Goal: Information Seeking & Learning: Compare options

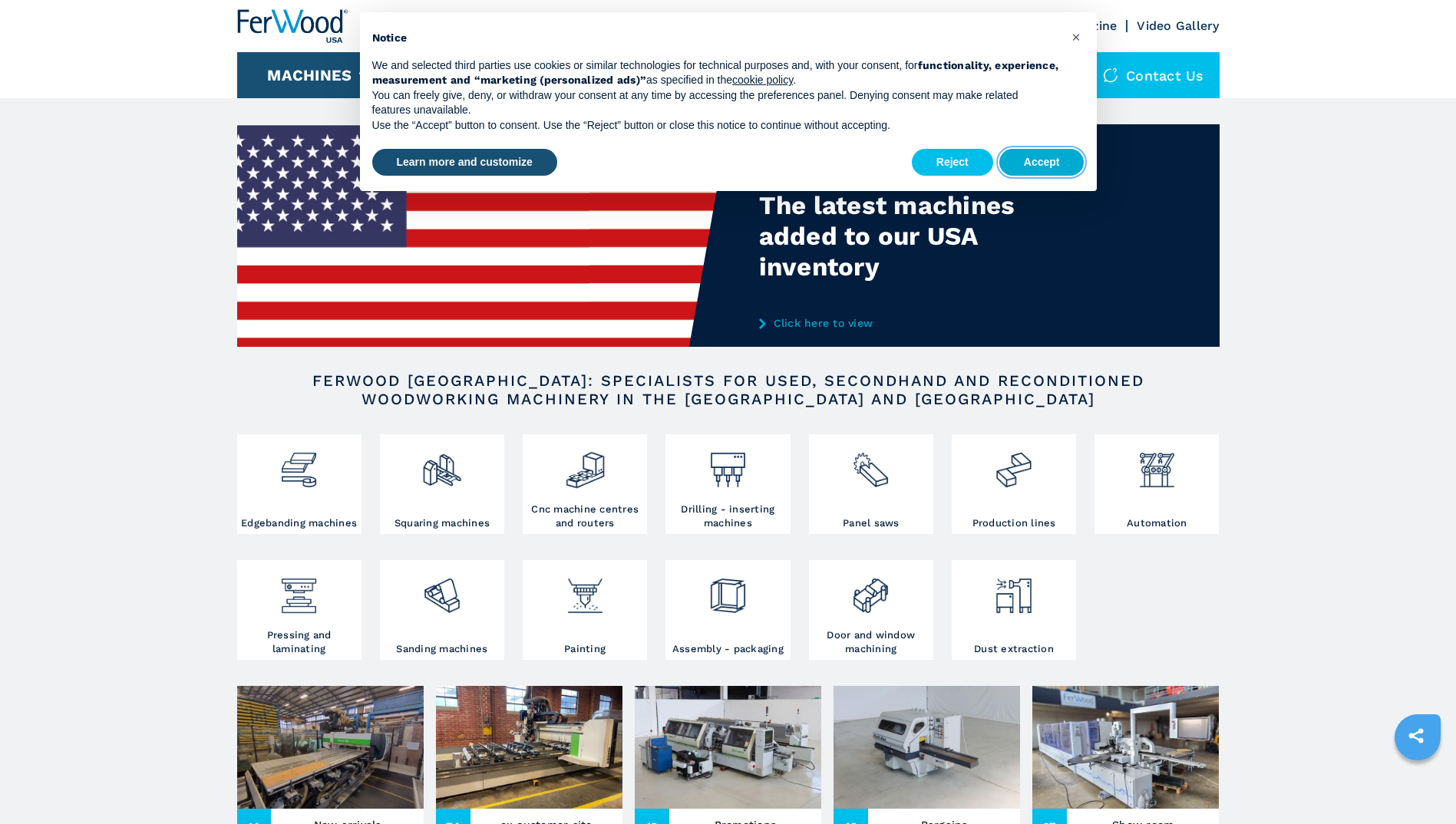
click at [1026, 162] on button "Accept" at bounding box center [1041, 162] width 85 height 28
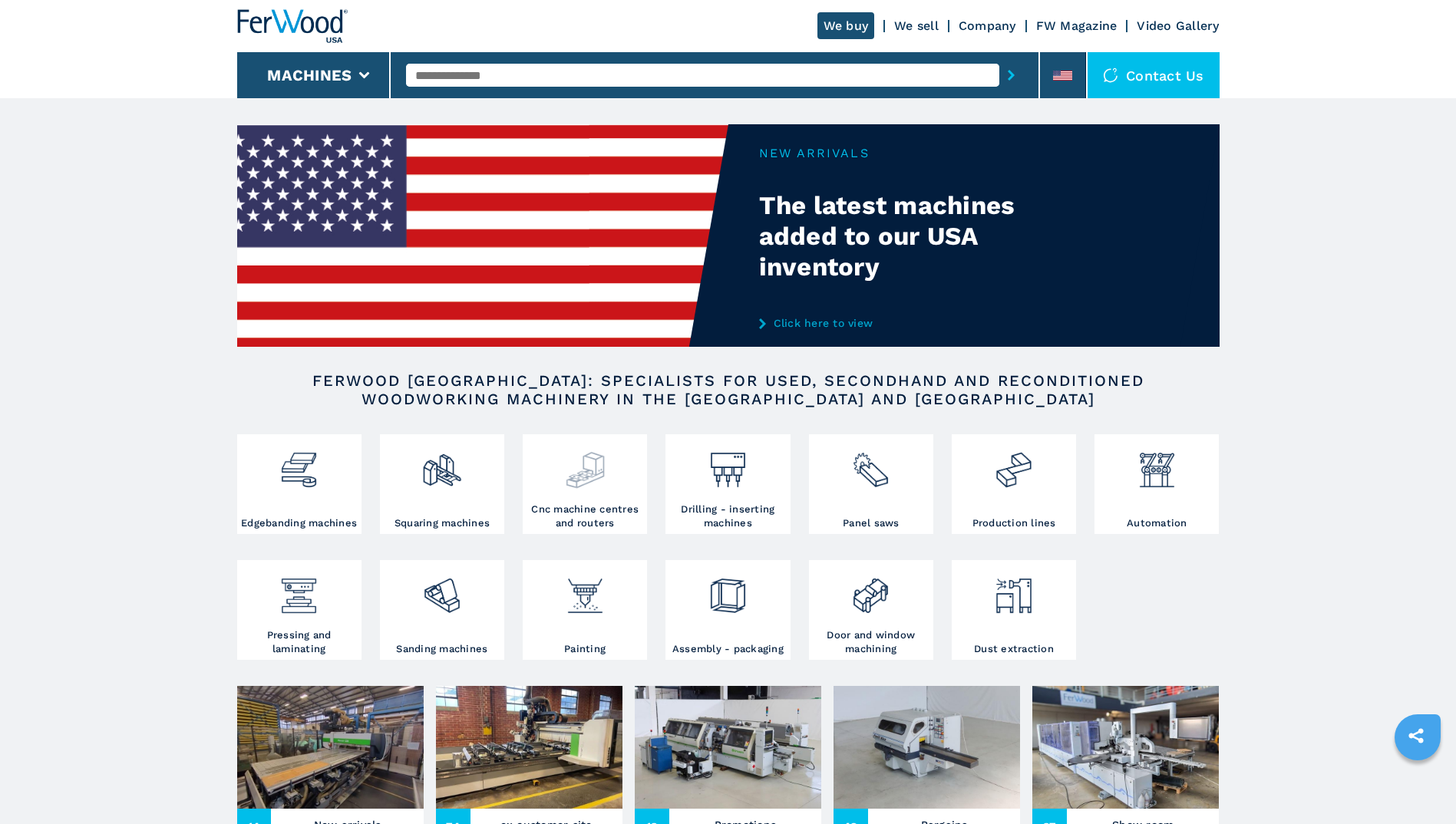
click at [595, 482] on img at bounding box center [585, 464] width 41 height 52
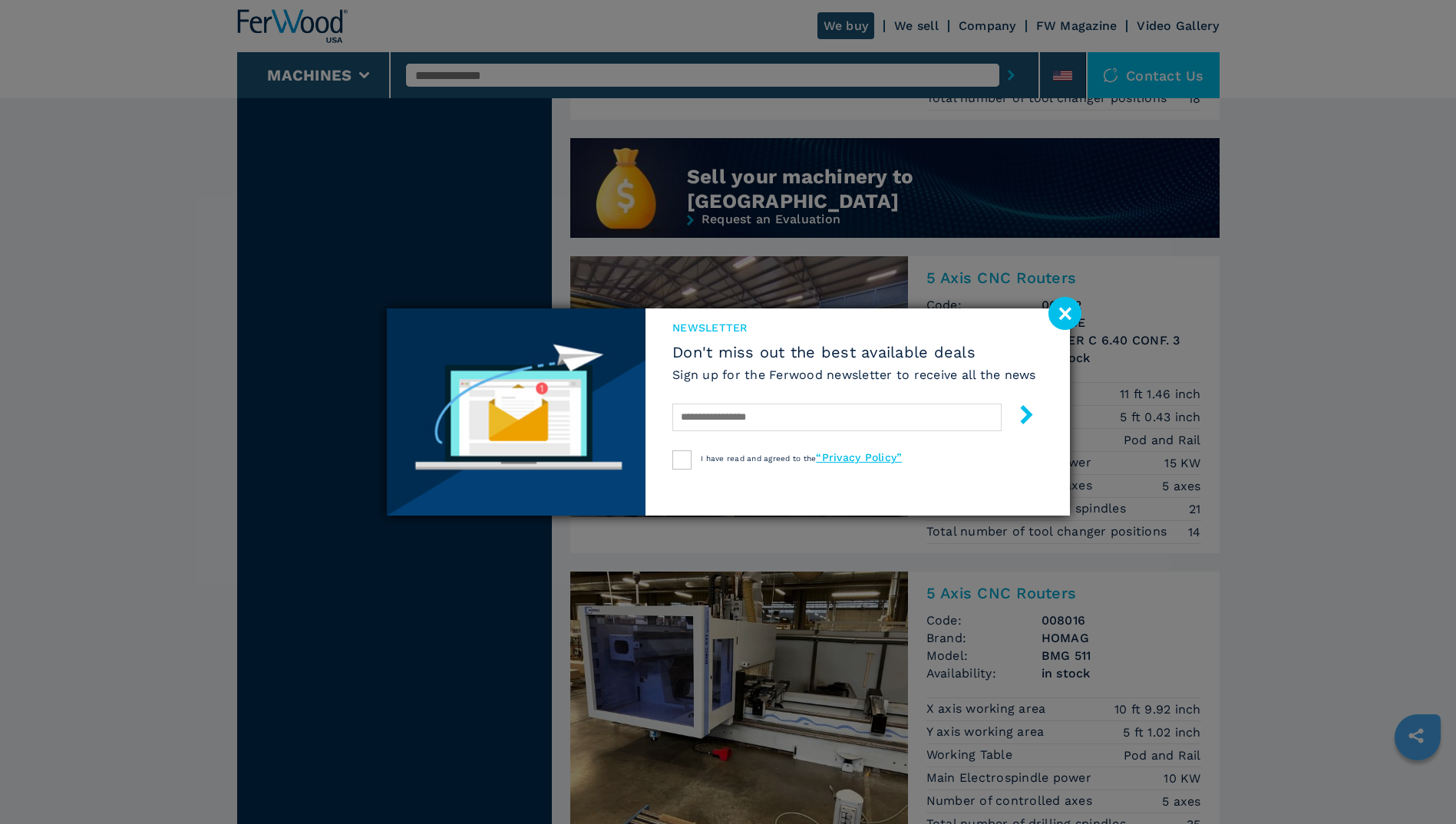
scroll to position [1361, 0]
click at [1067, 305] on image at bounding box center [1064, 313] width 33 height 33
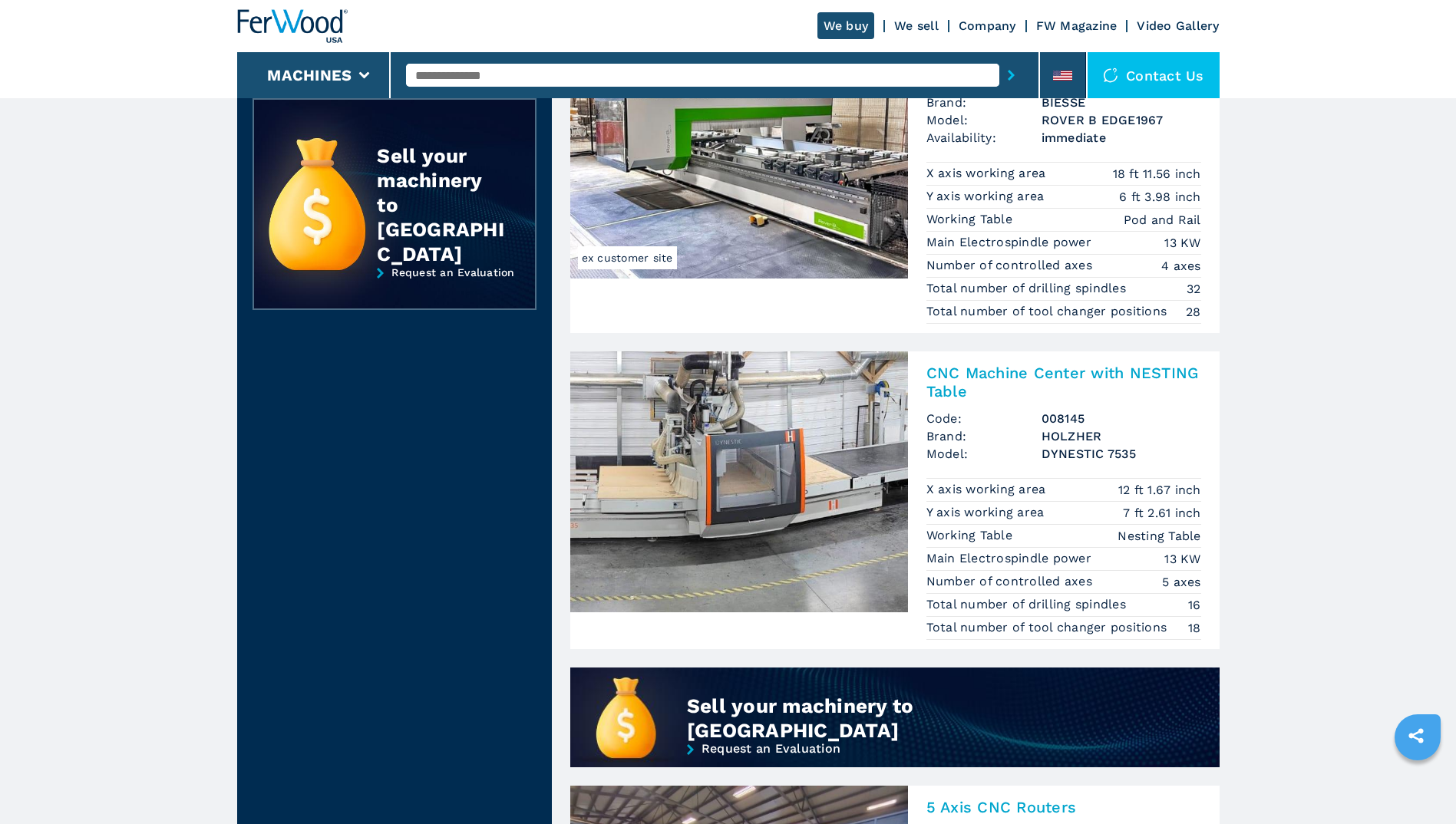
scroll to position [830, 0]
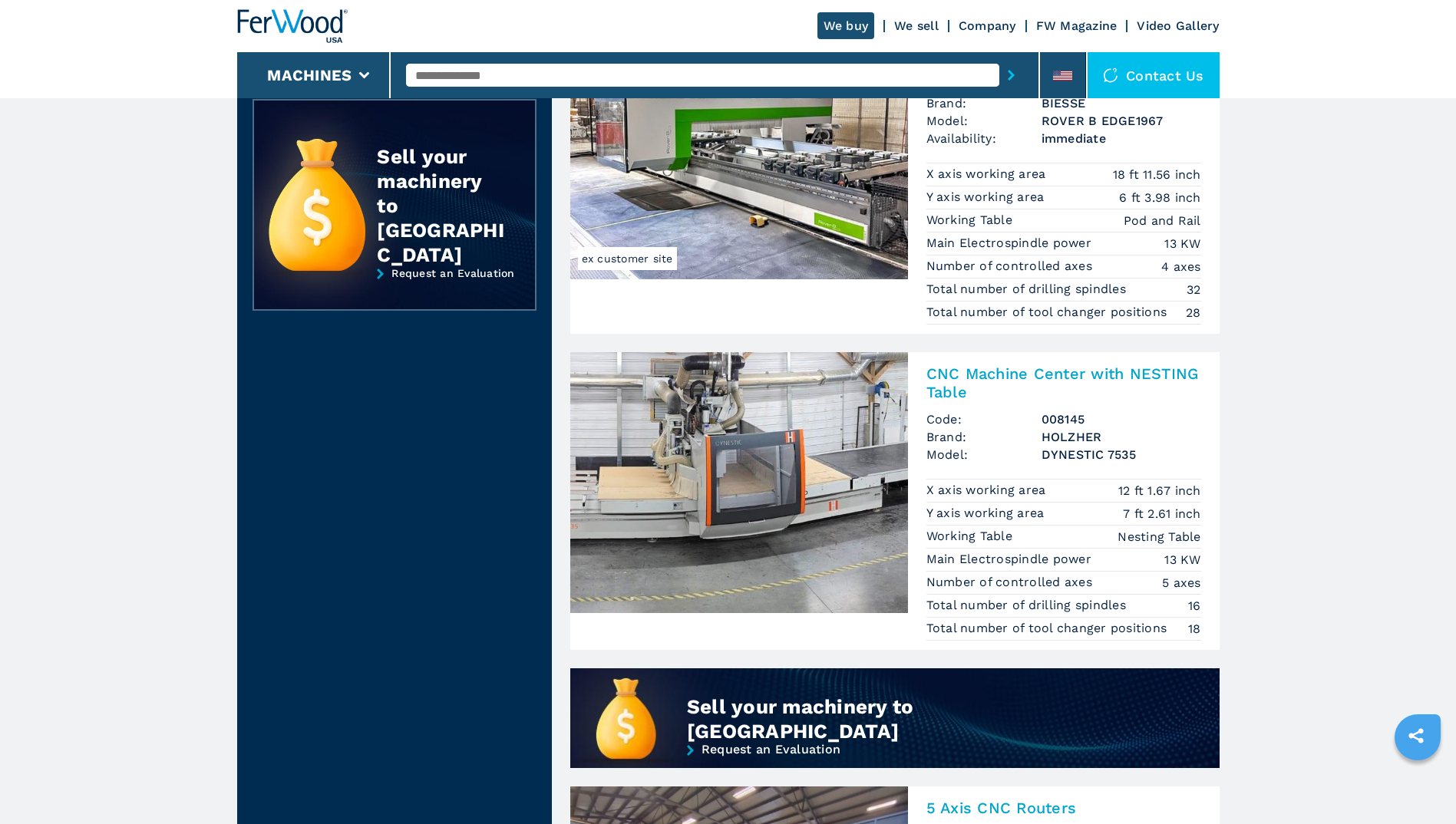
click at [1014, 373] on h2 "CNC Machine Center with NESTING Table" at bounding box center [1063, 383] width 275 height 37
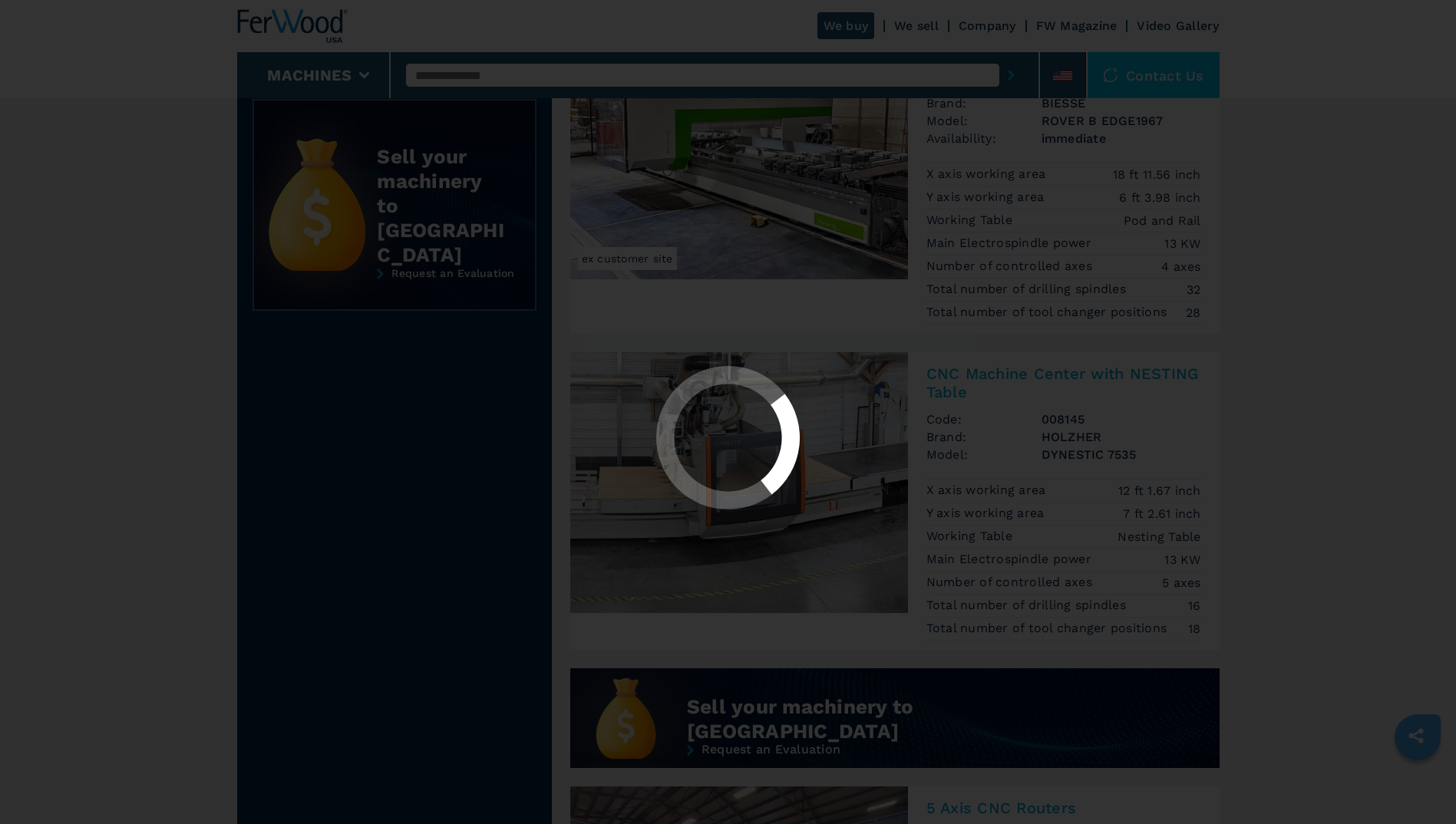
select select "********"
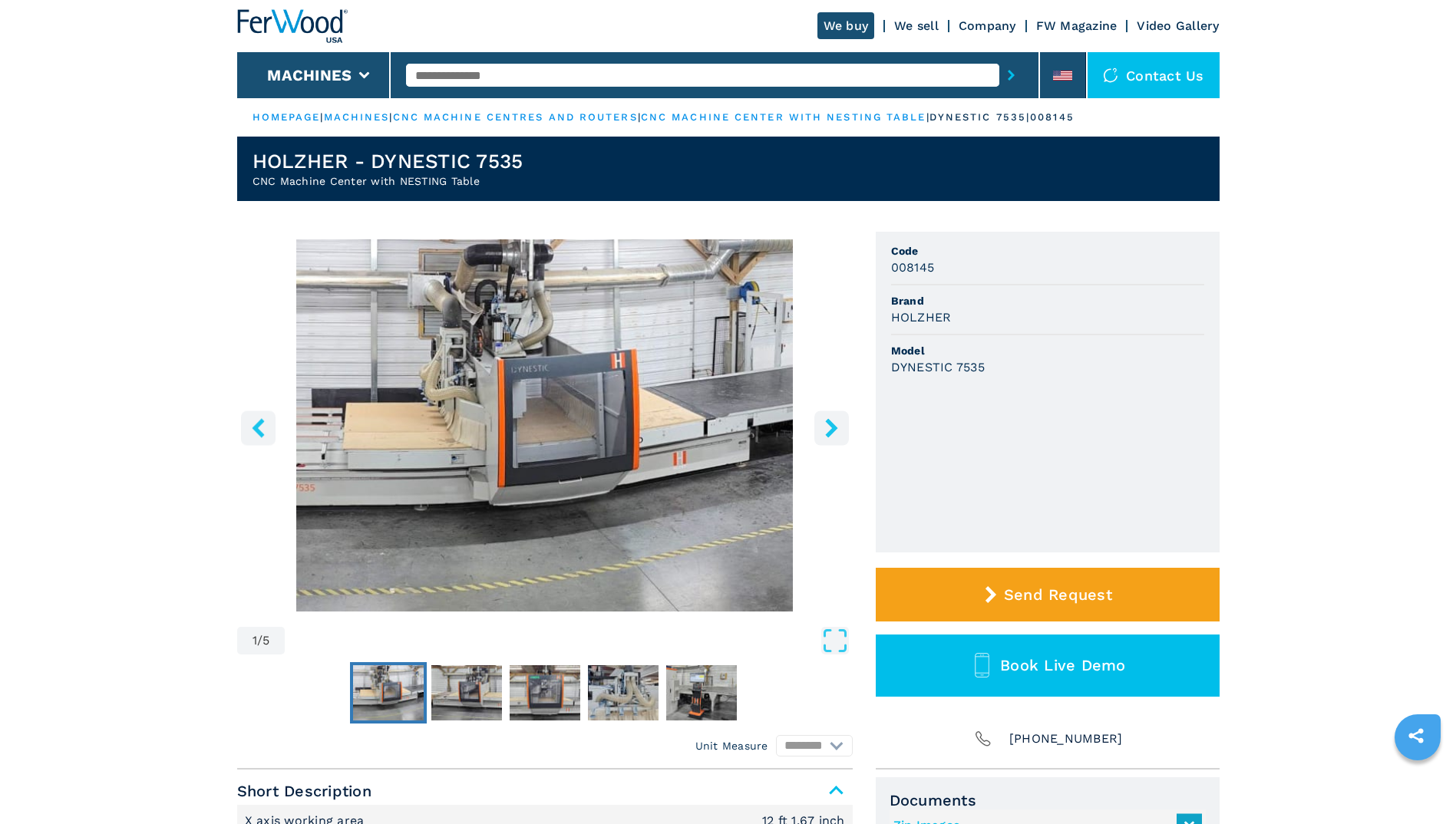
click at [830, 429] on icon "right-button" at bounding box center [831, 427] width 19 height 19
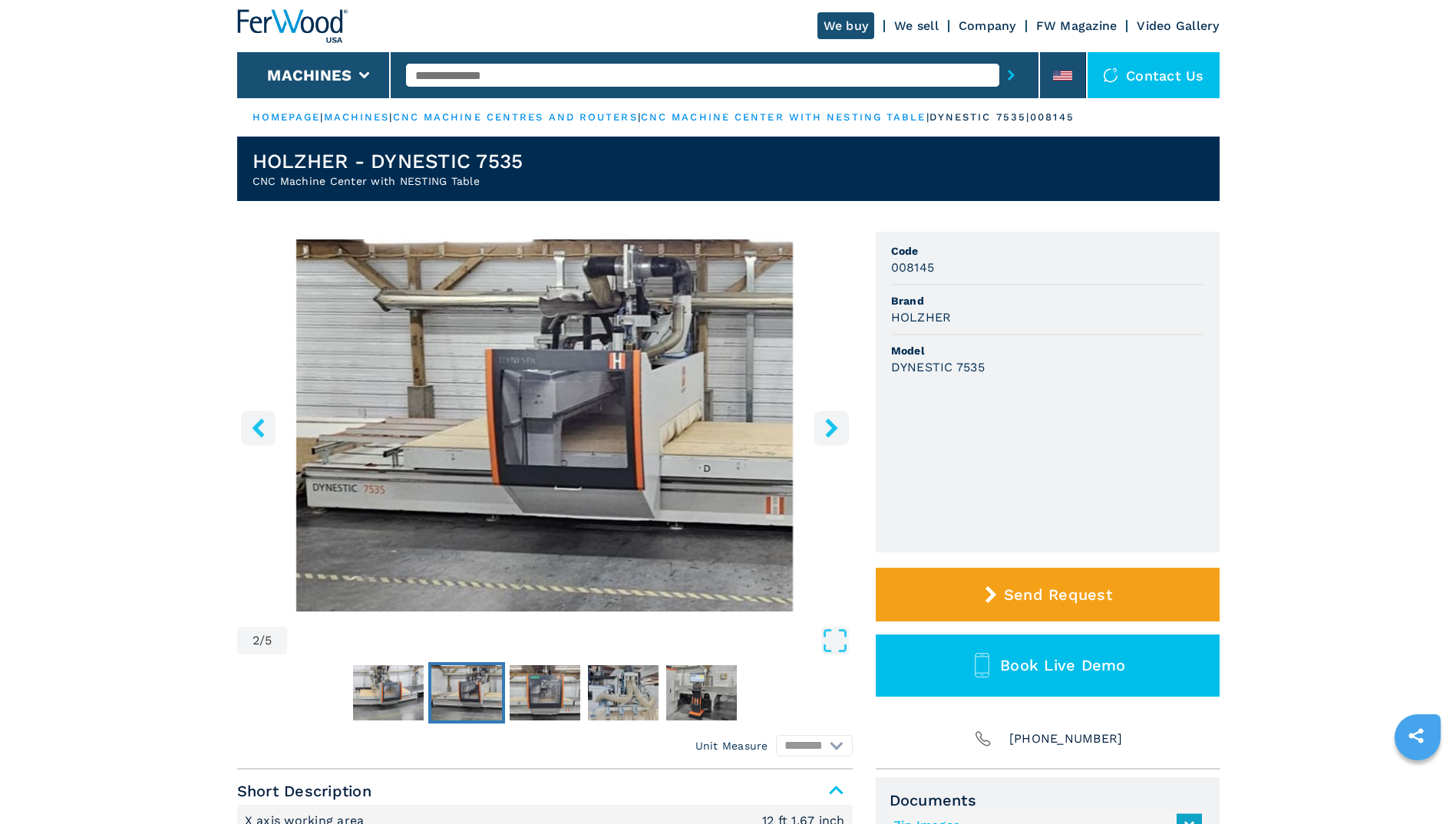
click at [830, 429] on icon "right-button" at bounding box center [831, 427] width 19 height 19
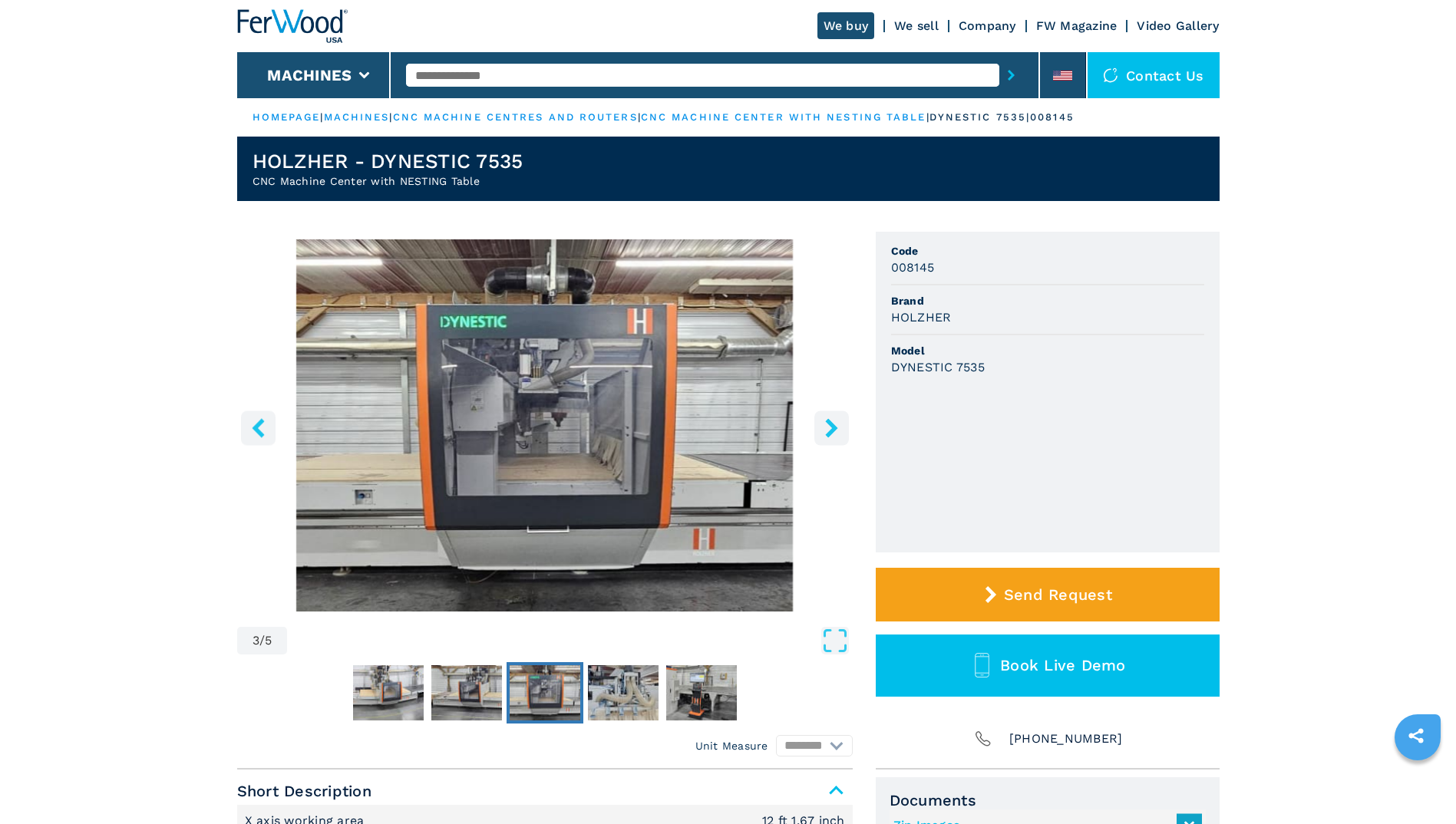
click at [830, 429] on icon "right-button" at bounding box center [831, 427] width 19 height 19
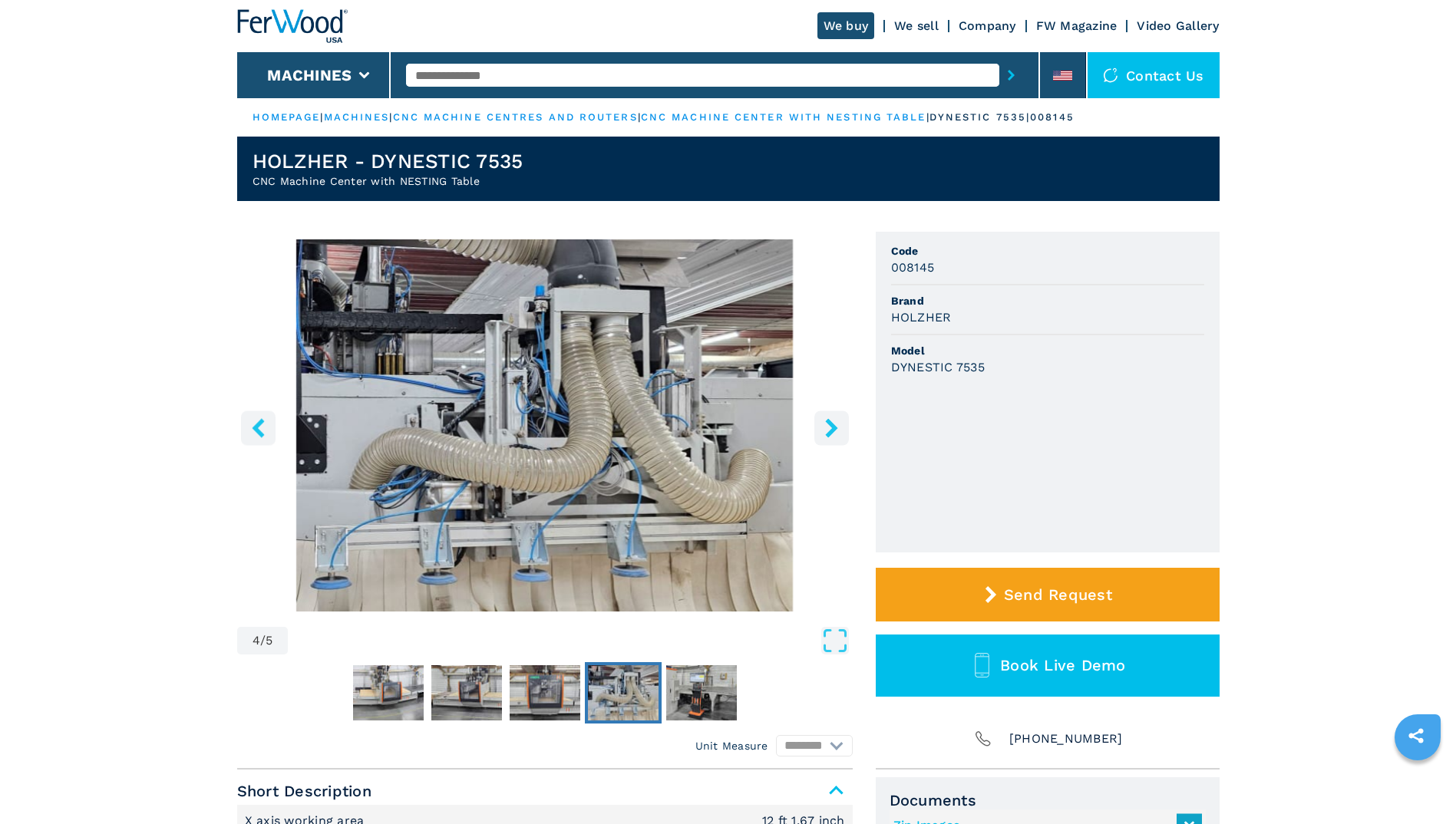
click at [830, 429] on icon "right-button" at bounding box center [831, 427] width 19 height 19
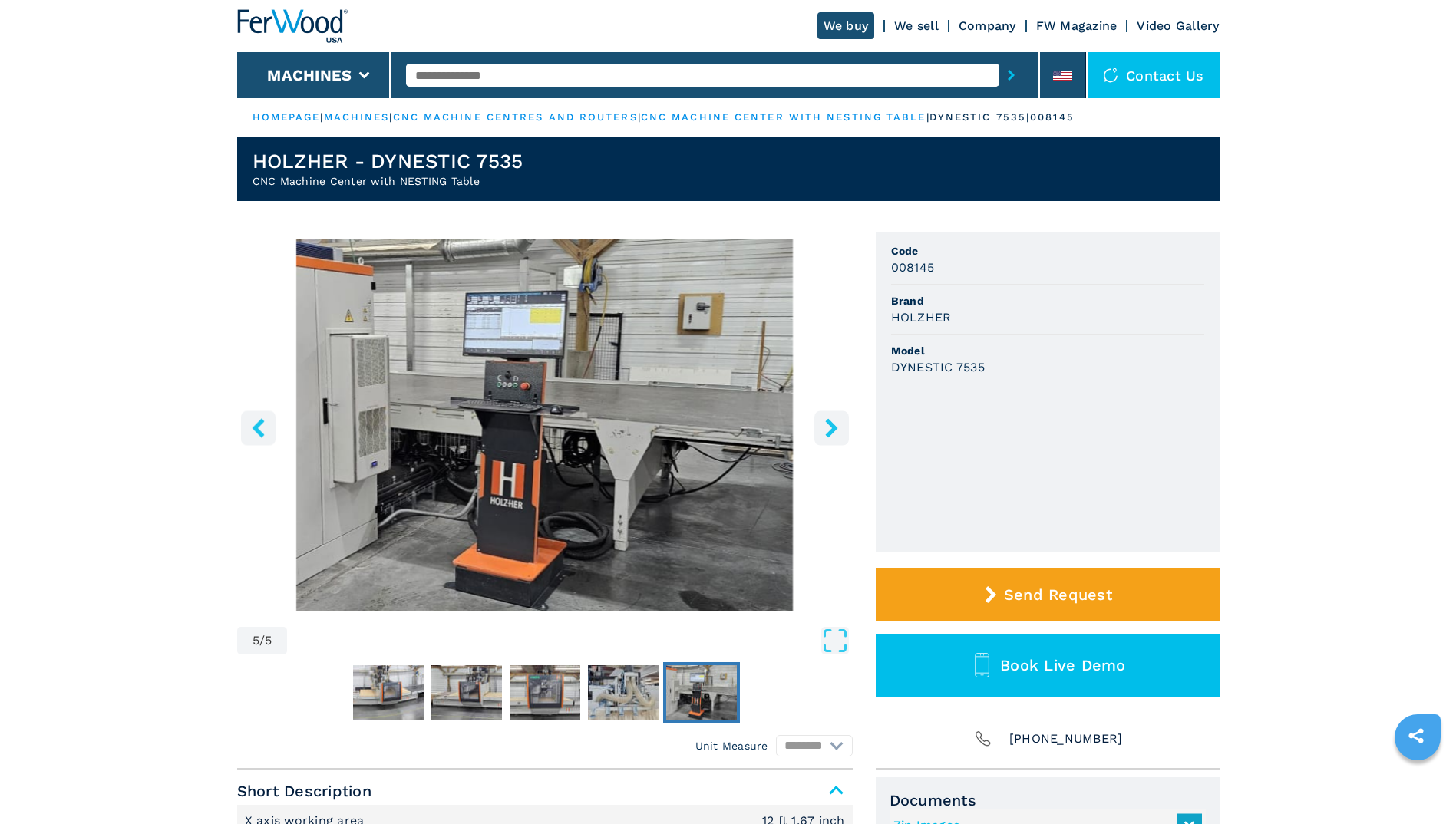
click at [830, 429] on icon "right-button" at bounding box center [831, 427] width 19 height 19
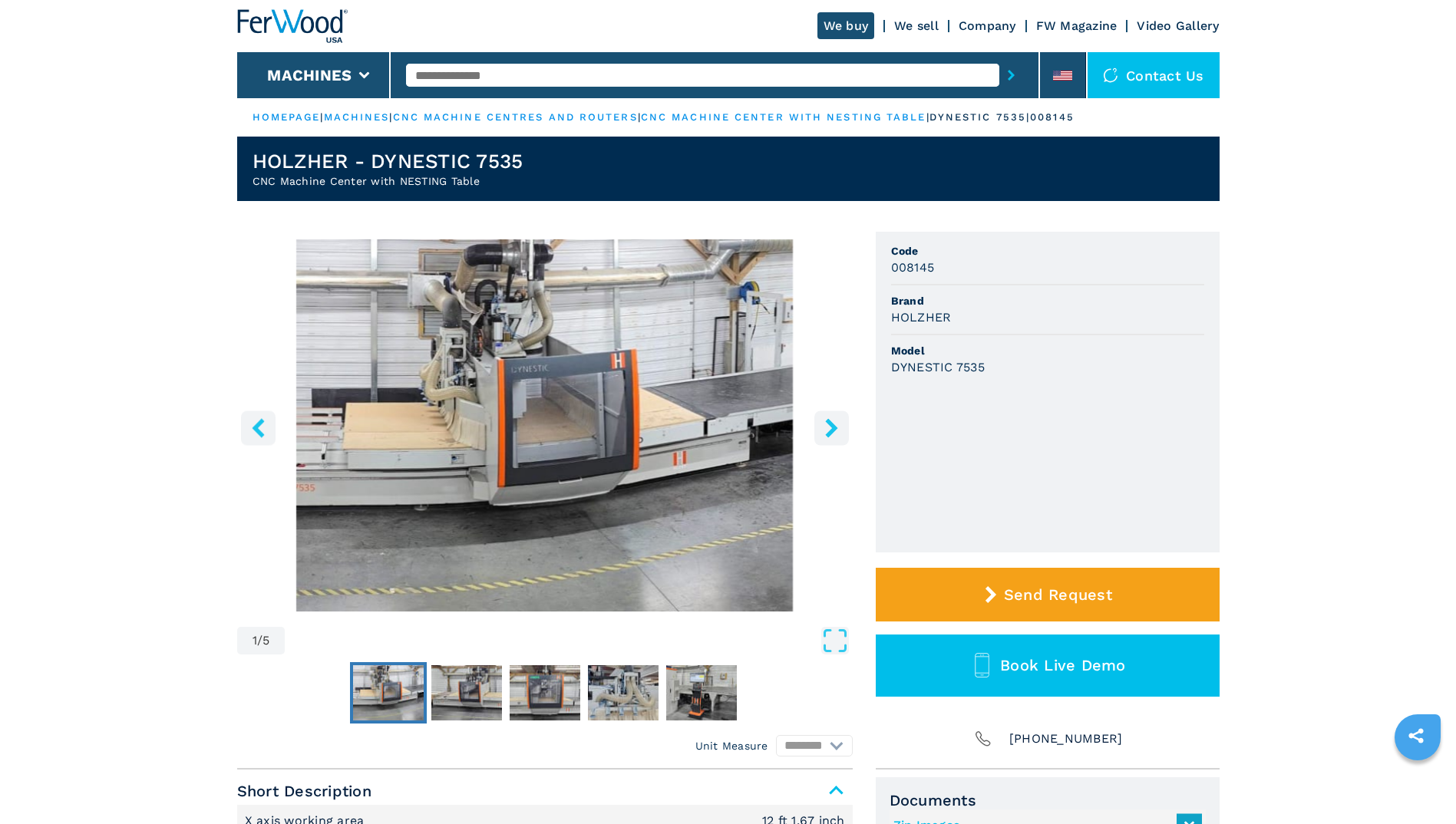
click at [830, 429] on icon "right-button" at bounding box center [831, 427] width 19 height 19
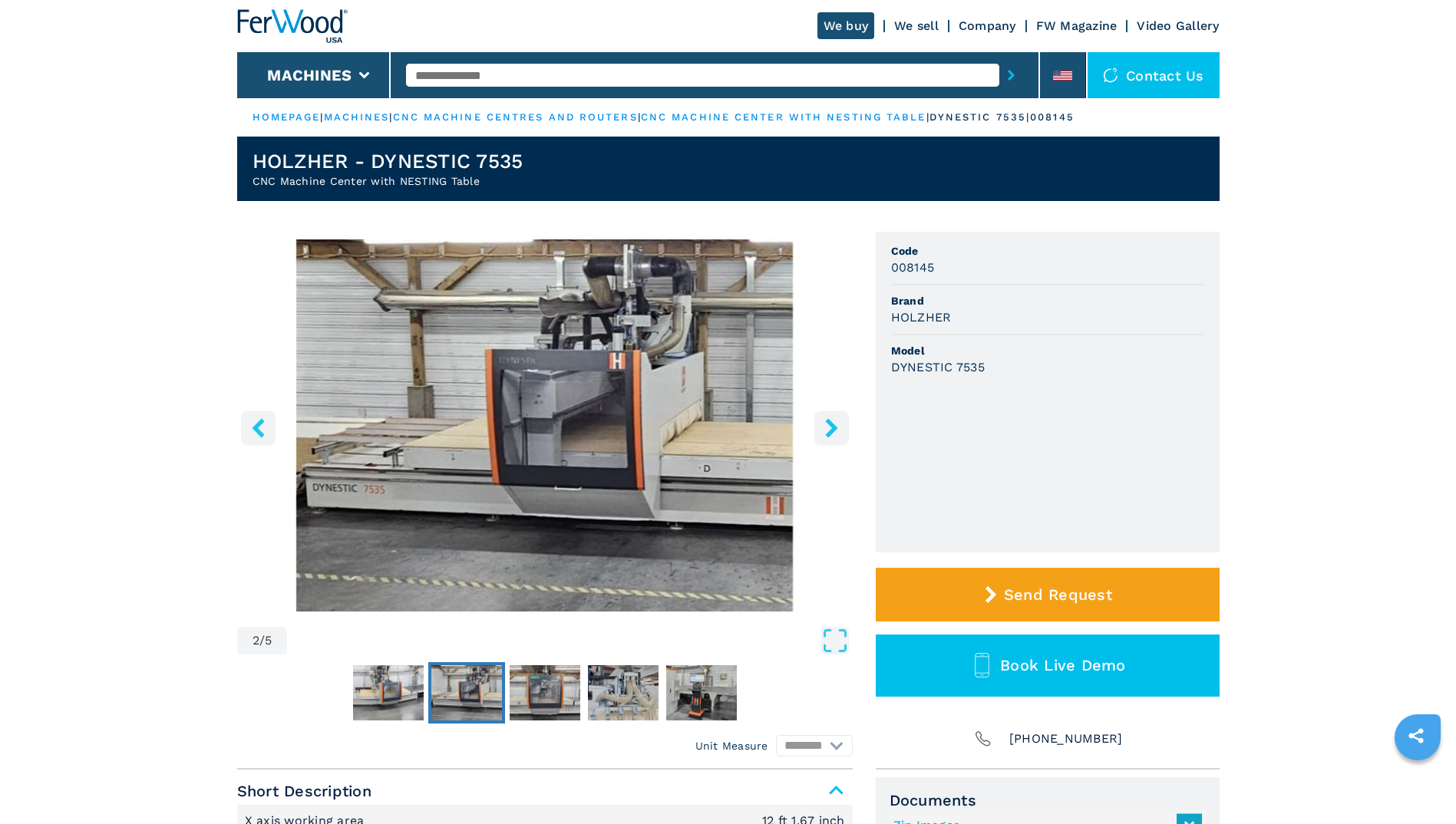
click at [830, 429] on icon "right-button" at bounding box center [831, 427] width 19 height 19
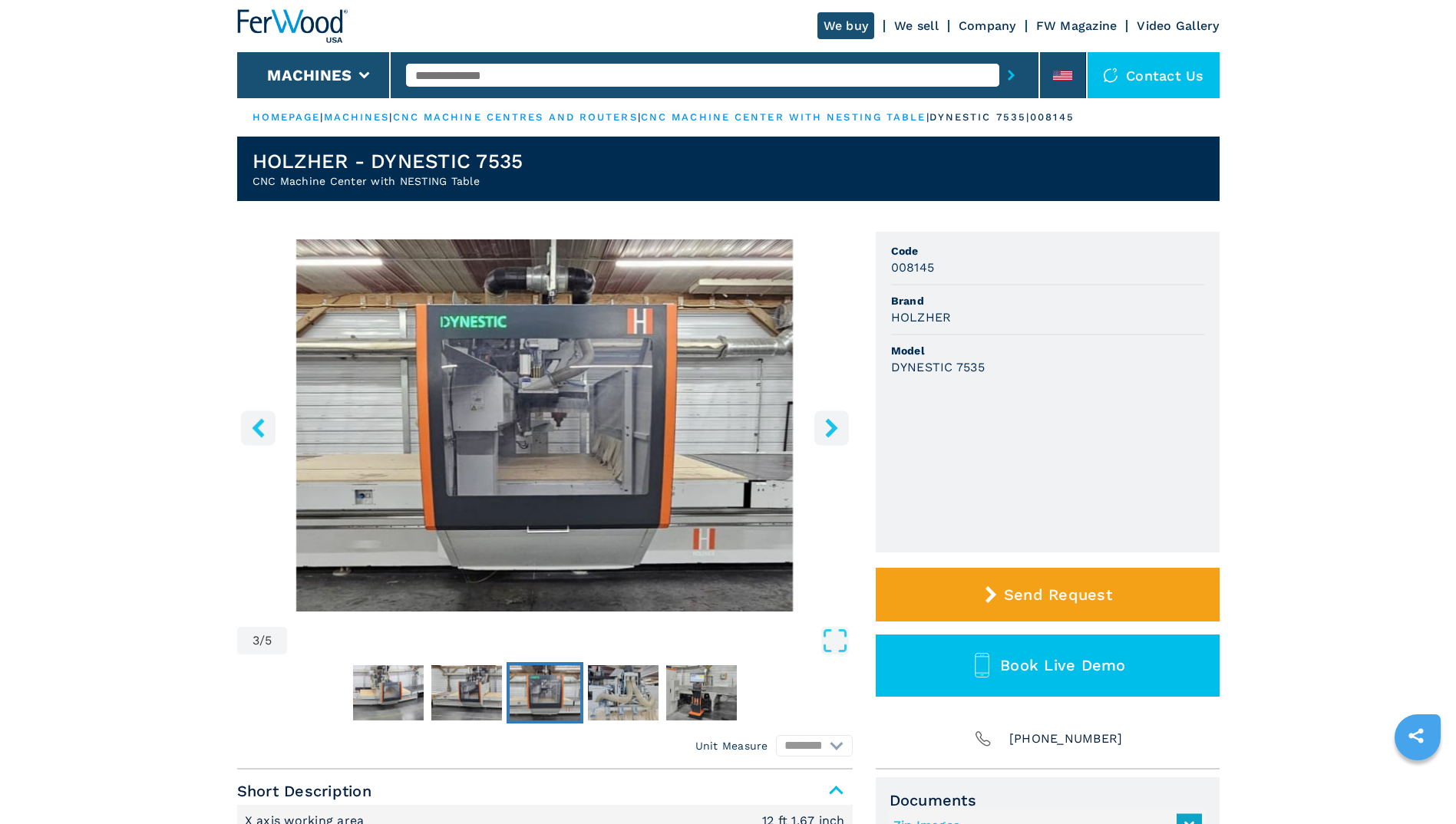
click at [830, 429] on icon "right-button" at bounding box center [831, 427] width 19 height 19
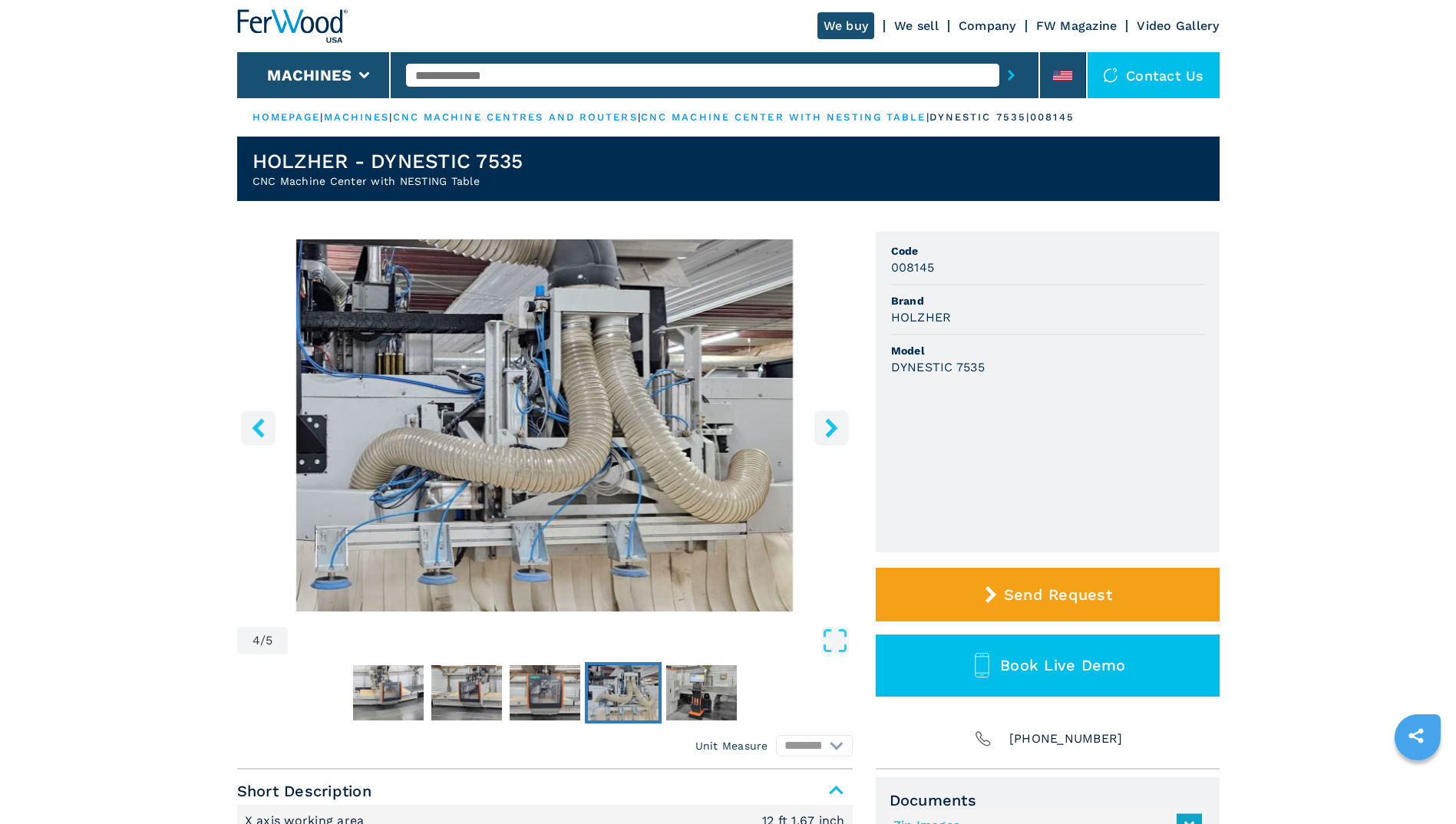
click at [830, 429] on icon "right-button" at bounding box center [831, 427] width 19 height 19
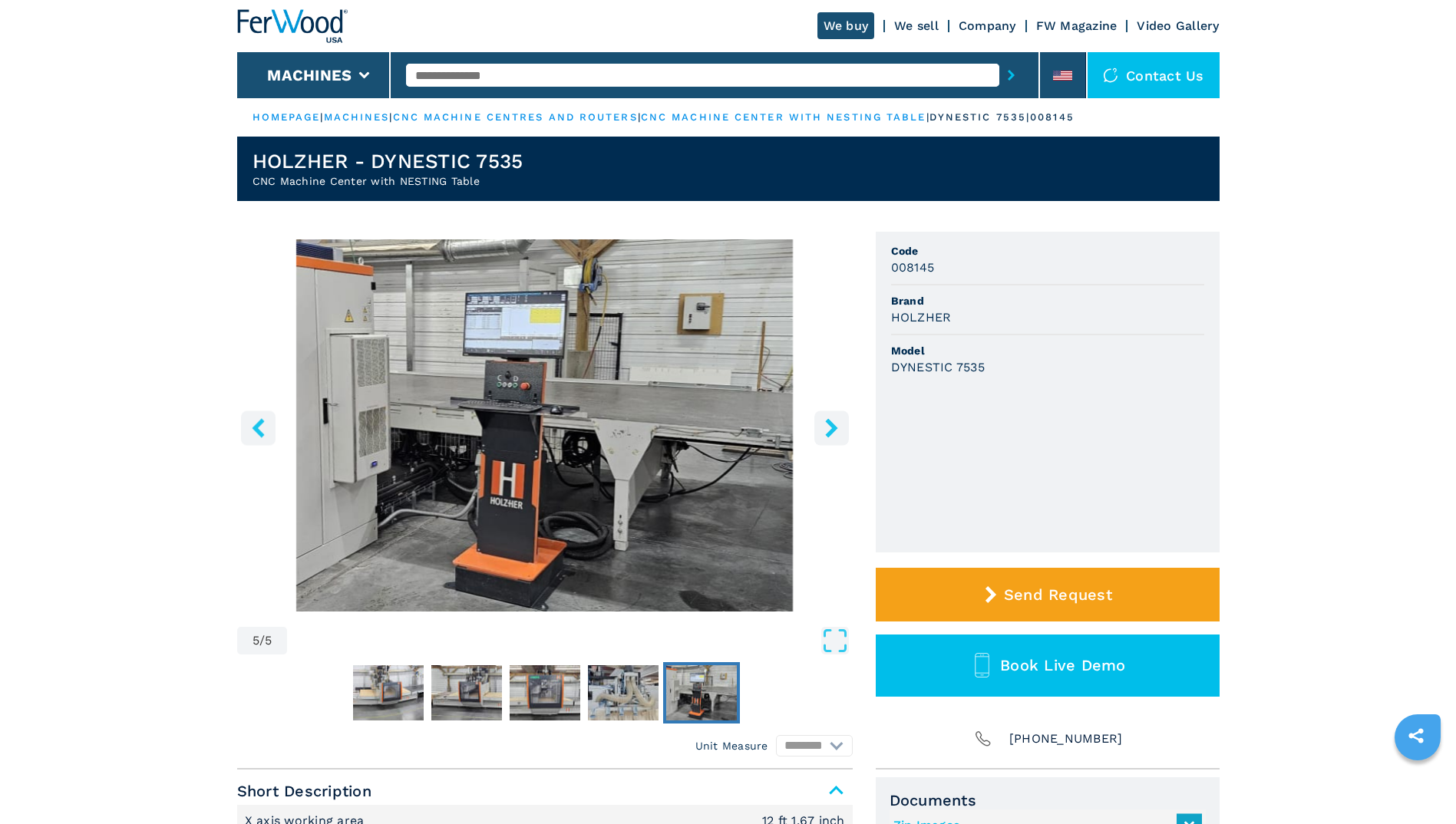
click at [830, 429] on icon "right-button" at bounding box center [831, 427] width 19 height 19
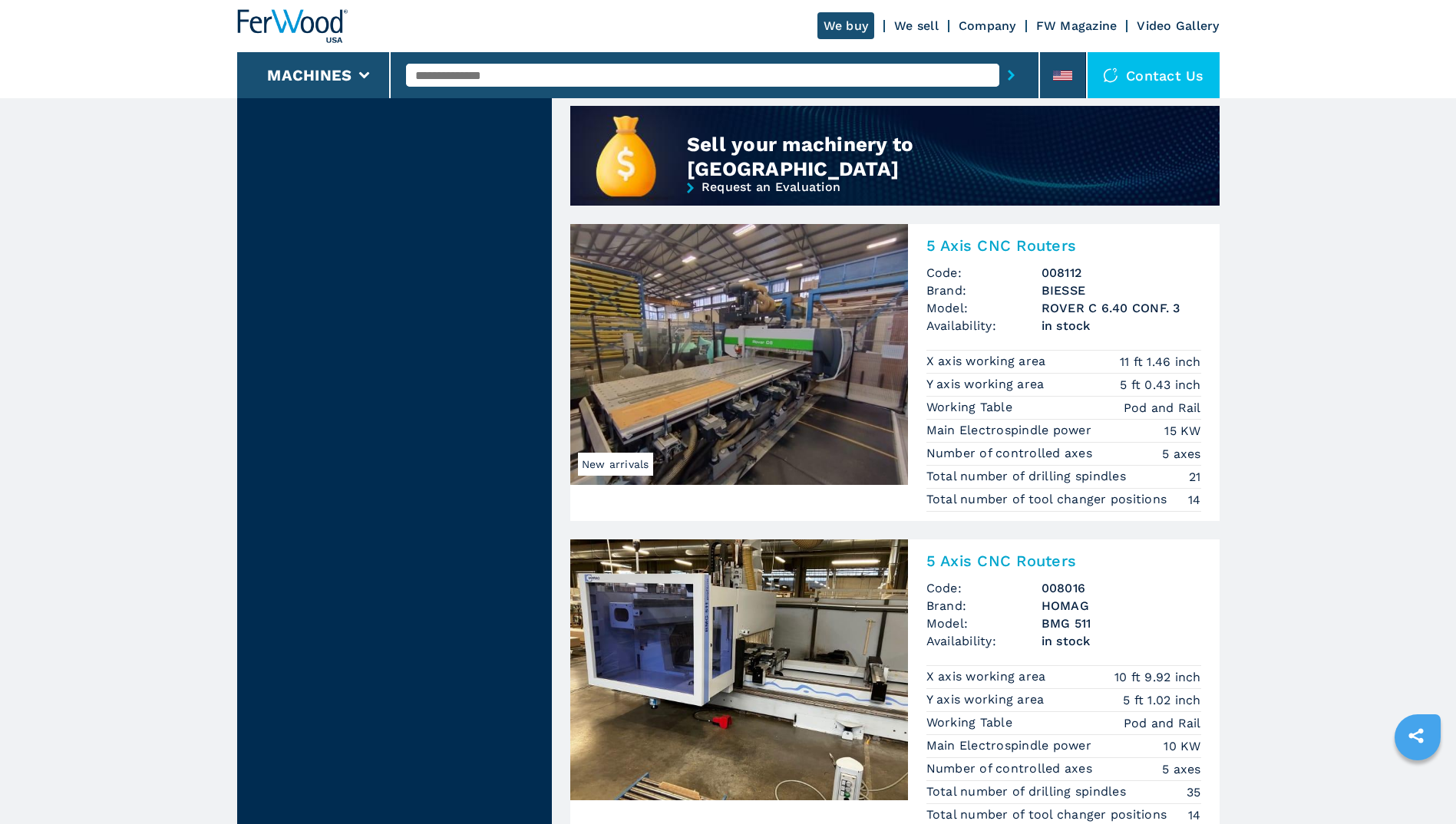
scroll to position [1392, 0]
click at [951, 246] on h2 "5 Axis CNC Routers" at bounding box center [1063, 245] width 275 height 18
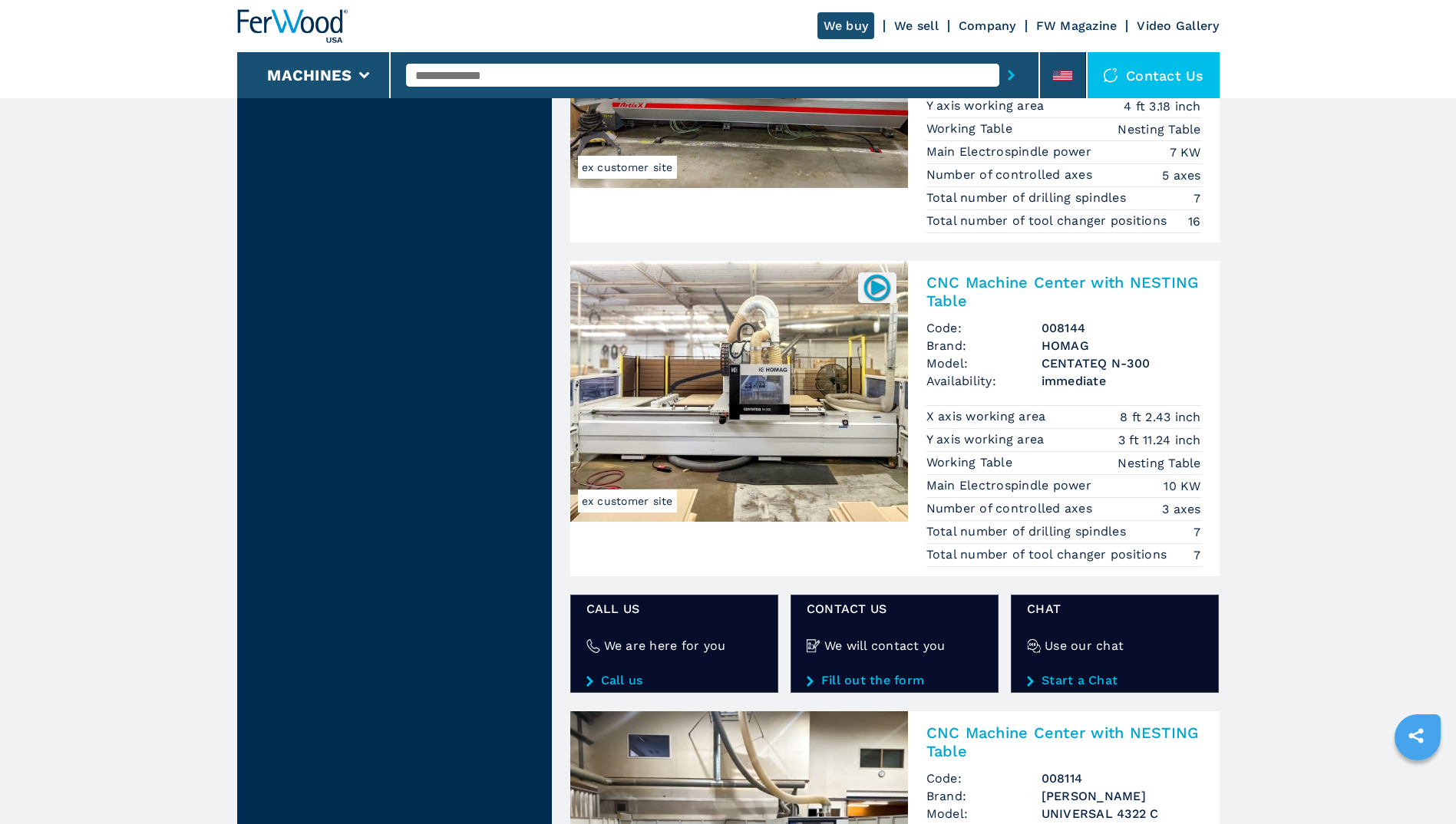
scroll to position [2320, 0]
click at [874, 286] on img at bounding box center [877, 287] width 30 height 30
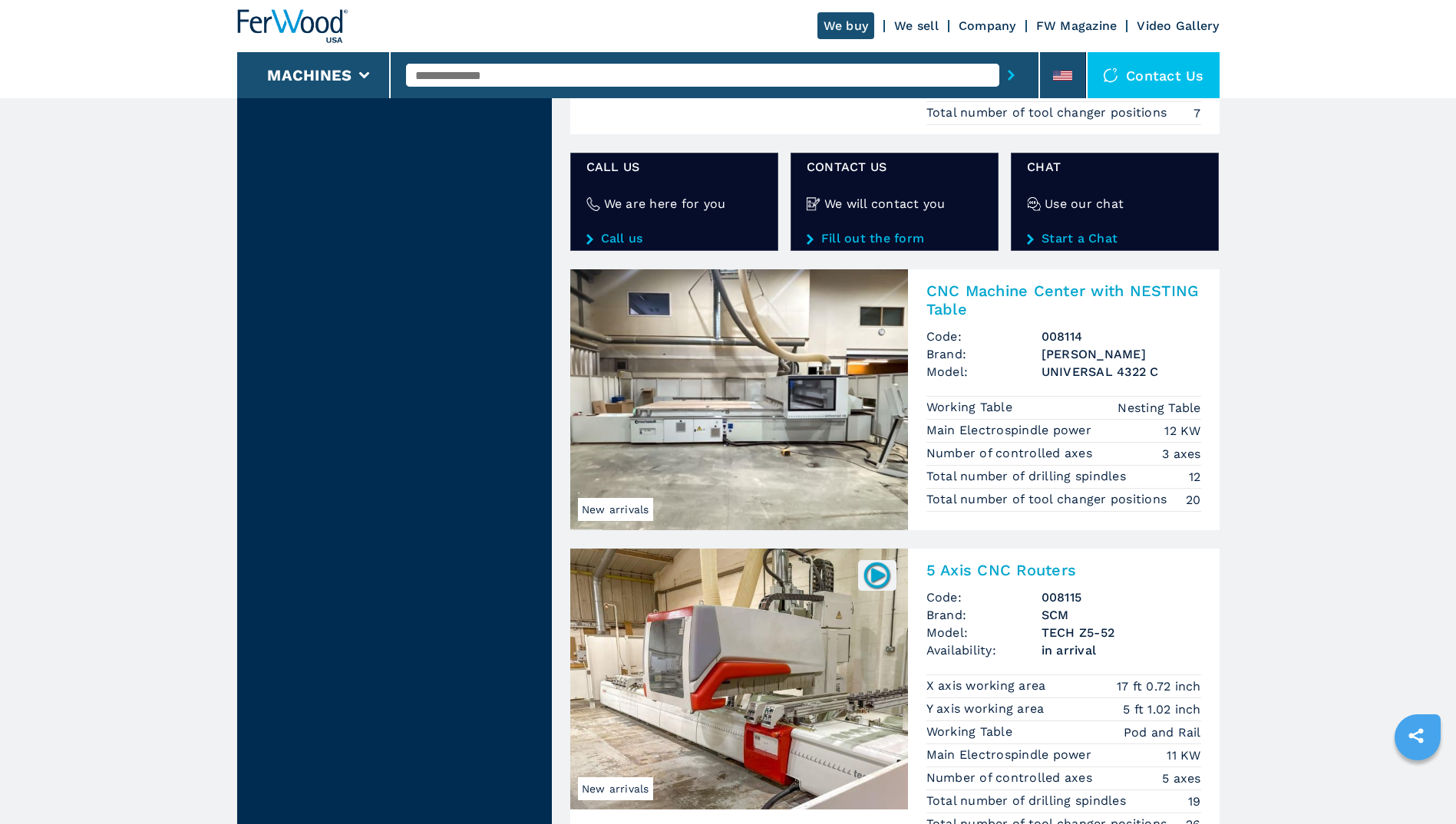
scroll to position [2762, 0]
click at [944, 295] on h2 "CNC Machine Center with NESTING Table" at bounding box center [1063, 299] width 275 height 37
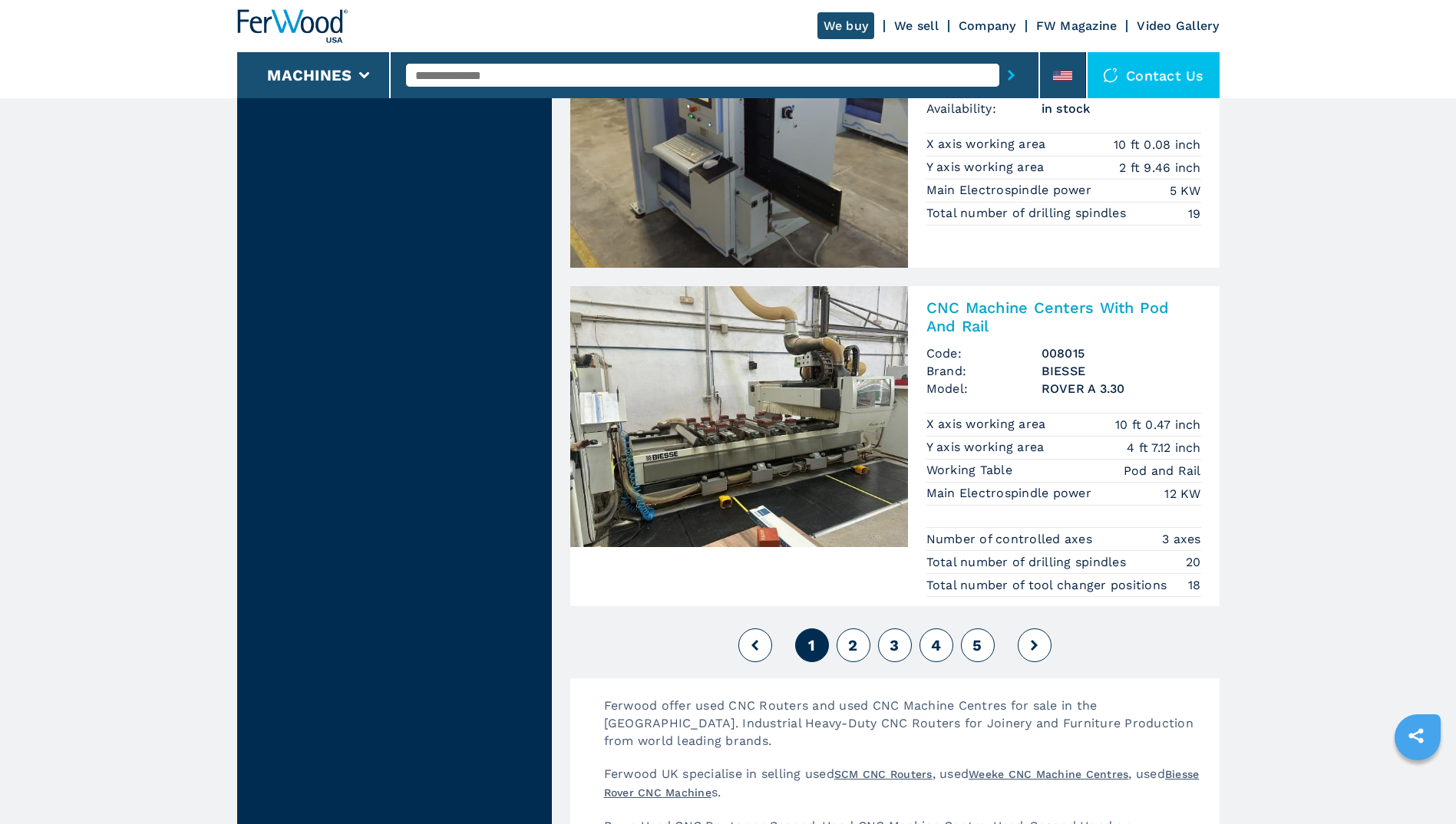
scroll to position [3598, 0]
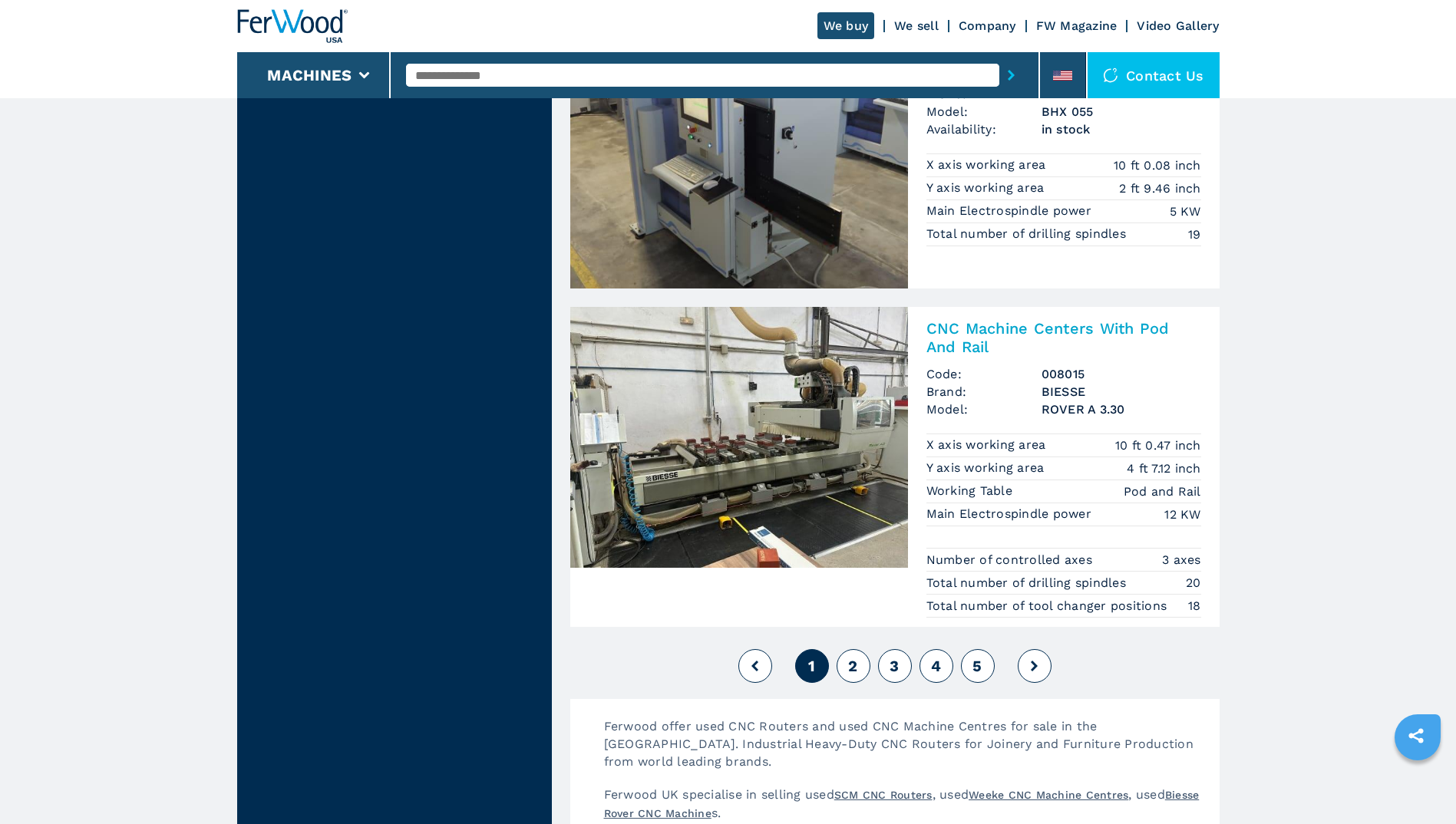
click at [466, 69] on input "text" at bounding box center [703, 75] width 593 height 23
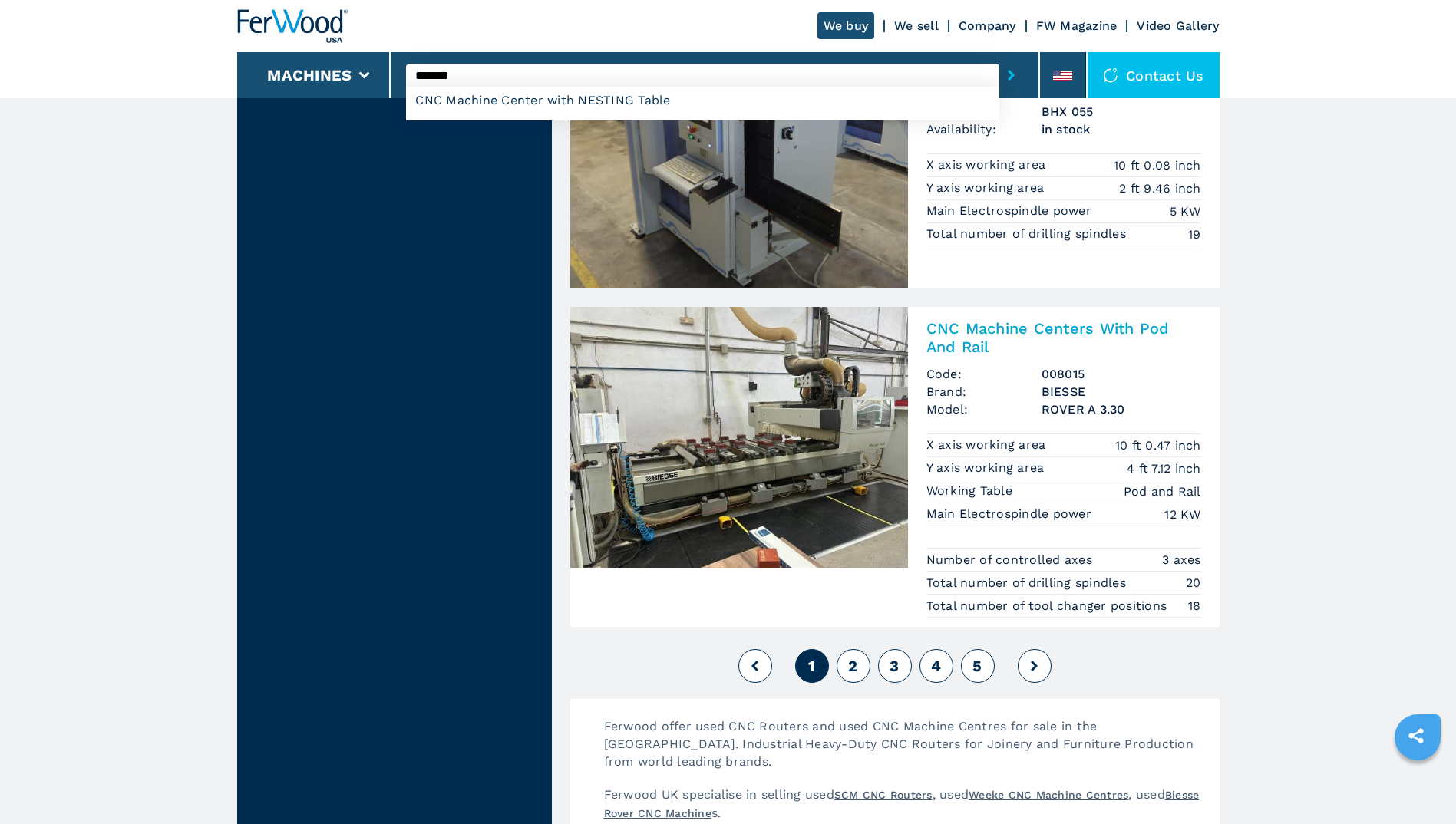
type input "*******"
click at [999, 58] on button "submit-button" at bounding box center [1011, 75] width 23 height 35
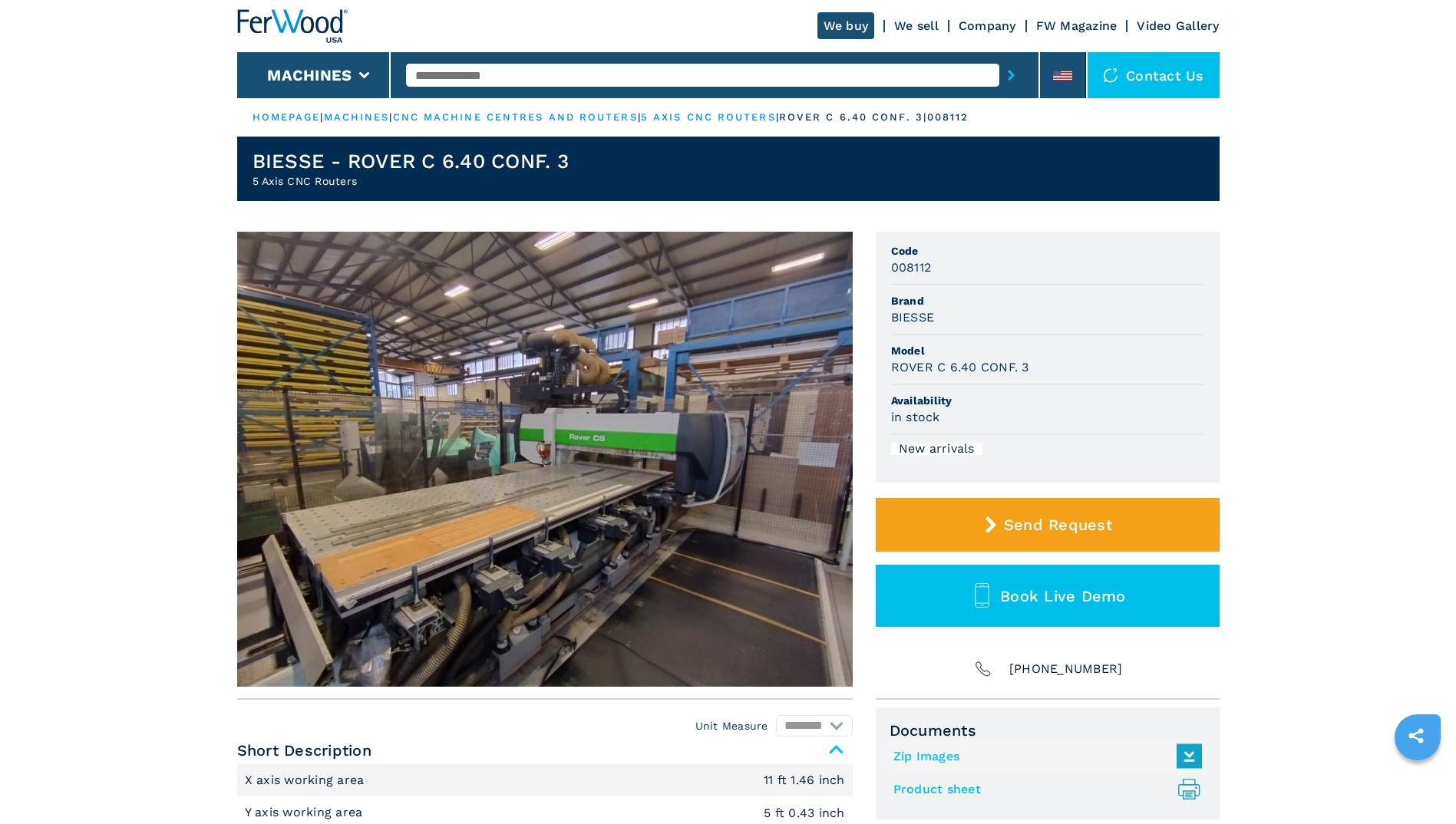
click at [472, 528] on img at bounding box center [545, 459] width 615 height 455
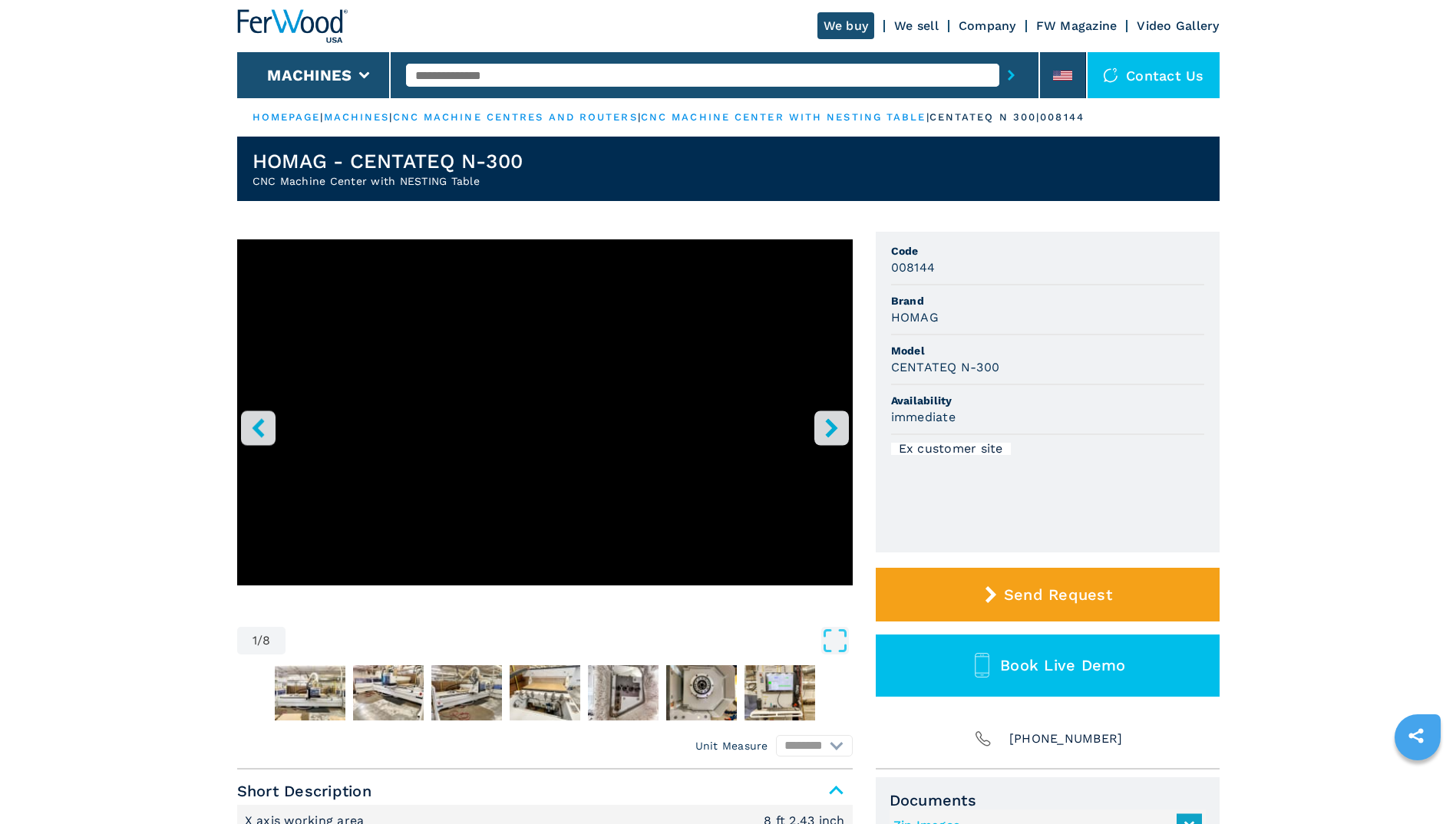
click at [829, 425] on icon "right-button" at bounding box center [831, 427] width 13 height 19
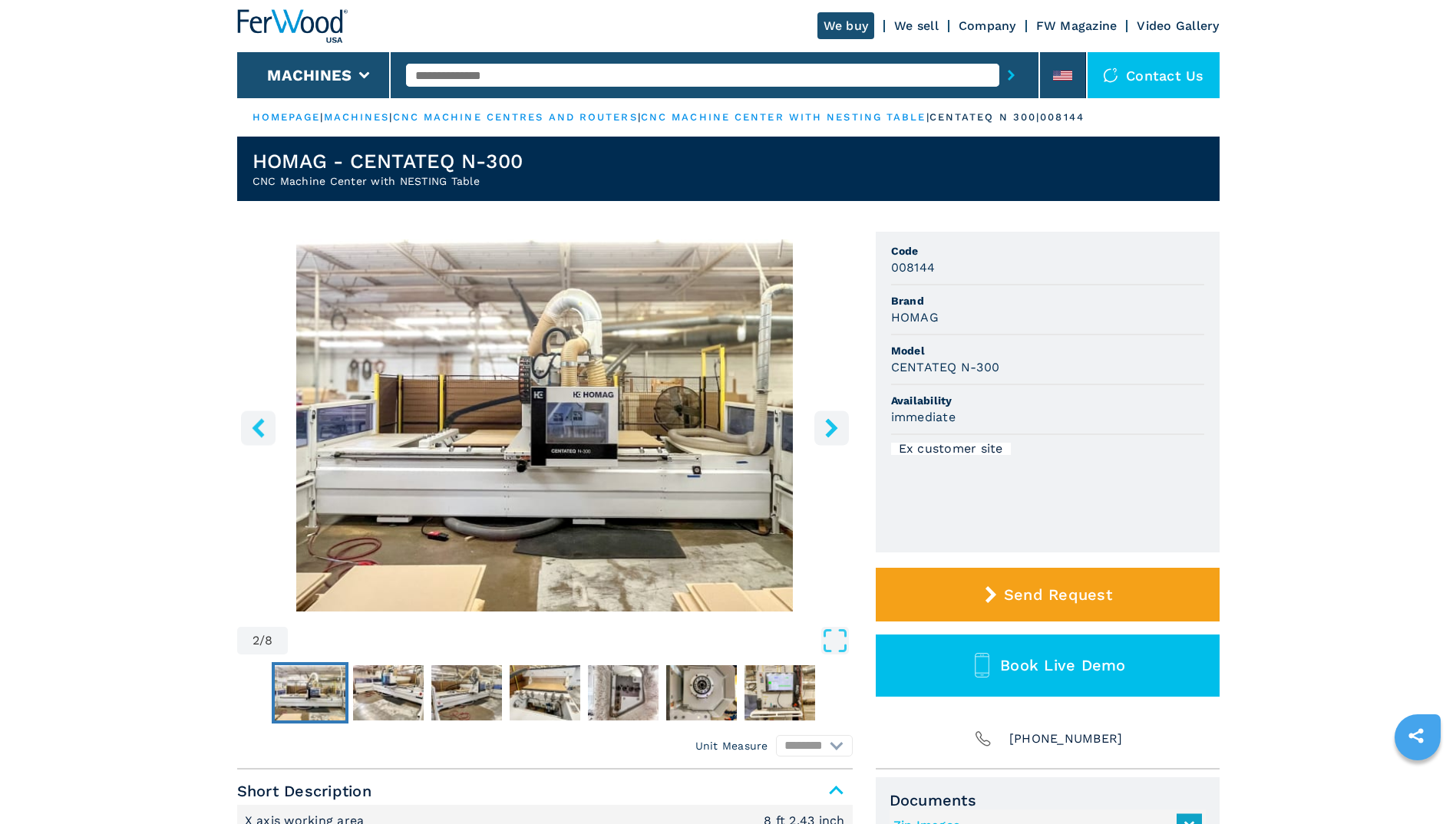
click at [829, 425] on icon "right-button" at bounding box center [831, 427] width 13 height 19
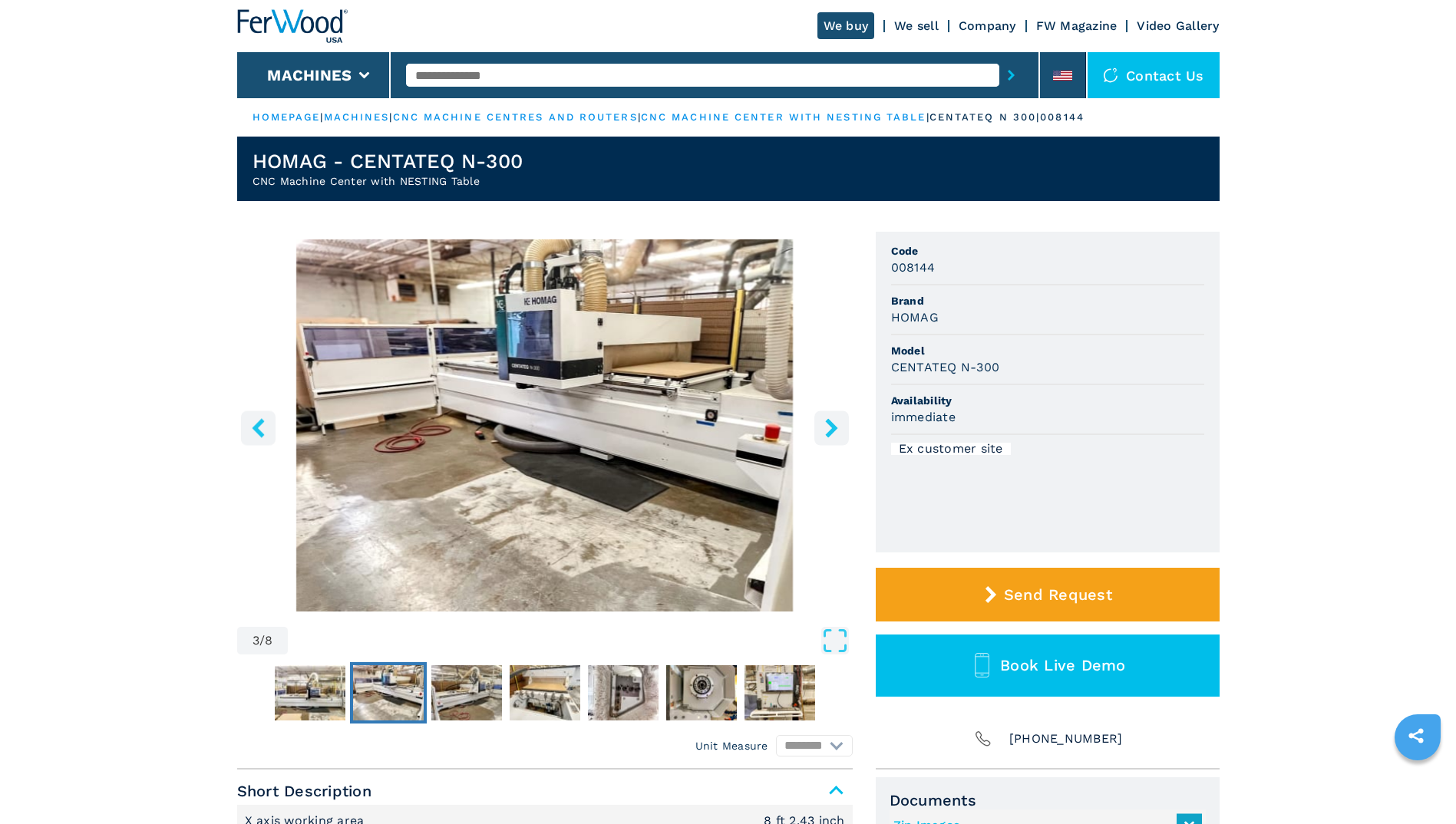
click at [829, 425] on icon "right-button" at bounding box center [831, 427] width 13 height 19
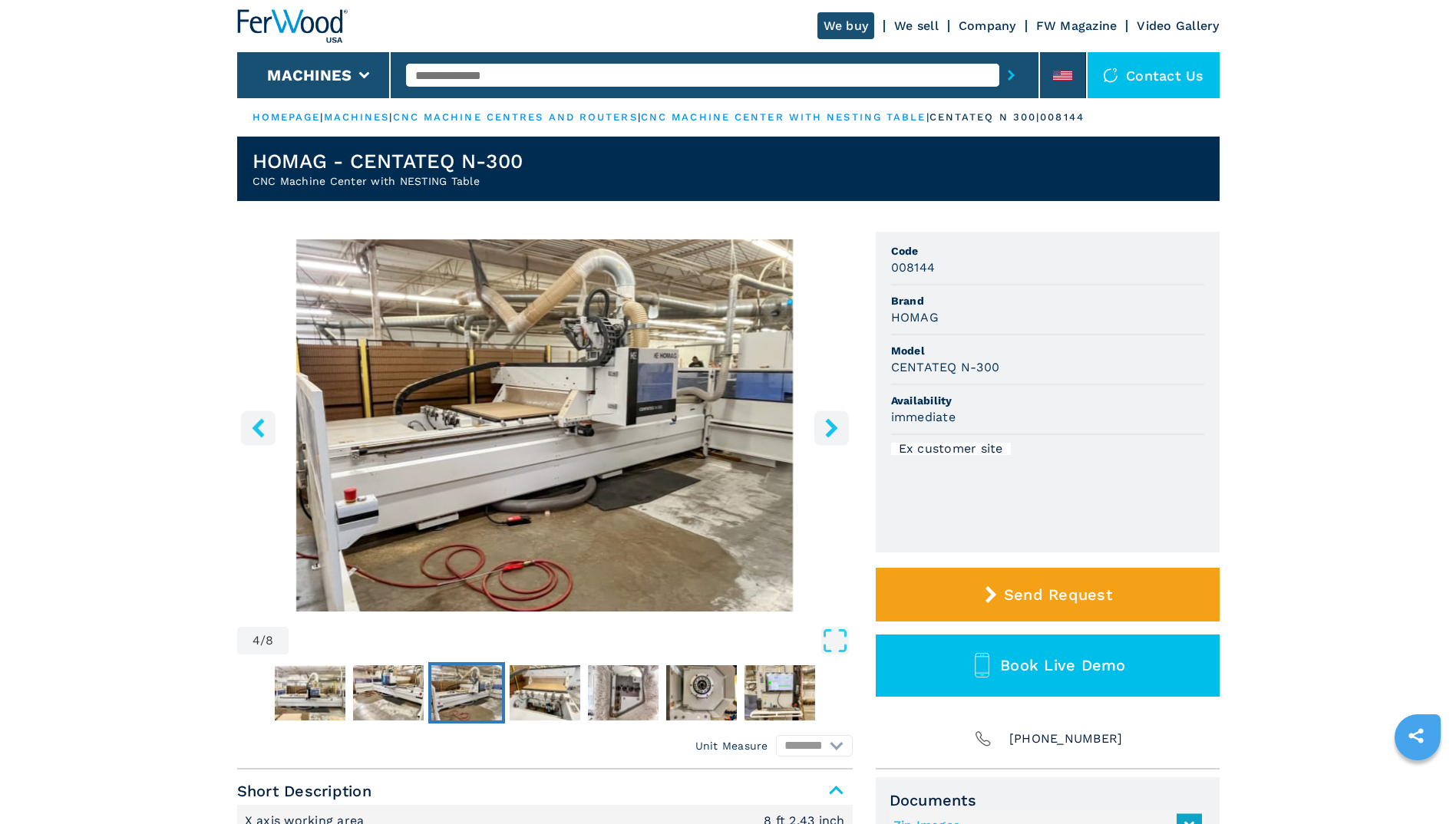
click at [829, 425] on icon "right-button" at bounding box center [831, 427] width 13 height 19
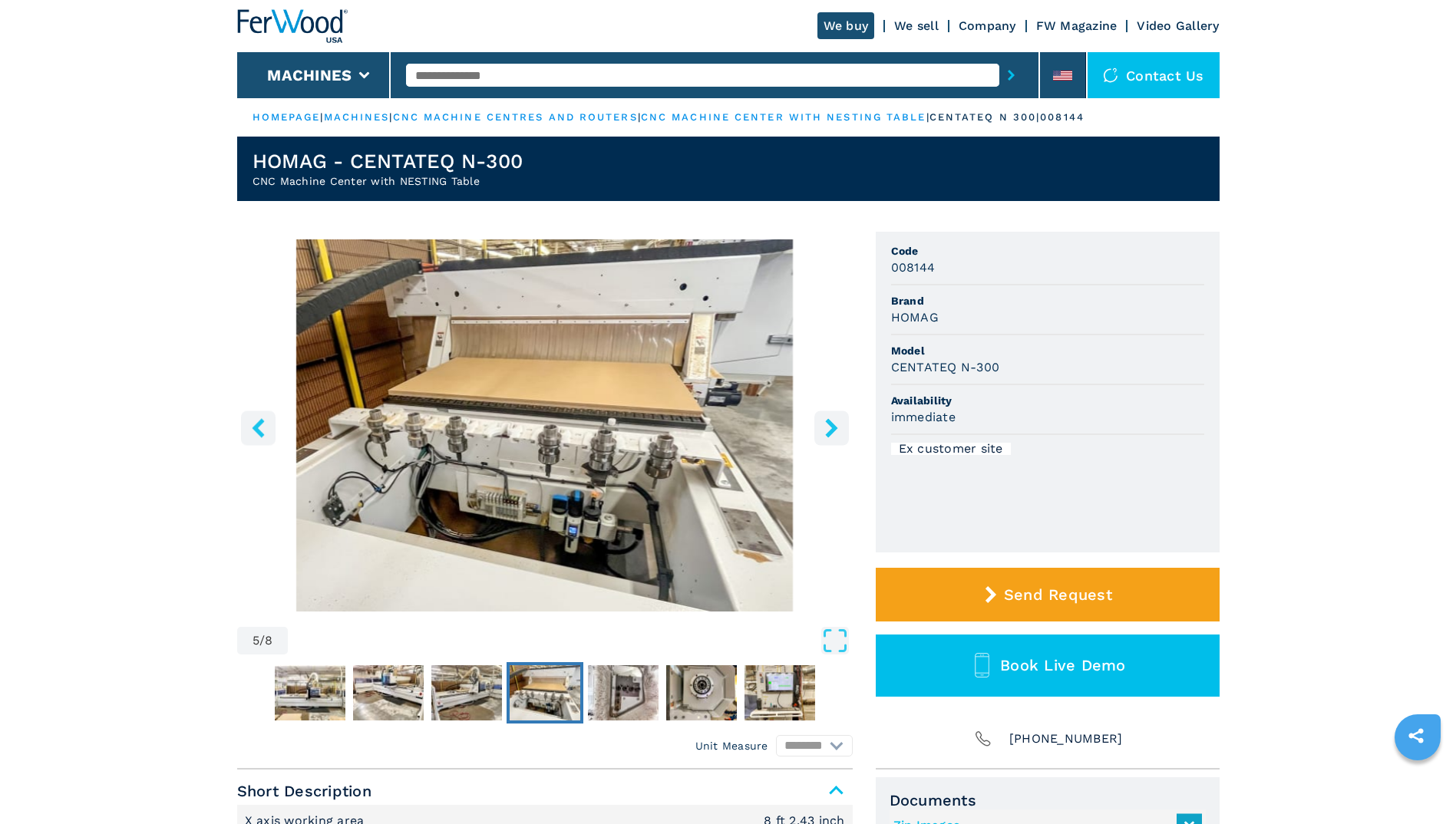
click at [829, 425] on icon "right-button" at bounding box center [831, 427] width 13 height 19
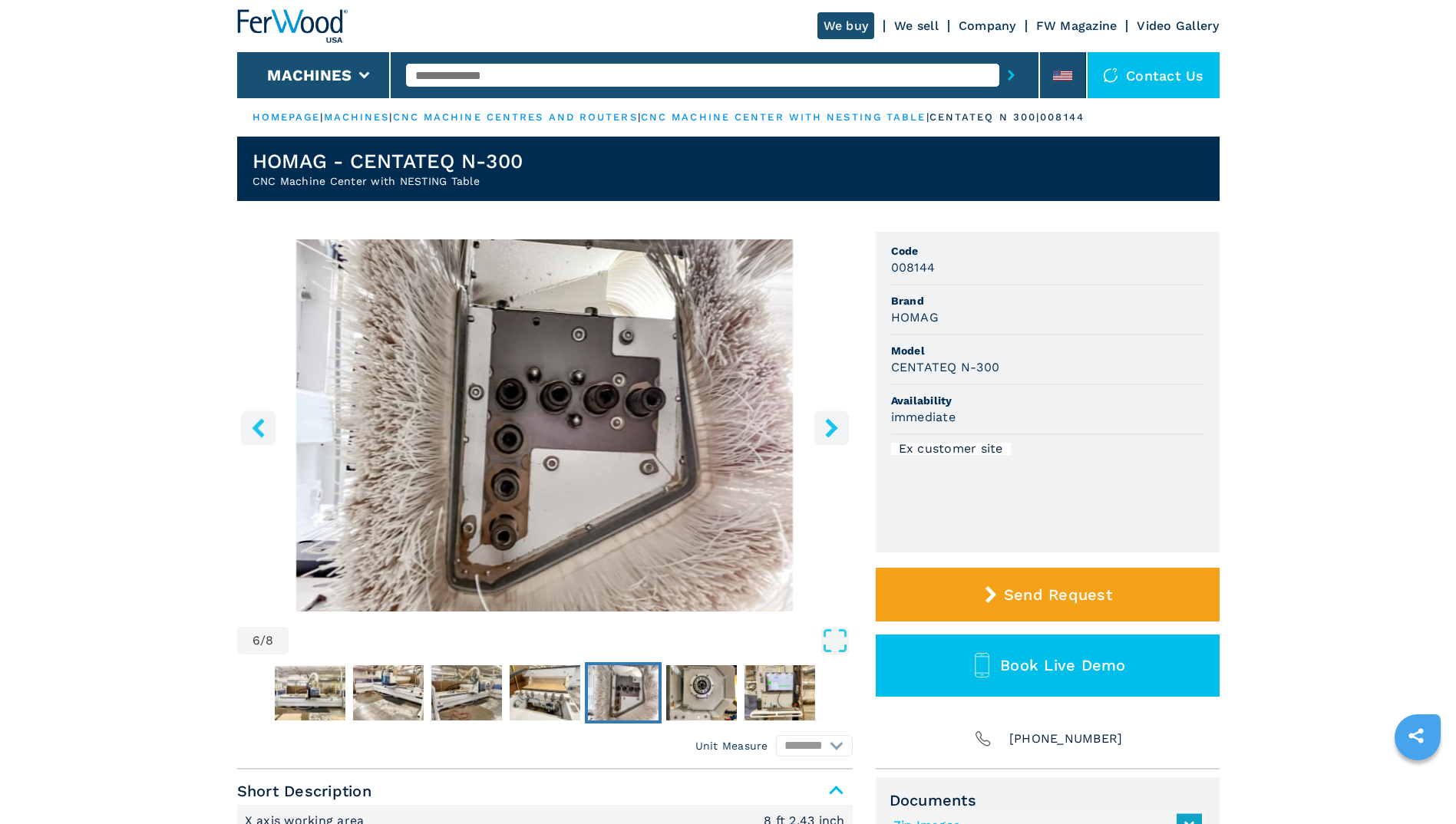
click at [829, 425] on icon "right-button" at bounding box center [831, 427] width 13 height 19
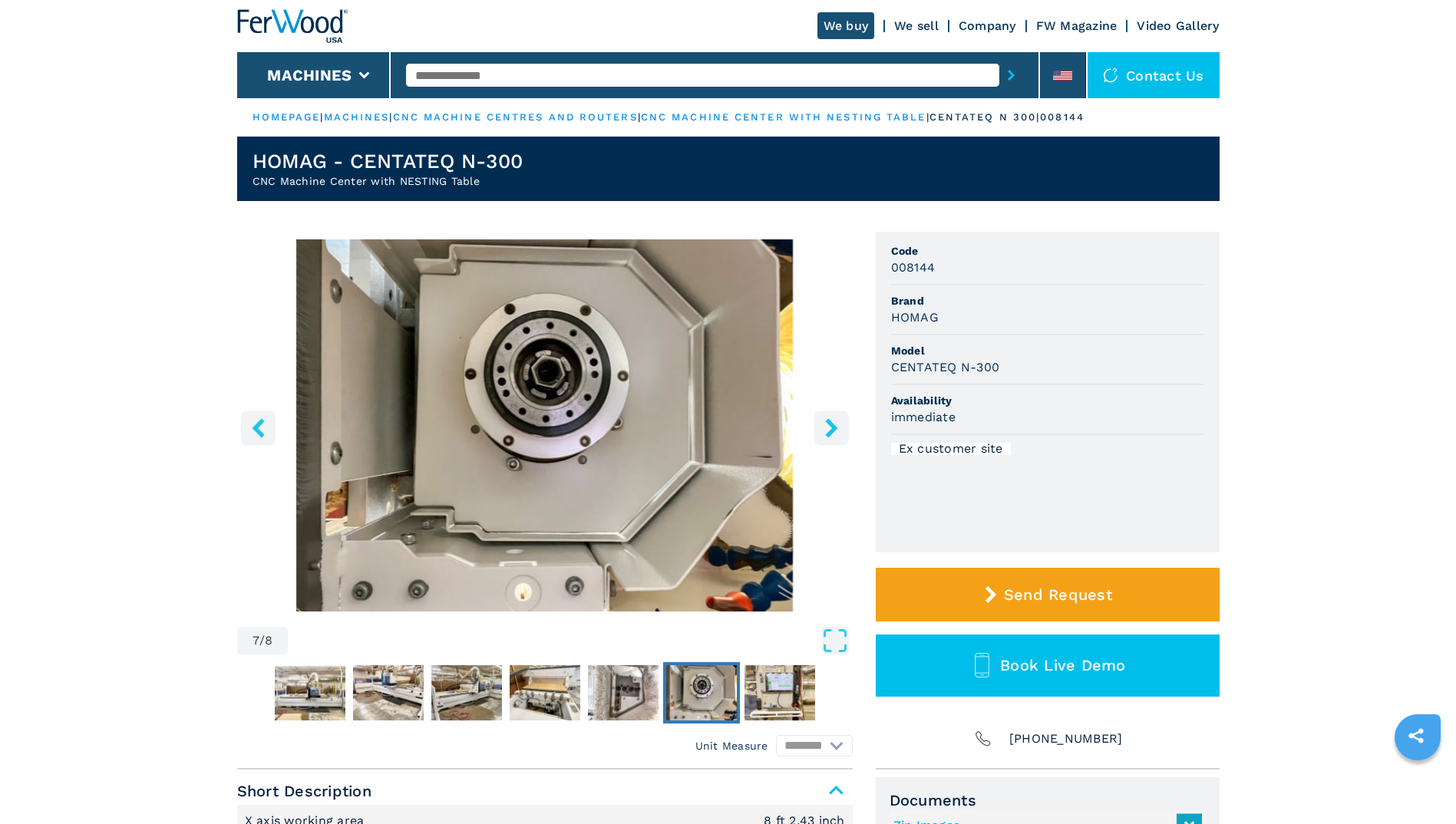
click at [829, 425] on icon "right-button" at bounding box center [831, 427] width 13 height 19
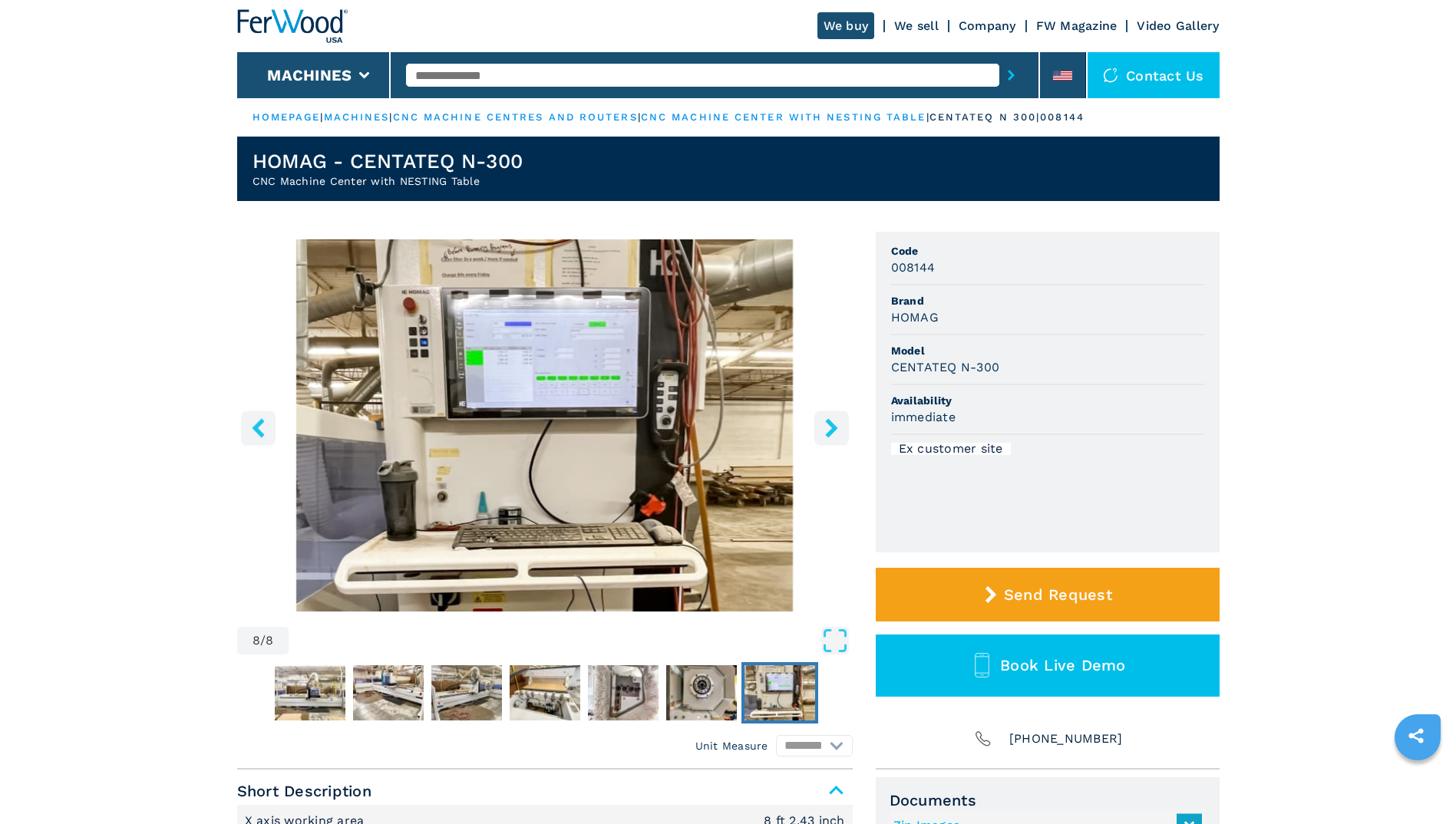
click at [829, 425] on icon "right-button" at bounding box center [831, 427] width 13 height 19
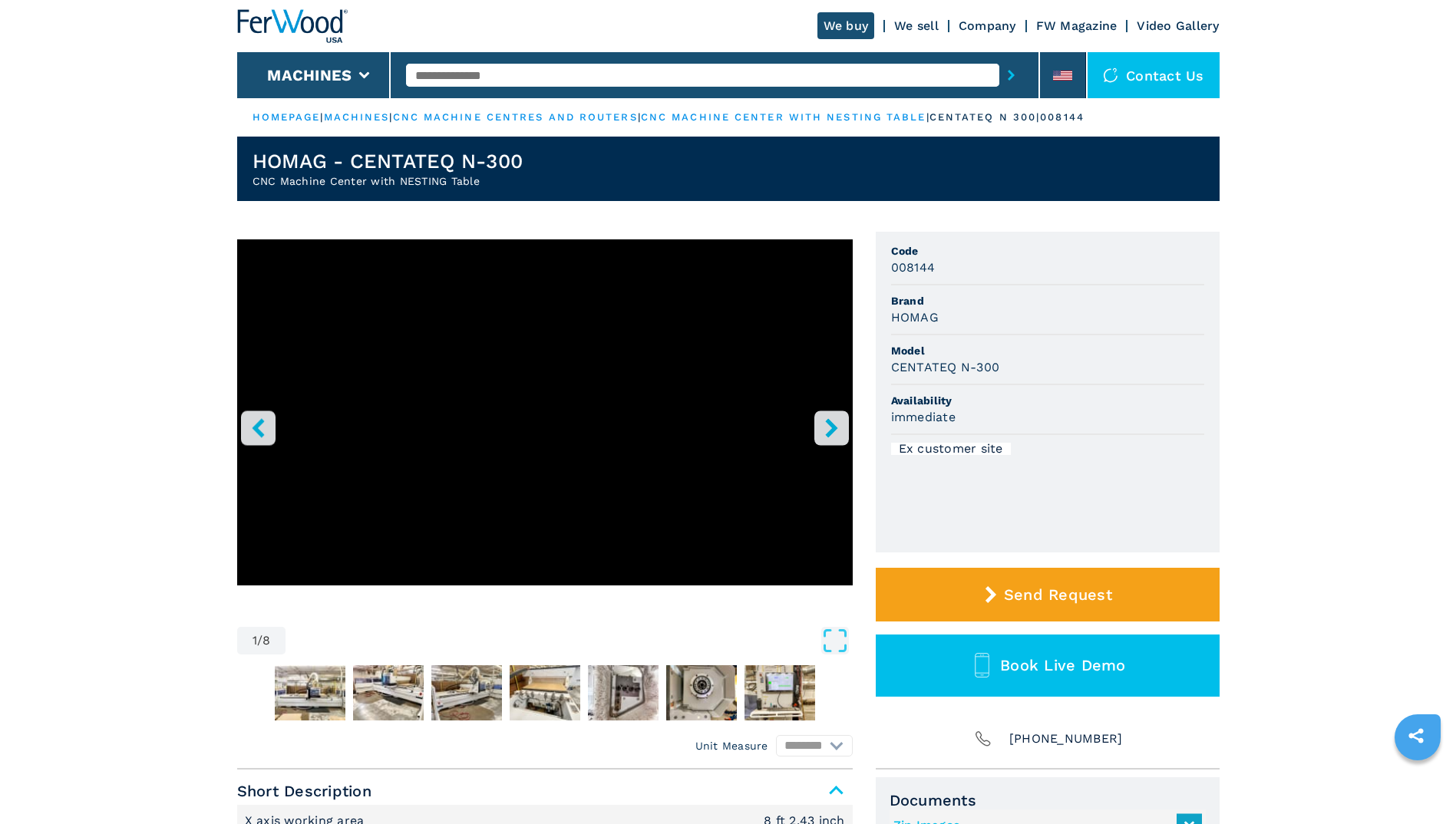
click at [829, 425] on icon "right-button" at bounding box center [831, 427] width 13 height 19
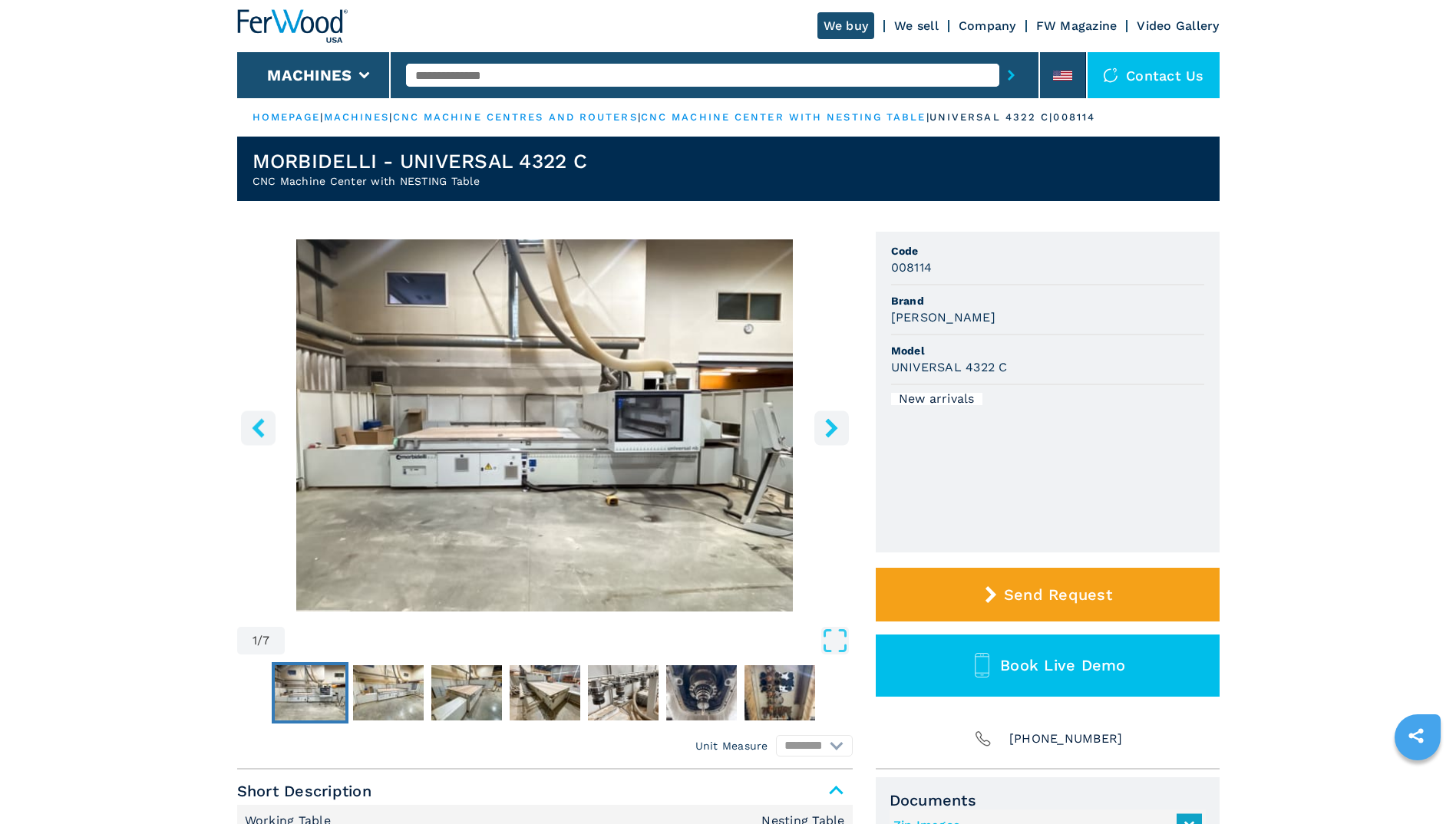
click at [843, 425] on button "right-button" at bounding box center [831, 427] width 34 height 34
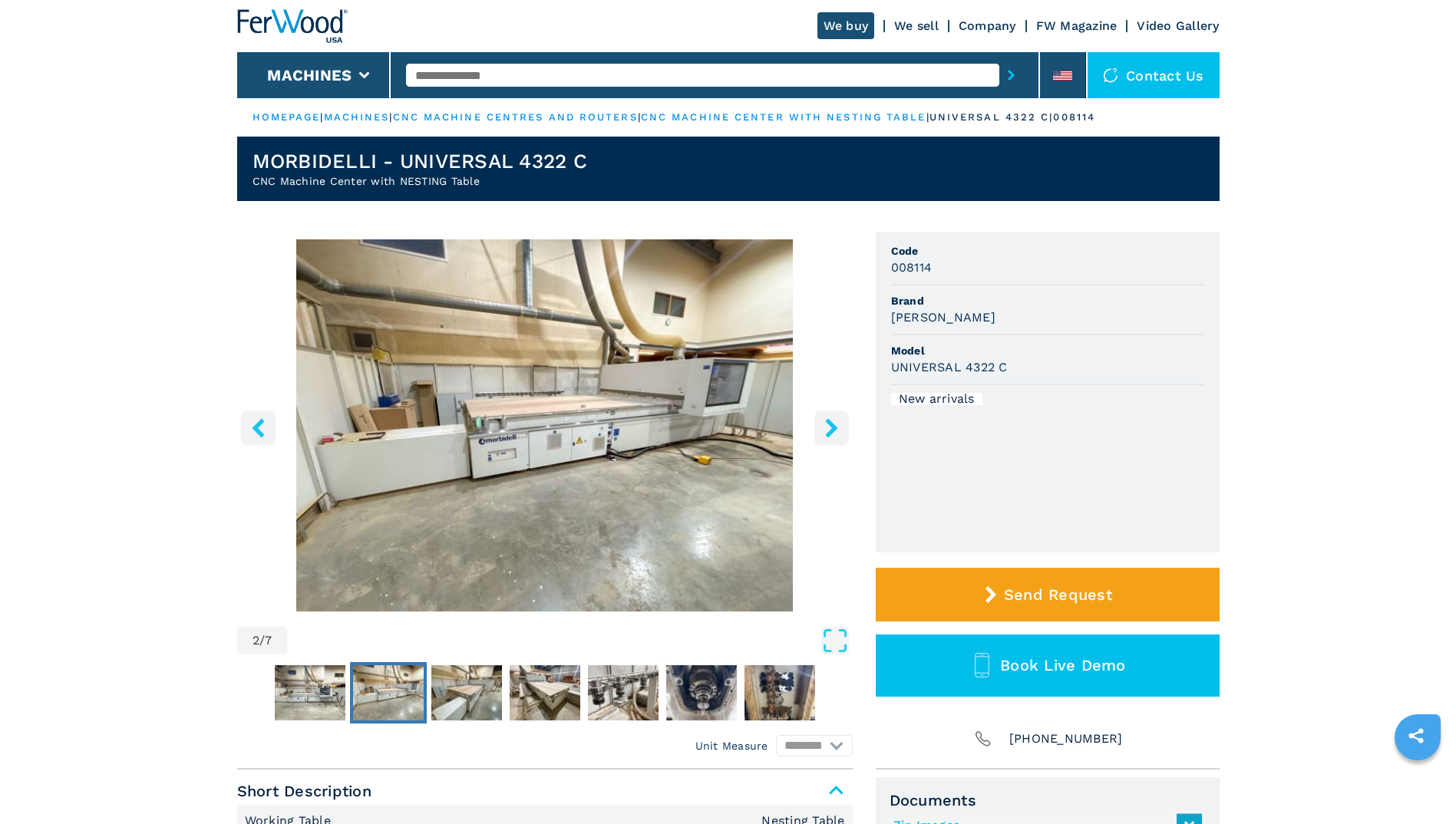
click at [843, 425] on button "right-button" at bounding box center [831, 427] width 34 height 34
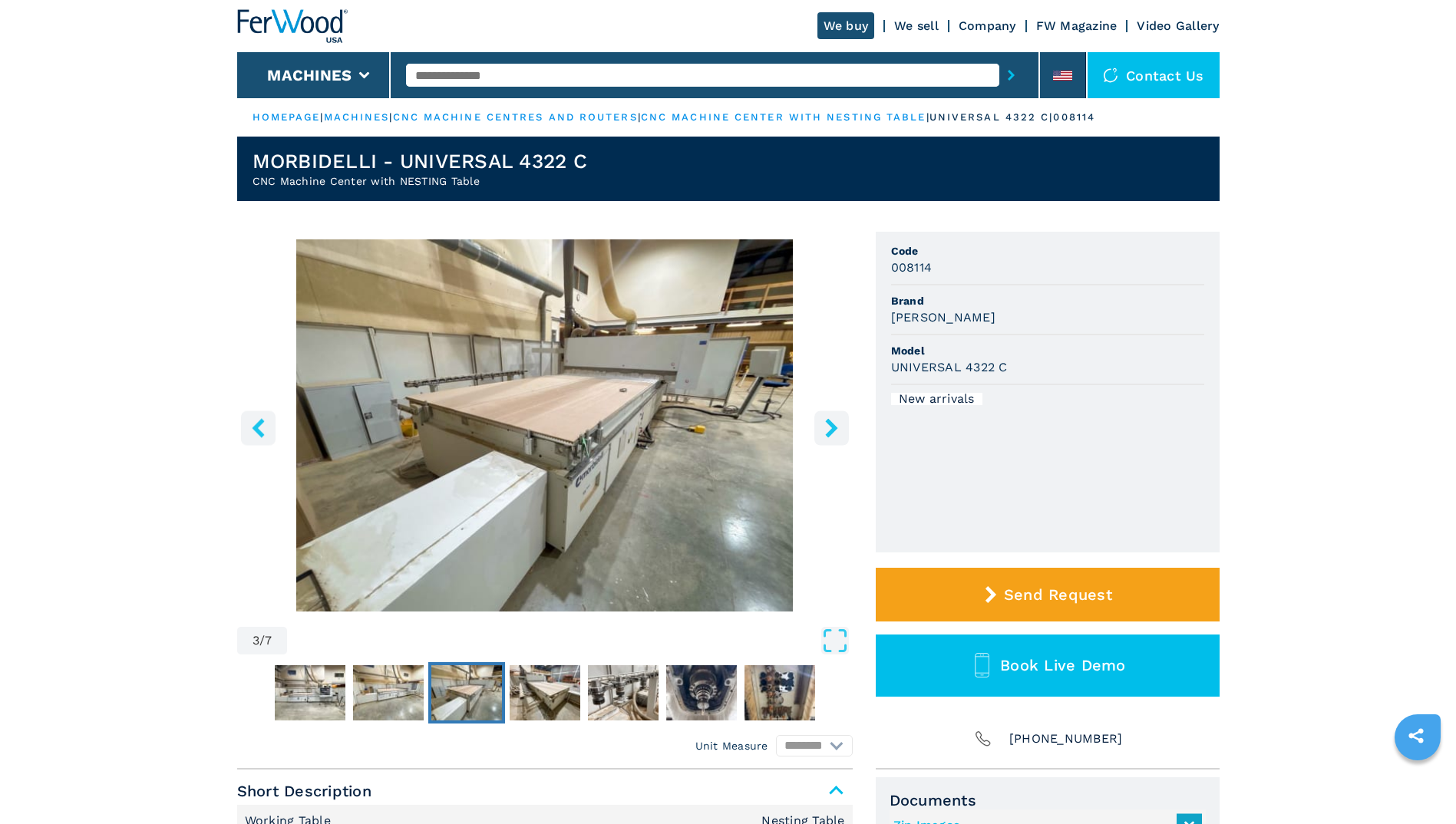
click at [843, 425] on button "right-button" at bounding box center [831, 427] width 34 height 34
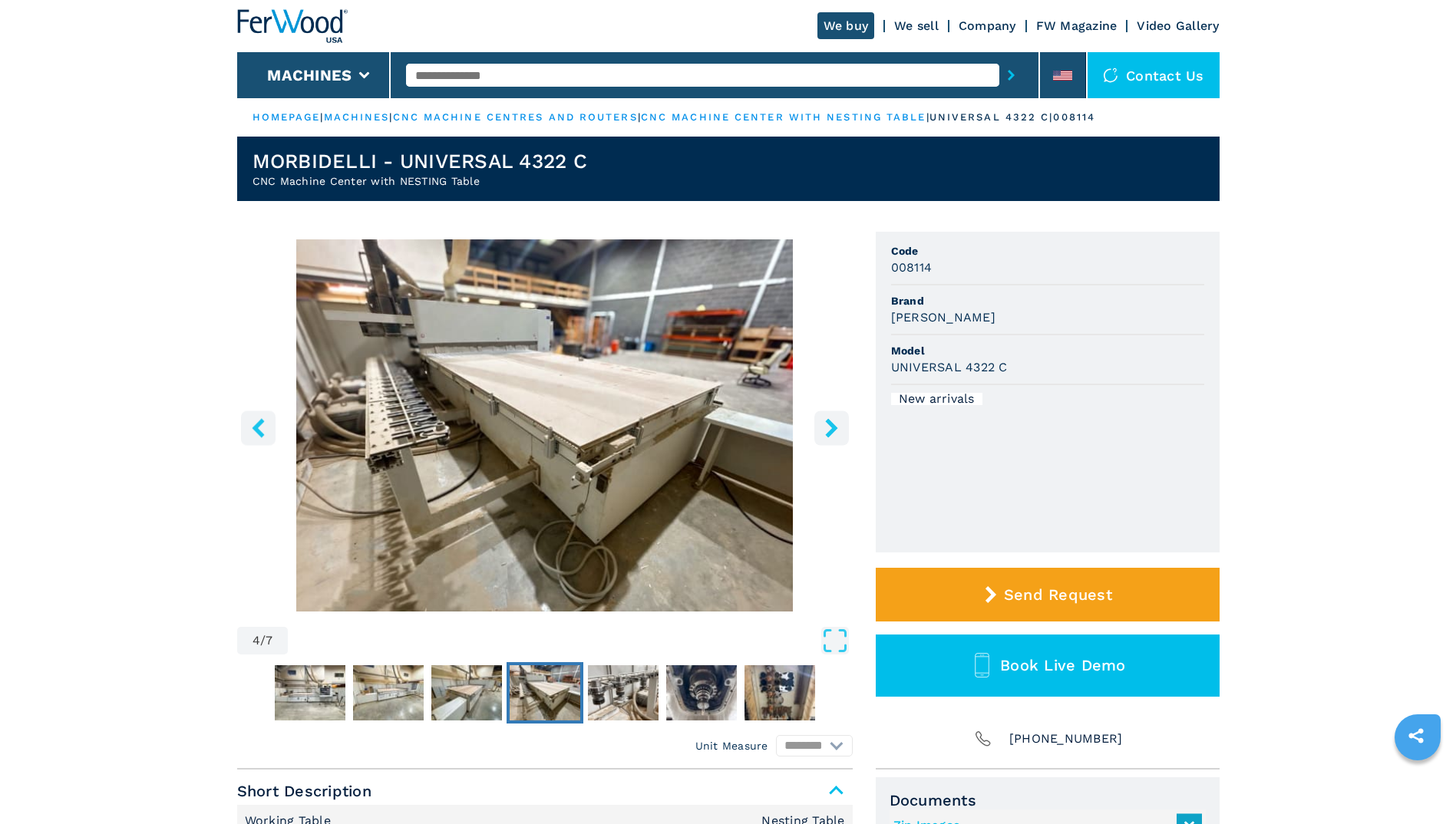
click at [843, 425] on button "right-button" at bounding box center [831, 427] width 34 height 34
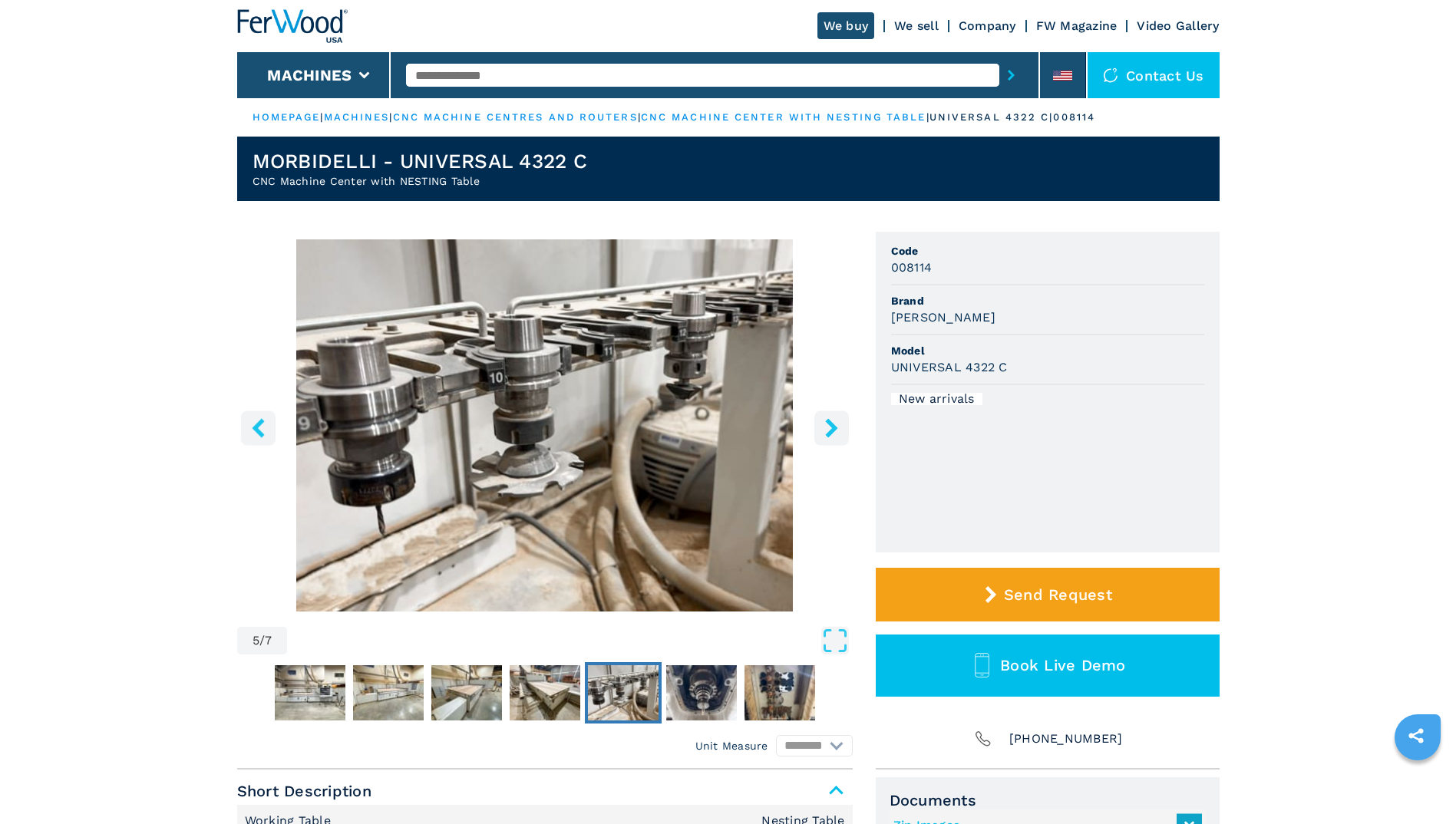
click at [843, 425] on button "right-button" at bounding box center [831, 427] width 34 height 34
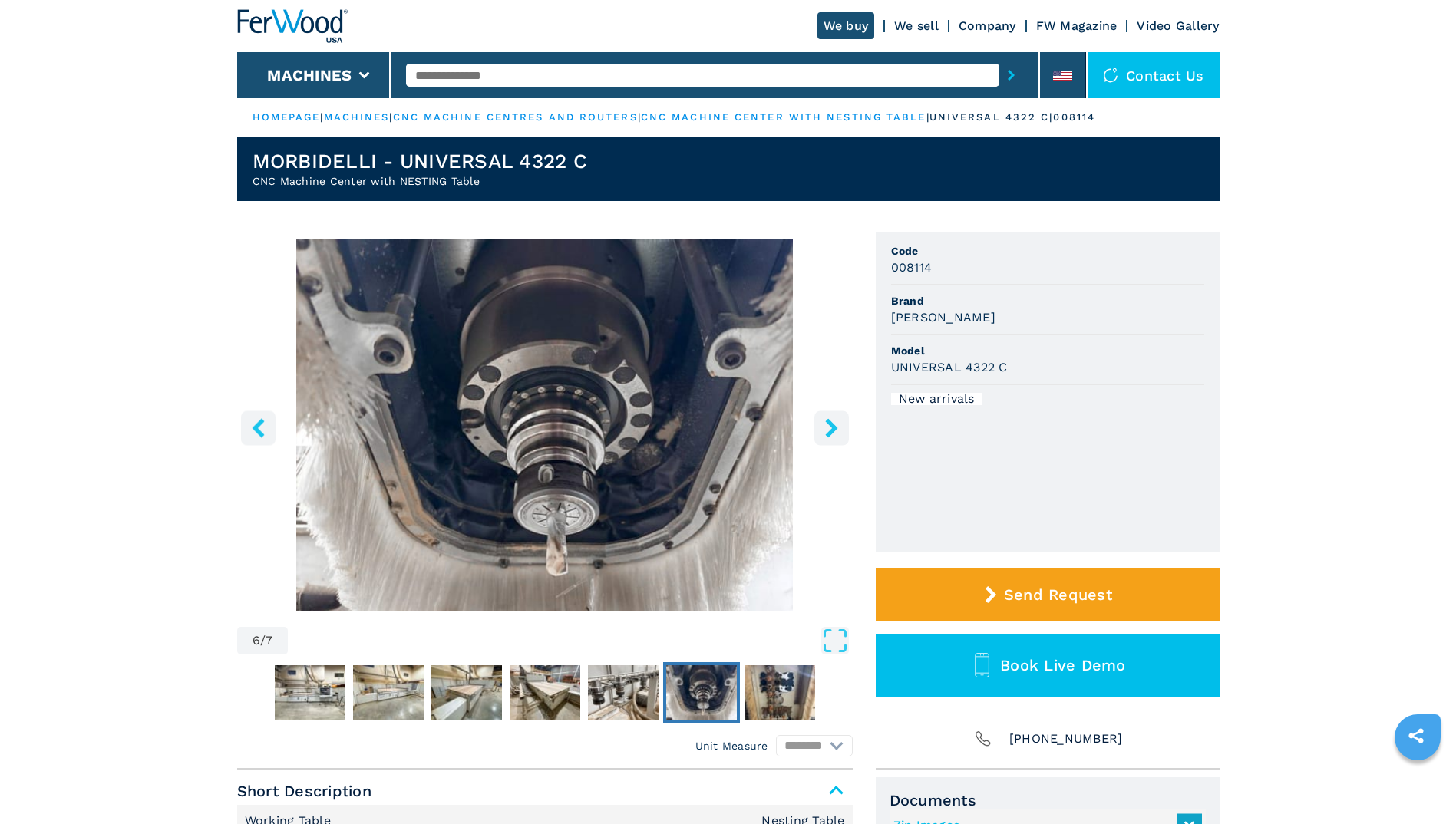
click at [843, 425] on button "right-button" at bounding box center [831, 427] width 34 height 34
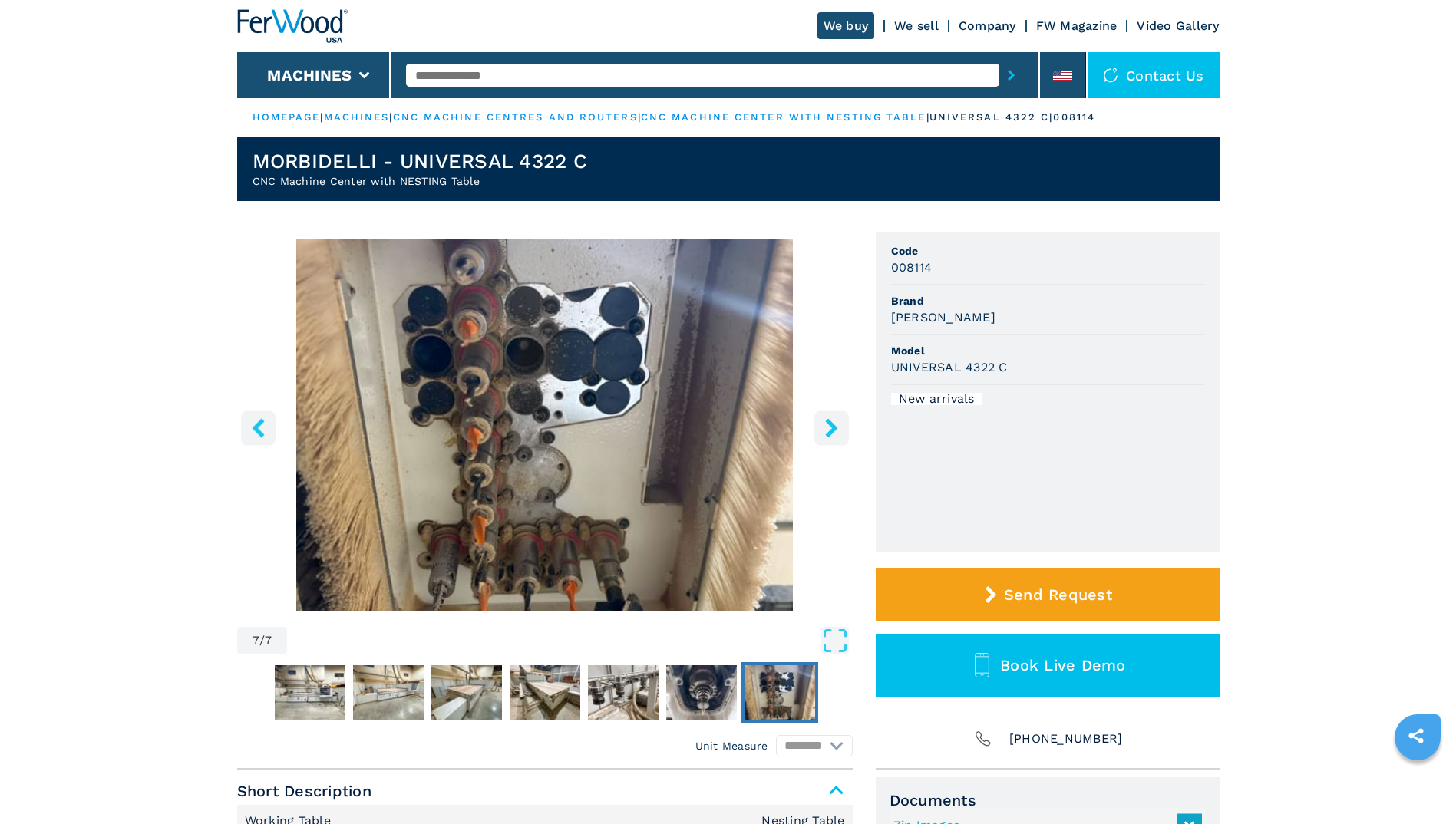
click at [843, 425] on button "right-button" at bounding box center [831, 427] width 34 height 34
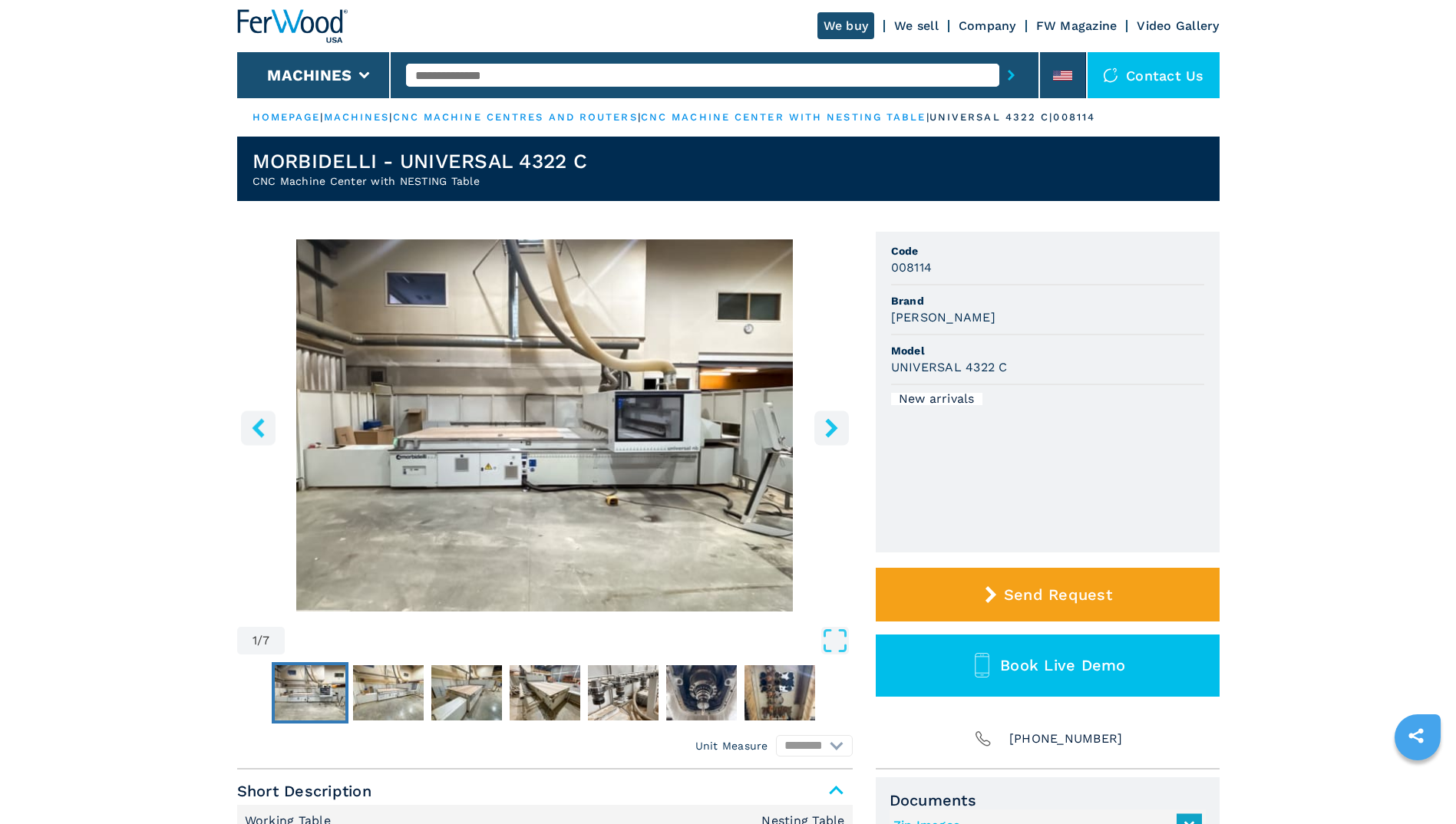
click at [843, 425] on button "right-button" at bounding box center [831, 427] width 34 height 34
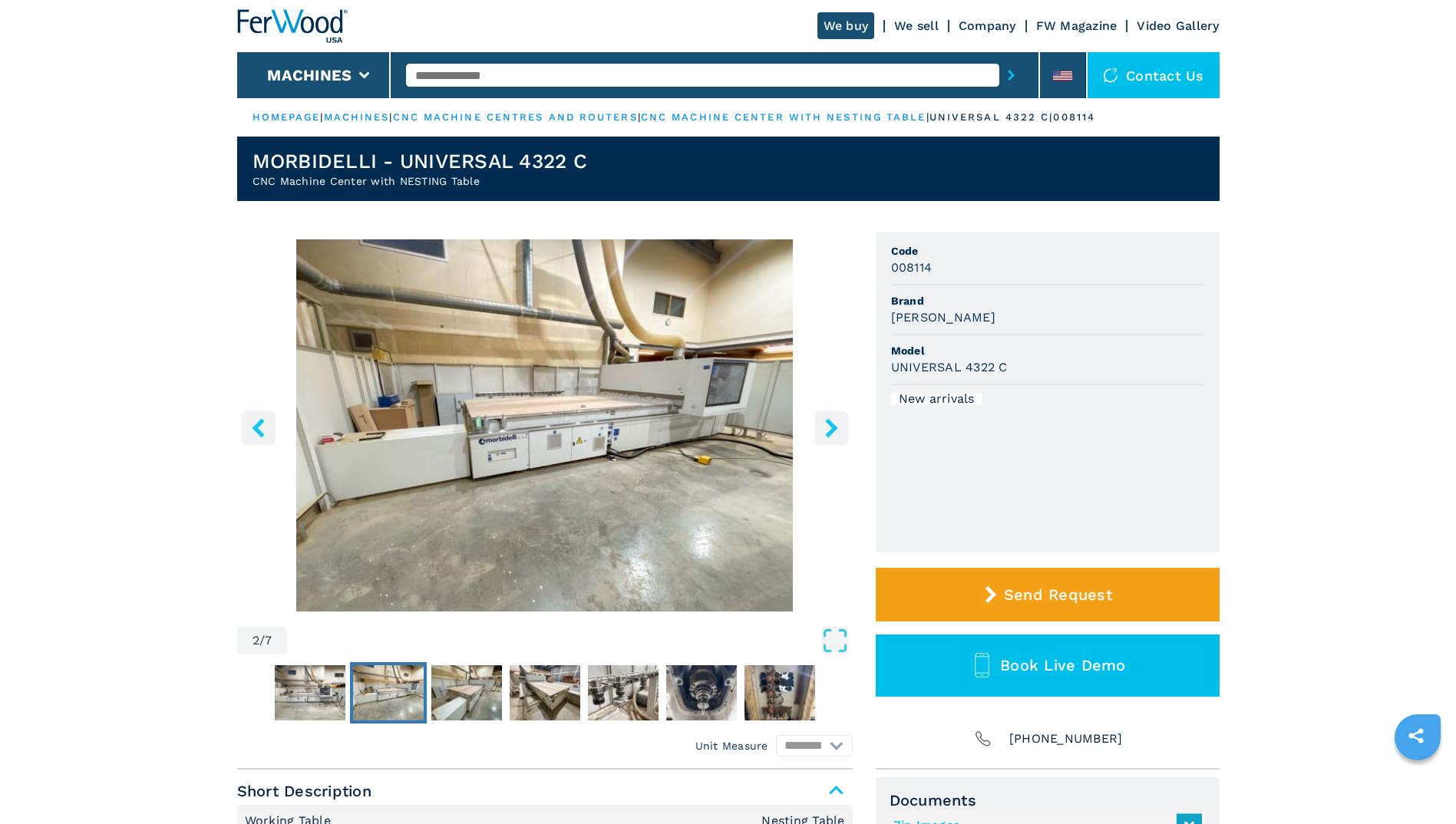
click at [843, 425] on button "right-button" at bounding box center [831, 427] width 34 height 34
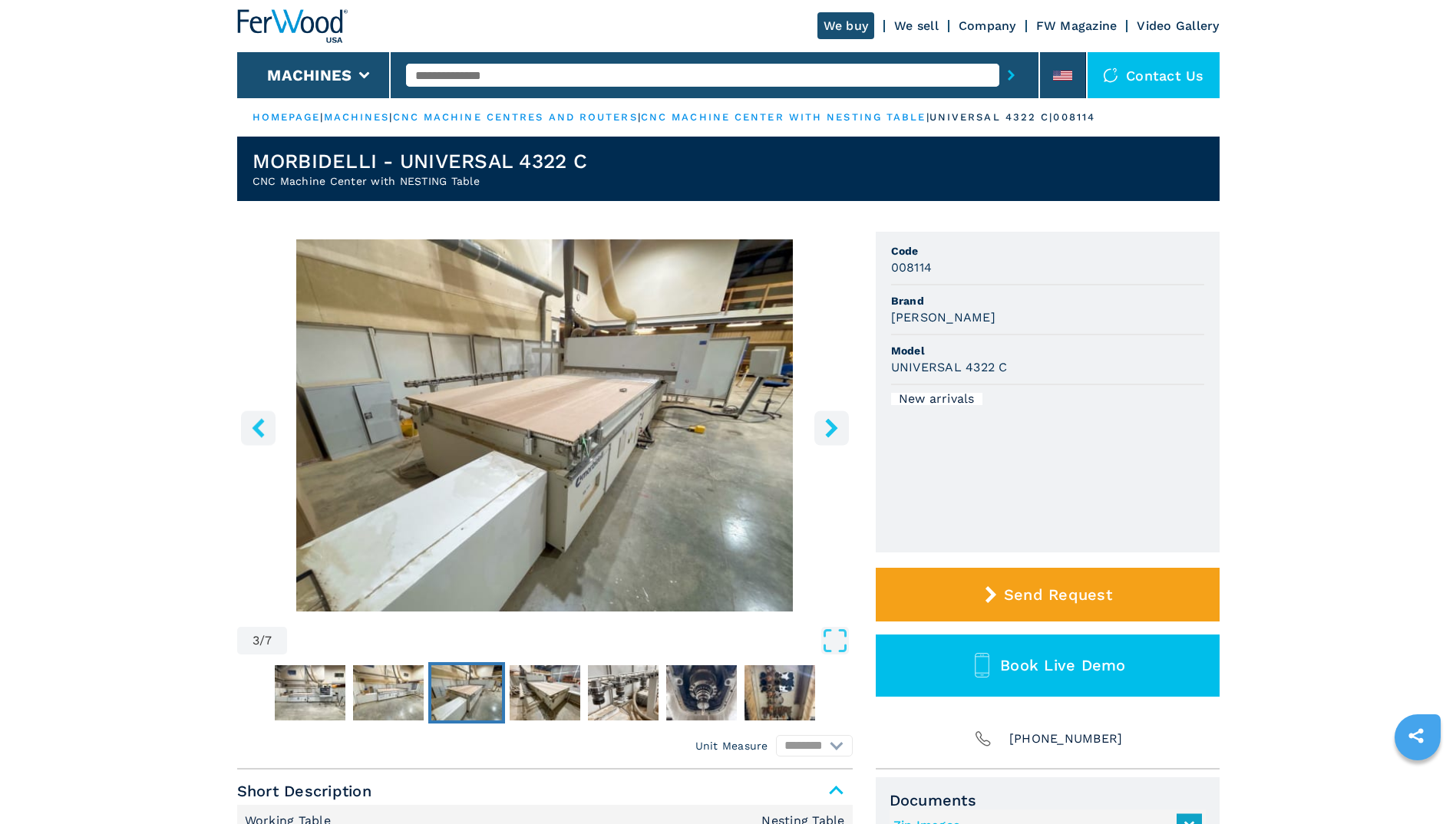
click at [843, 425] on button "right-button" at bounding box center [831, 427] width 34 height 34
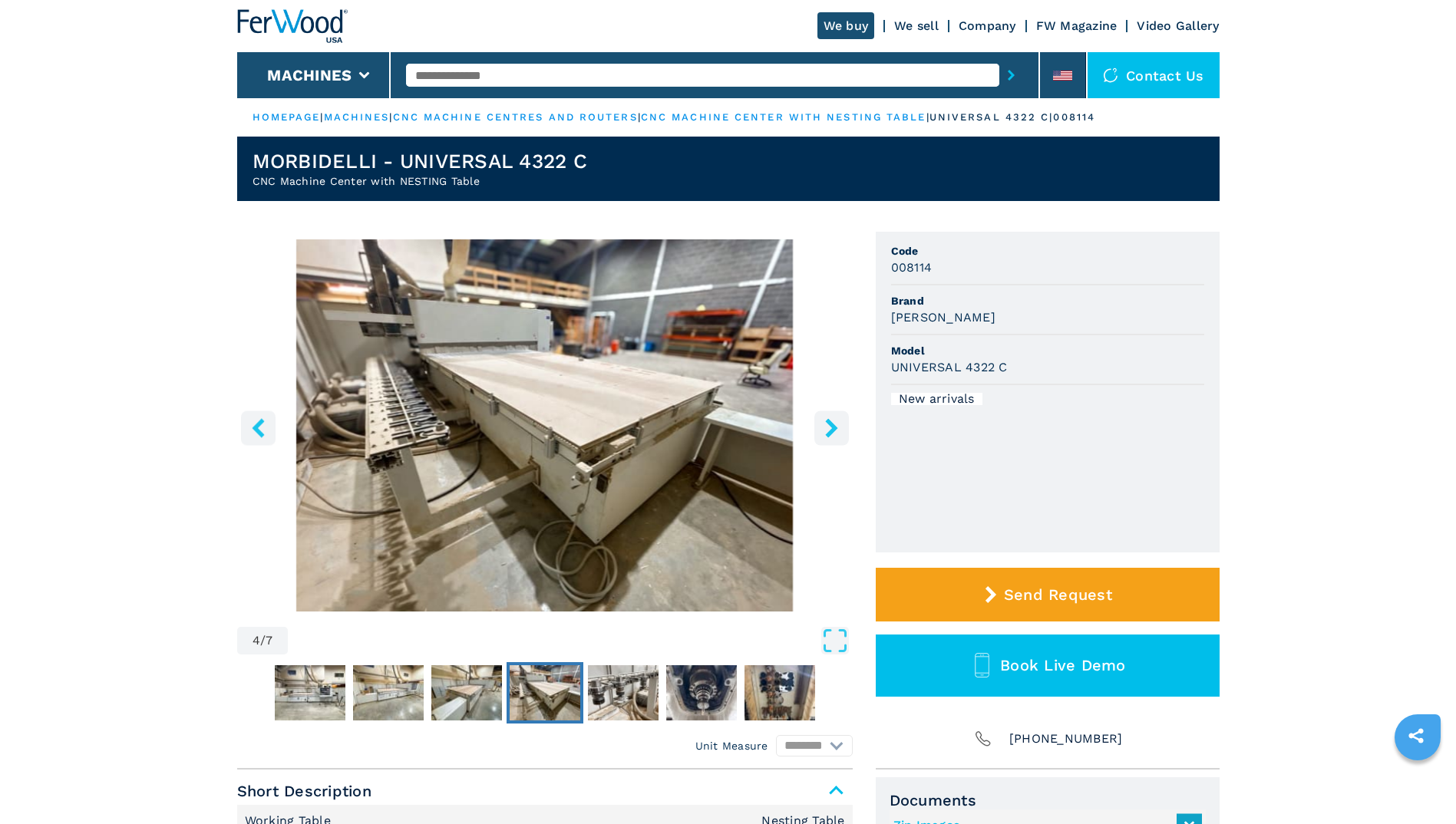
click at [843, 425] on button "right-button" at bounding box center [831, 427] width 34 height 34
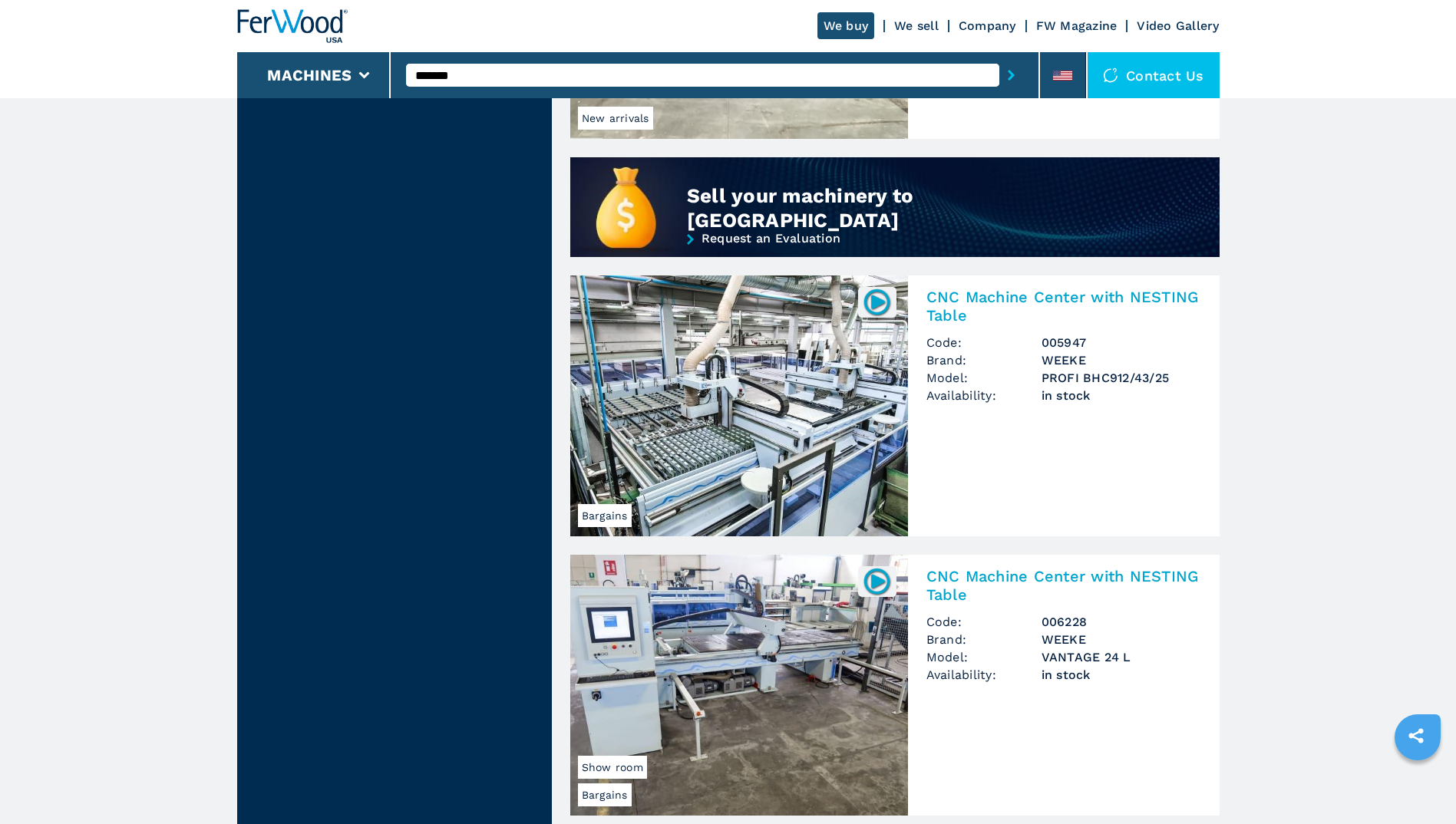
scroll to position [1178, 0]
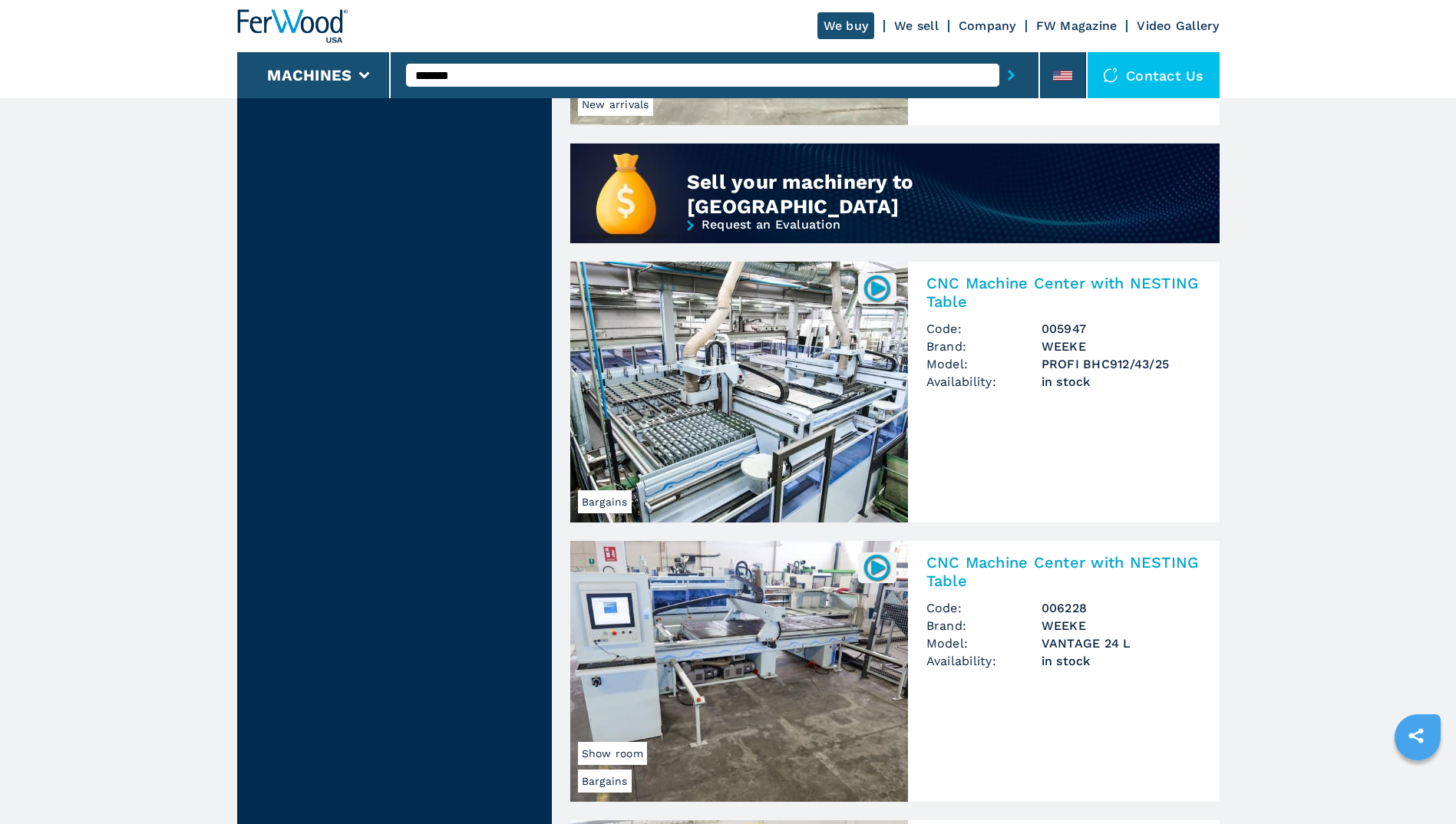
click at [1146, 282] on h2 "CNC Machine Center with NESTING Table" at bounding box center [1063, 292] width 275 height 37
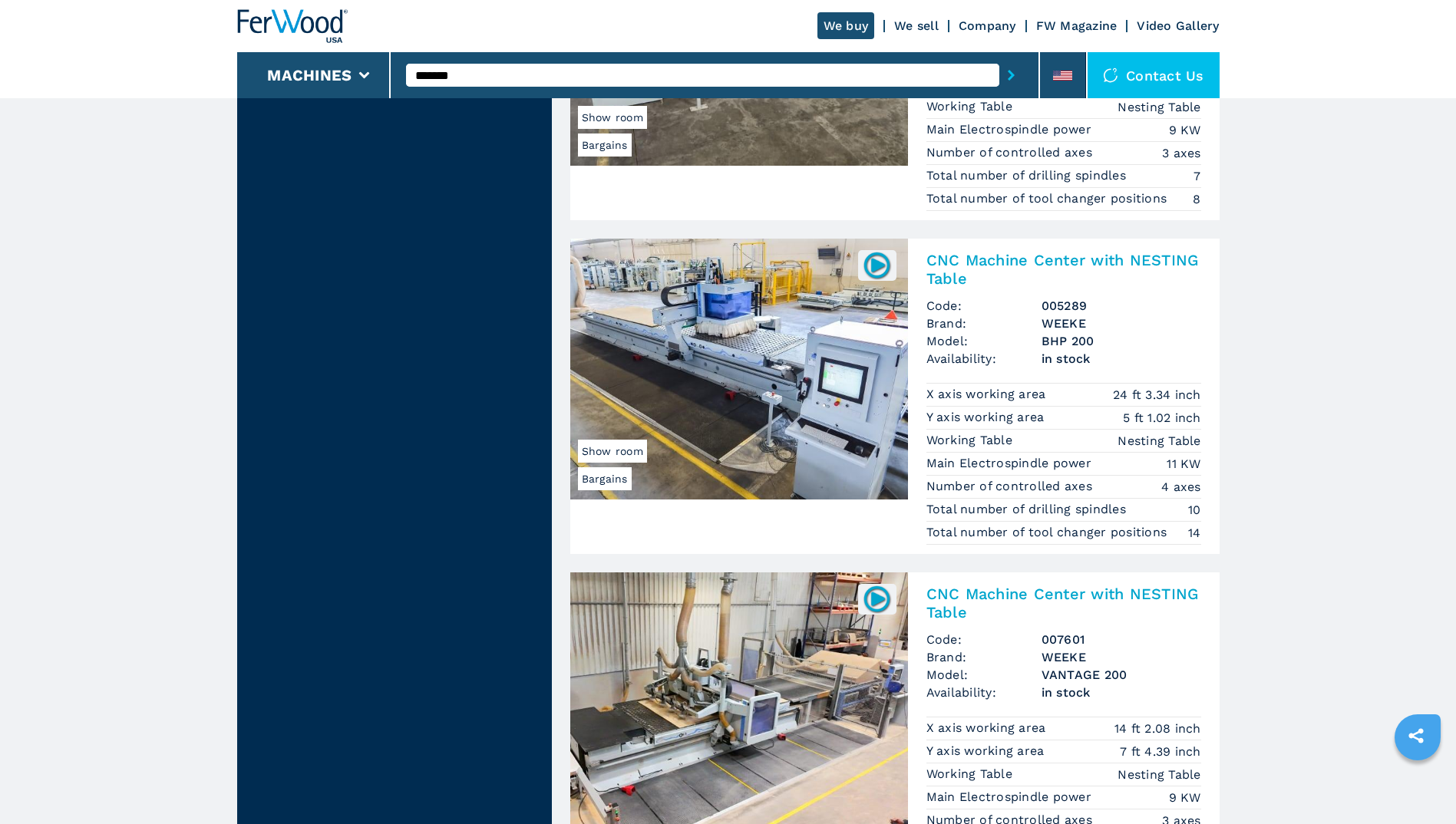
scroll to position [1969, 0]
click at [970, 257] on h2 "CNC Machine Center with NESTING Table" at bounding box center [1063, 268] width 275 height 37
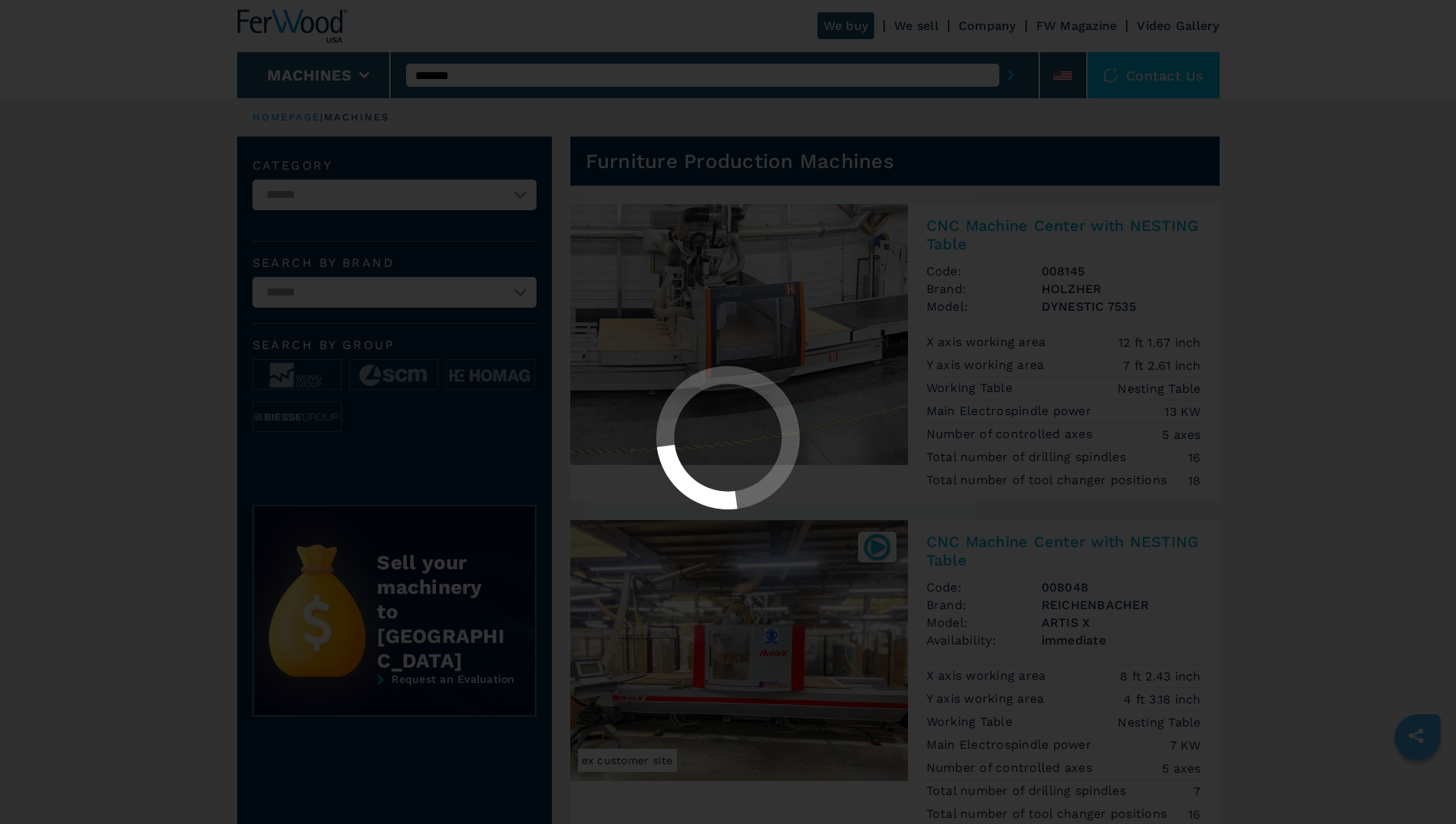
select select "********"
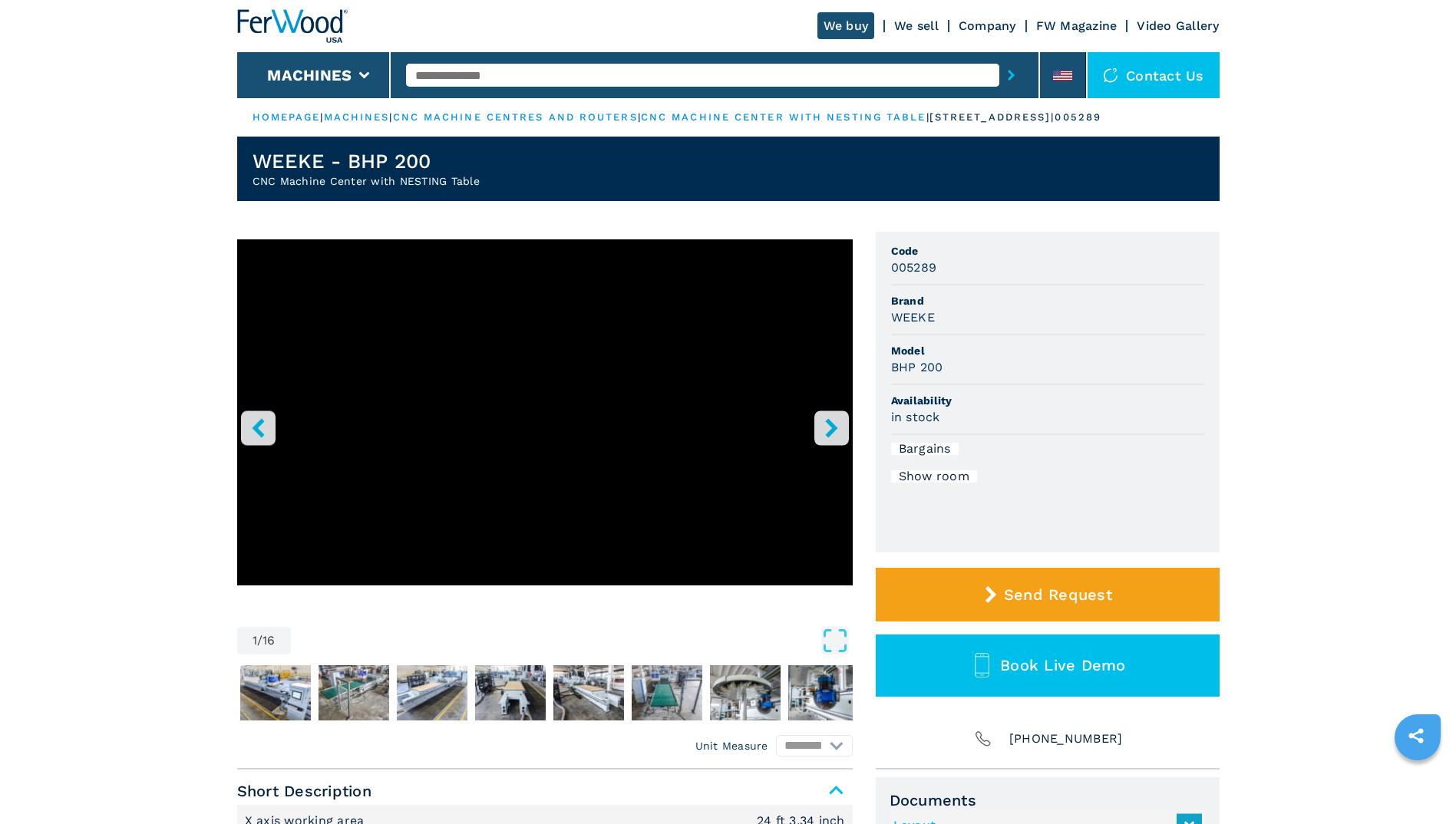
click at [831, 424] on icon "right-button" at bounding box center [831, 427] width 13 height 19
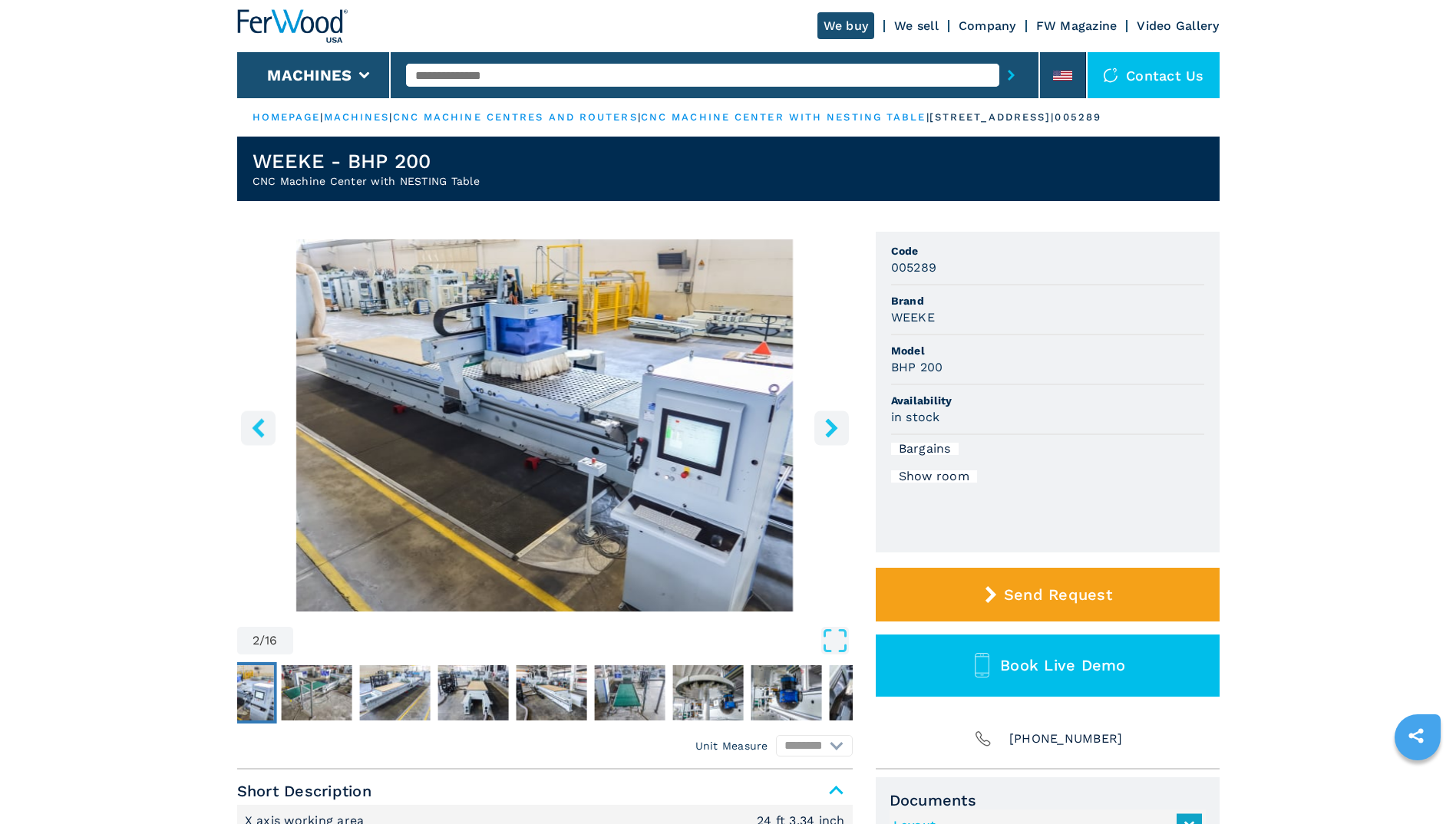
click at [831, 424] on icon "right-button" at bounding box center [831, 427] width 13 height 19
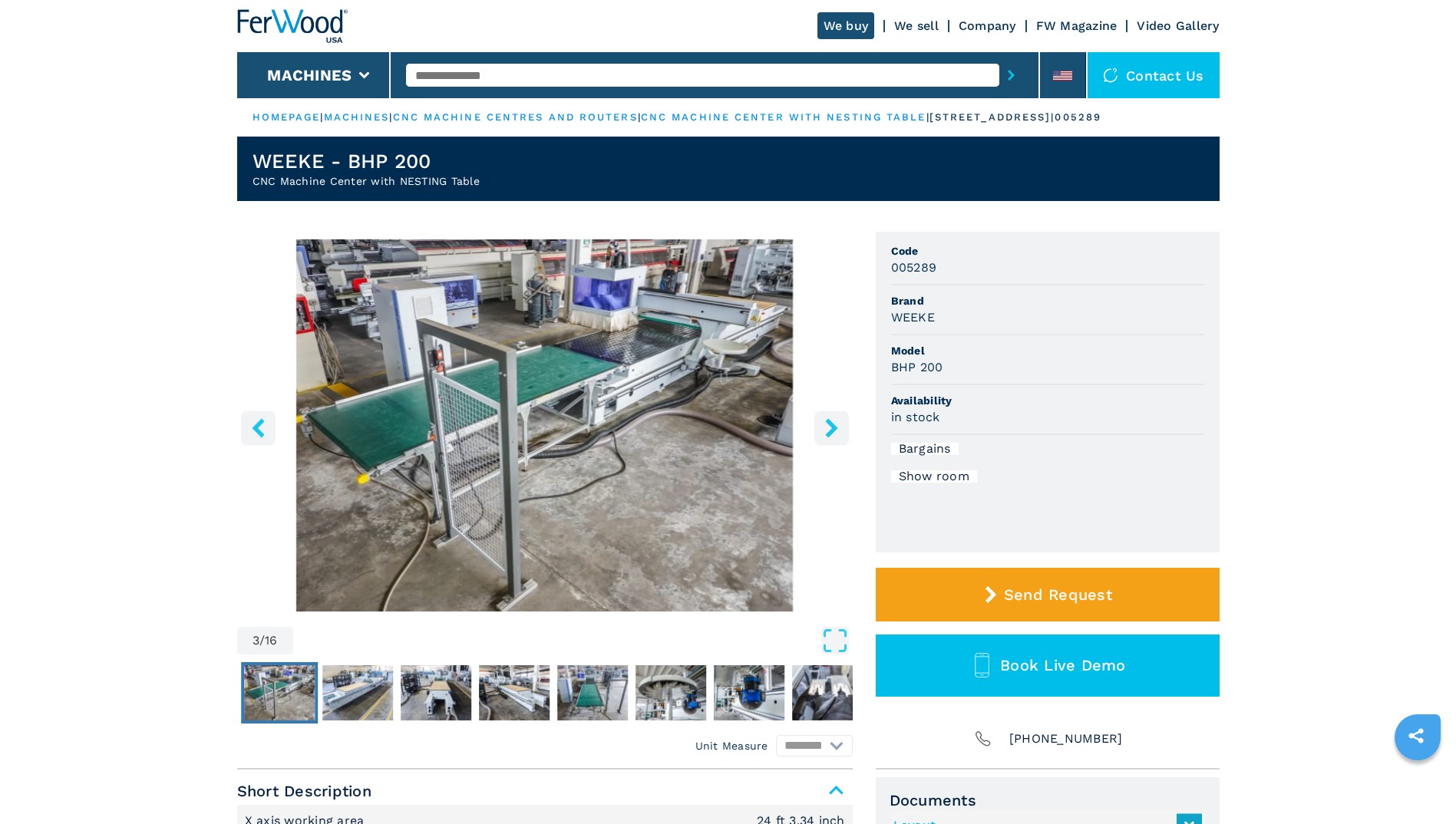
click at [831, 424] on icon "right-button" at bounding box center [831, 427] width 13 height 19
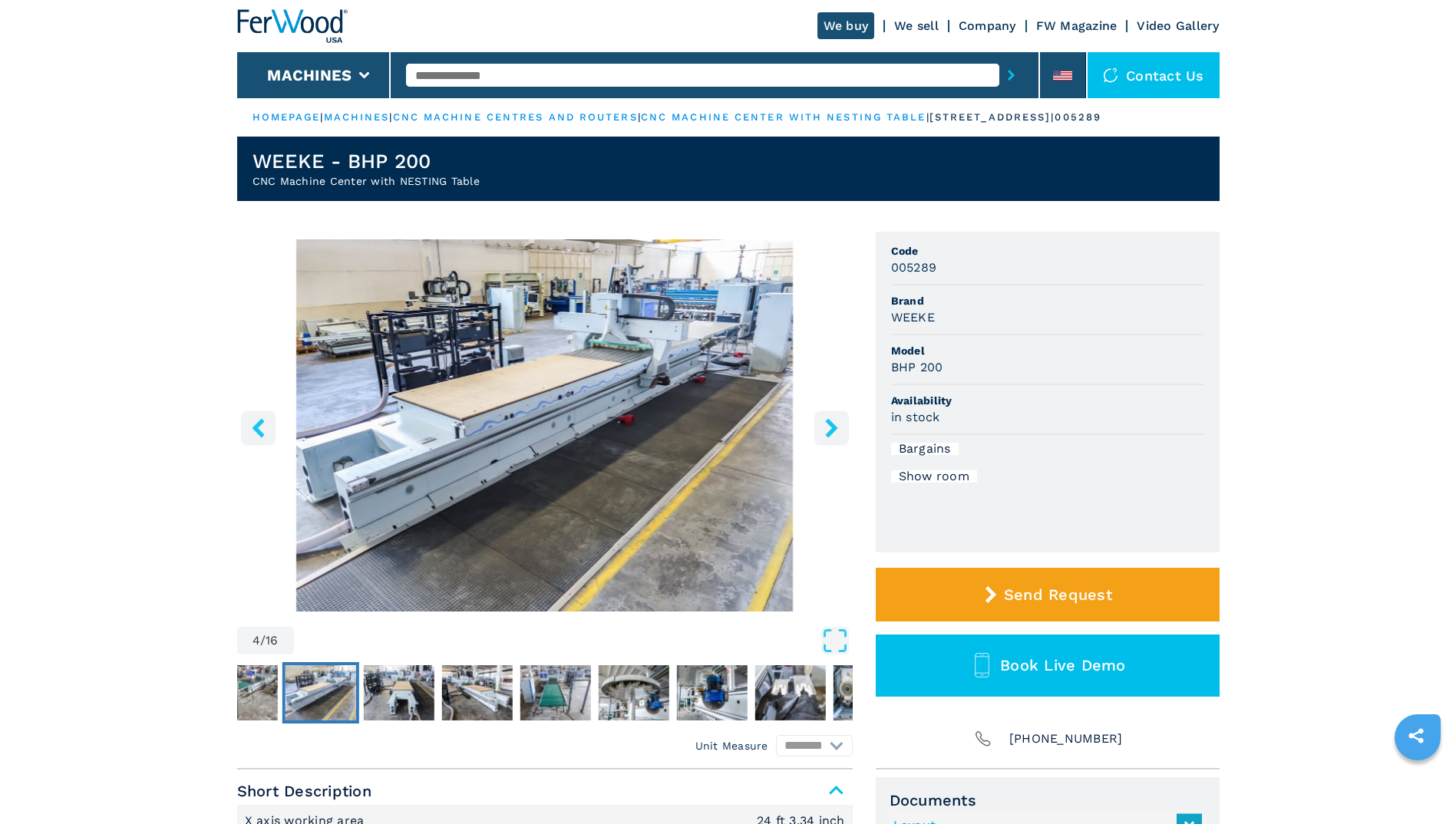
click at [831, 424] on icon "right-button" at bounding box center [831, 427] width 13 height 19
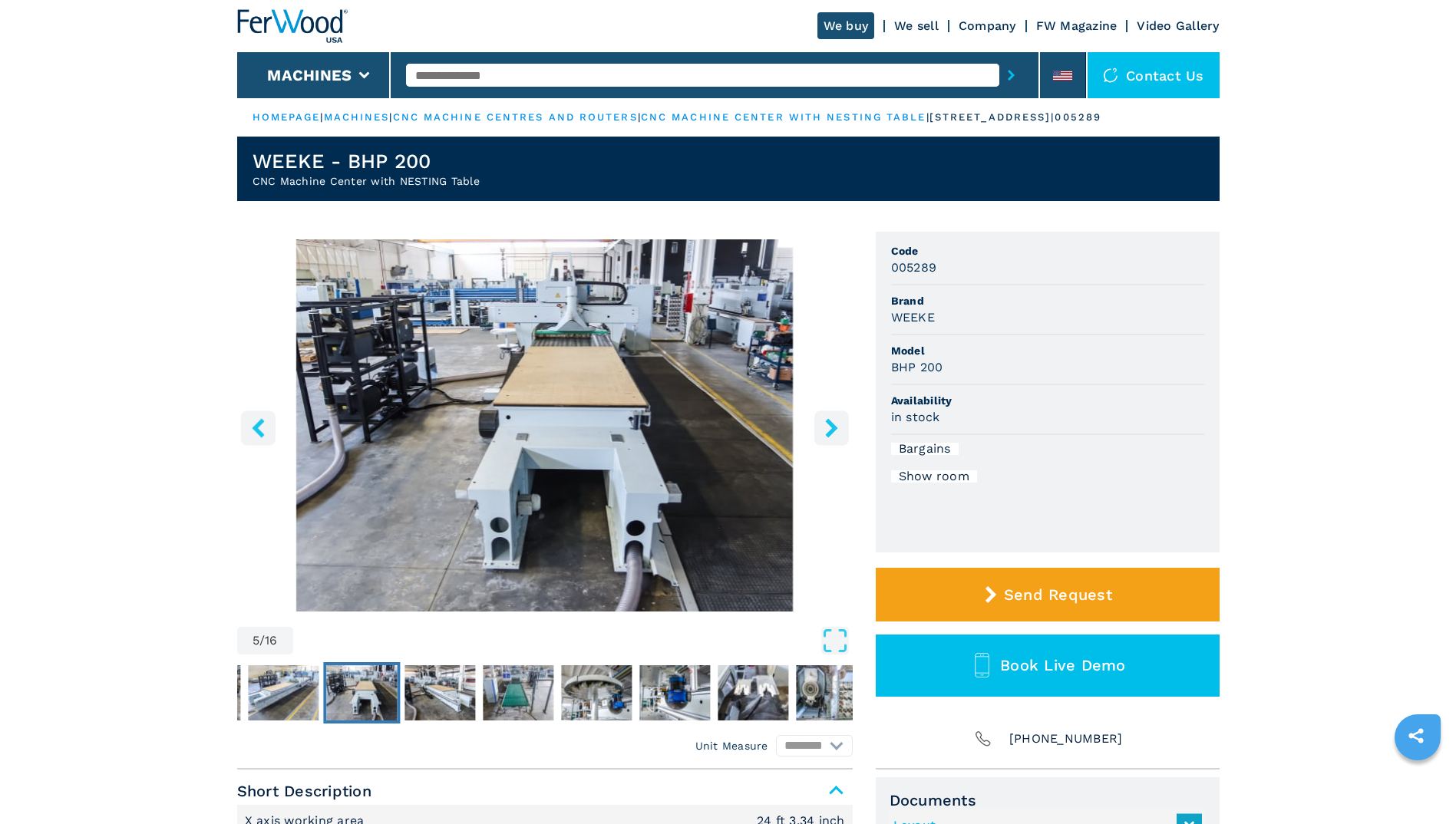
click at [831, 424] on icon "right-button" at bounding box center [831, 427] width 13 height 19
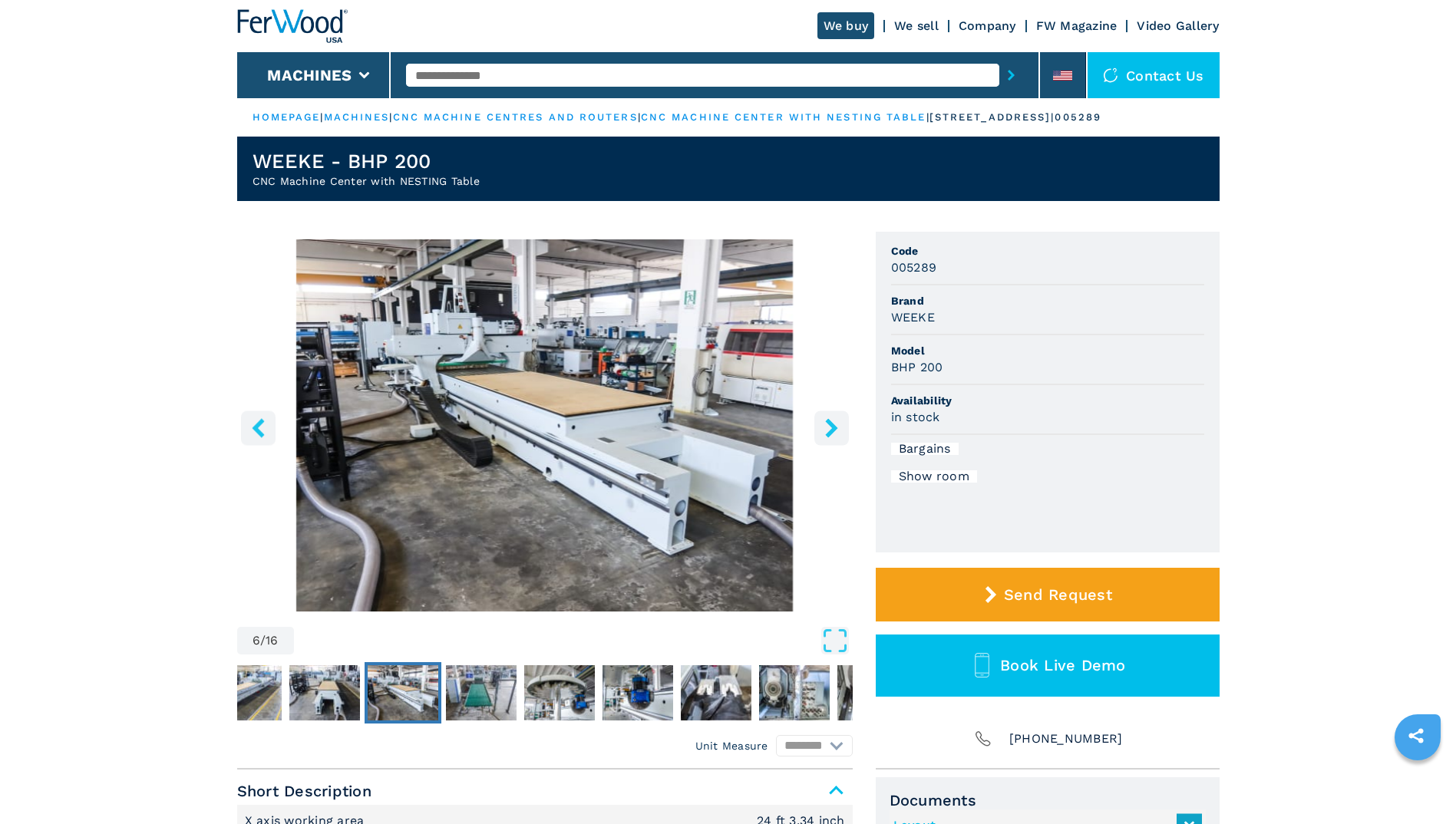
click at [831, 424] on icon "right-button" at bounding box center [831, 427] width 13 height 19
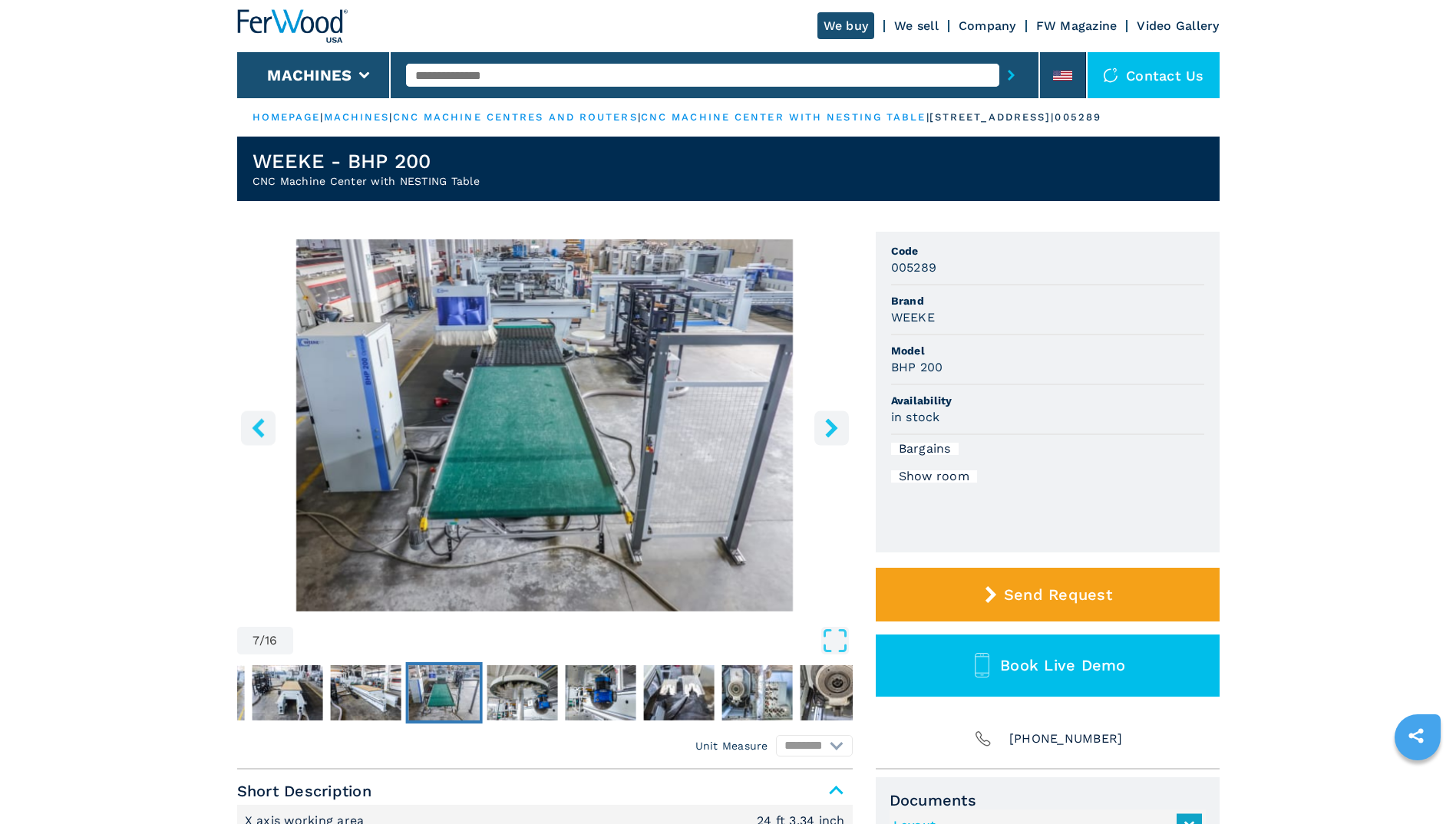
click at [831, 424] on icon "right-button" at bounding box center [831, 427] width 13 height 19
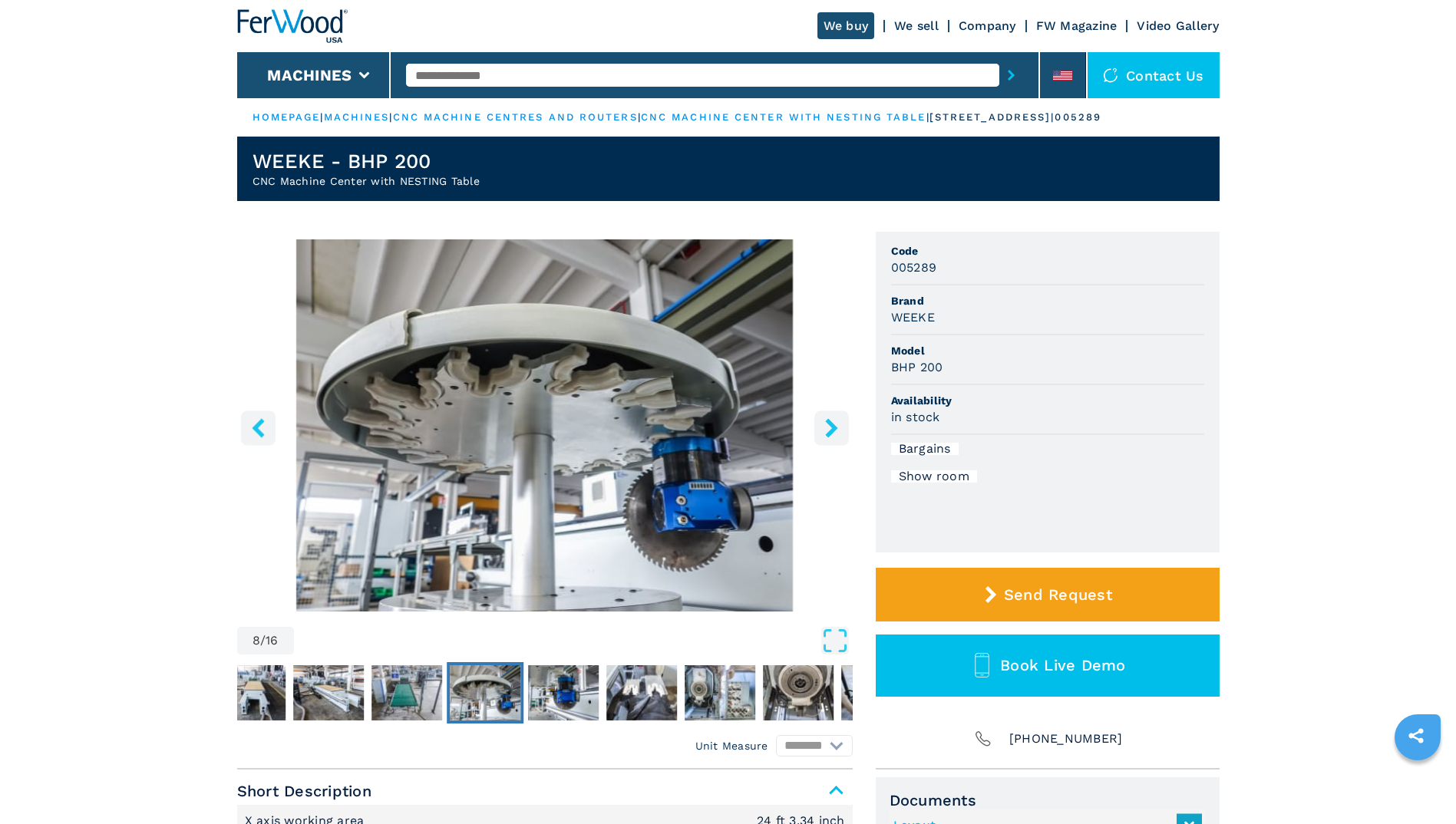
click at [831, 424] on icon "right-button" at bounding box center [831, 427] width 13 height 19
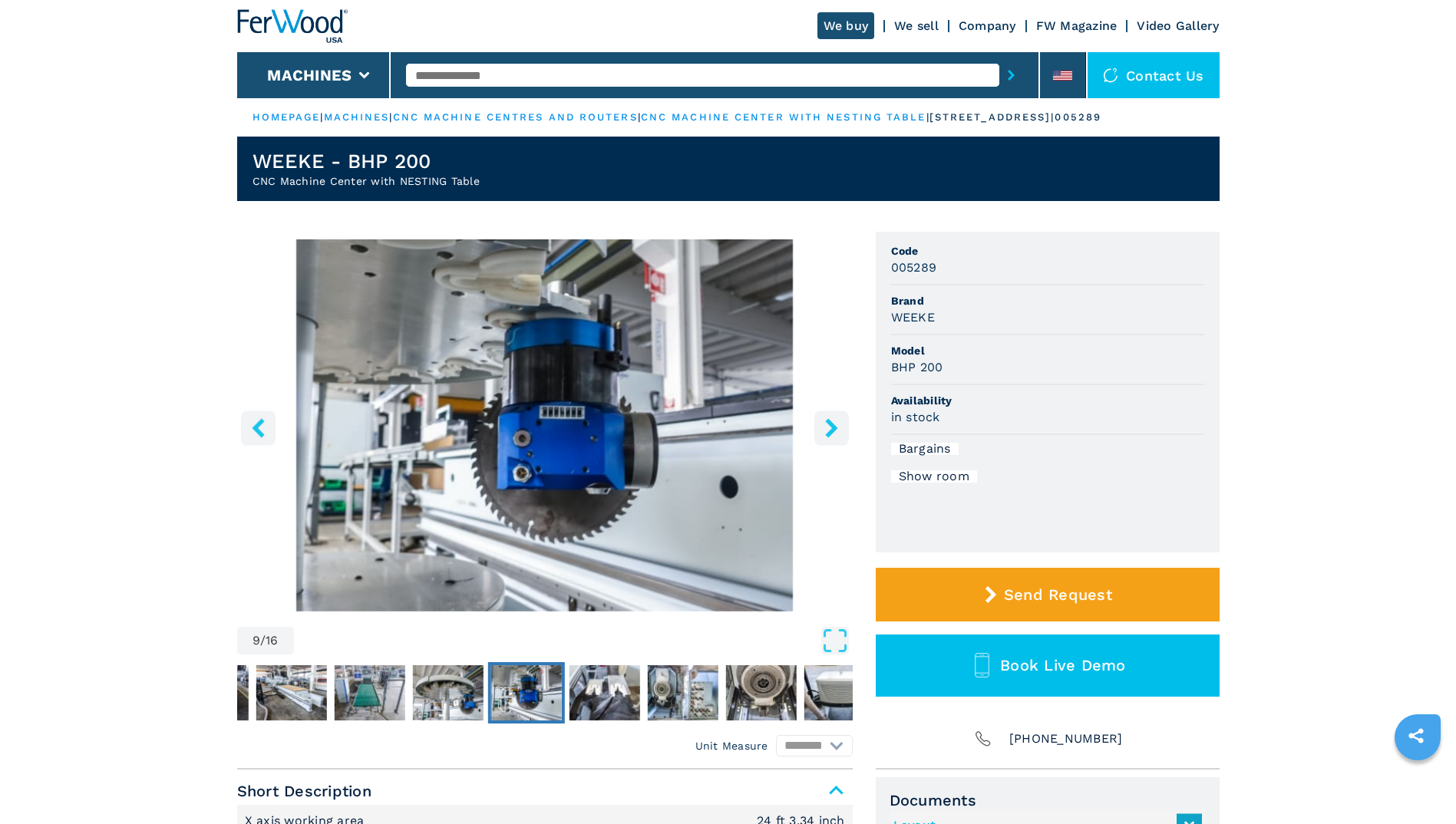
click at [831, 424] on icon "right-button" at bounding box center [831, 427] width 13 height 19
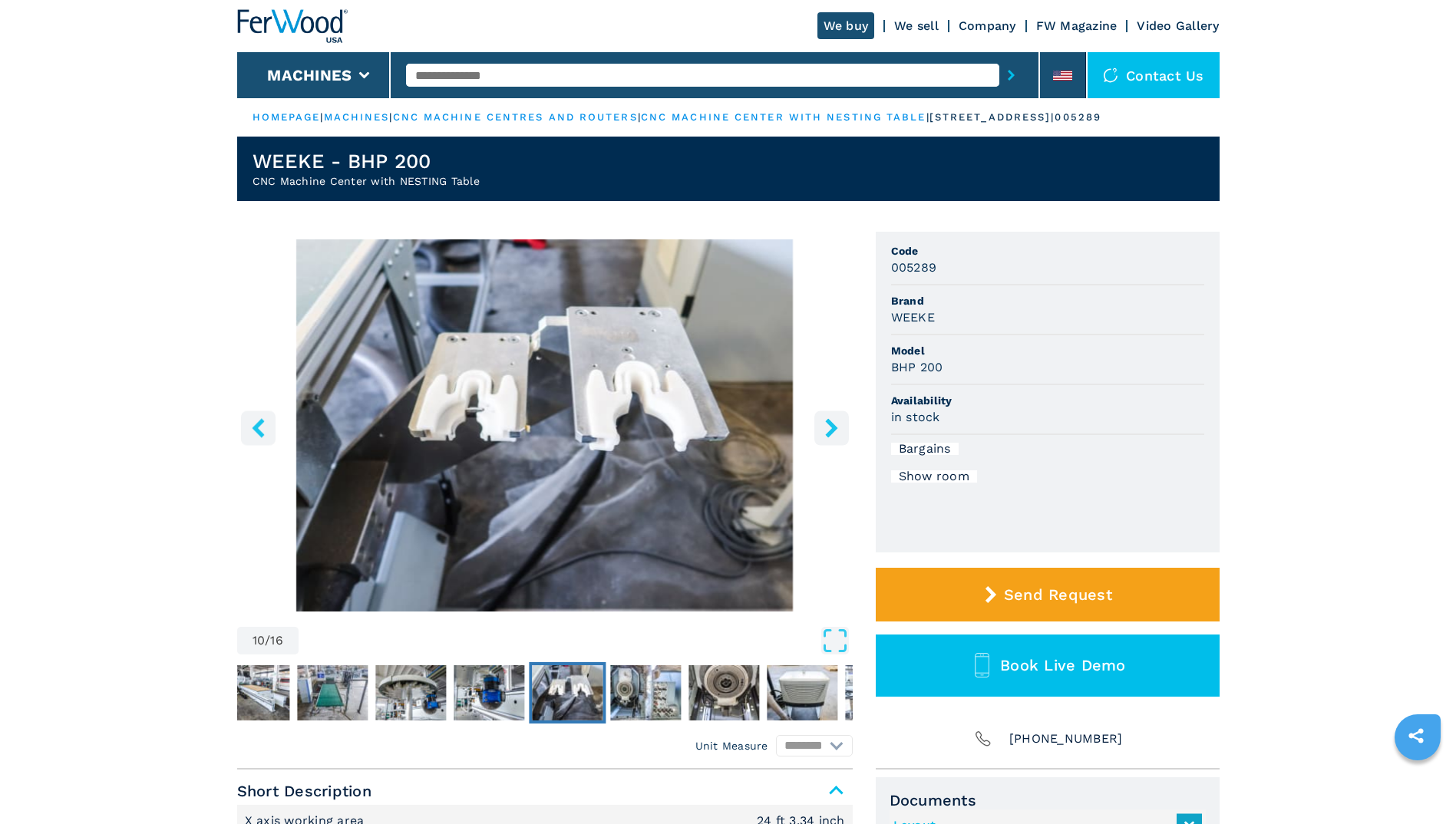
click at [831, 424] on icon "right-button" at bounding box center [831, 427] width 13 height 19
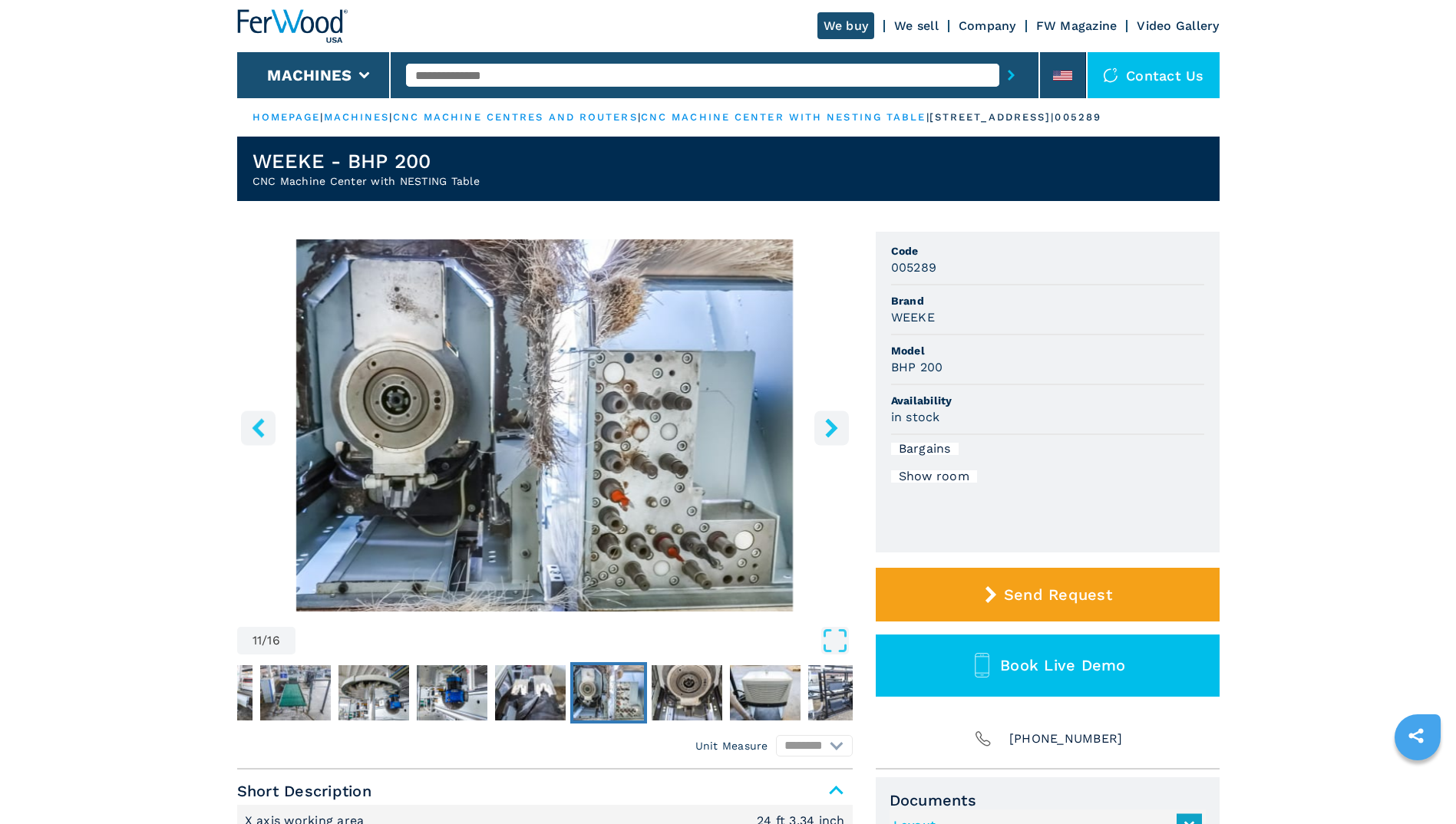
click at [831, 424] on icon "right-button" at bounding box center [831, 427] width 13 height 19
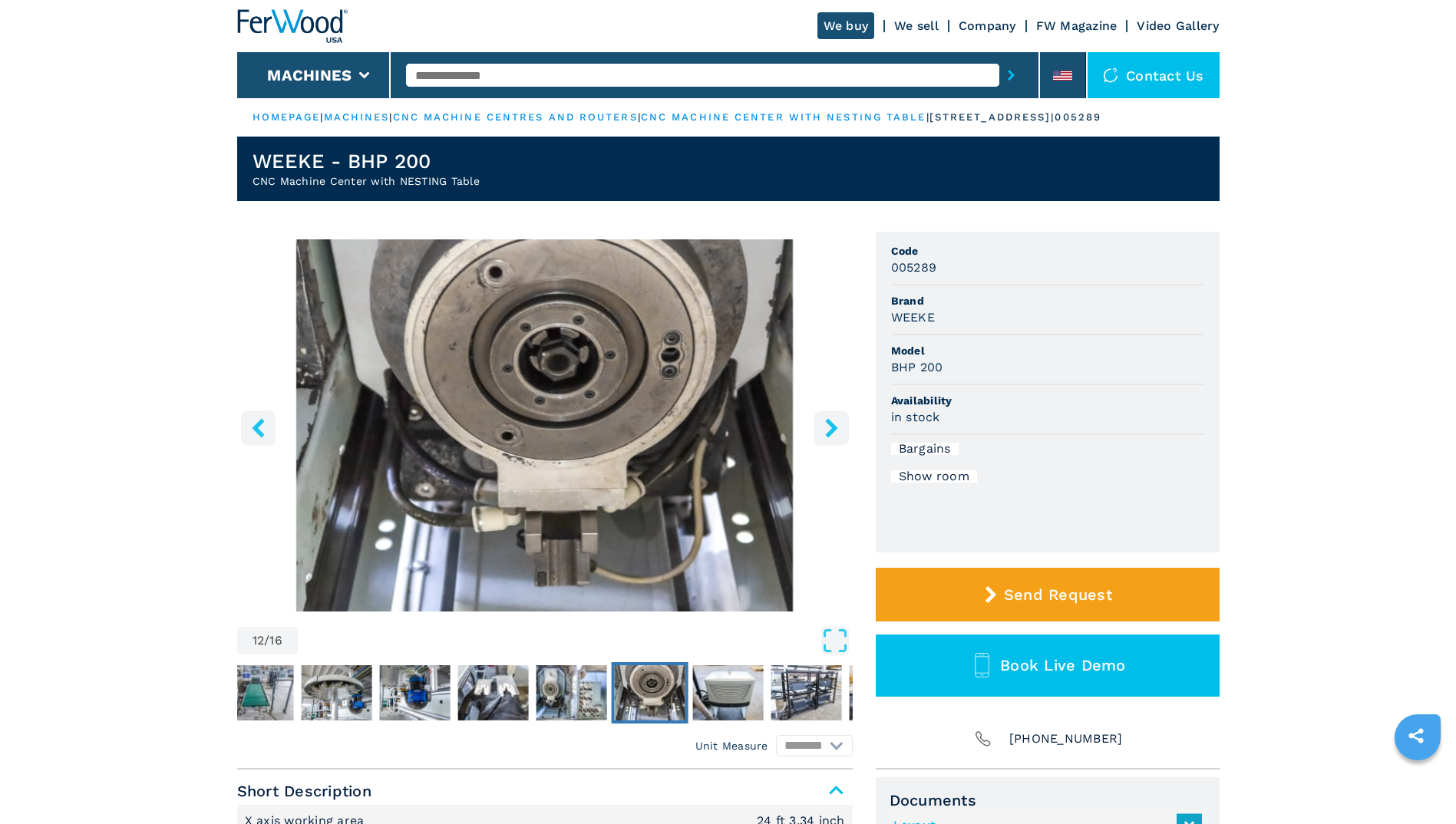
click at [831, 424] on icon "right-button" at bounding box center [831, 427] width 13 height 19
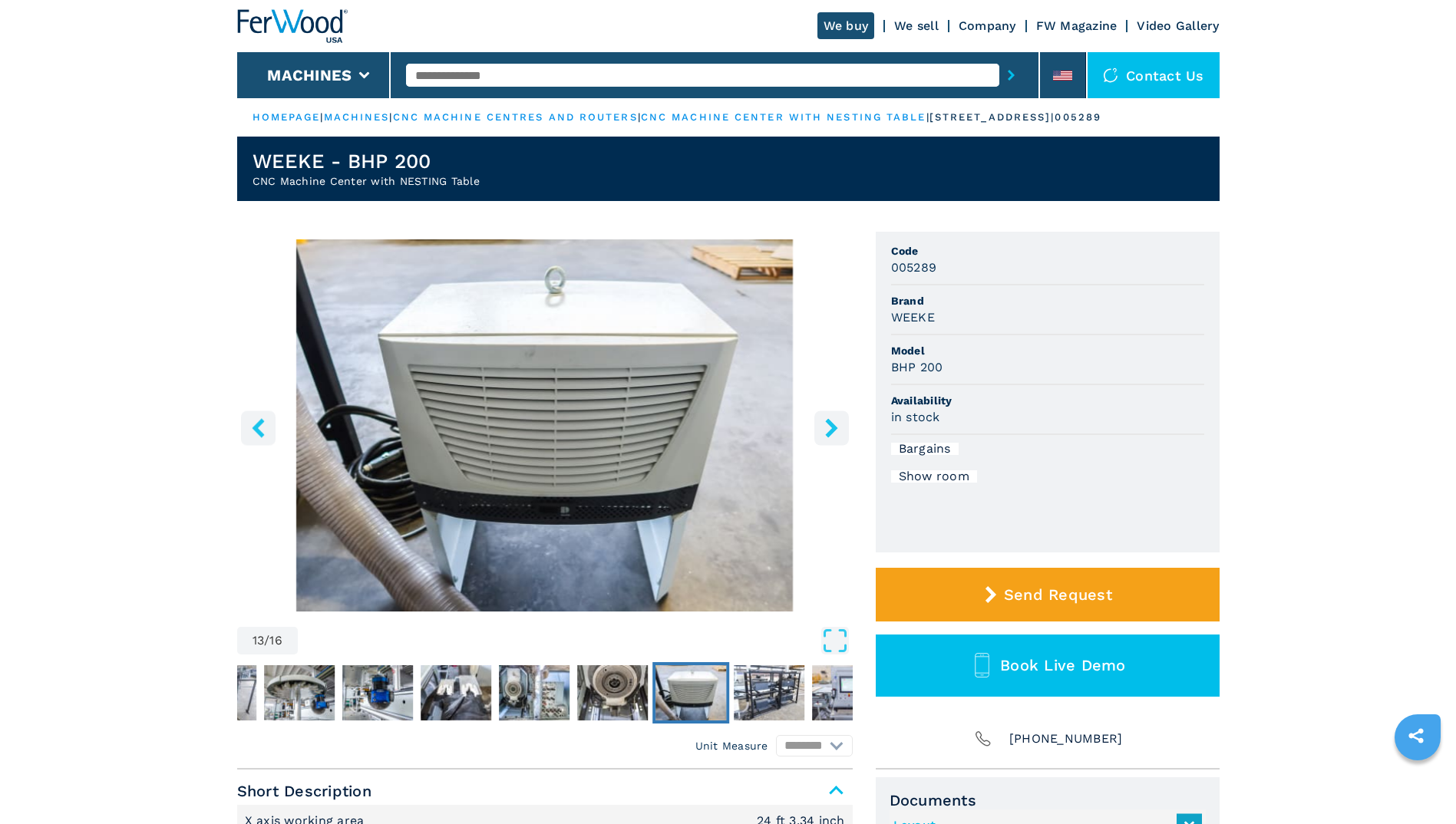
click at [831, 424] on icon "right-button" at bounding box center [831, 427] width 13 height 19
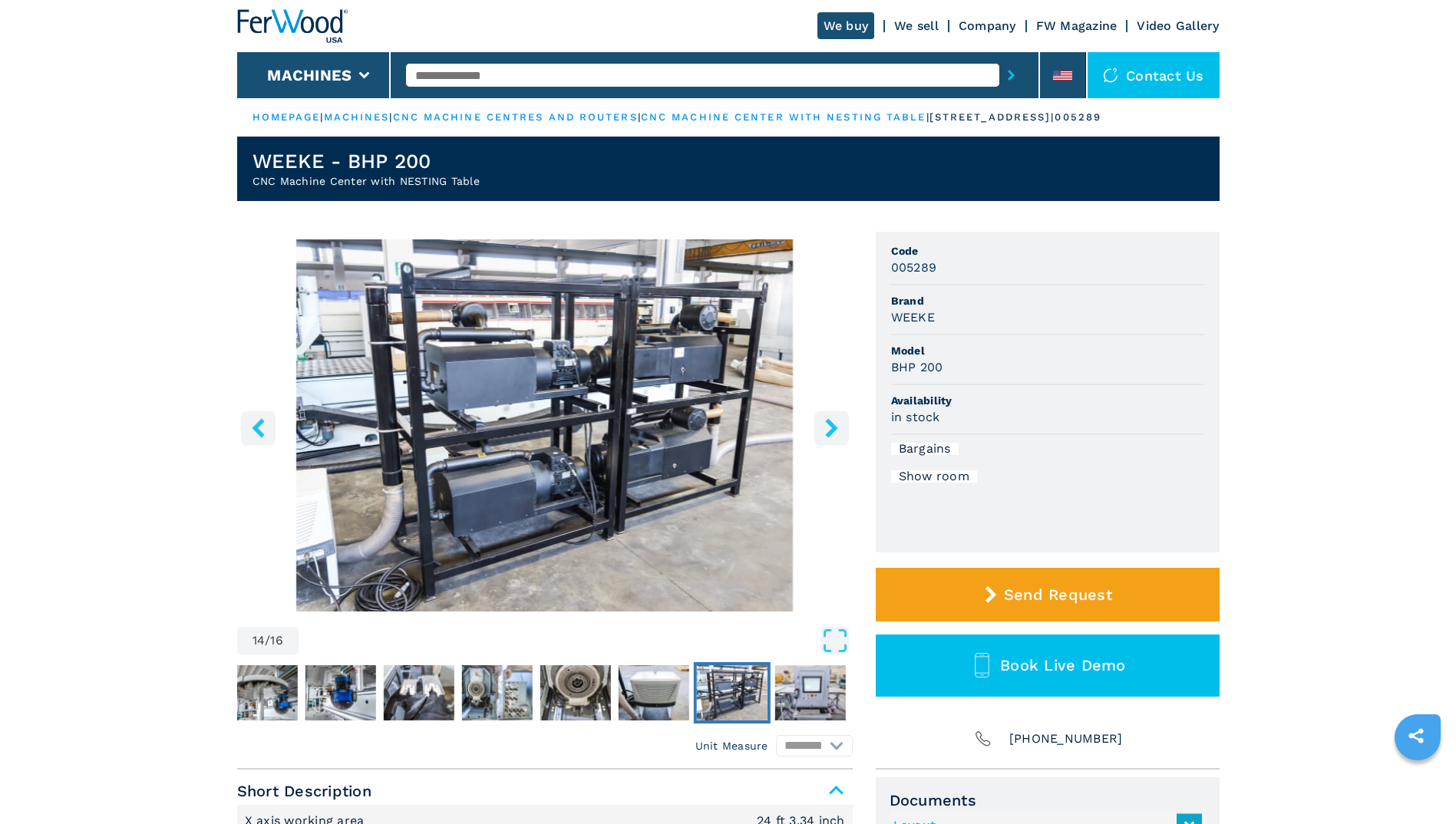
click at [831, 424] on icon "right-button" at bounding box center [831, 427] width 13 height 19
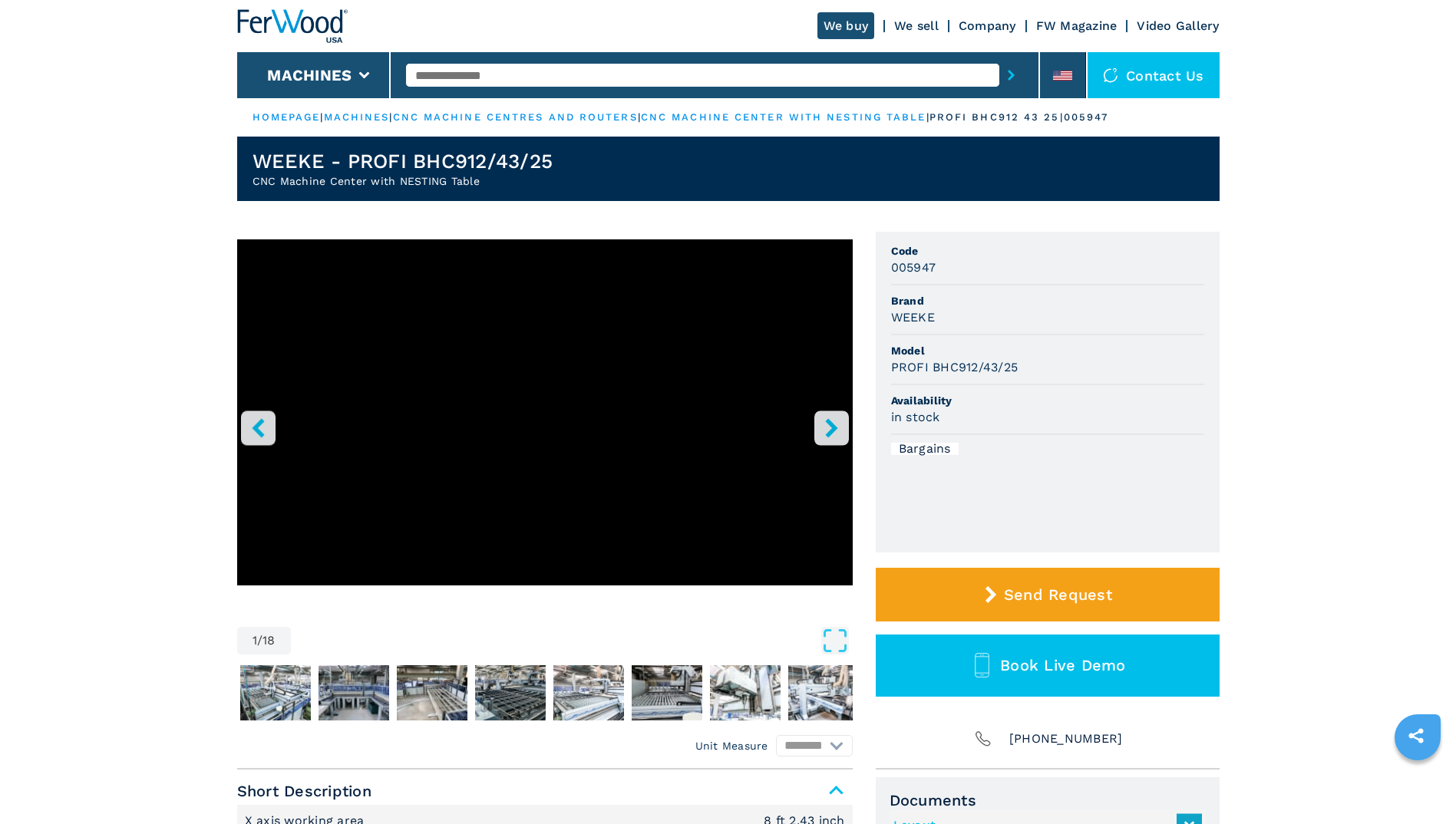
click at [836, 432] on icon "right-button" at bounding box center [831, 427] width 19 height 19
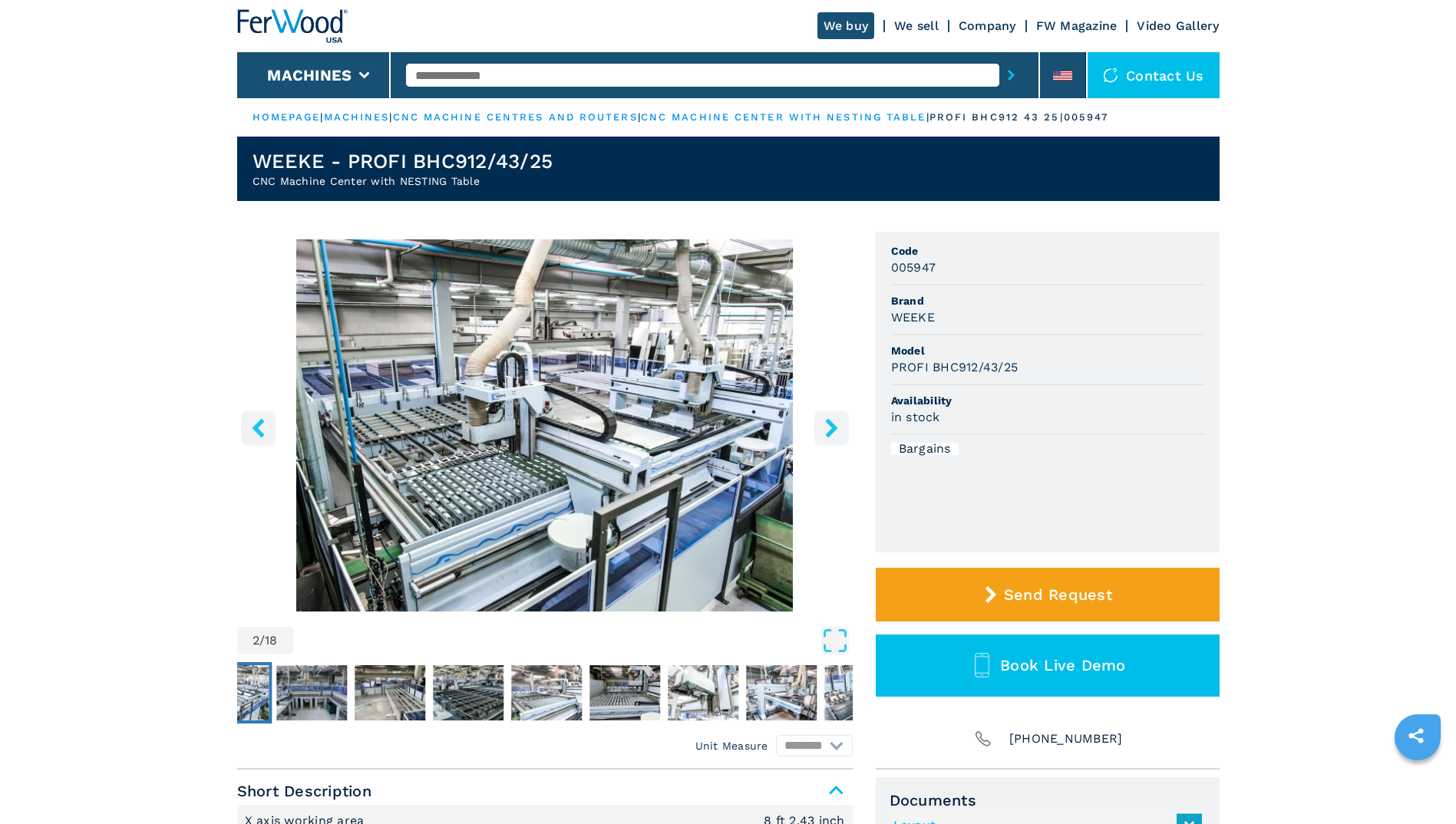
click at [836, 432] on icon "right-button" at bounding box center [831, 427] width 19 height 19
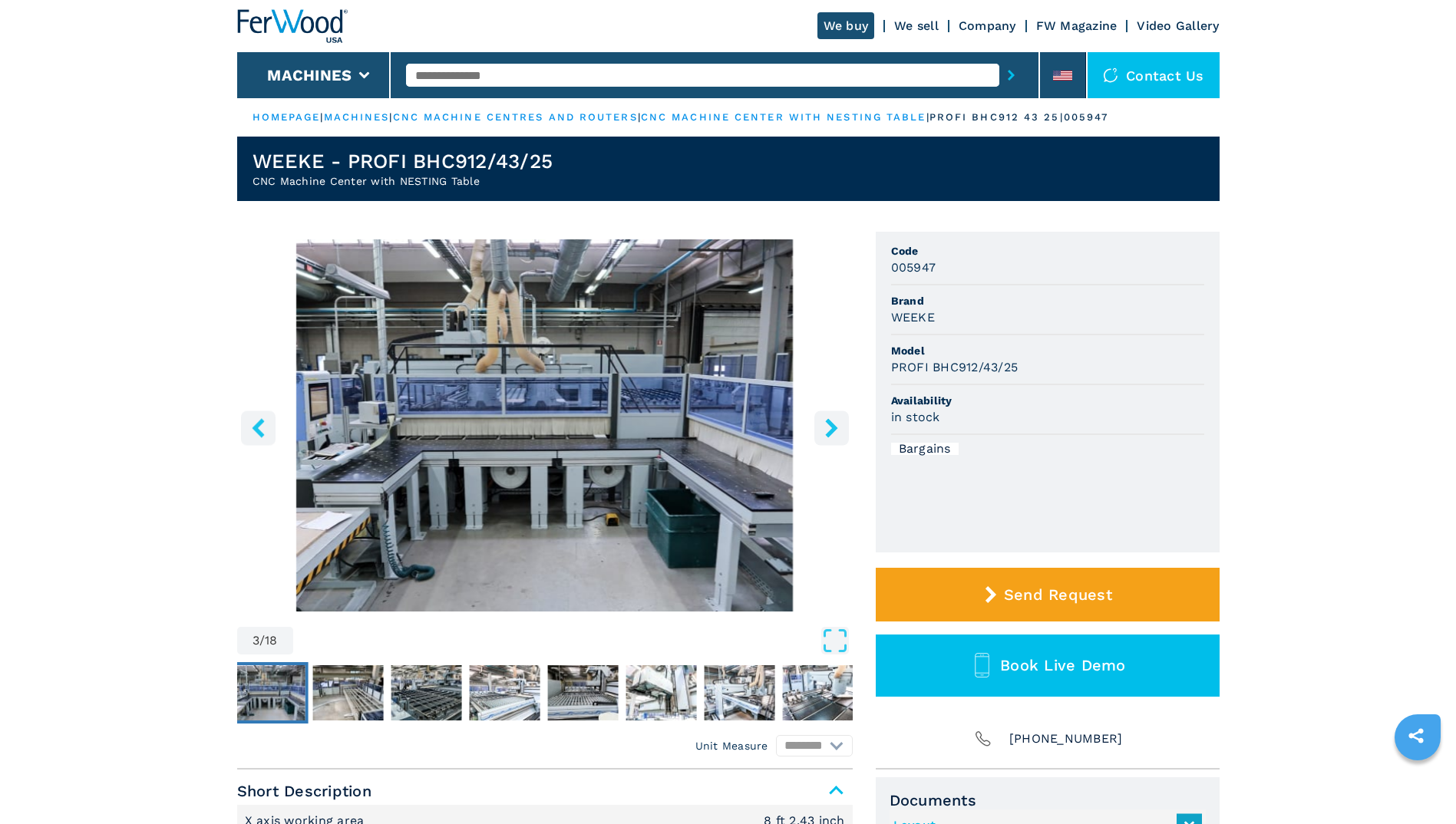
click at [836, 432] on icon "right-button" at bounding box center [831, 427] width 19 height 19
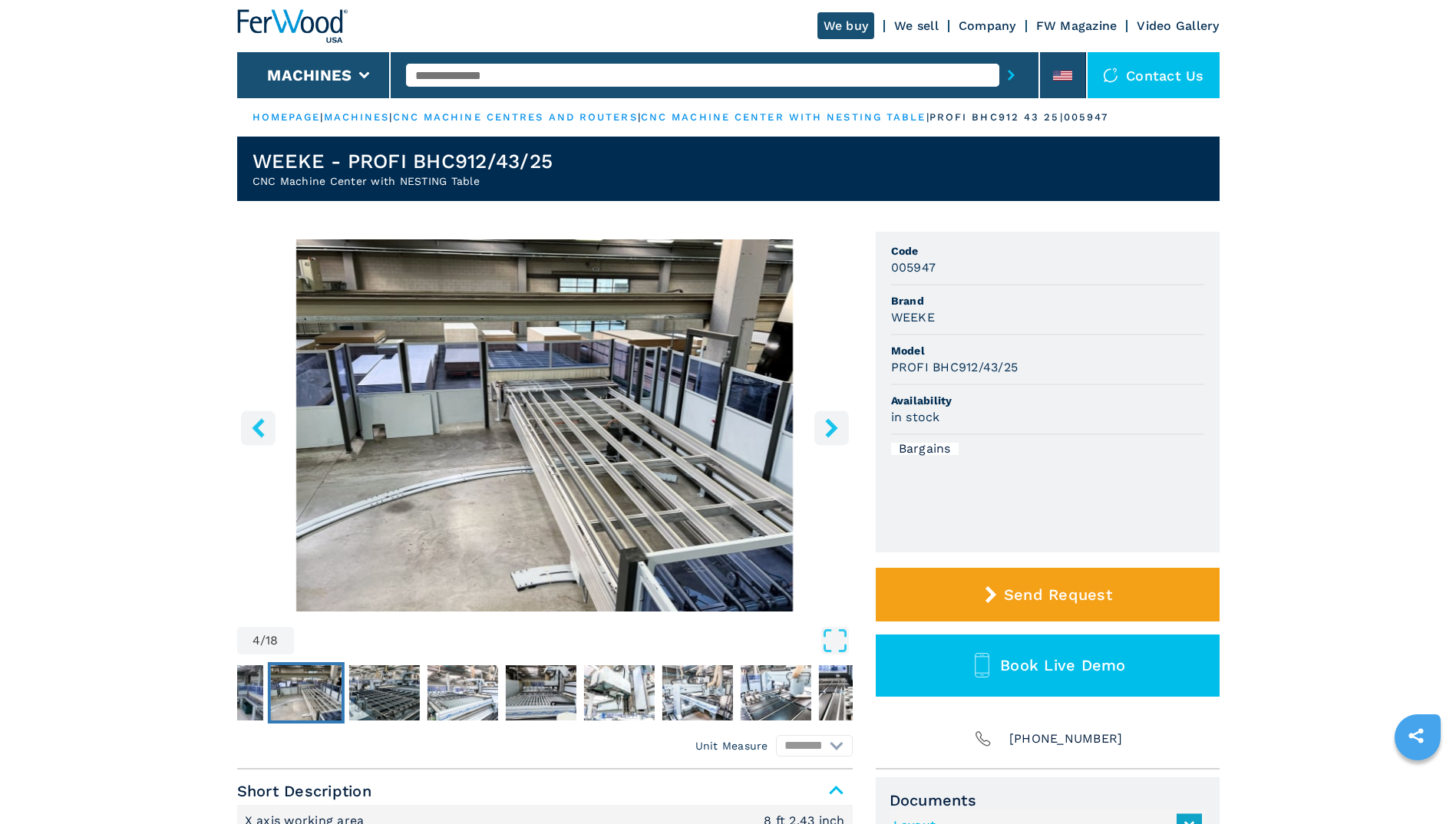
click at [836, 432] on icon "right-button" at bounding box center [831, 427] width 19 height 19
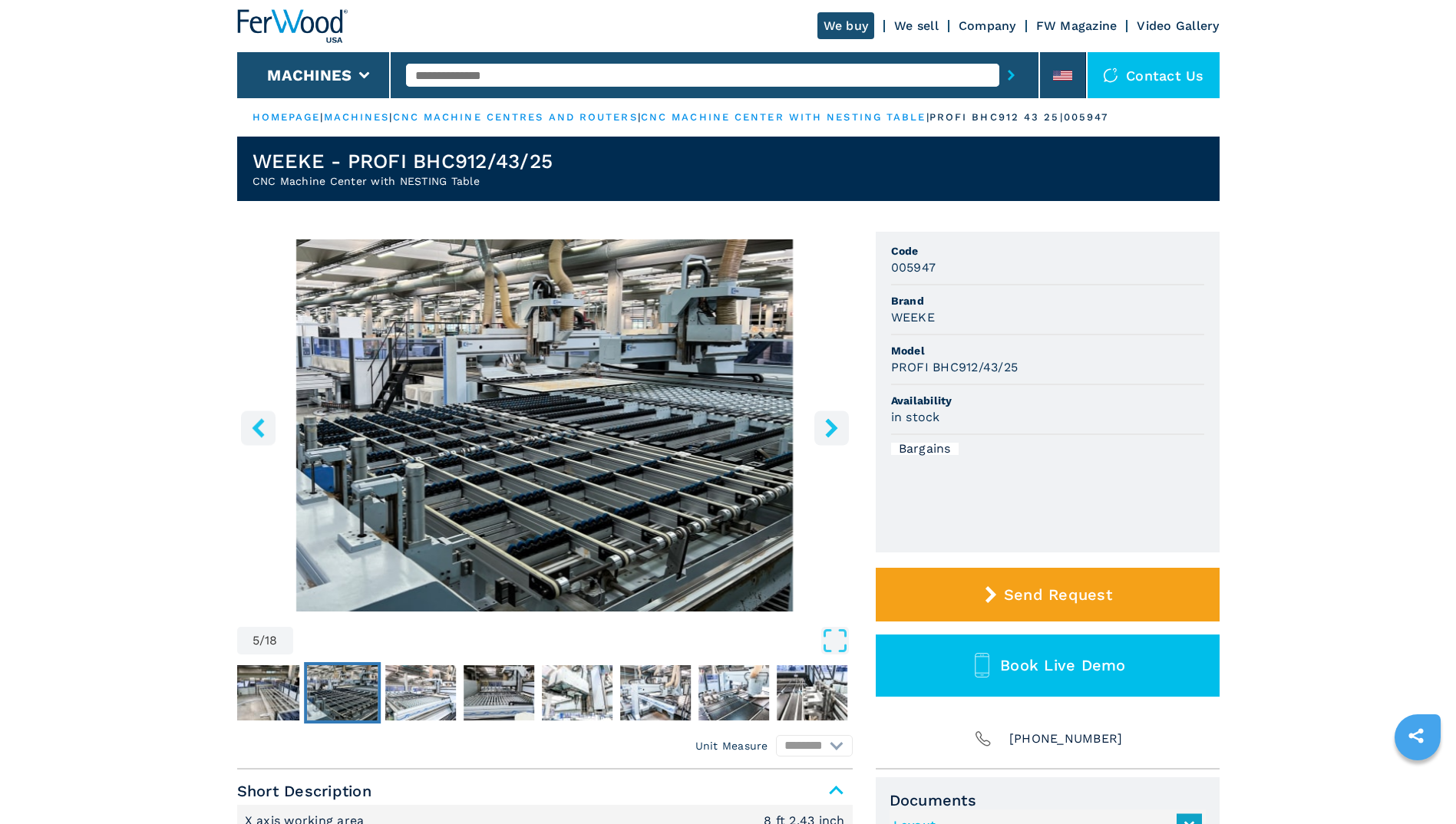
click at [836, 432] on icon "right-button" at bounding box center [831, 427] width 19 height 19
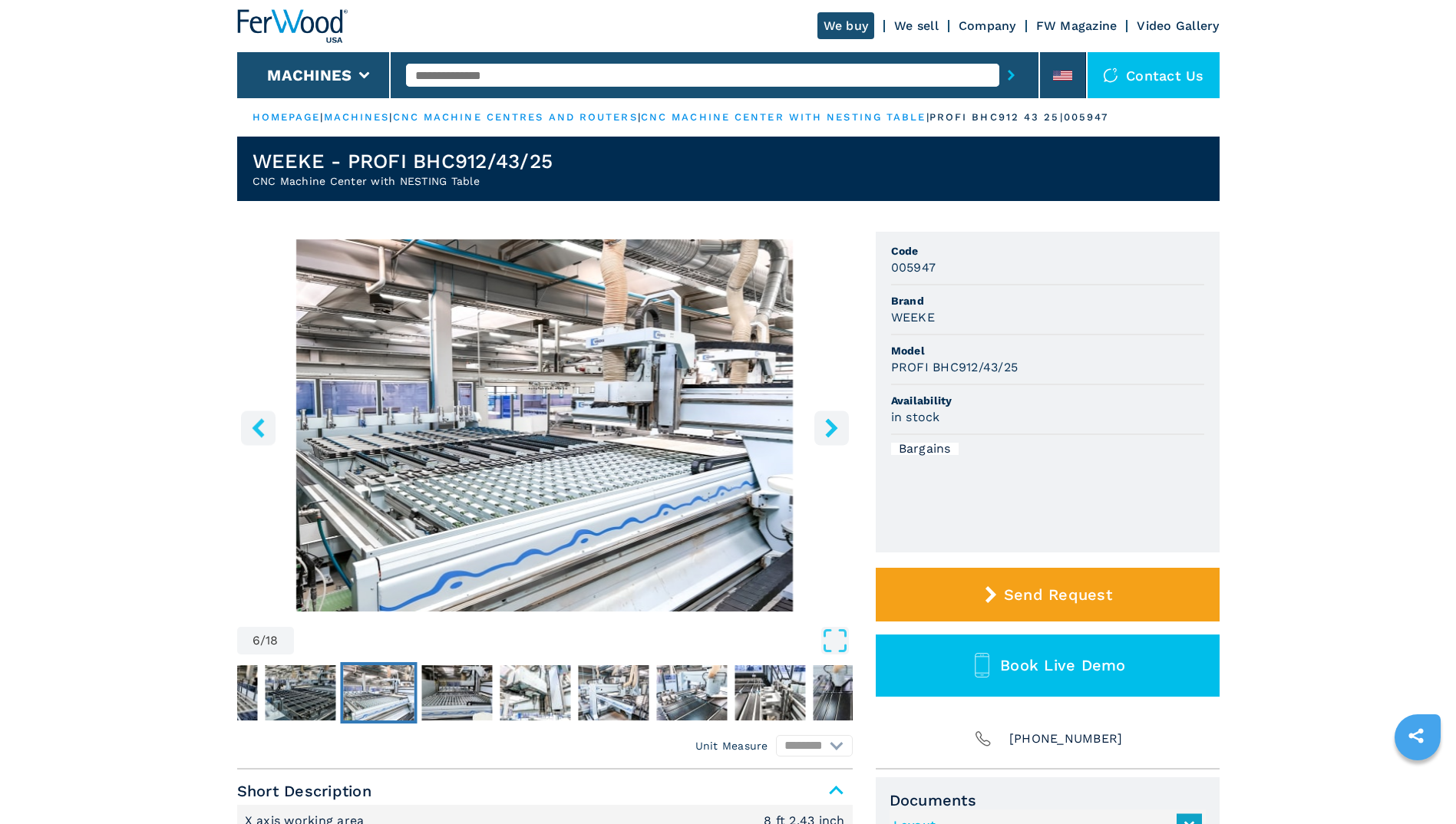
click at [836, 432] on icon "right-button" at bounding box center [831, 427] width 19 height 19
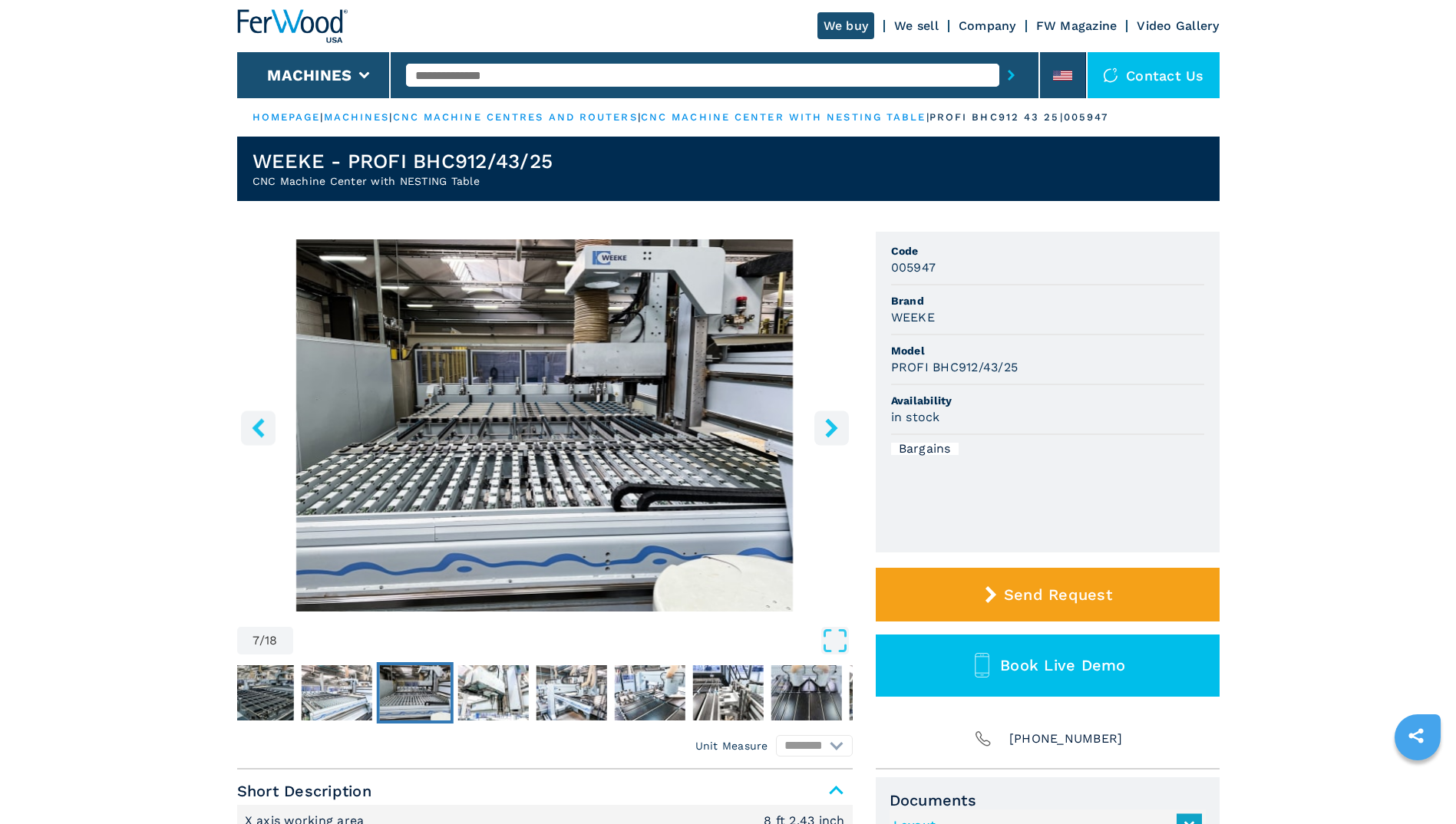
click at [836, 432] on icon "right-button" at bounding box center [831, 427] width 19 height 19
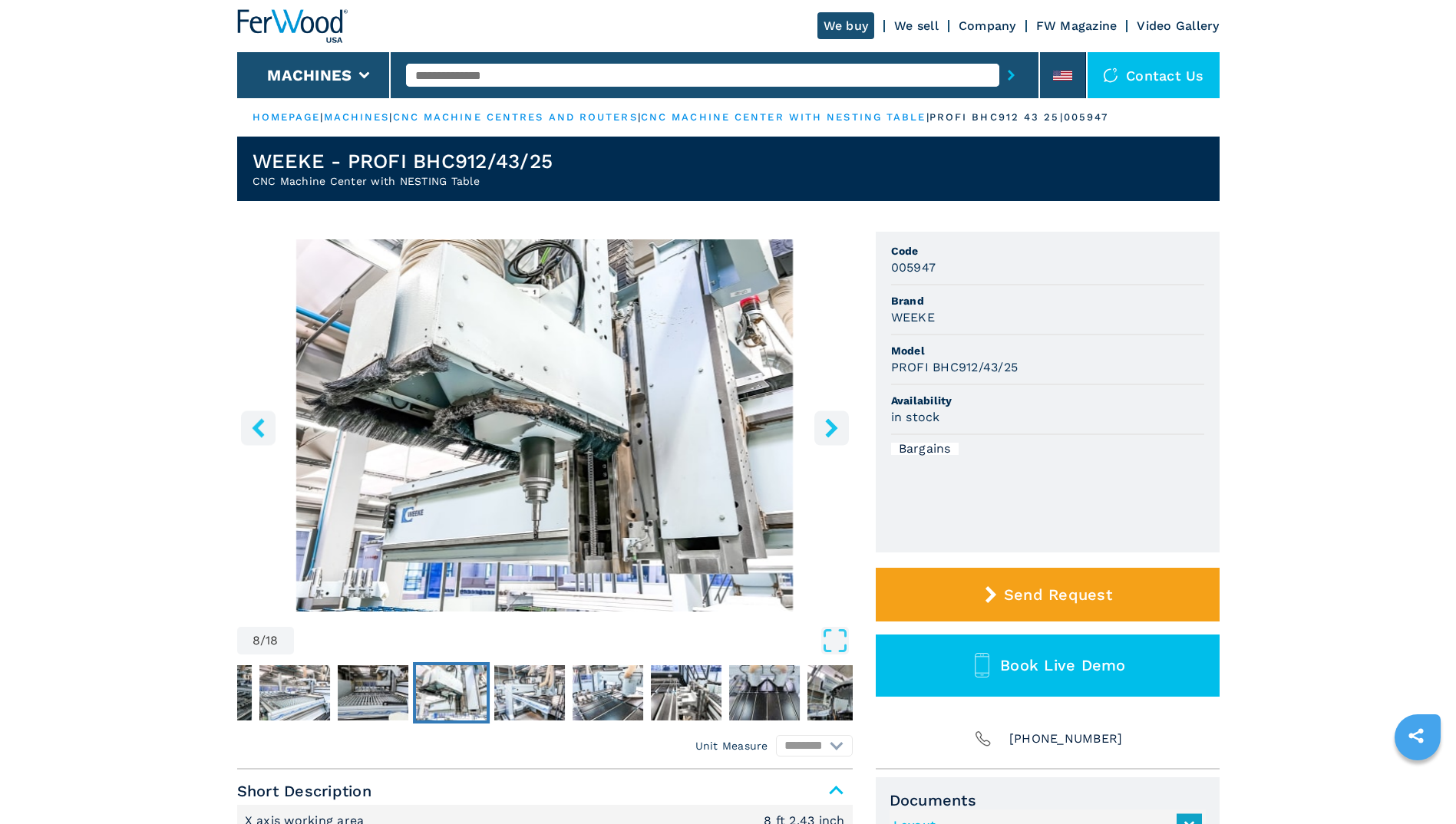
click at [836, 432] on icon "right-button" at bounding box center [831, 427] width 19 height 19
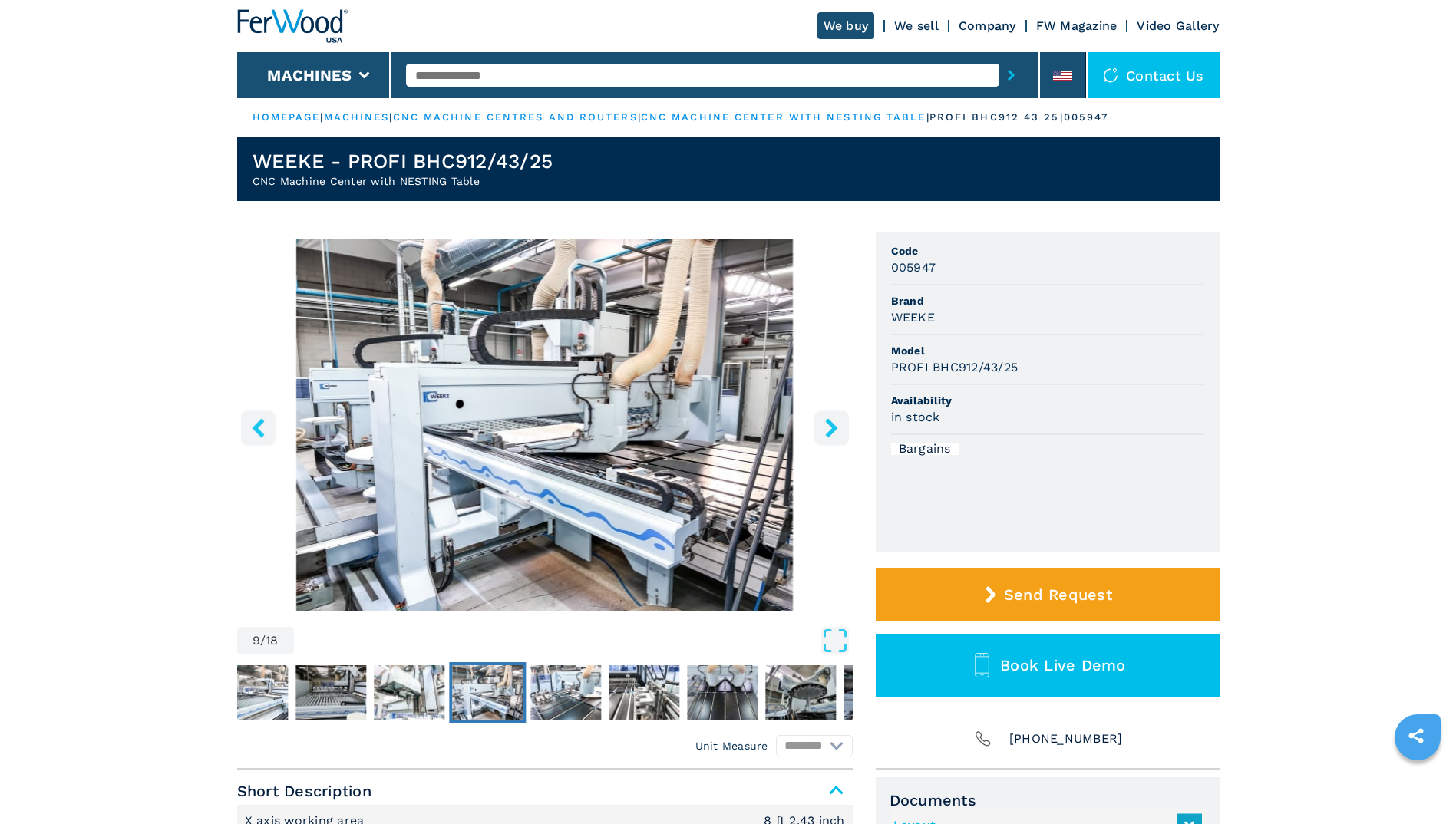
click at [836, 432] on icon "right-button" at bounding box center [831, 427] width 19 height 19
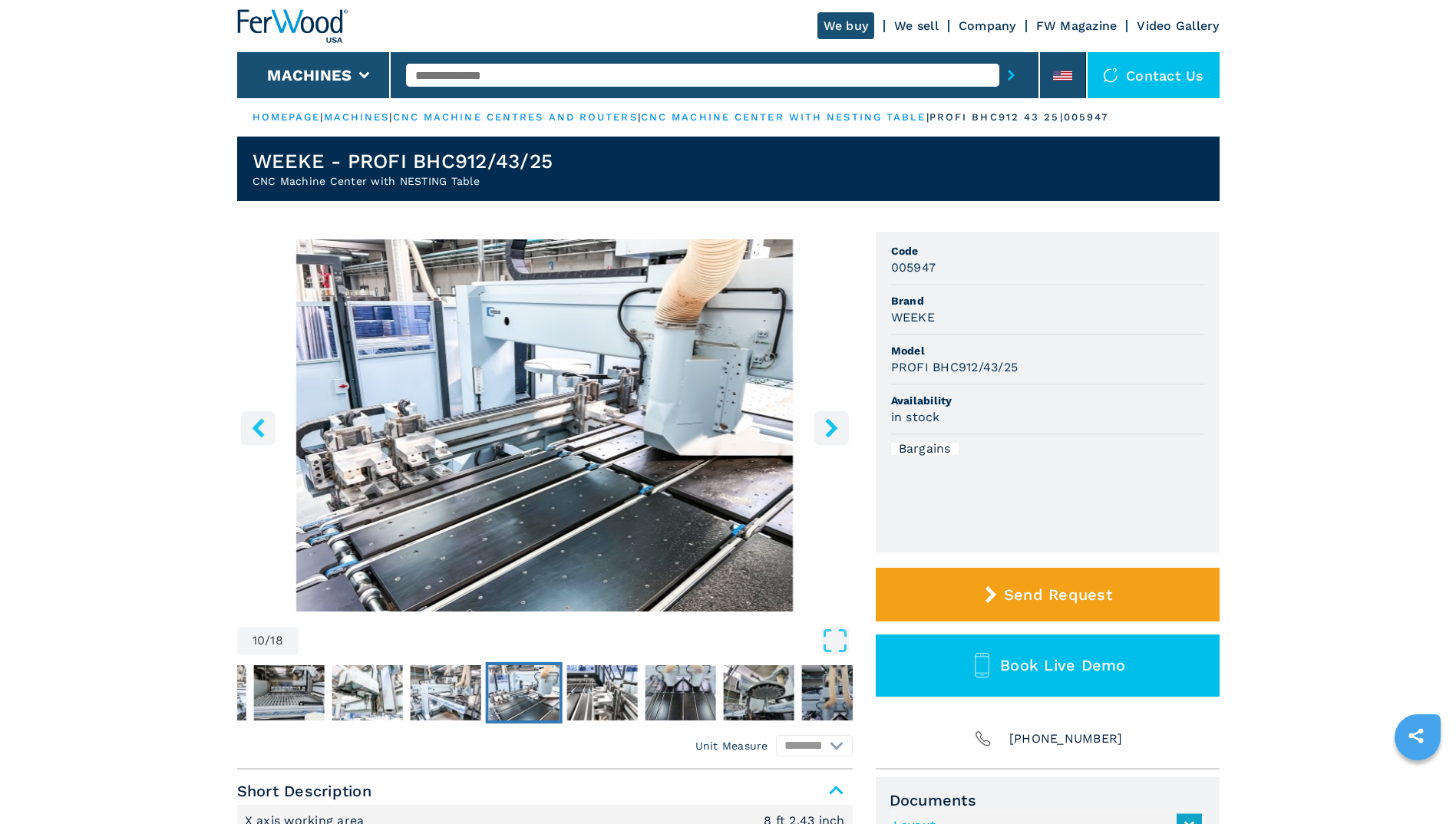
click at [836, 432] on icon "right-button" at bounding box center [831, 427] width 19 height 19
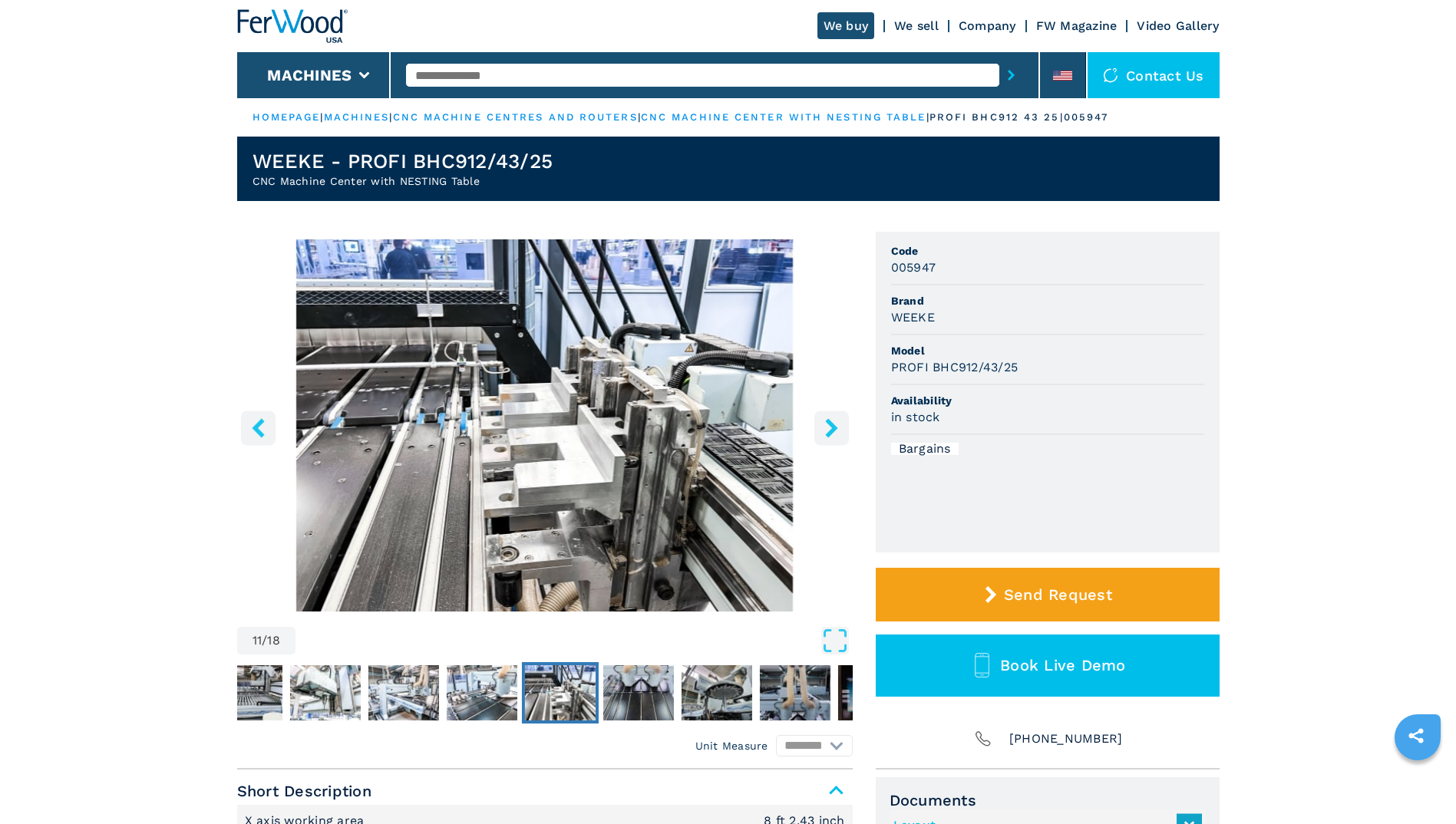
click at [836, 432] on icon "right-button" at bounding box center [831, 427] width 19 height 19
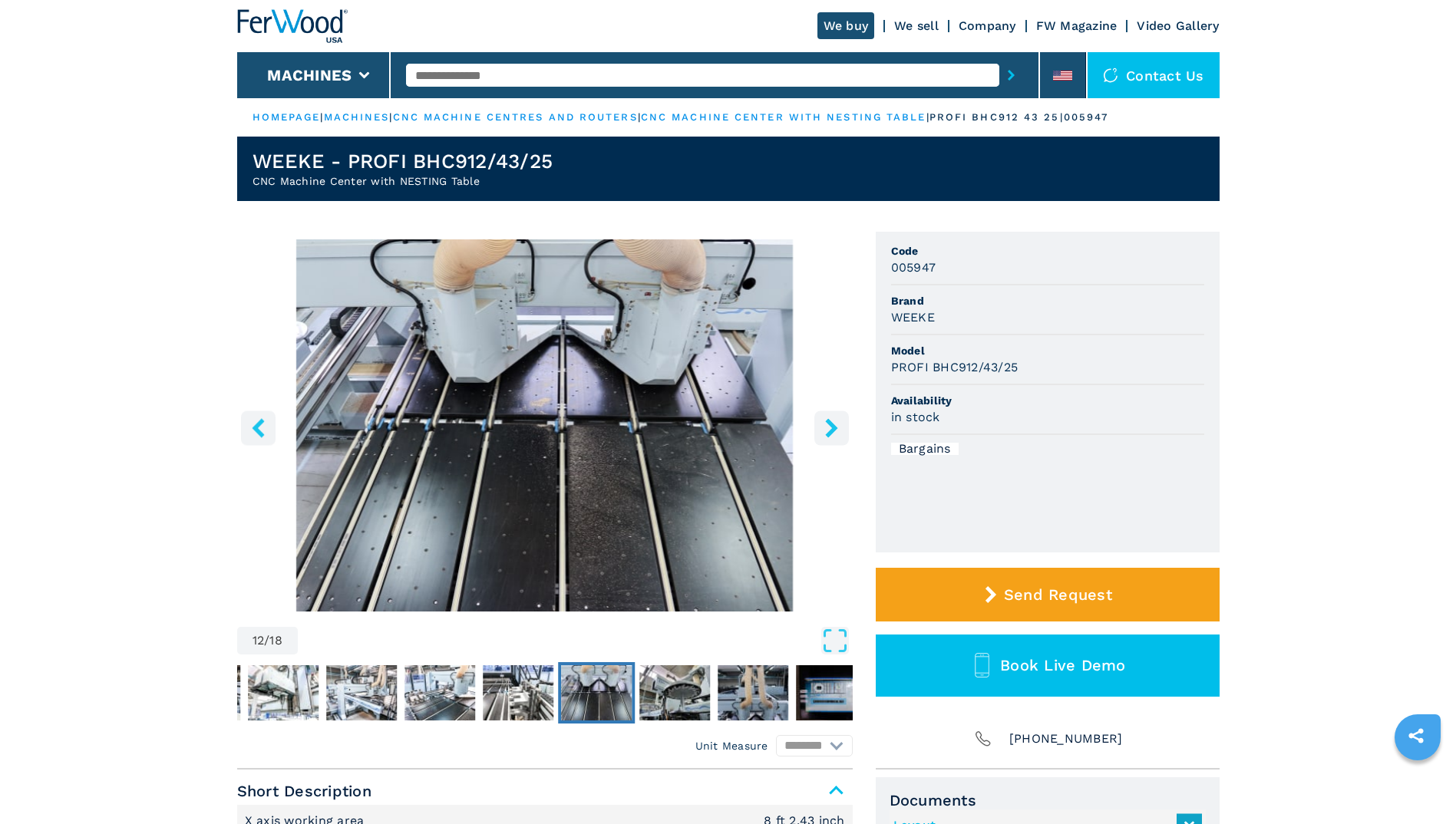
click at [836, 432] on icon "right-button" at bounding box center [831, 427] width 19 height 19
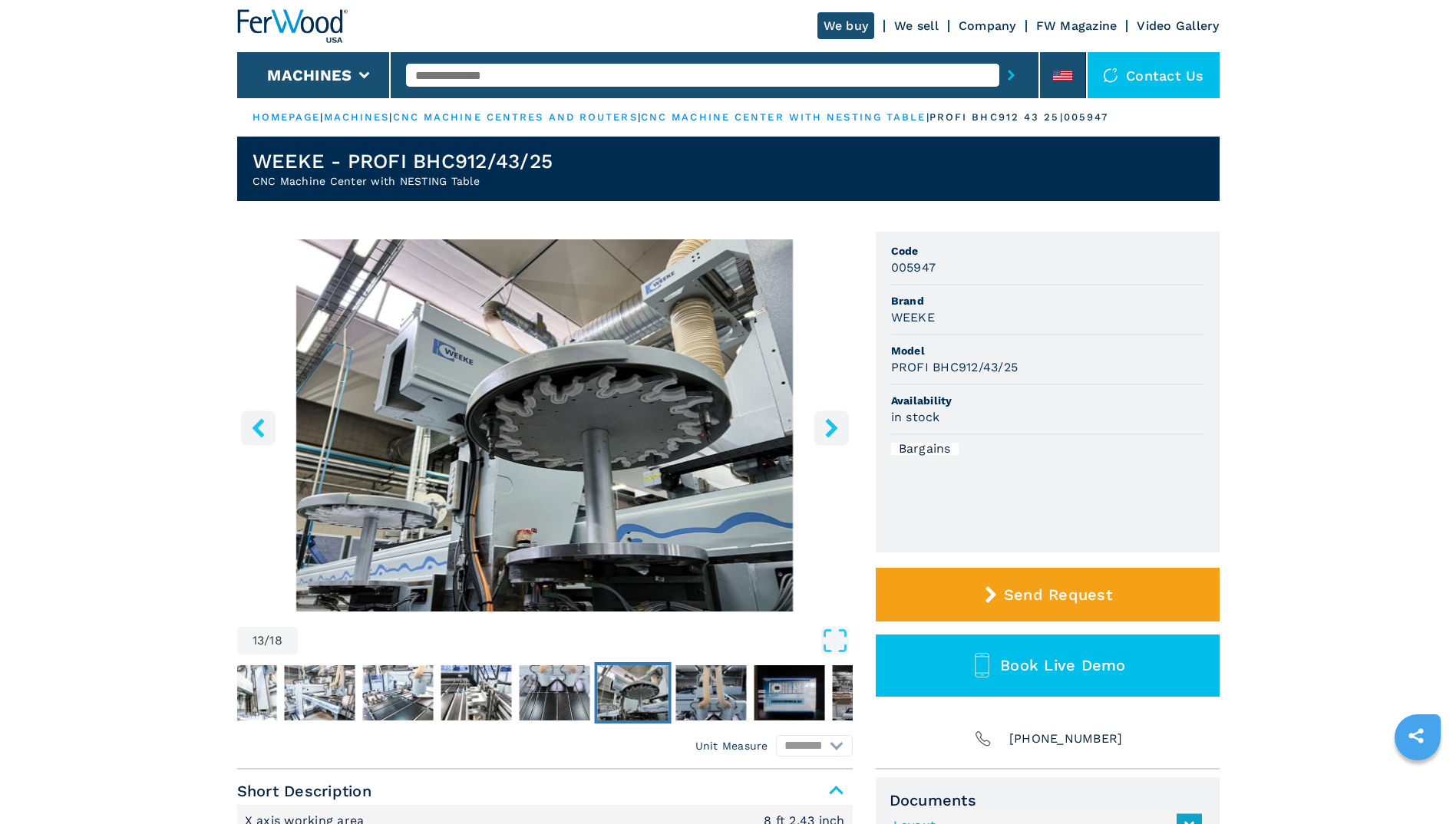
click at [836, 432] on icon "right-button" at bounding box center [831, 427] width 19 height 19
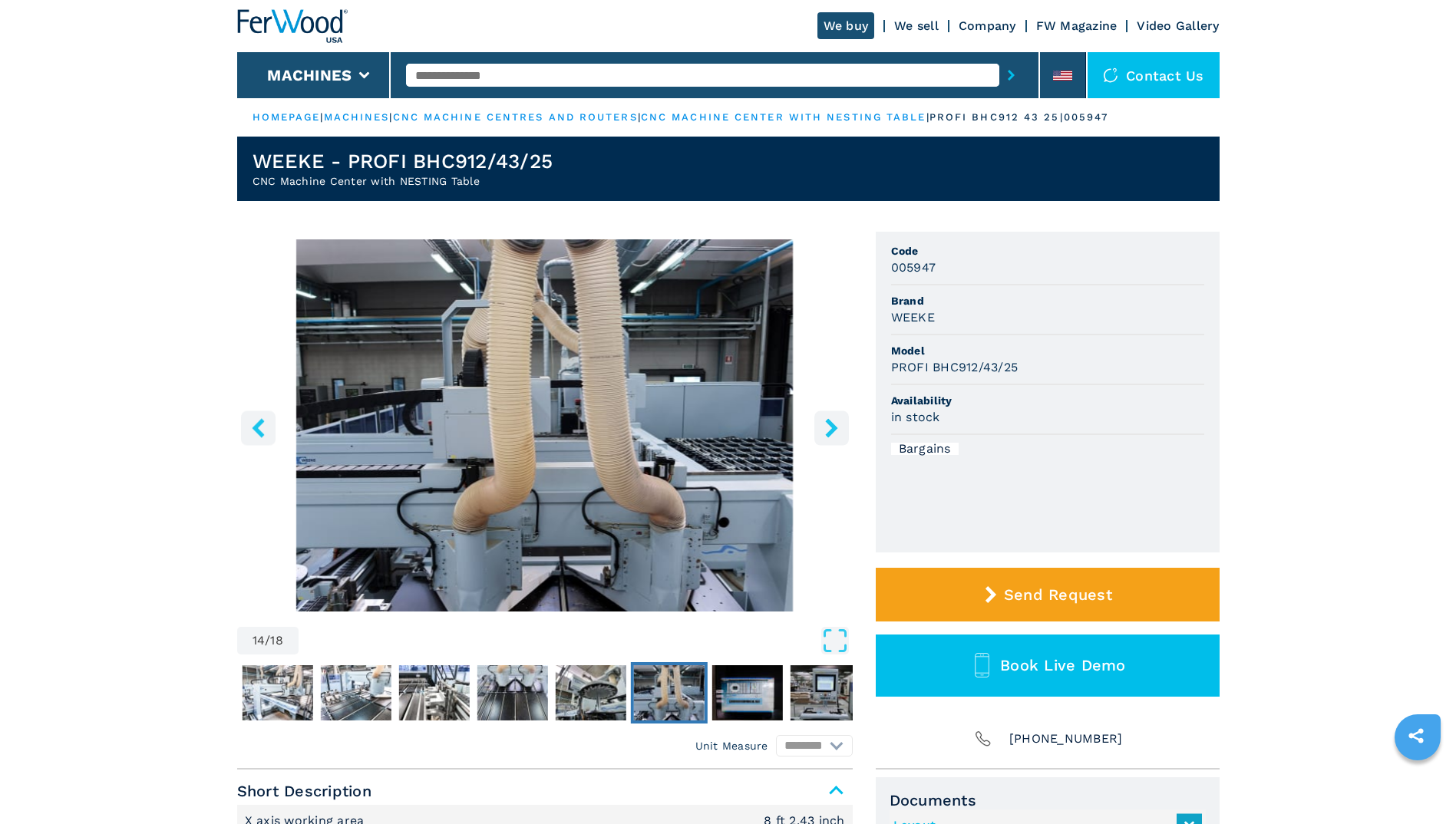
click at [836, 432] on icon "right-button" at bounding box center [831, 427] width 19 height 19
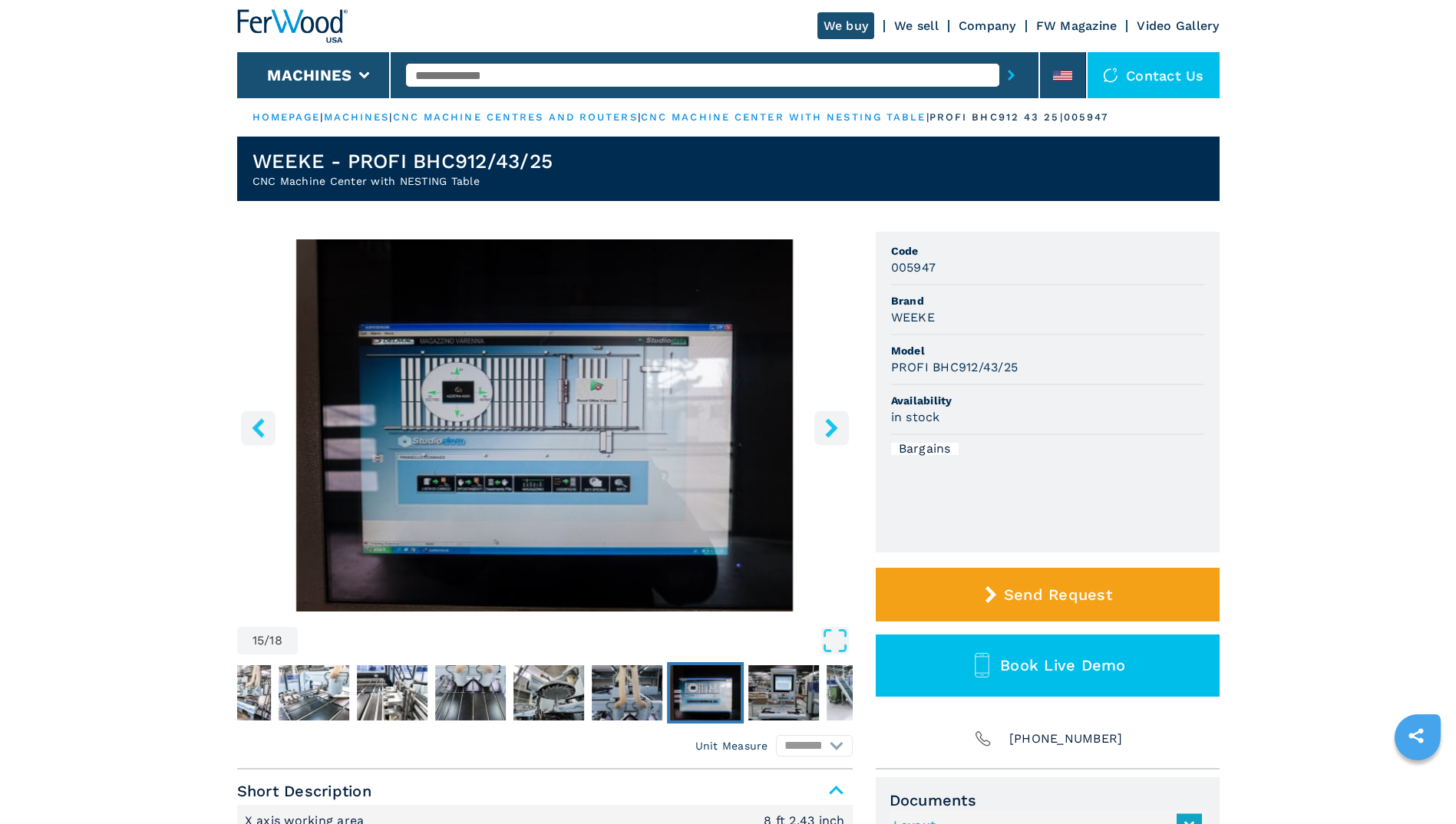
click at [836, 432] on icon "right-button" at bounding box center [831, 427] width 19 height 19
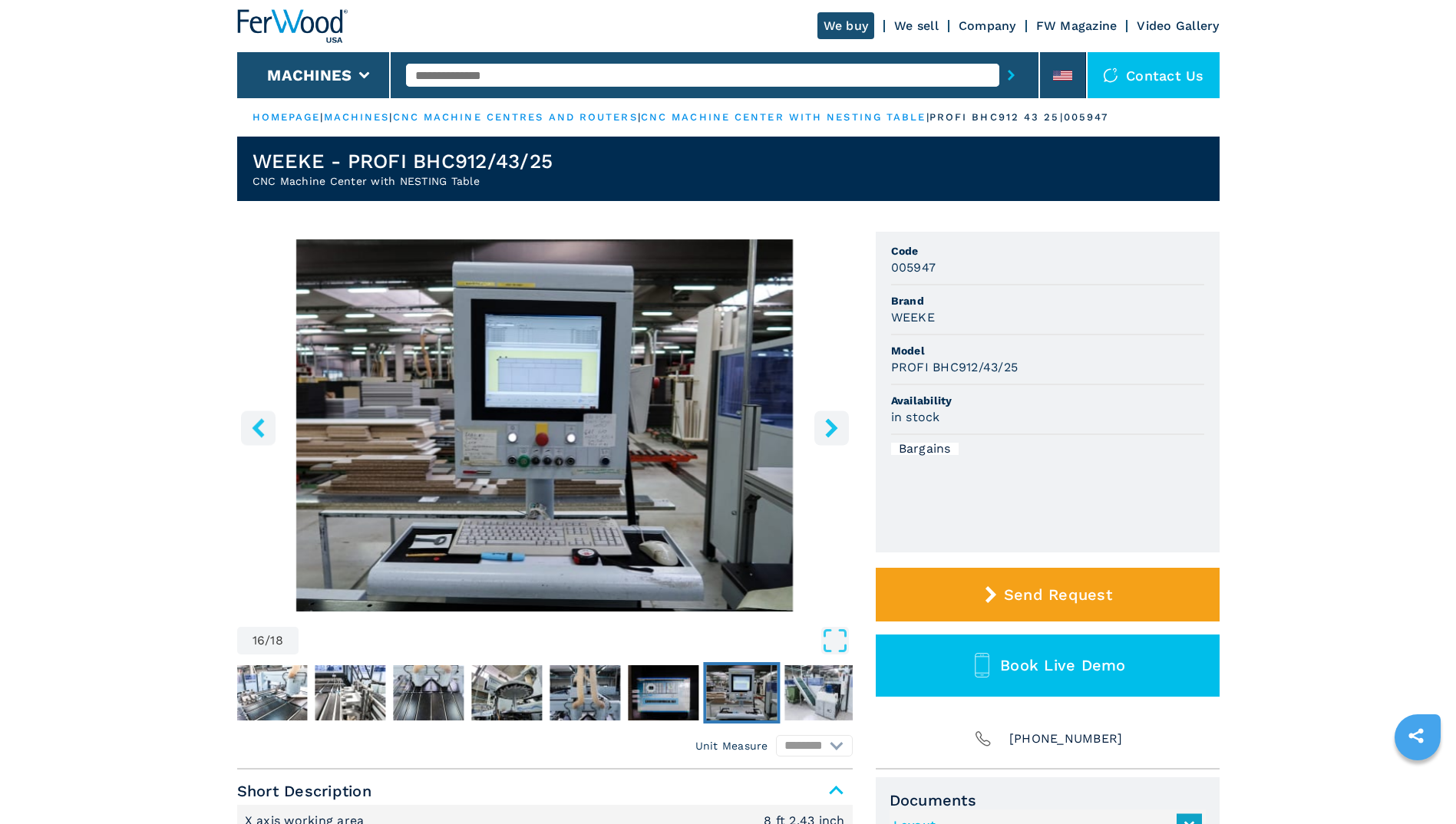
click at [836, 432] on icon "right-button" at bounding box center [831, 427] width 19 height 19
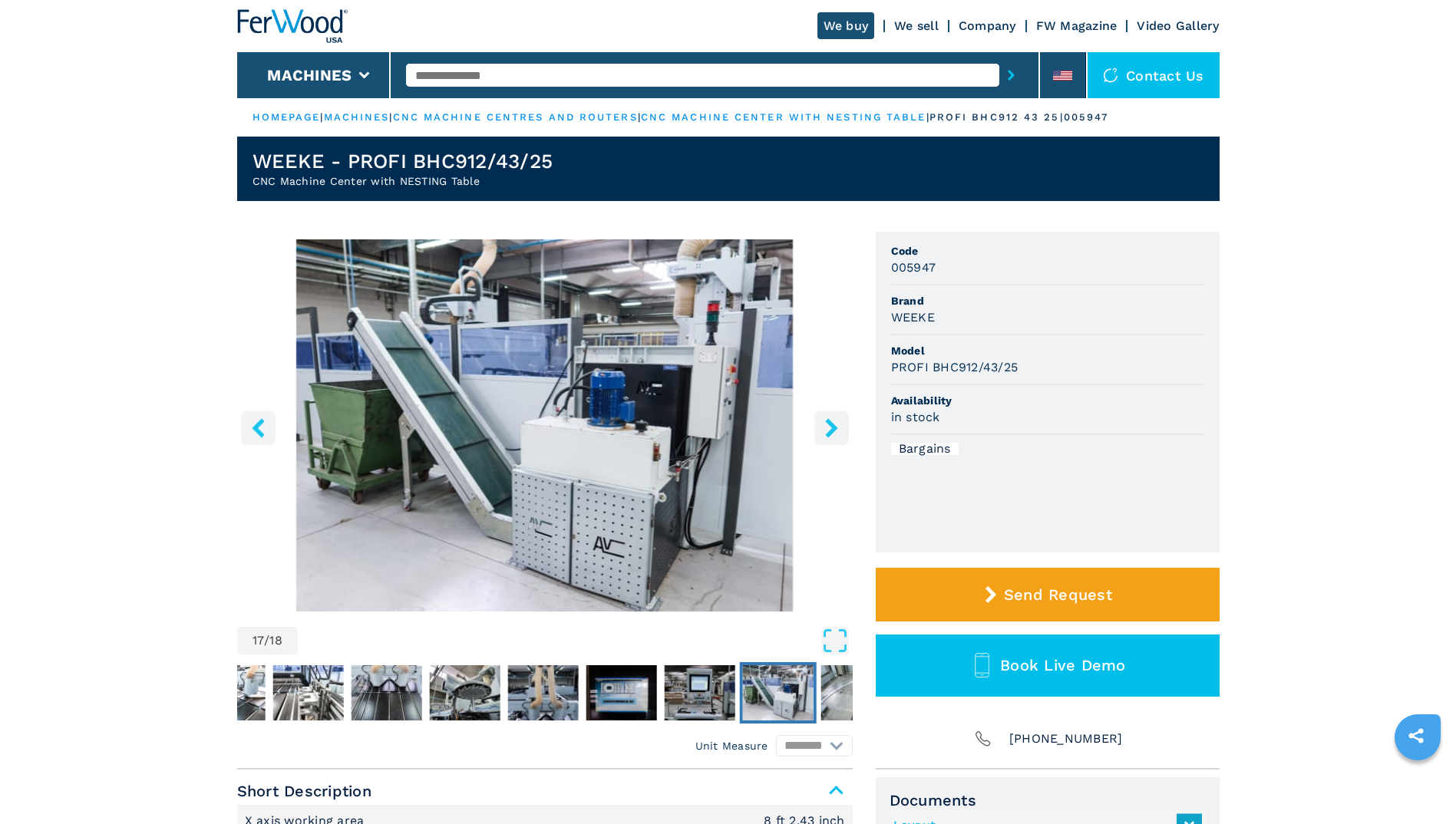
click at [836, 432] on icon "right-button" at bounding box center [831, 427] width 19 height 19
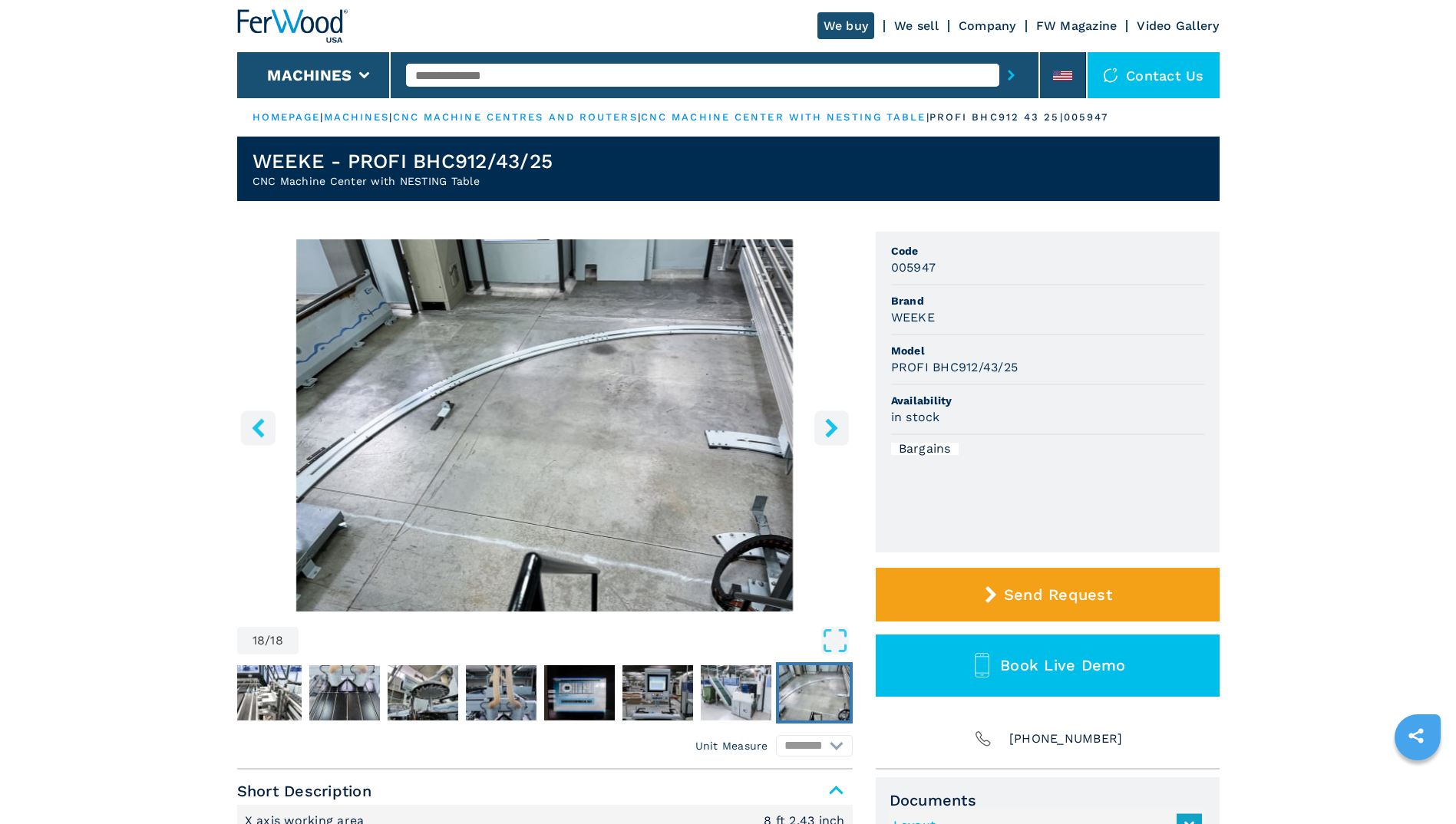
click at [836, 432] on icon "right-button" at bounding box center [831, 427] width 19 height 19
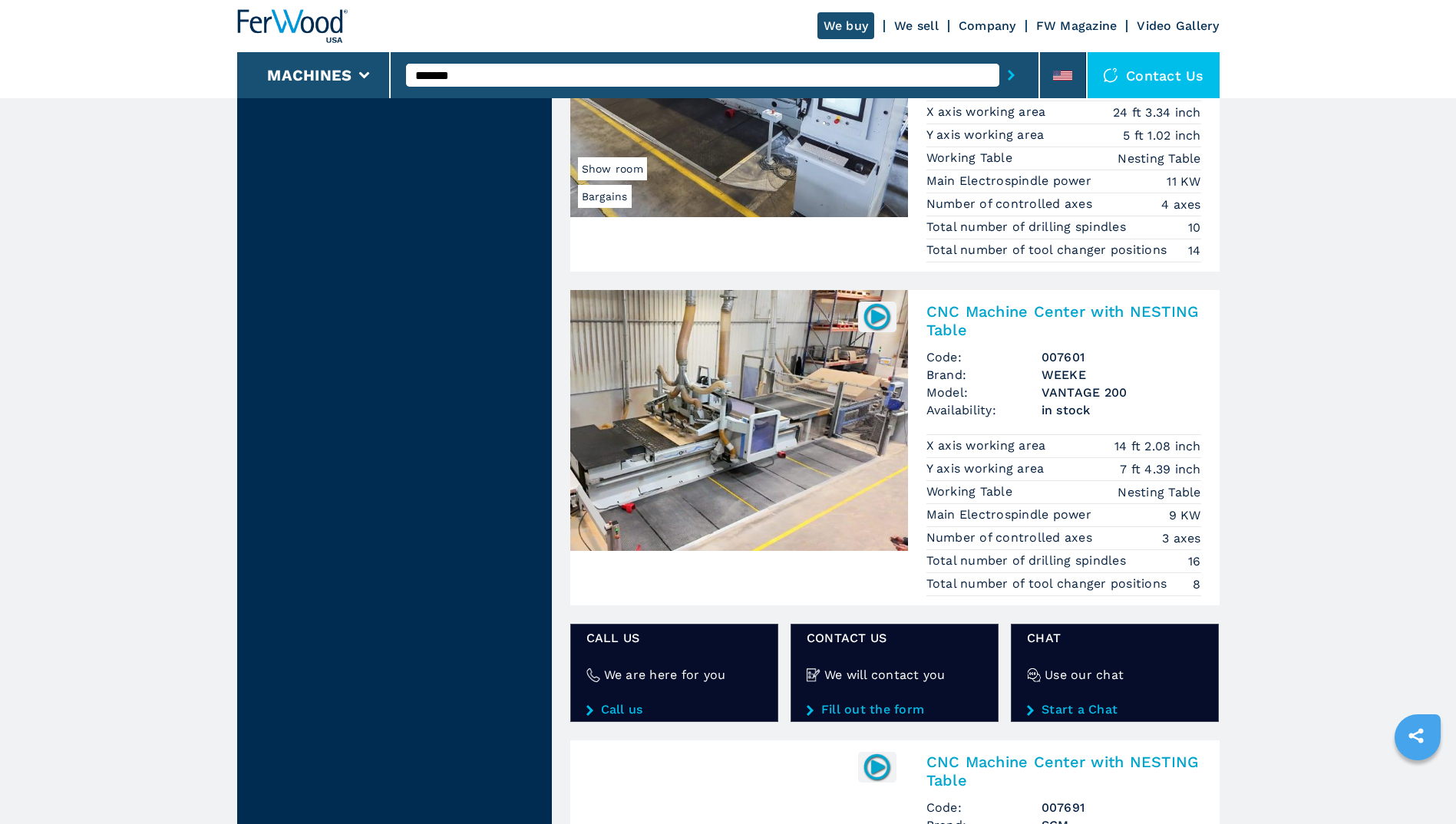
scroll to position [2214, 0]
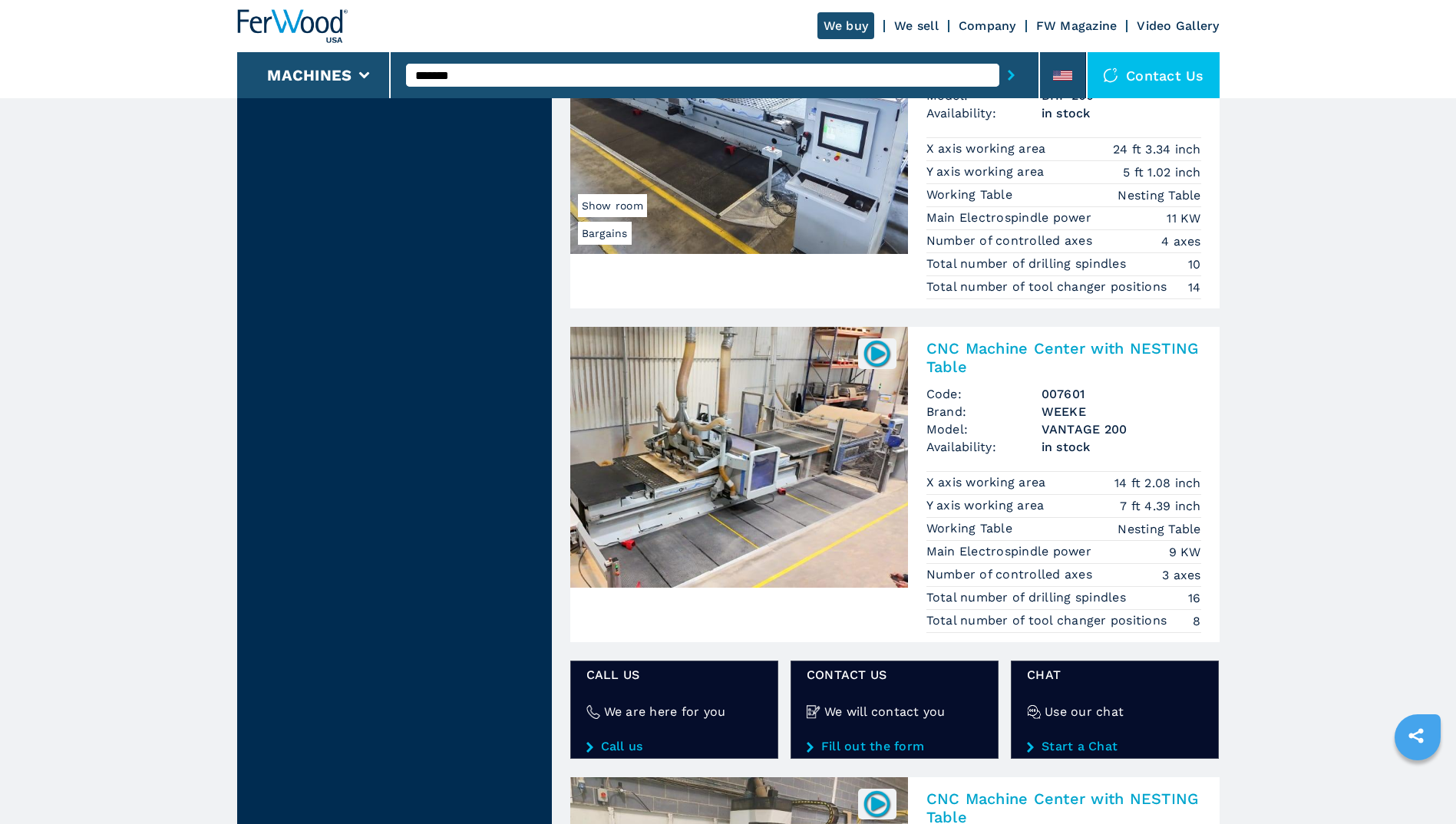
click at [952, 352] on h2 "CNC Machine Center with NESTING Table" at bounding box center [1063, 358] width 275 height 37
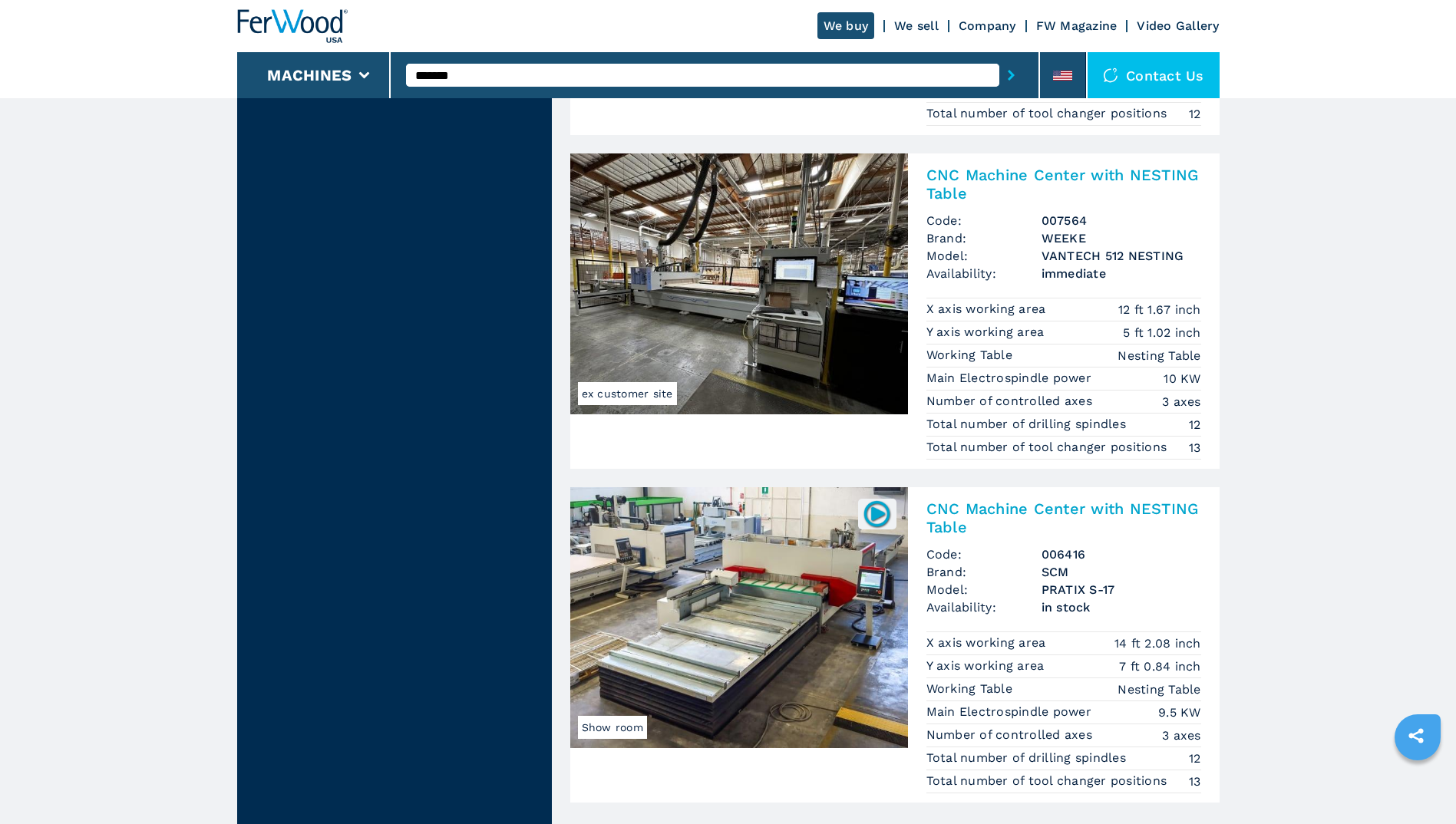
scroll to position [3483, 0]
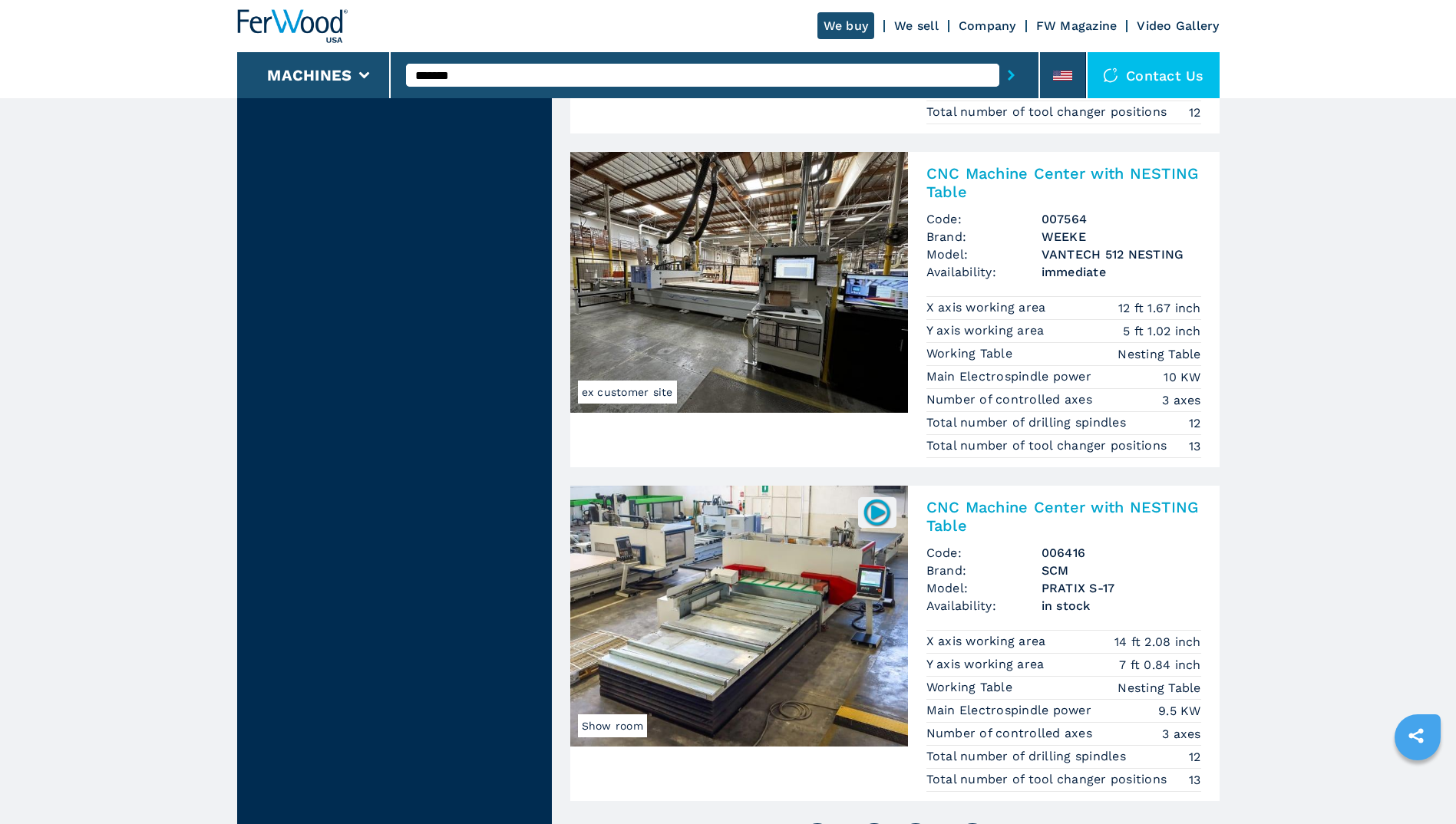
click at [942, 196] on h2 "CNC Machine Center with NESTING Table" at bounding box center [1063, 182] width 275 height 37
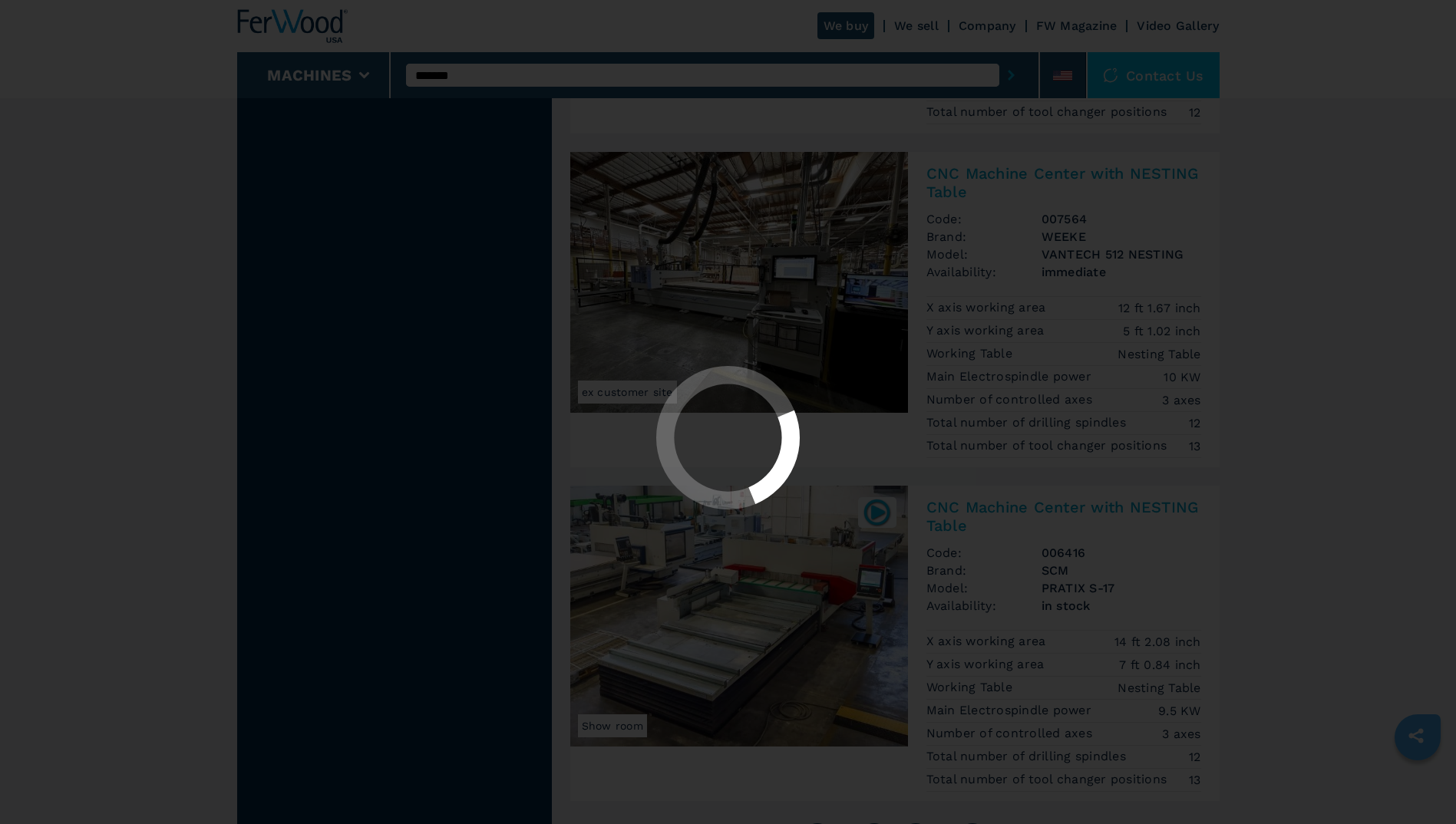
scroll to position [0, 0]
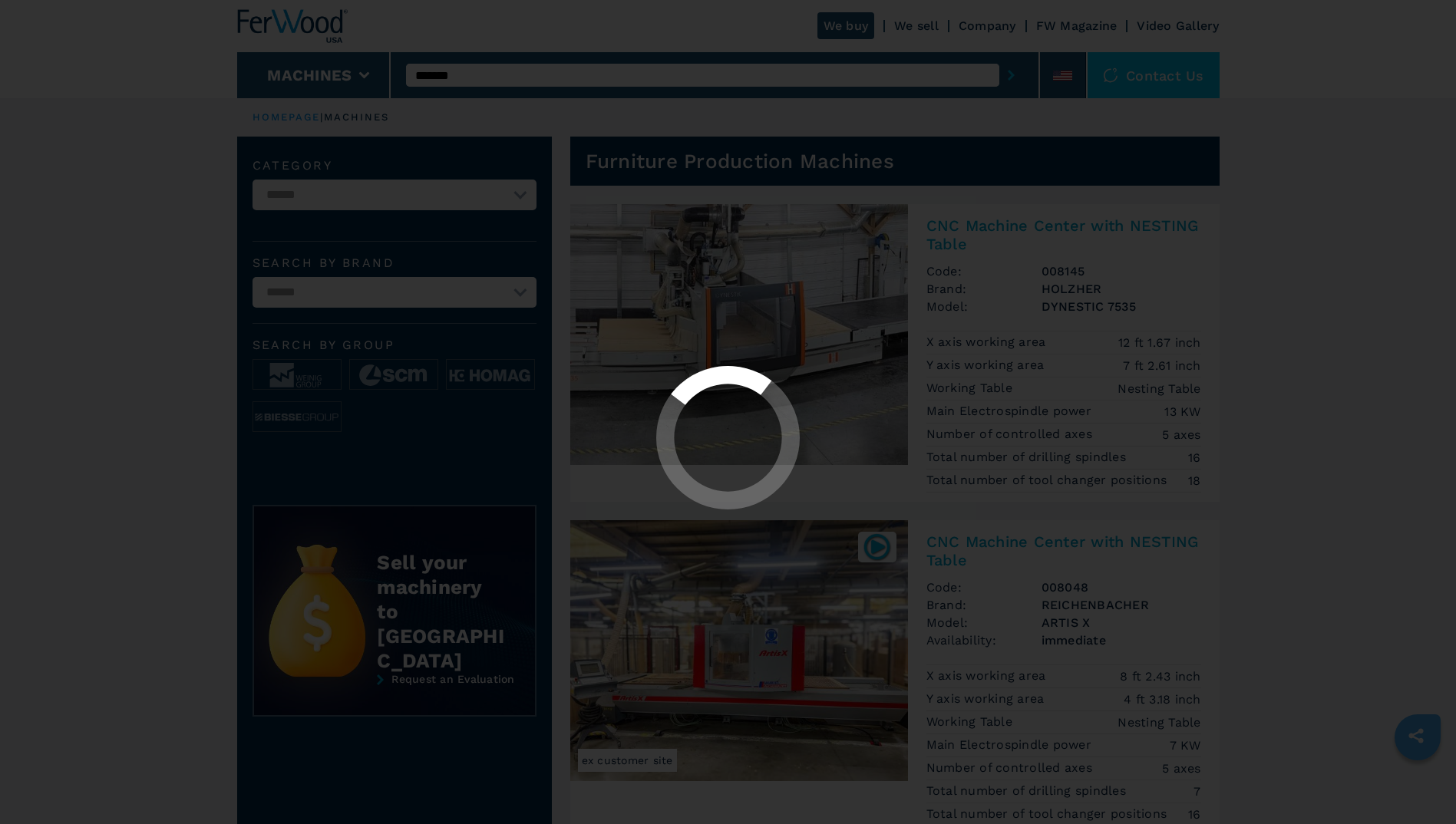
select select "********"
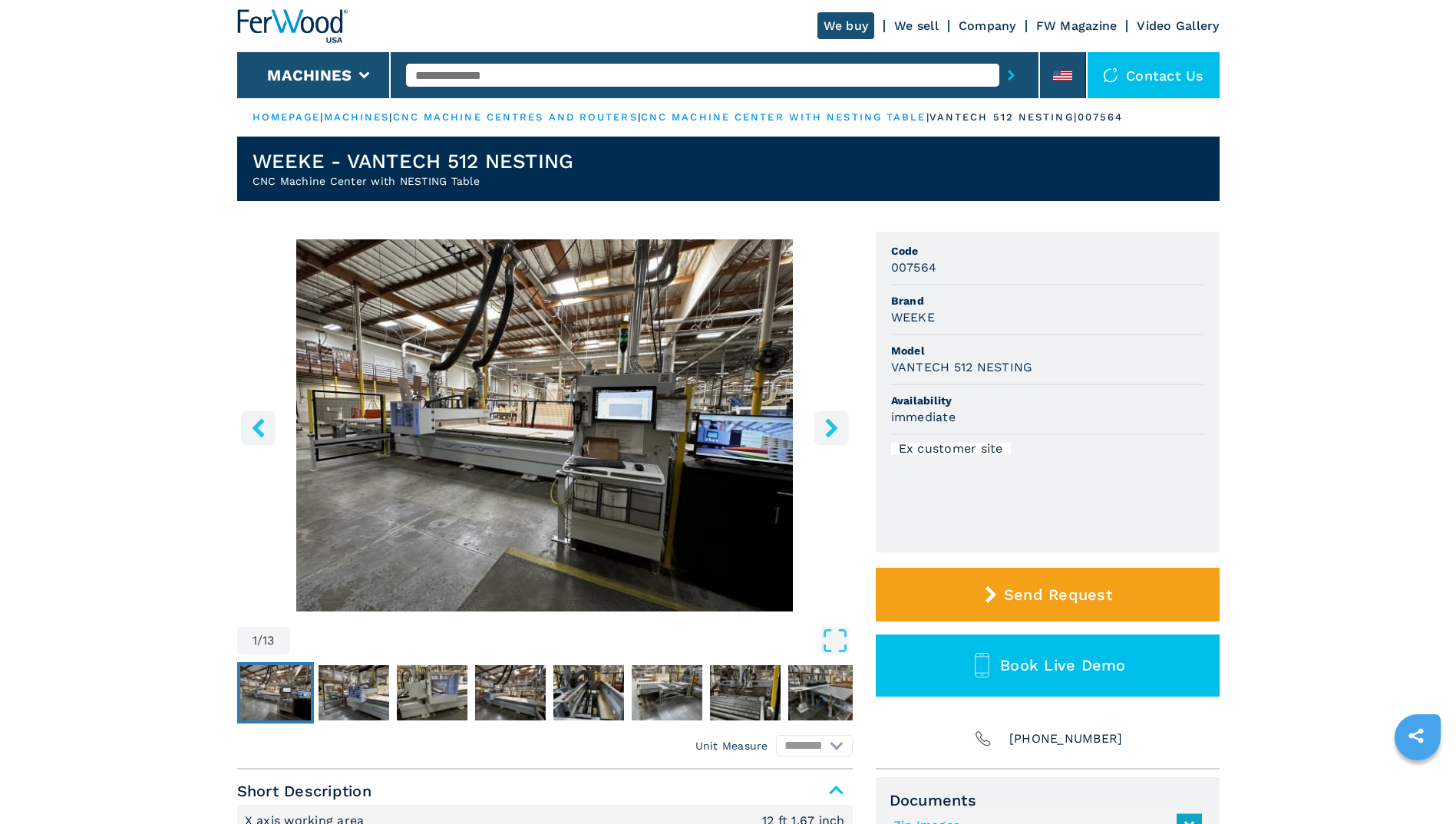
click at [822, 426] on icon "right-button" at bounding box center [831, 427] width 19 height 19
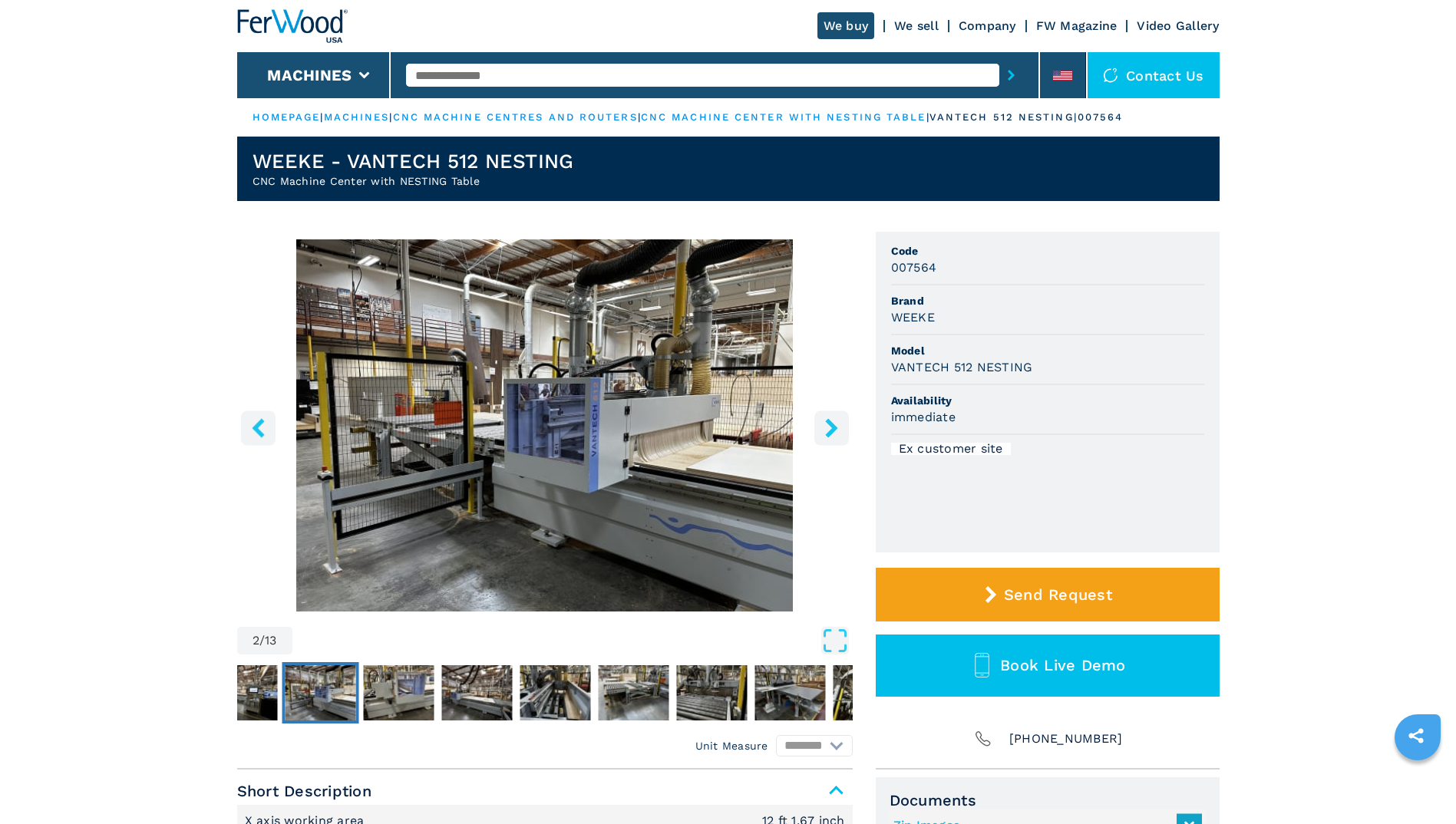
click at [822, 426] on icon "right-button" at bounding box center [831, 427] width 19 height 19
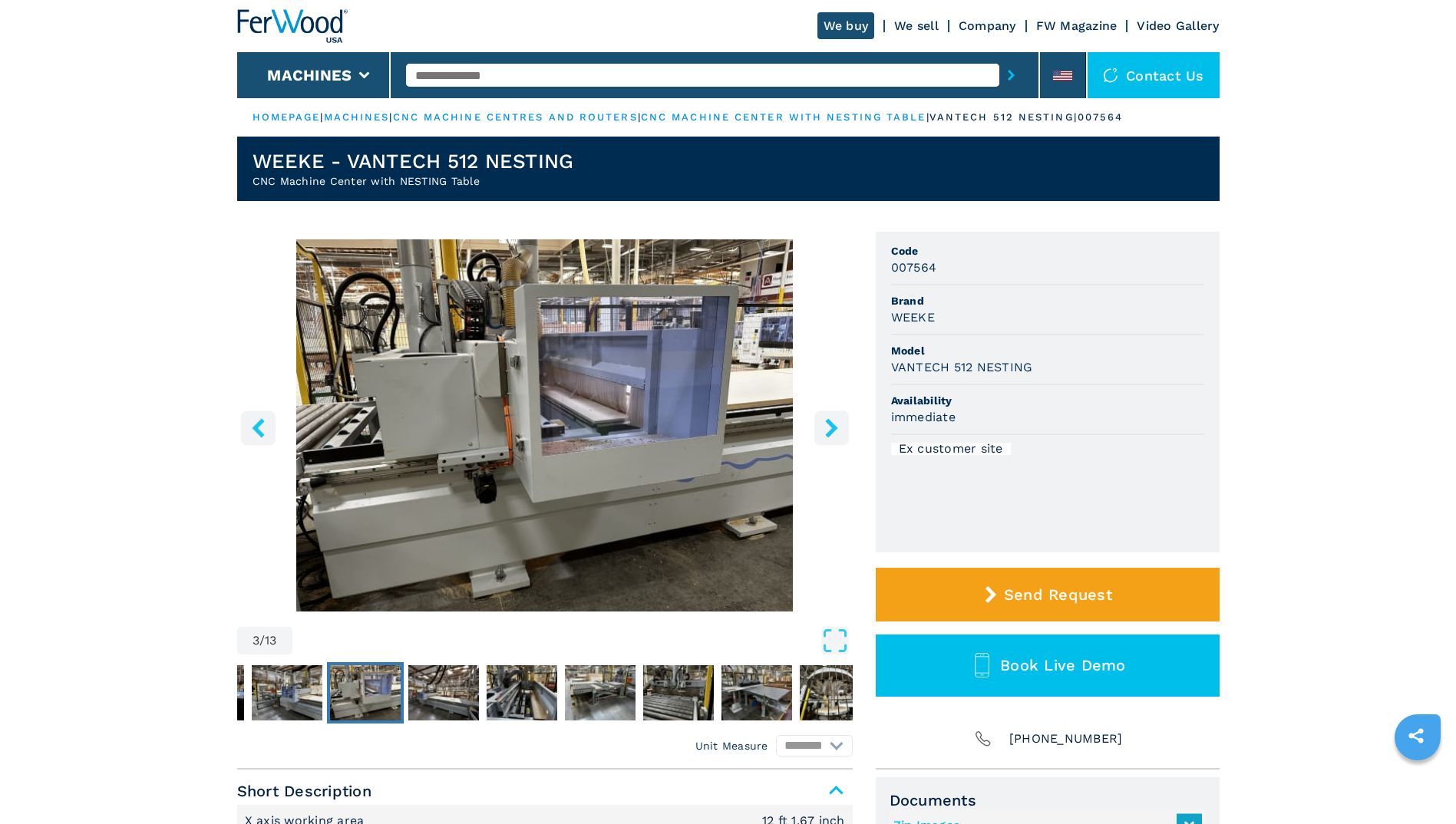
click at [822, 426] on icon "right-button" at bounding box center [831, 427] width 19 height 19
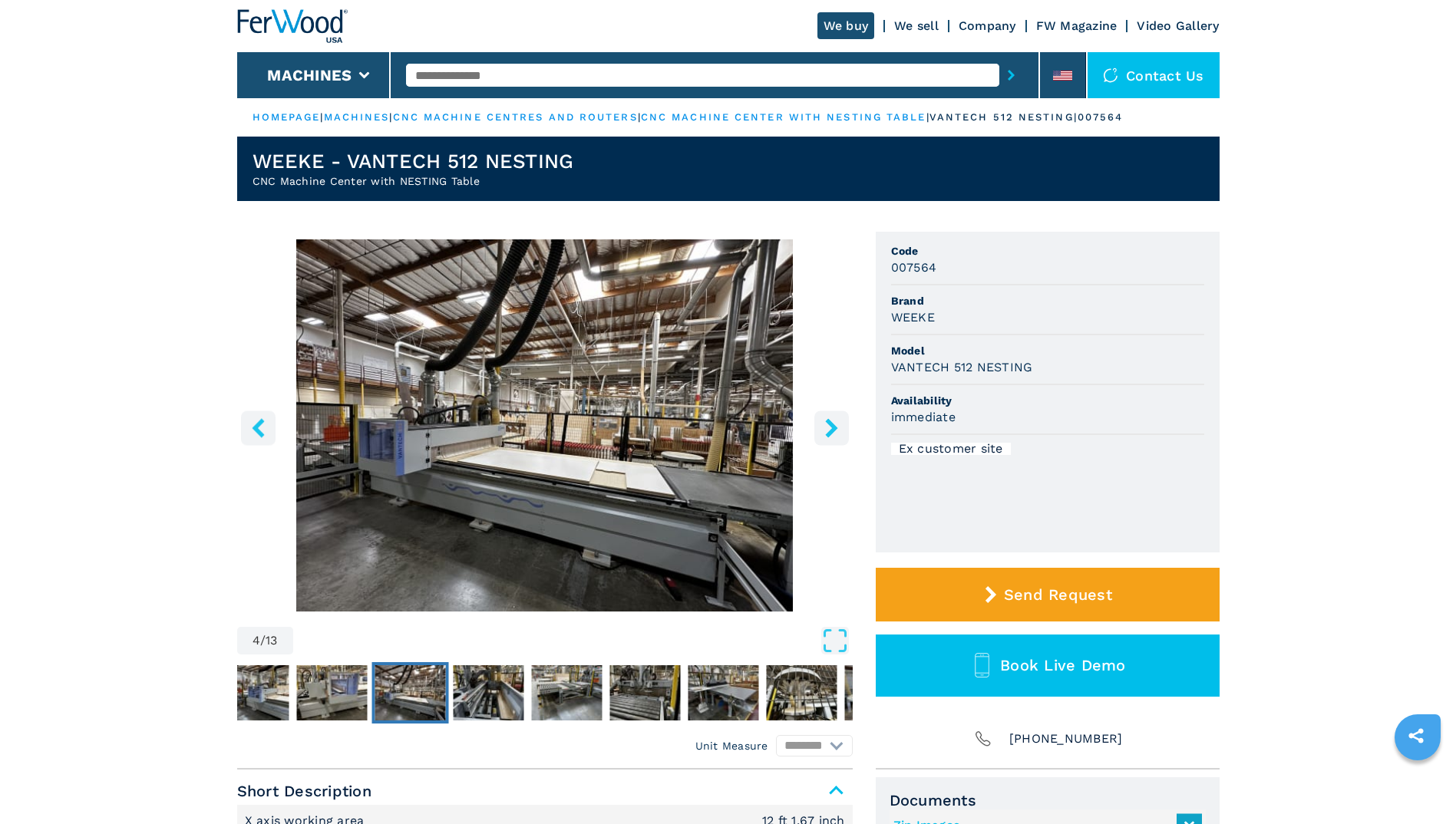
click at [822, 426] on icon "right-button" at bounding box center [831, 427] width 19 height 19
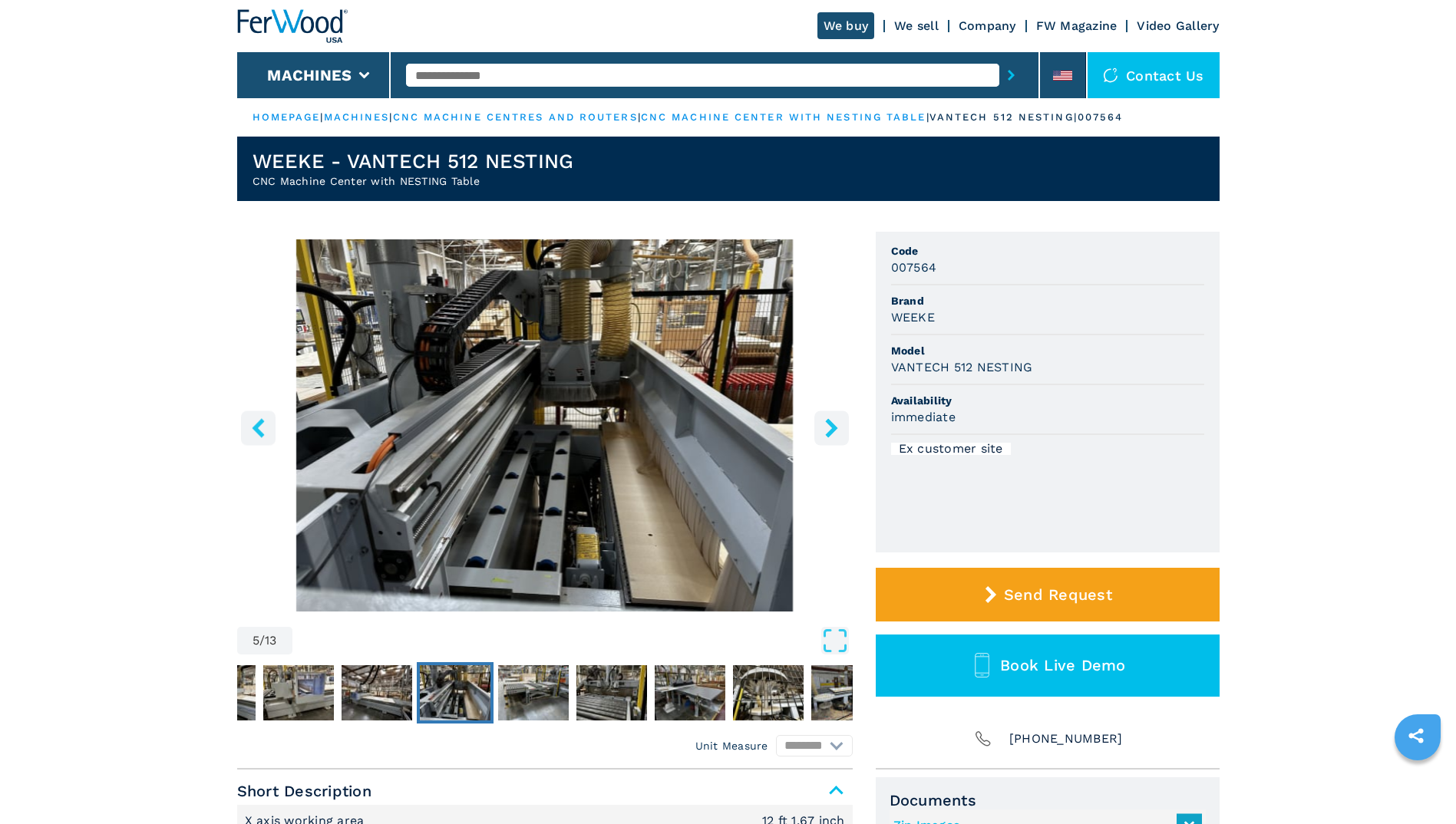
click at [822, 426] on icon "right-button" at bounding box center [831, 427] width 19 height 19
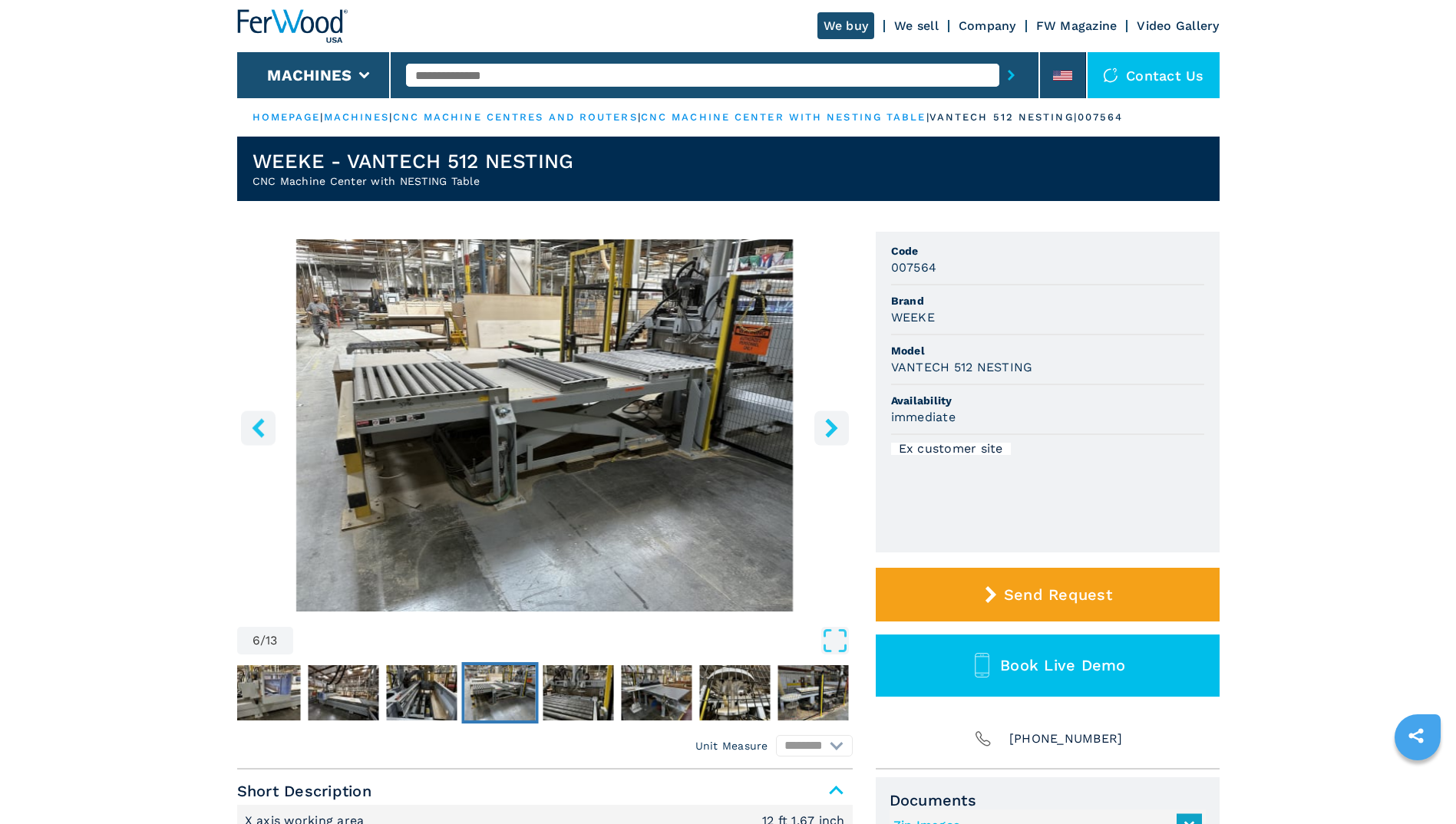
click at [667, 415] on img "Go to Slide 6" at bounding box center [545, 425] width 615 height 372
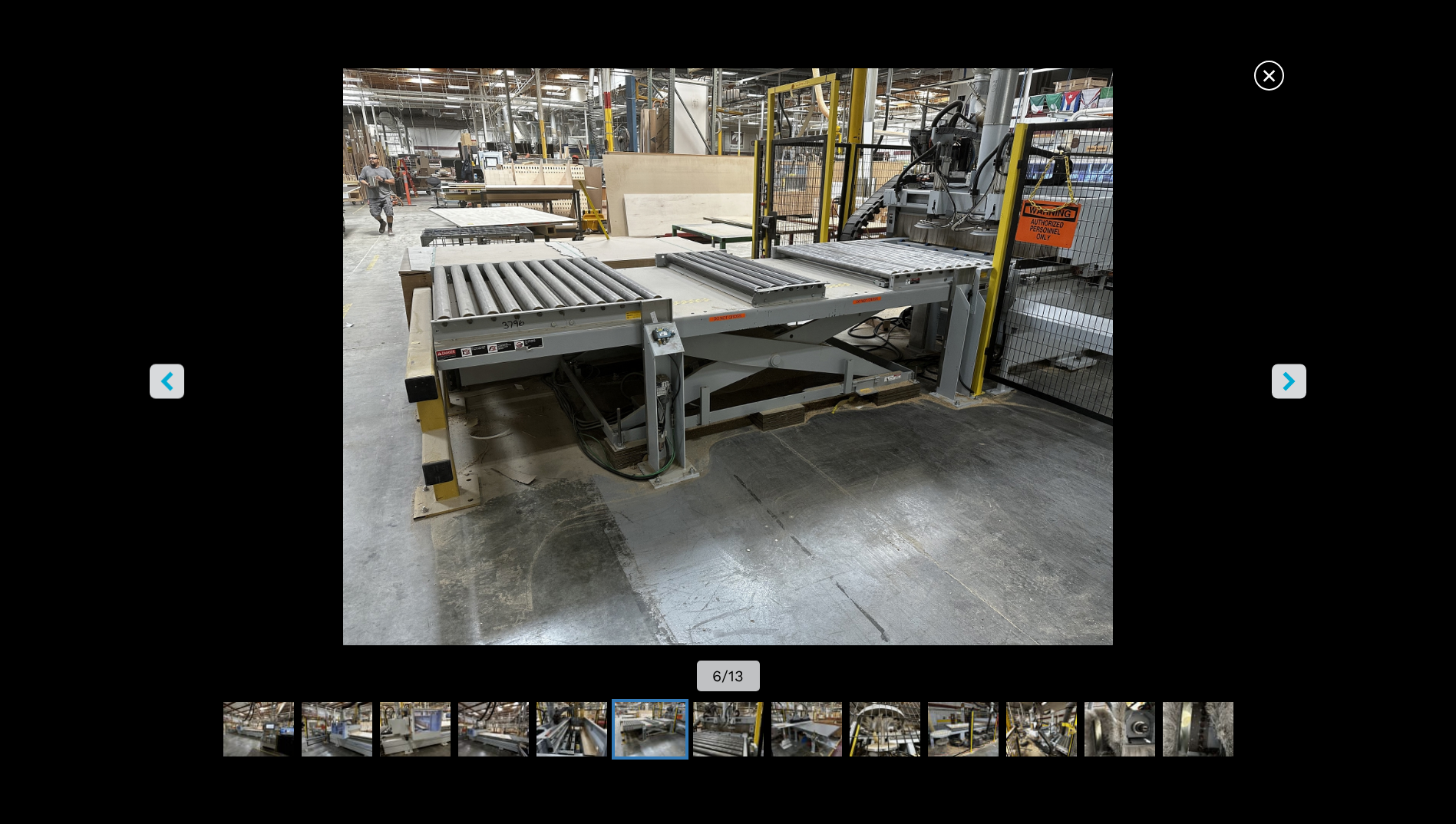
click at [1282, 372] on icon "right-button" at bounding box center [1289, 381] width 19 height 19
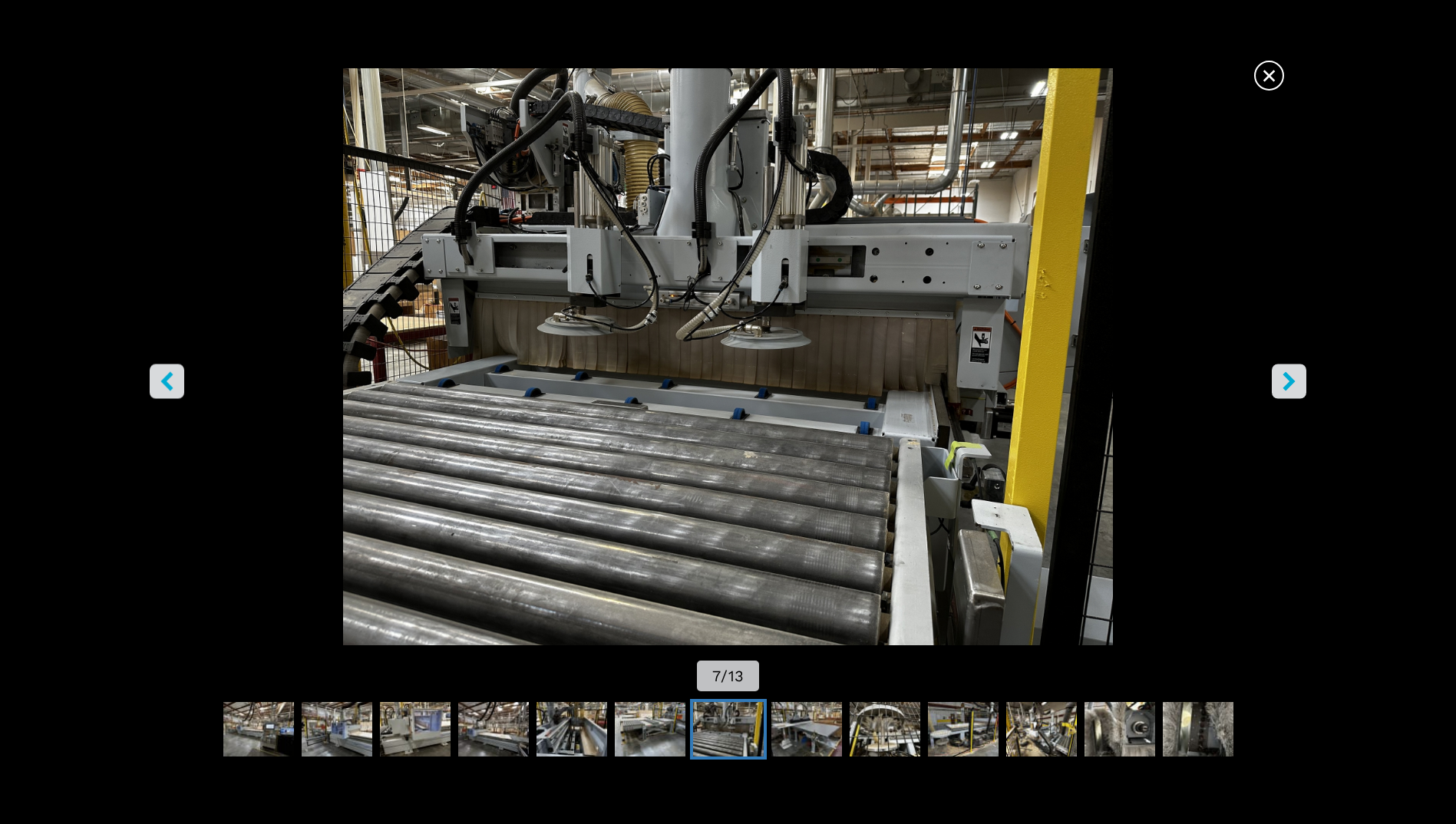
click at [1282, 372] on icon "right-button" at bounding box center [1289, 381] width 19 height 19
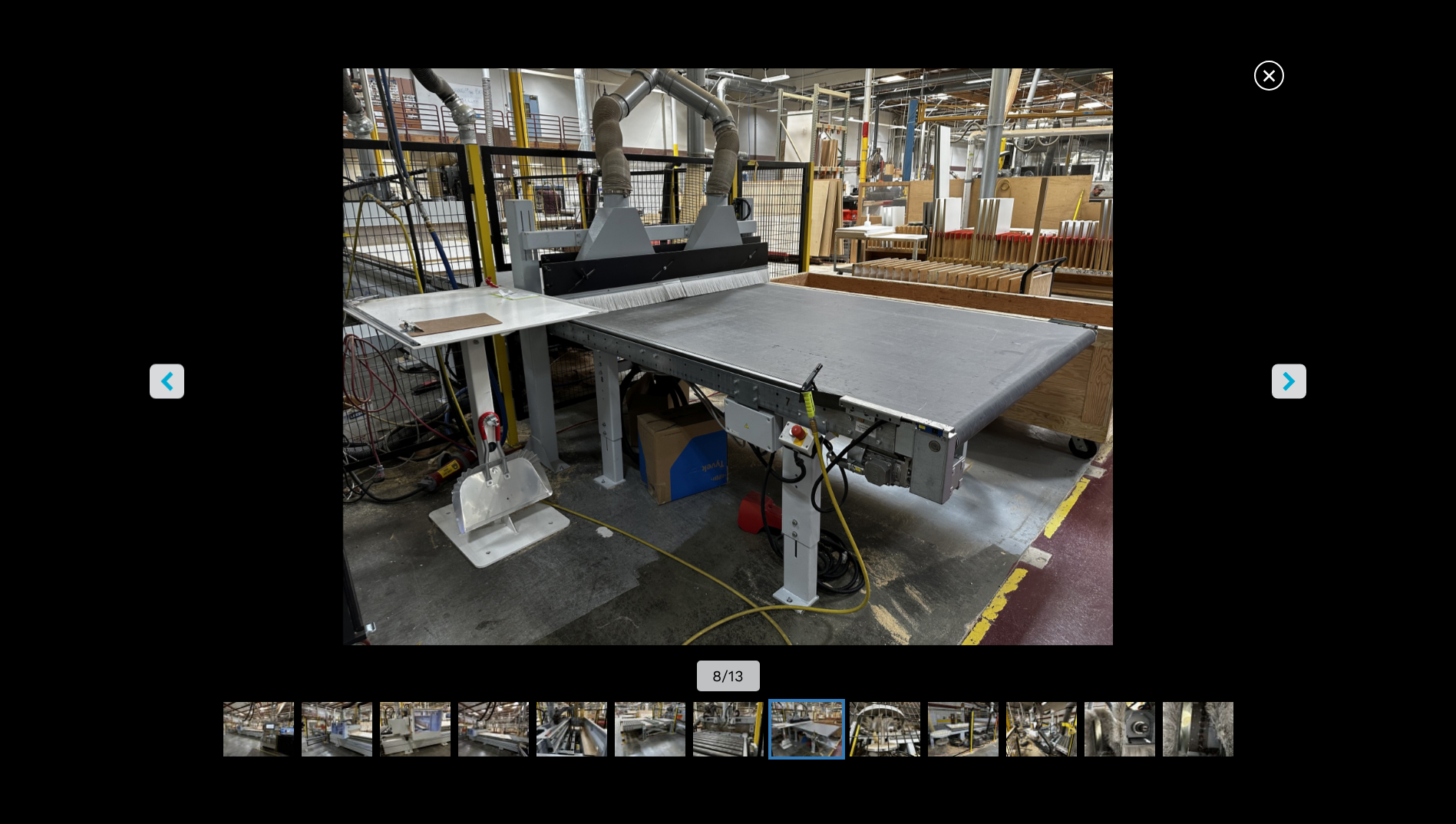
click at [1282, 372] on icon "right-button" at bounding box center [1289, 381] width 19 height 19
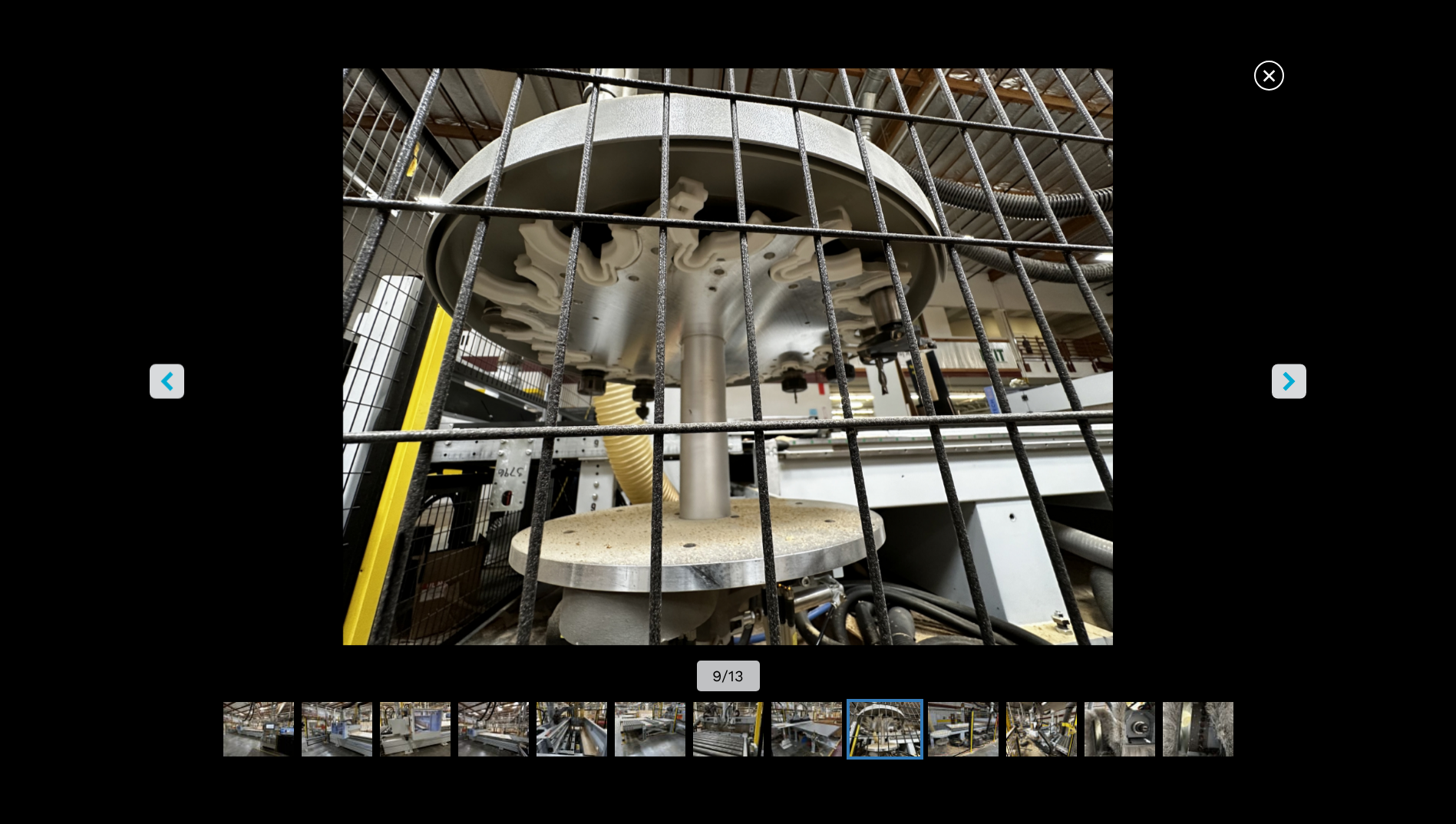
click at [1282, 372] on icon "right-button" at bounding box center [1289, 381] width 19 height 19
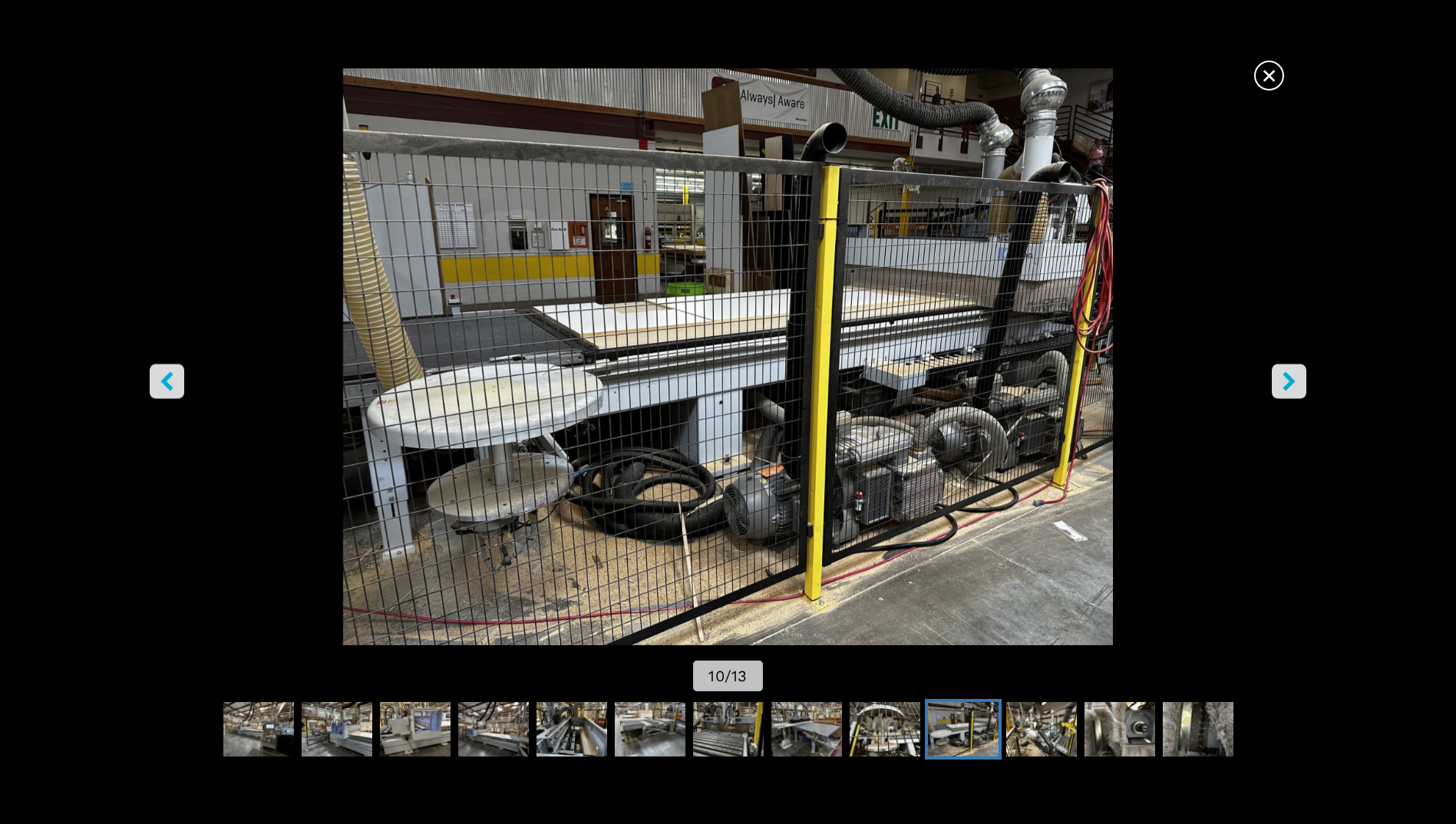
click at [1282, 372] on icon "right-button" at bounding box center [1289, 381] width 19 height 19
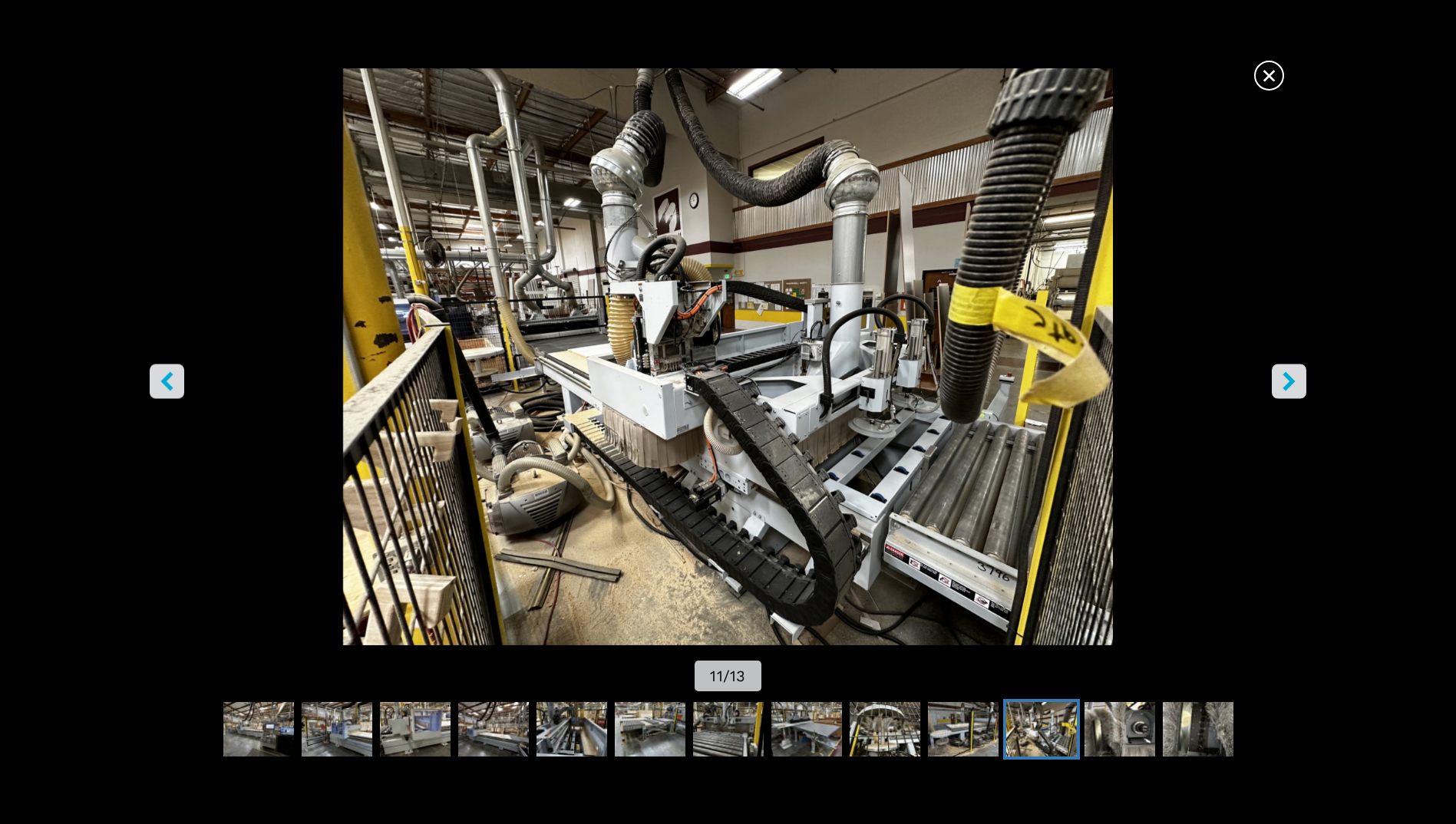
click at [1282, 372] on icon "right-button" at bounding box center [1289, 381] width 19 height 19
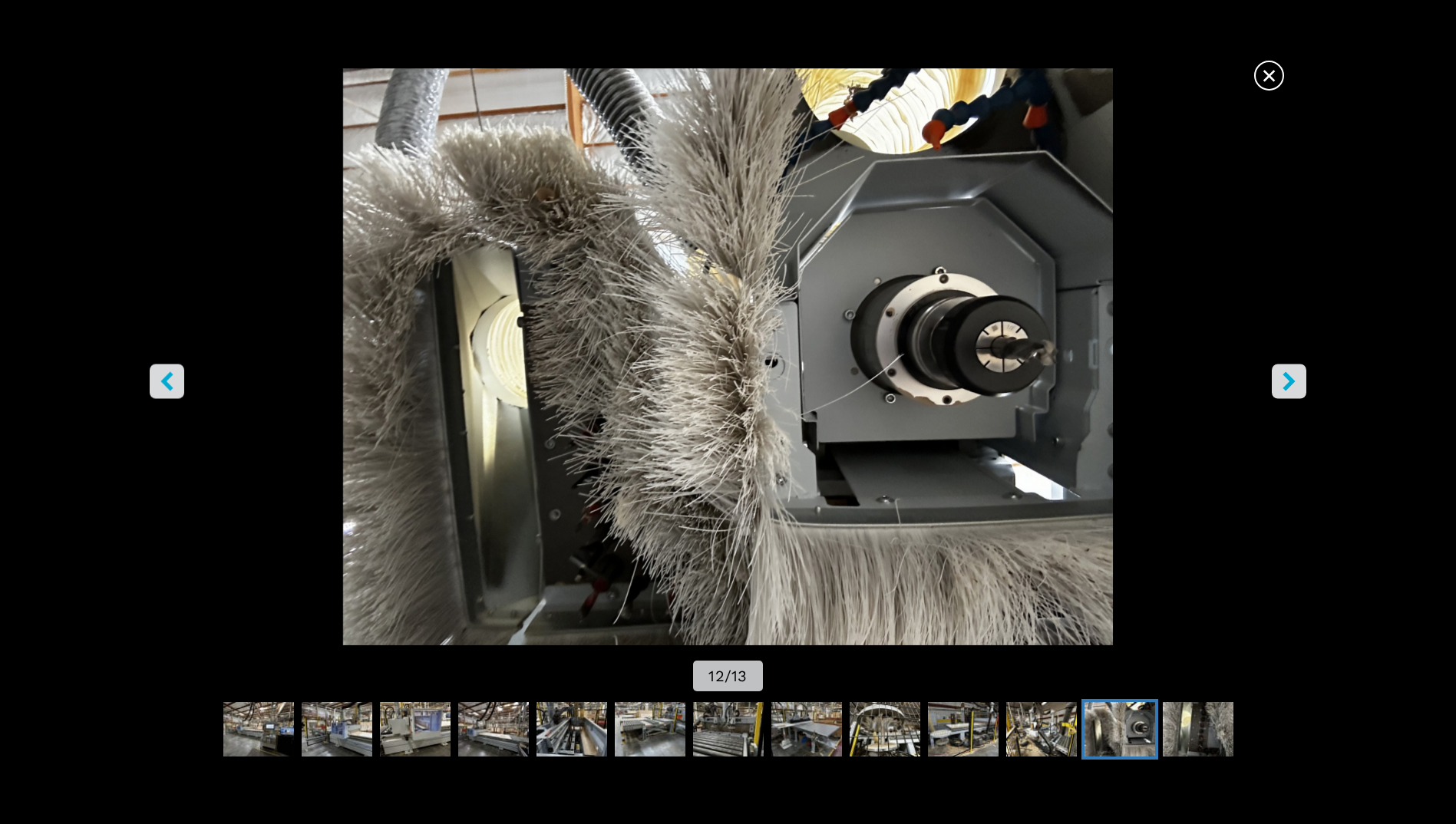
click at [1282, 372] on icon "right-button" at bounding box center [1289, 381] width 19 height 19
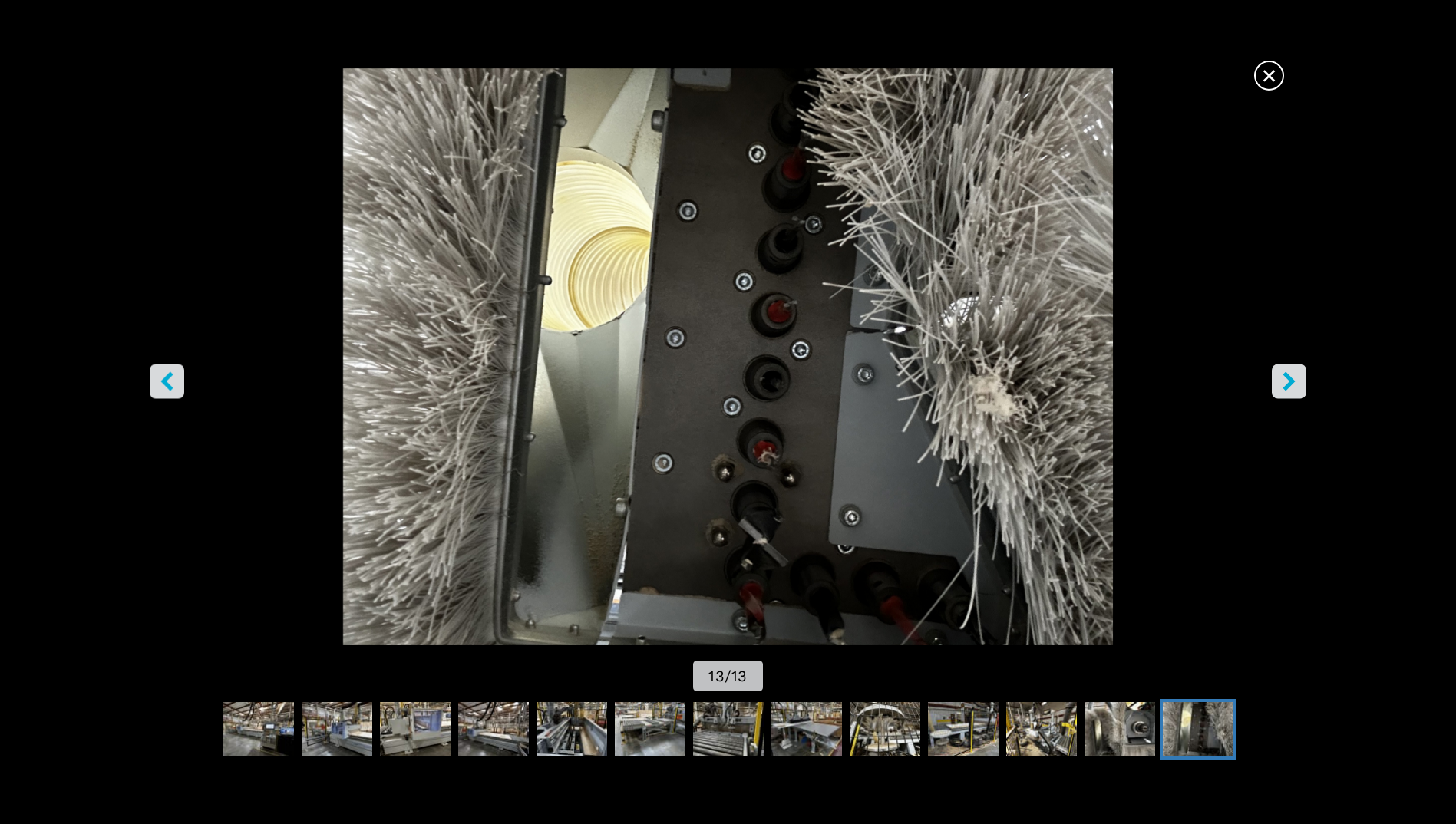
click at [1282, 372] on icon "right-button" at bounding box center [1289, 381] width 19 height 19
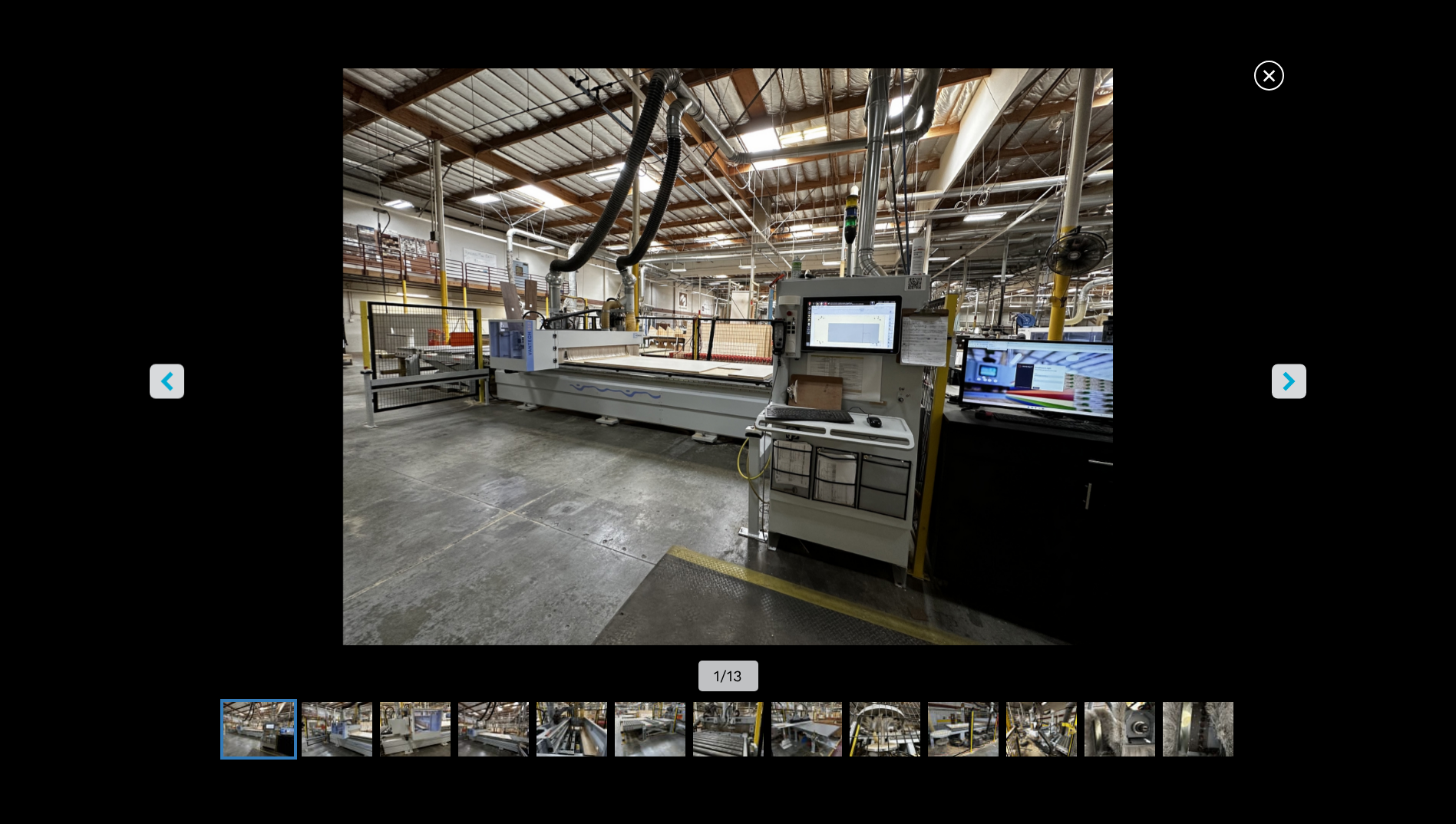
click at [1282, 372] on icon "right-button" at bounding box center [1289, 381] width 19 height 19
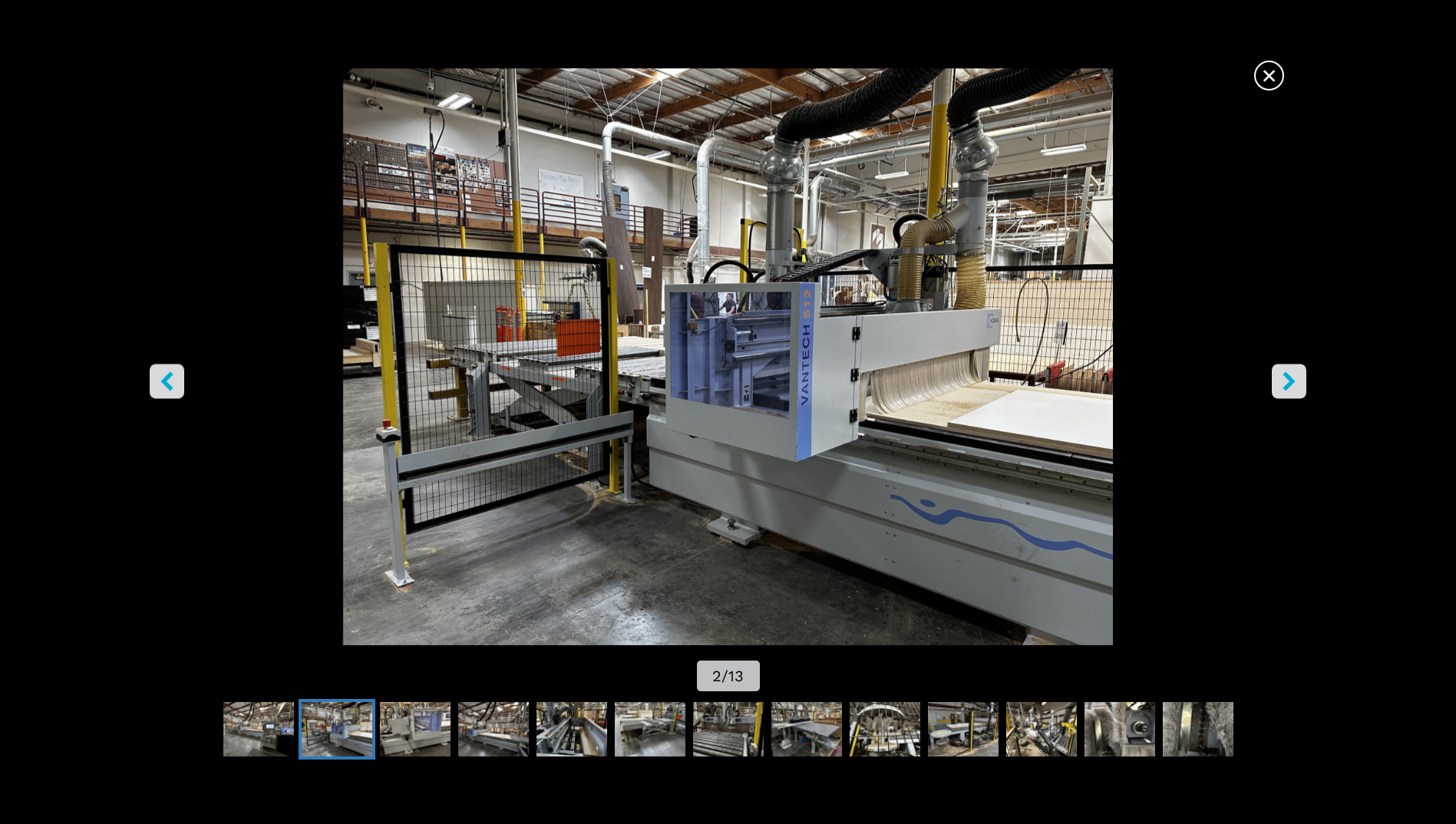
click at [1282, 372] on icon "right-button" at bounding box center [1289, 381] width 19 height 19
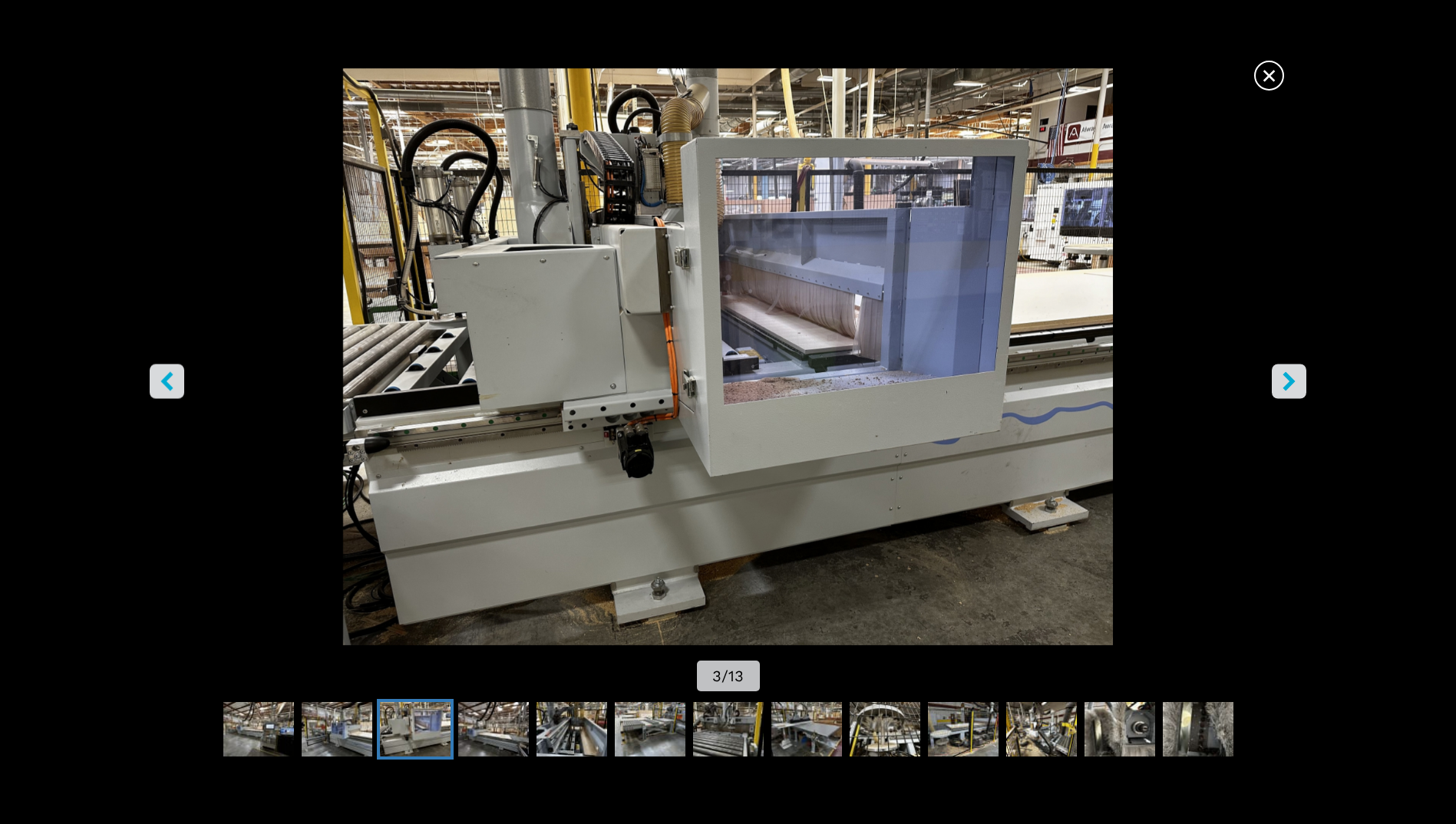
click at [1282, 372] on icon "right-button" at bounding box center [1289, 381] width 19 height 19
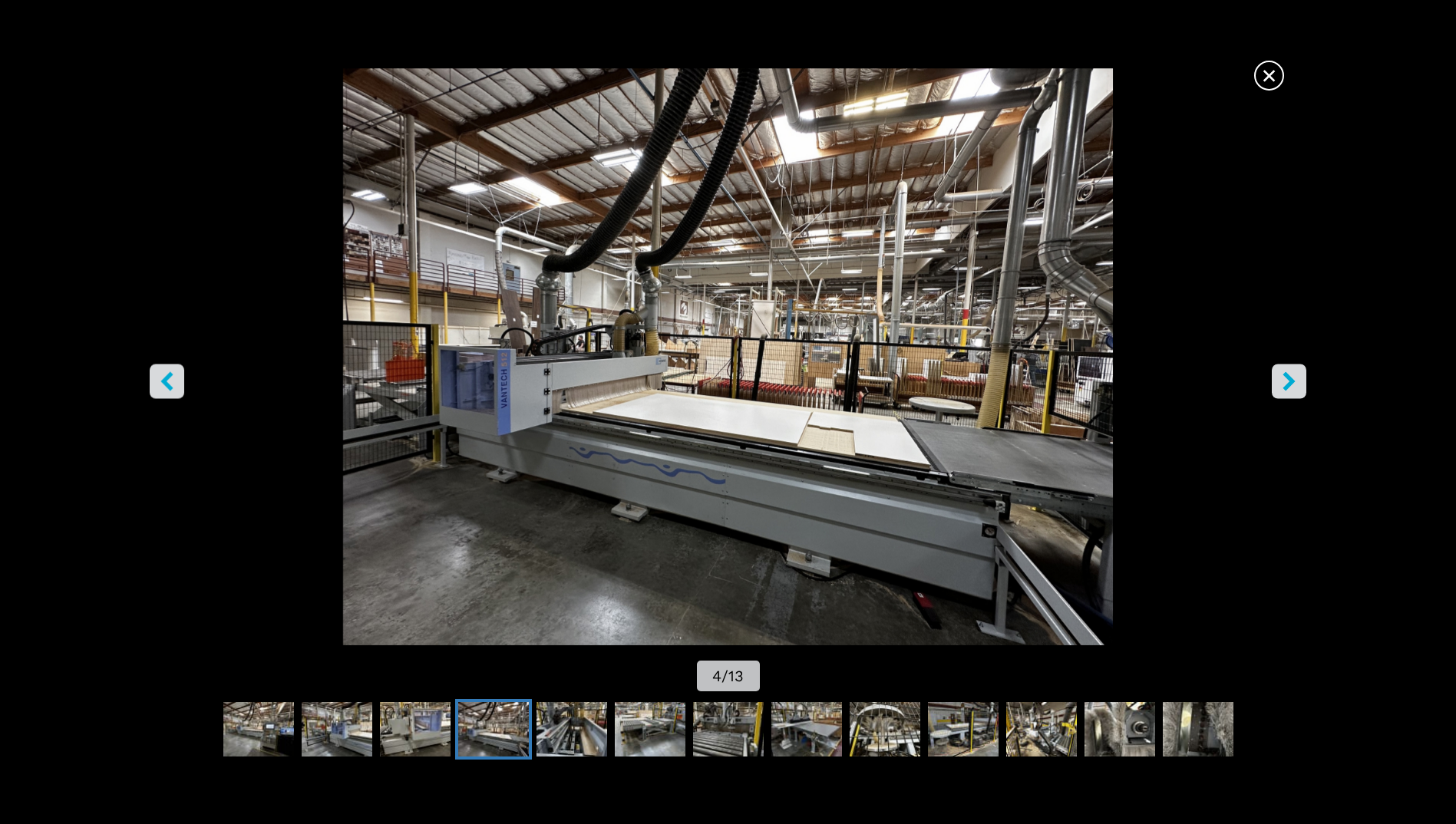
click at [1282, 372] on icon "right-button" at bounding box center [1289, 381] width 19 height 19
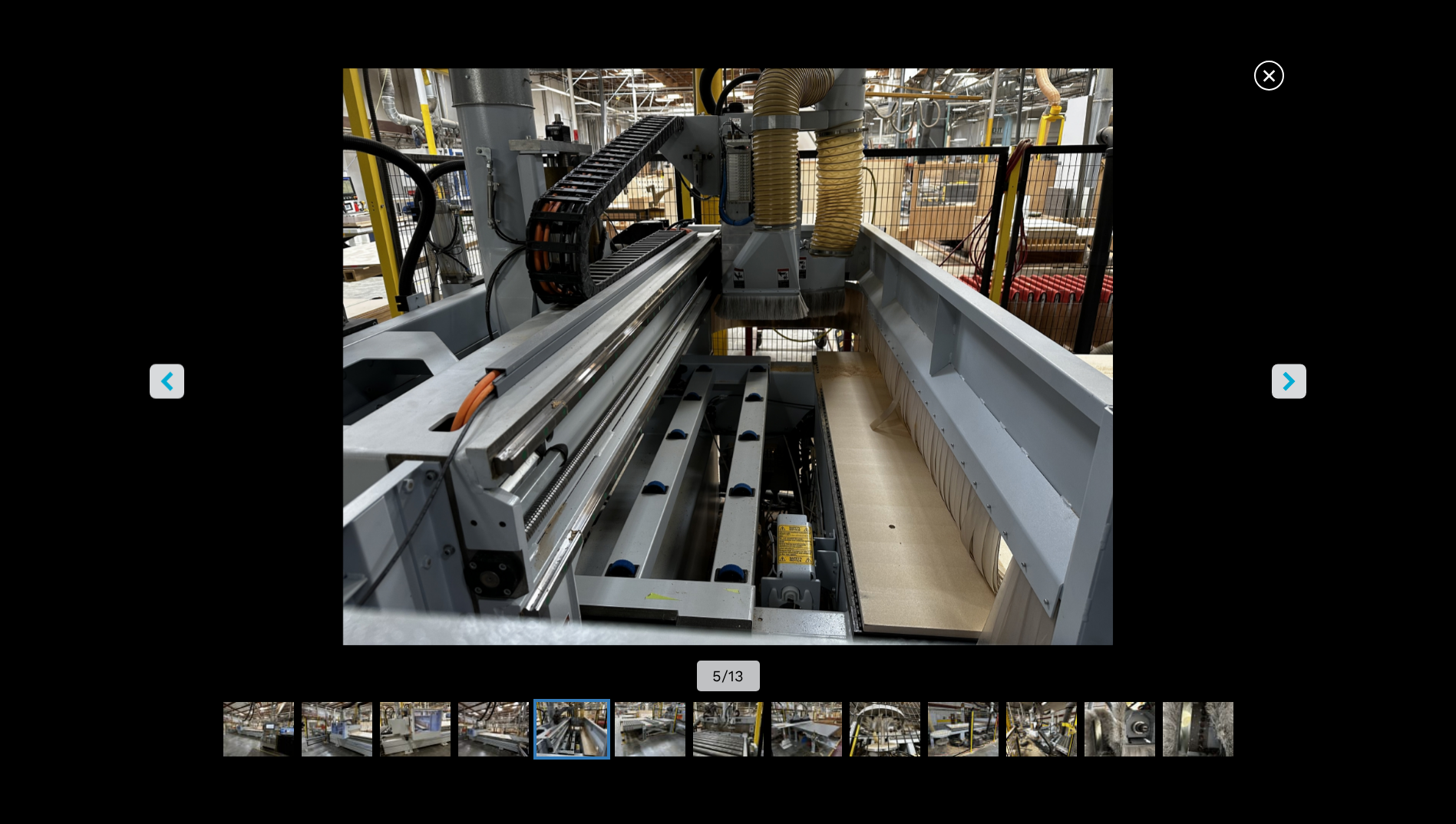
click at [1282, 372] on icon "right-button" at bounding box center [1289, 381] width 19 height 19
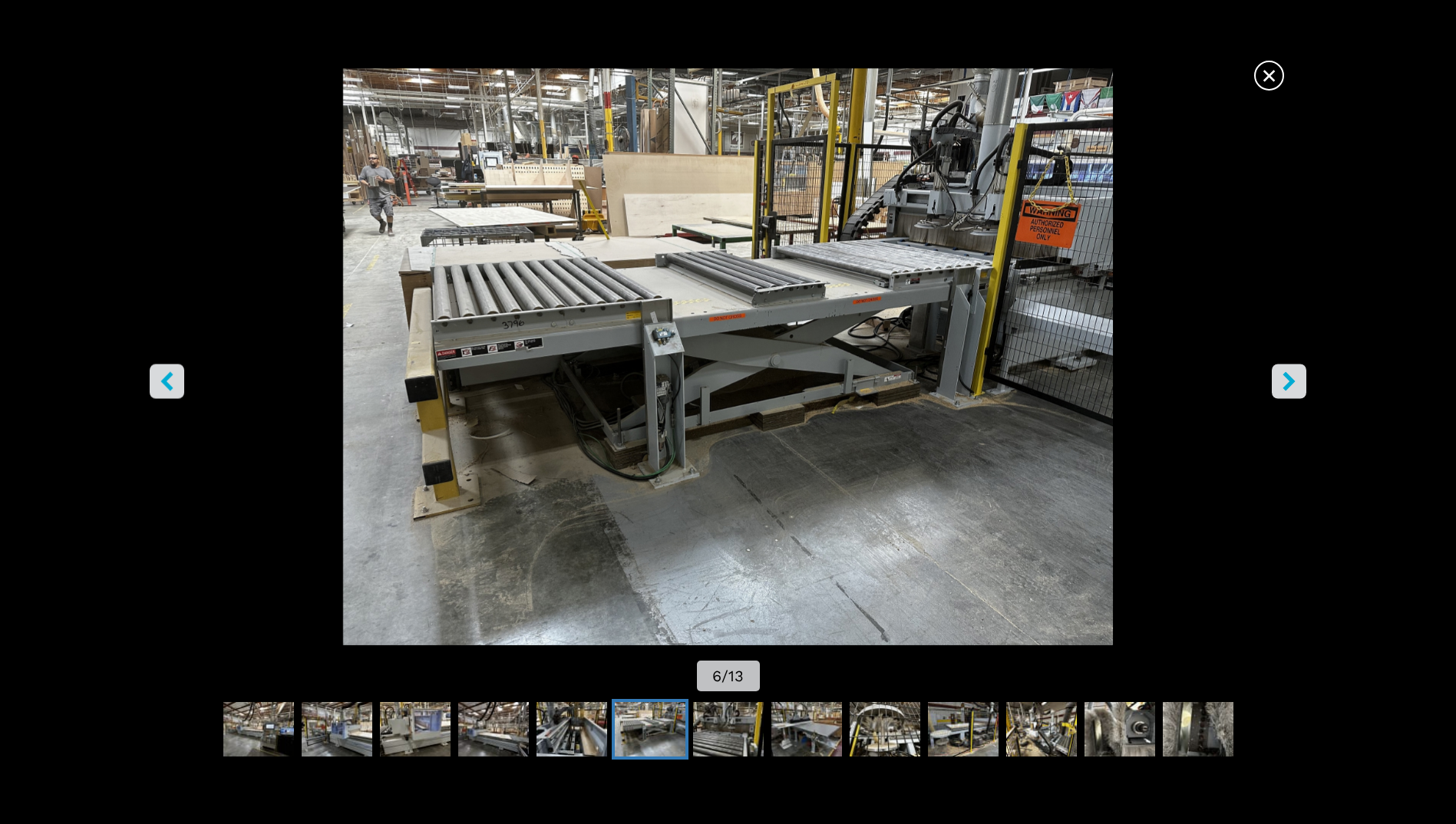
click at [1282, 372] on icon "right-button" at bounding box center [1289, 381] width 19 height 19
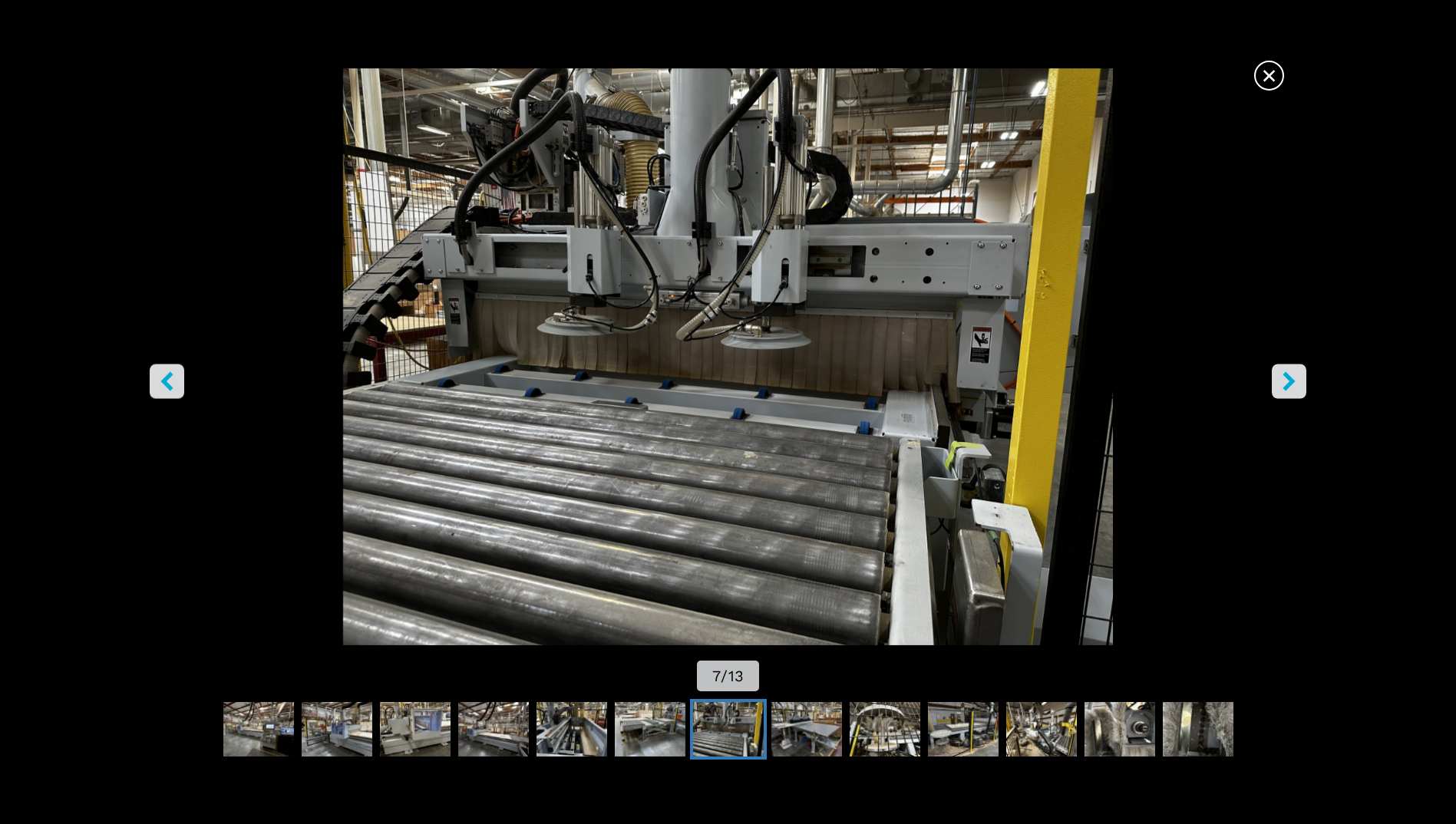
click at [1282, 372] on icon "right-button" at bounding box center [1289, 381] width 19 height 19
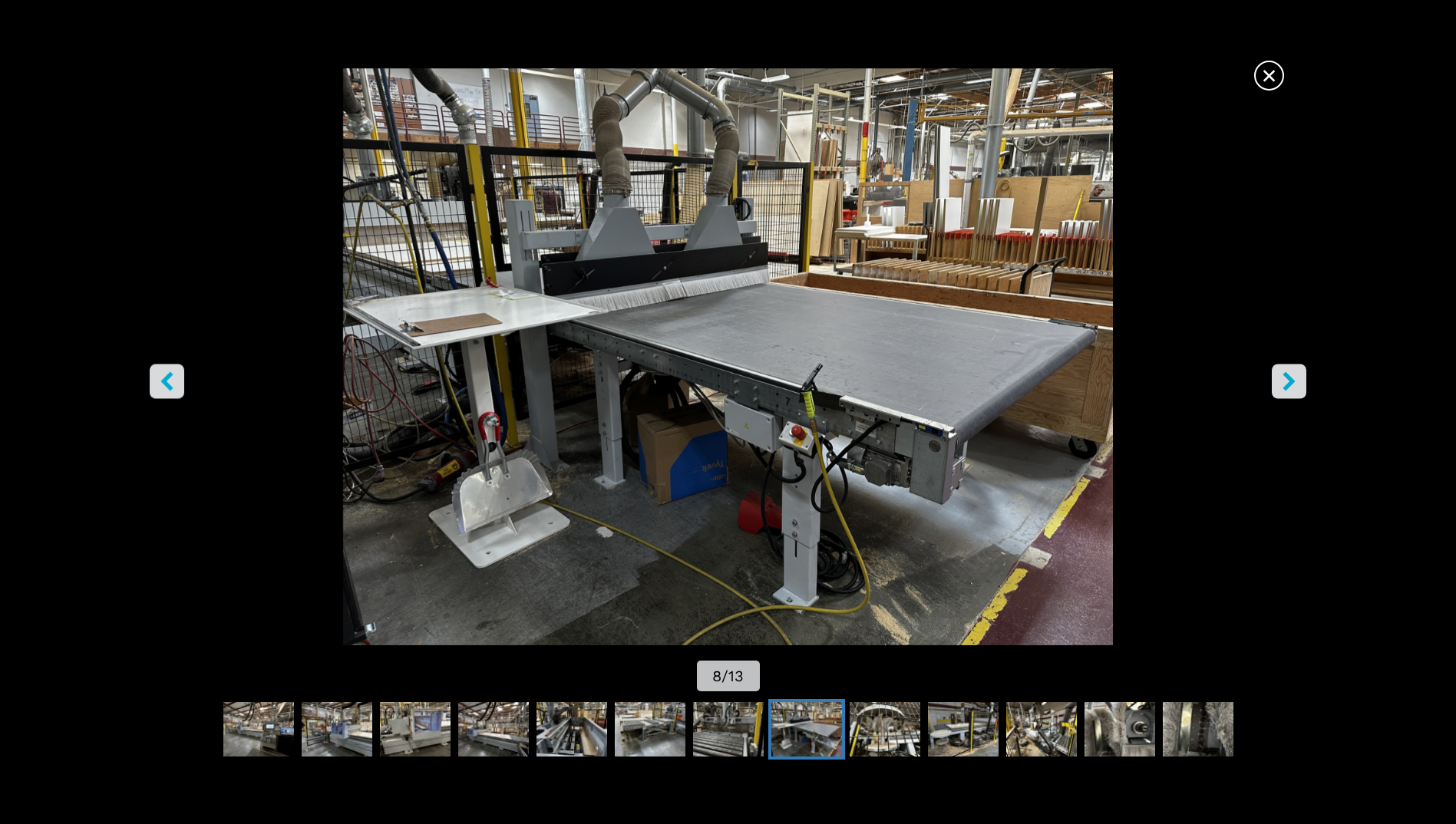
click at [1282, 372] on icon "right-button" at bounding box center [1289, 381] width 19 height 19
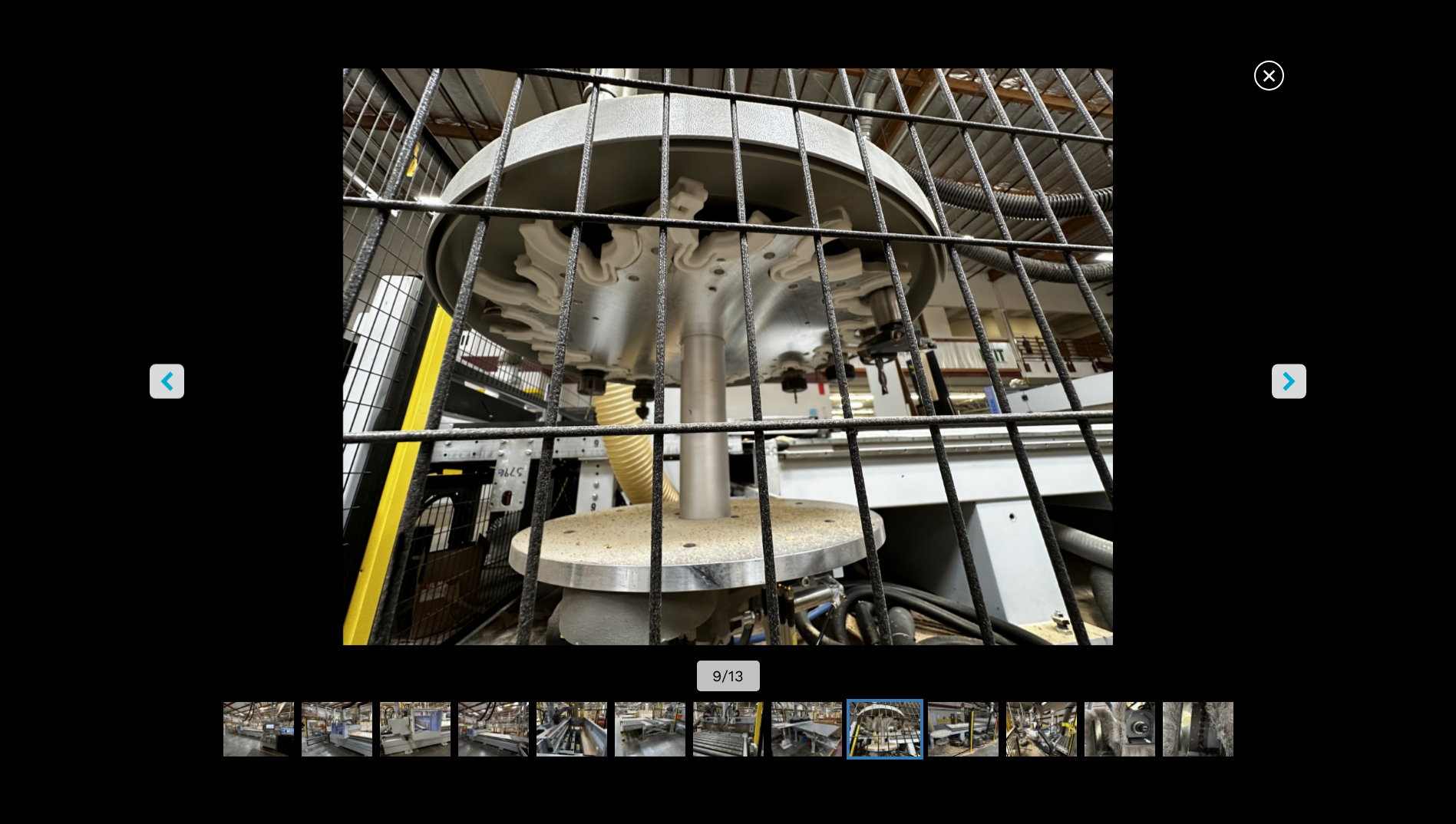
click at [1282, 372] on icon "right-button" at bounding box center [1289, 381] width 19 height 19
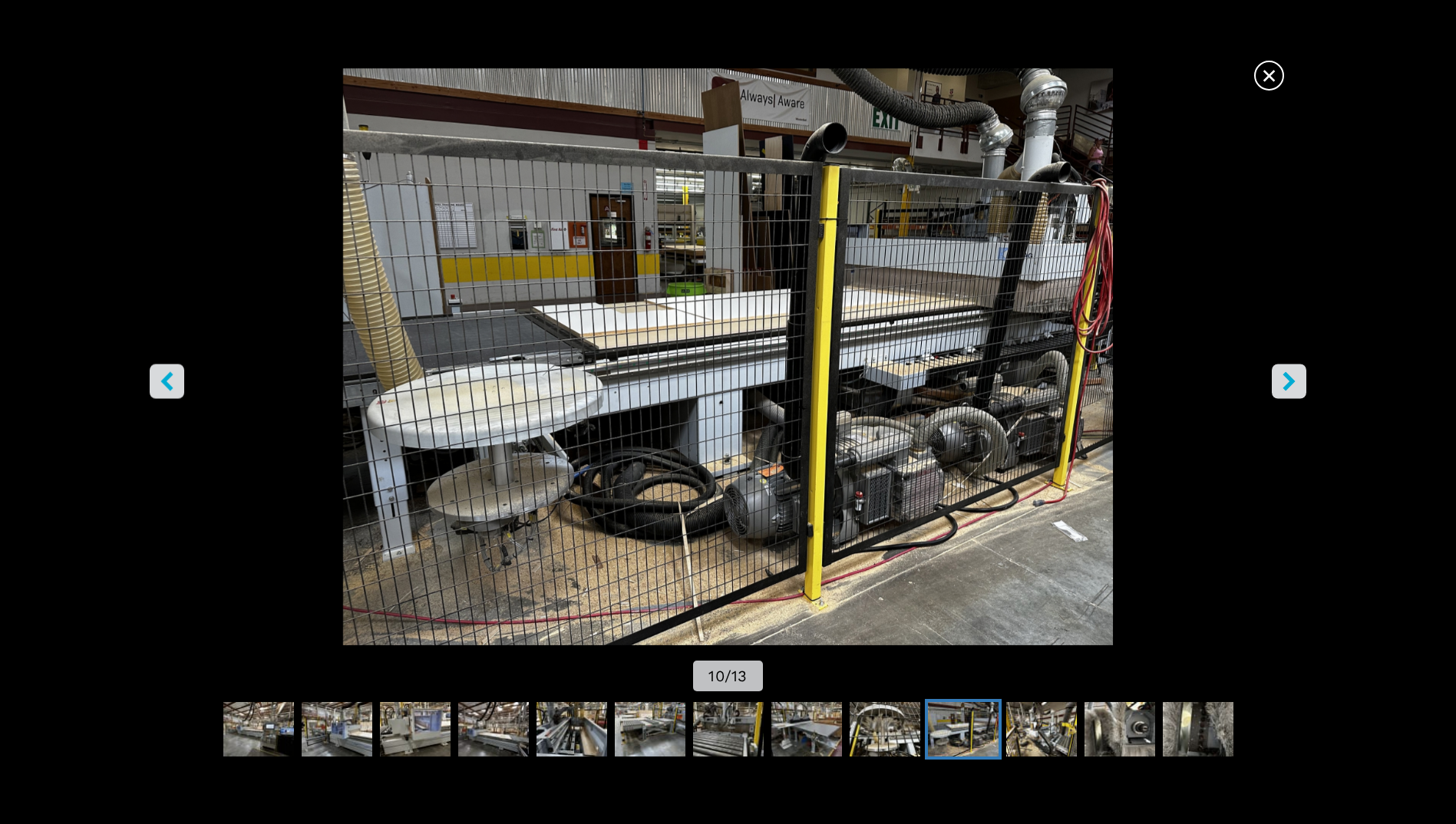
click at [1282, 372] on icon "right-button" at bounding box center [1289, 381] width 19 height 19
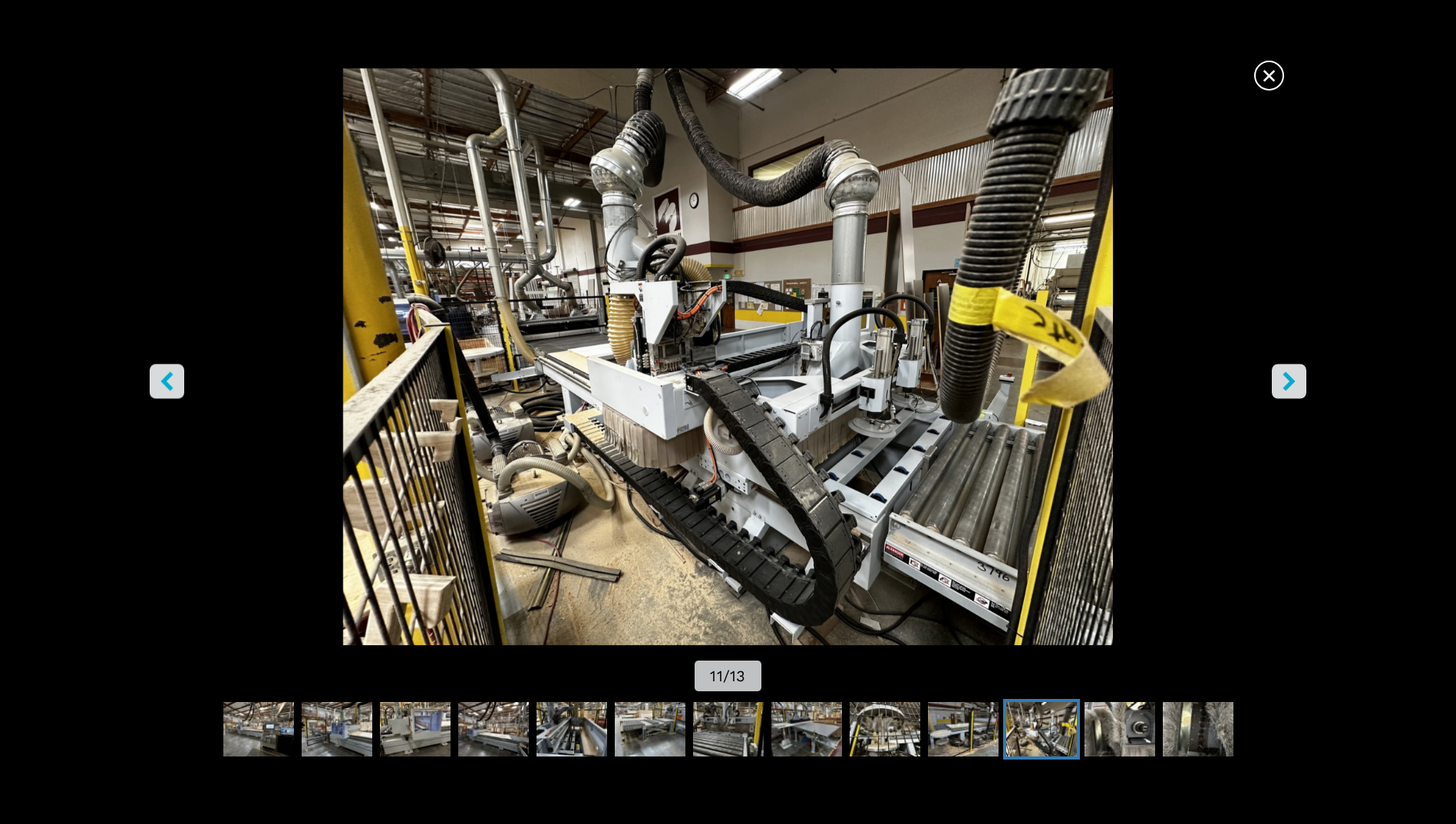
click at [1271, 70] on span "×" at bounding box center [1269, 73] width 27 height 27
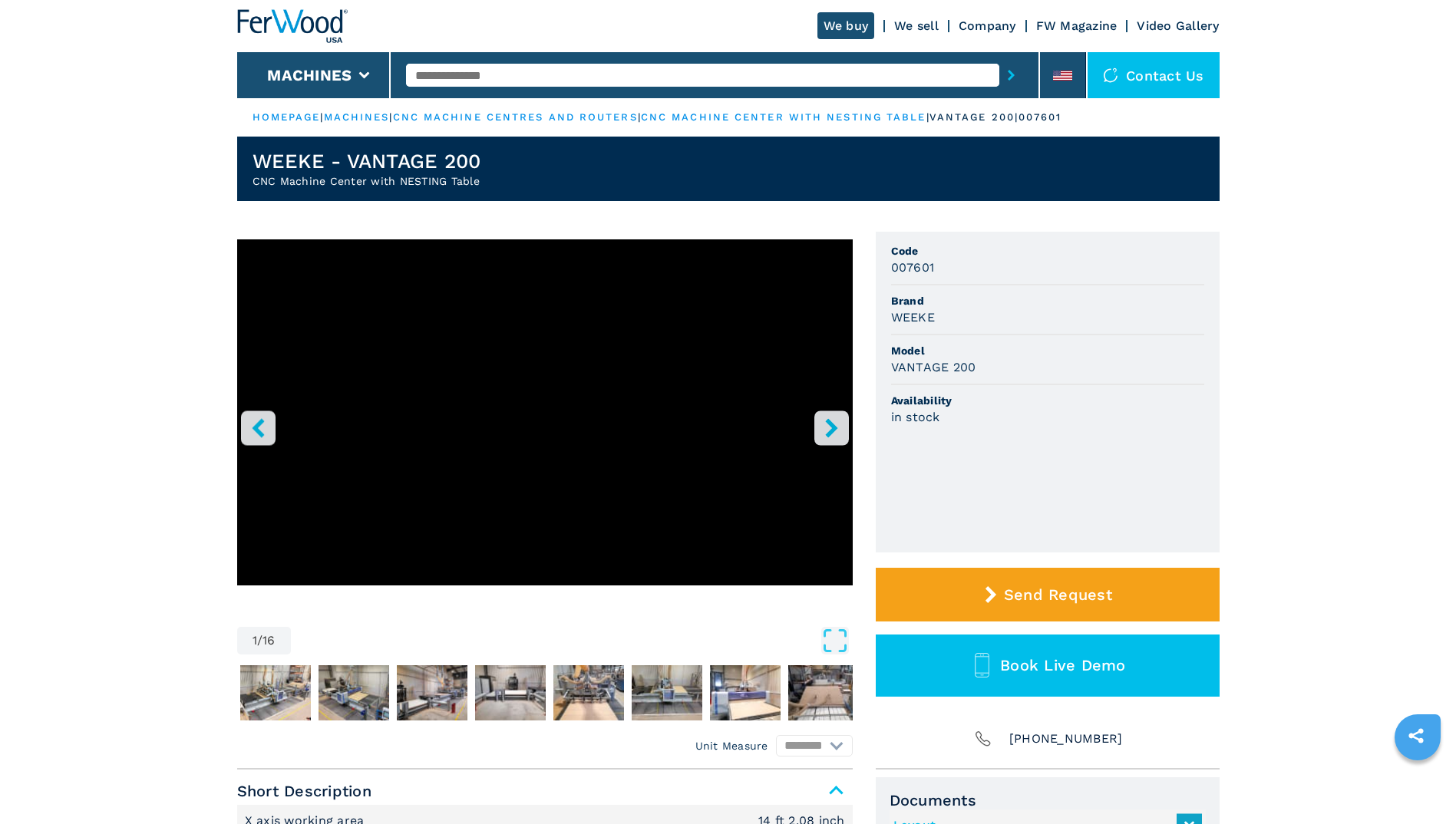
click at [830, 436] on icon "right-button" at bounding box center [831, 427] width 19 height 19
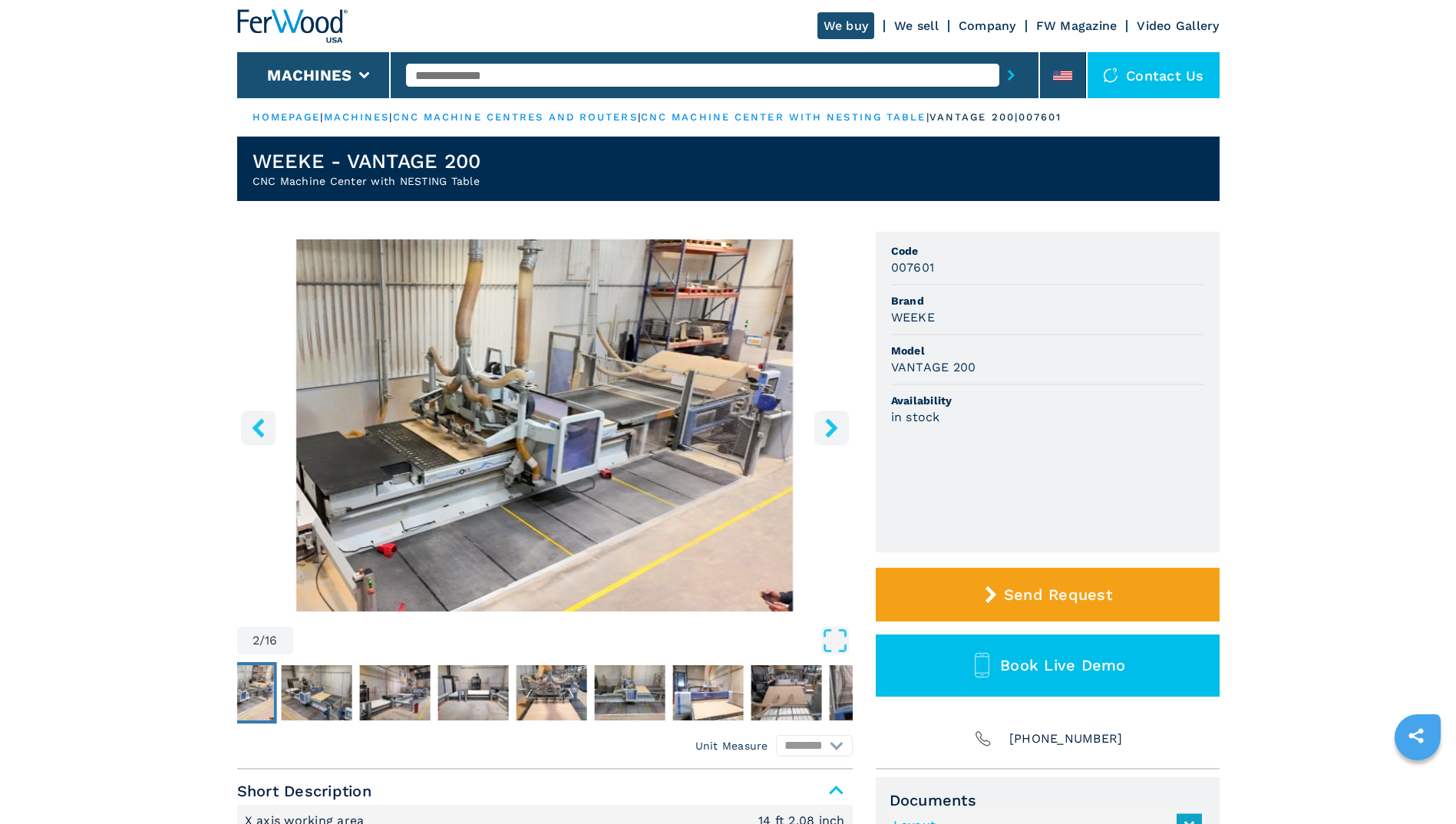
click at [830, 436] on icon "right-button" at bounding box center [831, 427] width 19 height 19
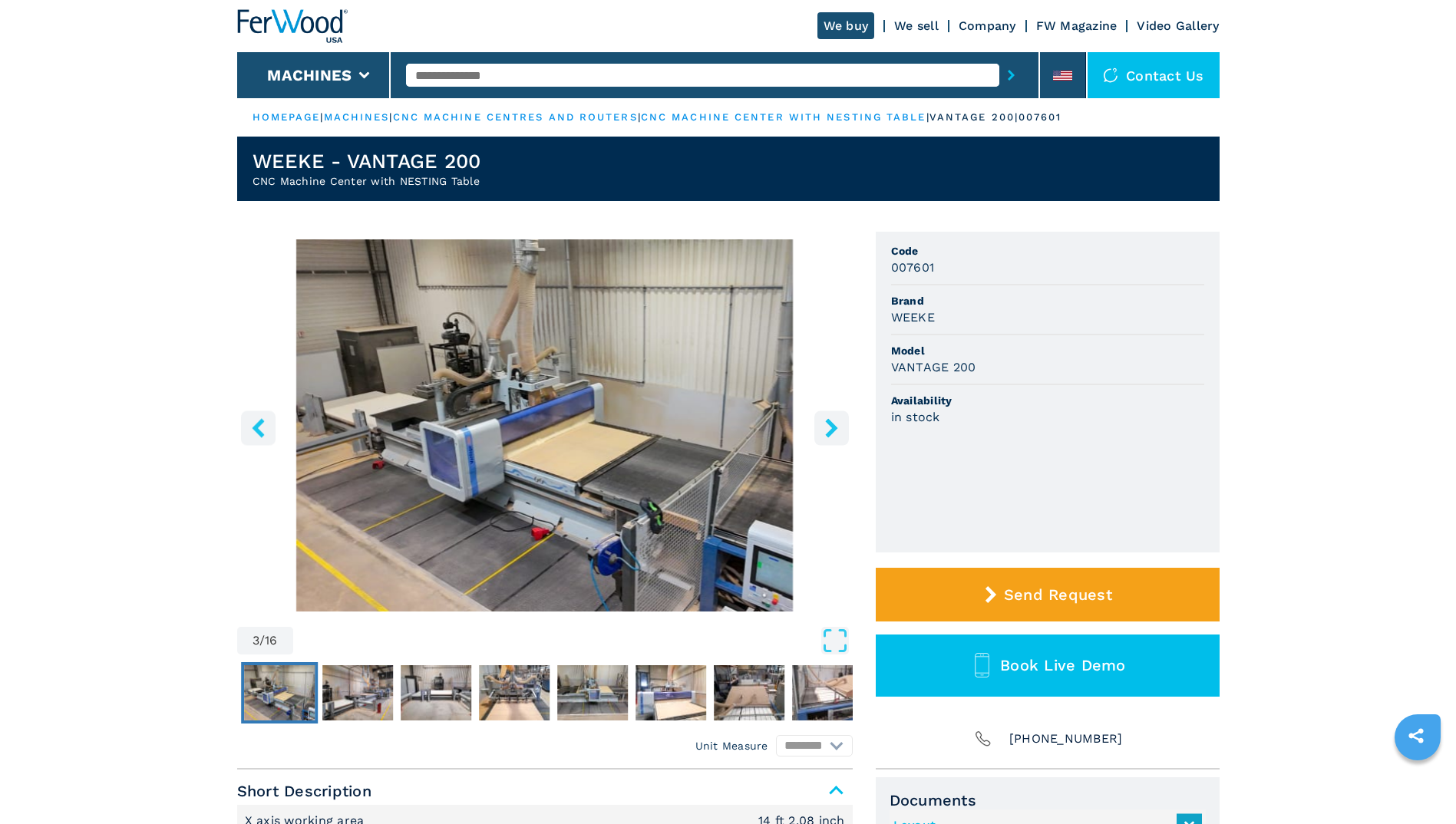
click at [830, 436] on icon "right-button" at bounding box center [831, 427] width 19 height 19
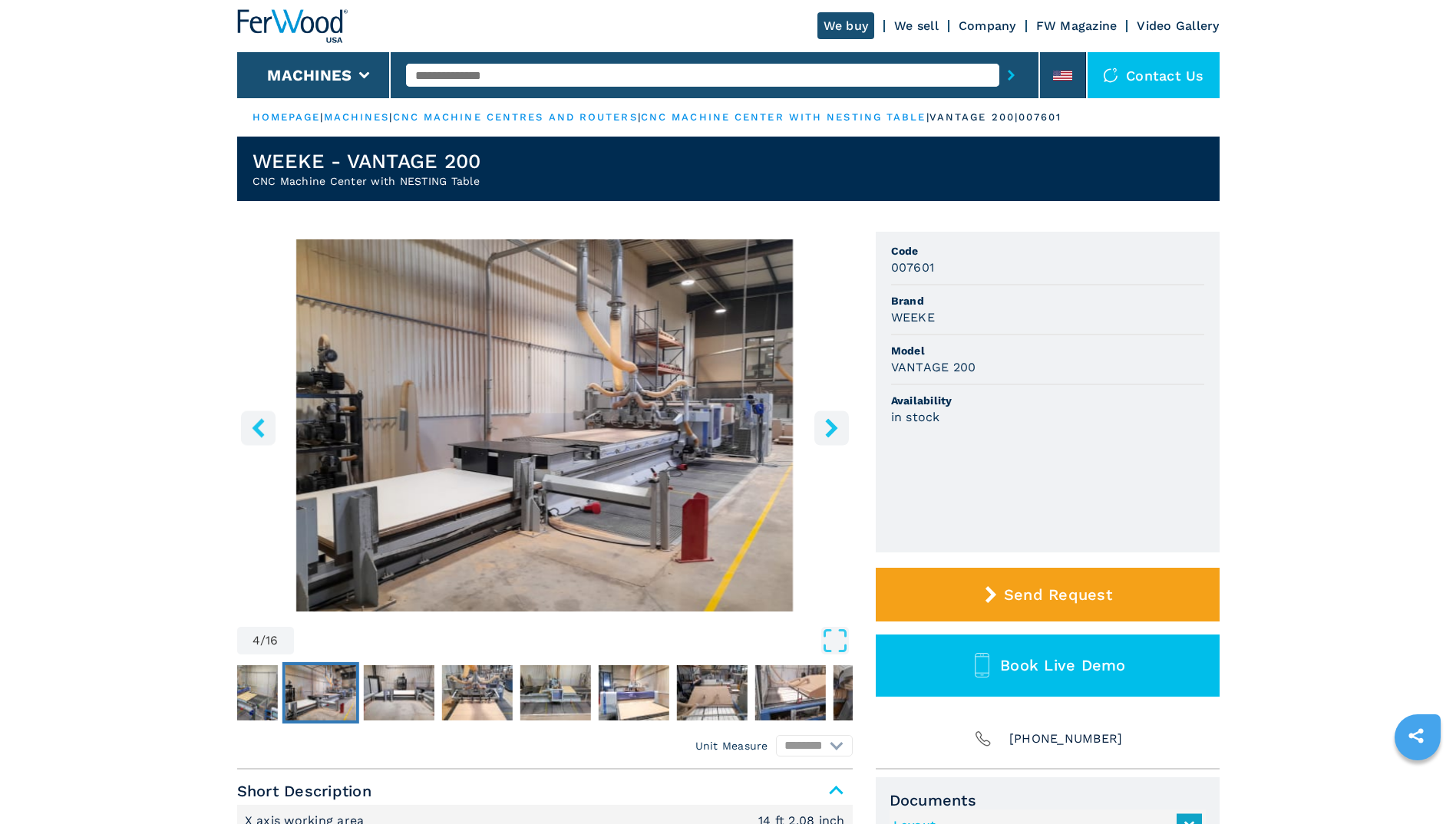
click at [830, 436] on icon "right-button" at bounding box center [831, 427] width 19 height 19
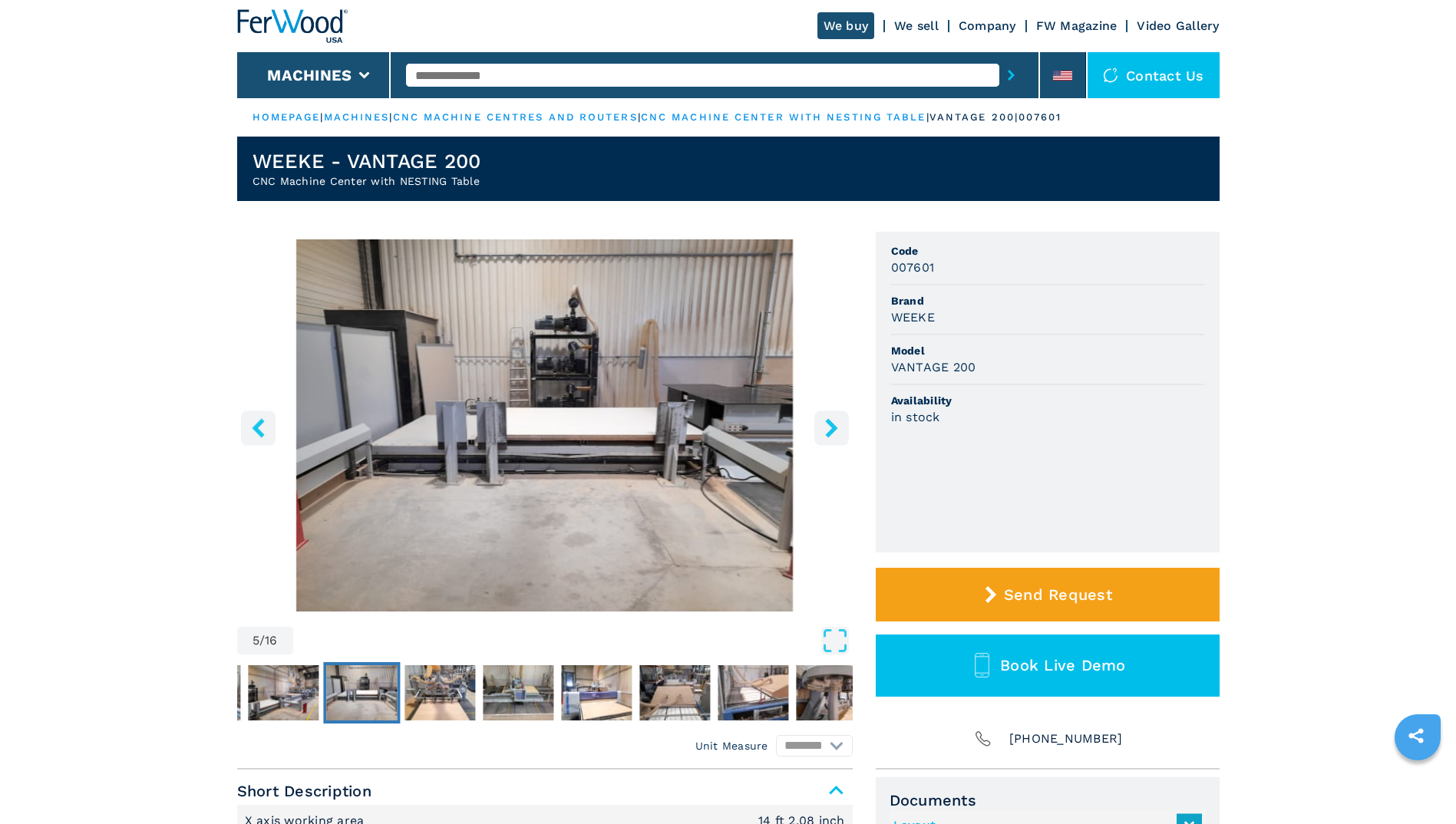
click at [830, 436] on icon "right-button" at bounding box center [831, 427] width 19 height 19
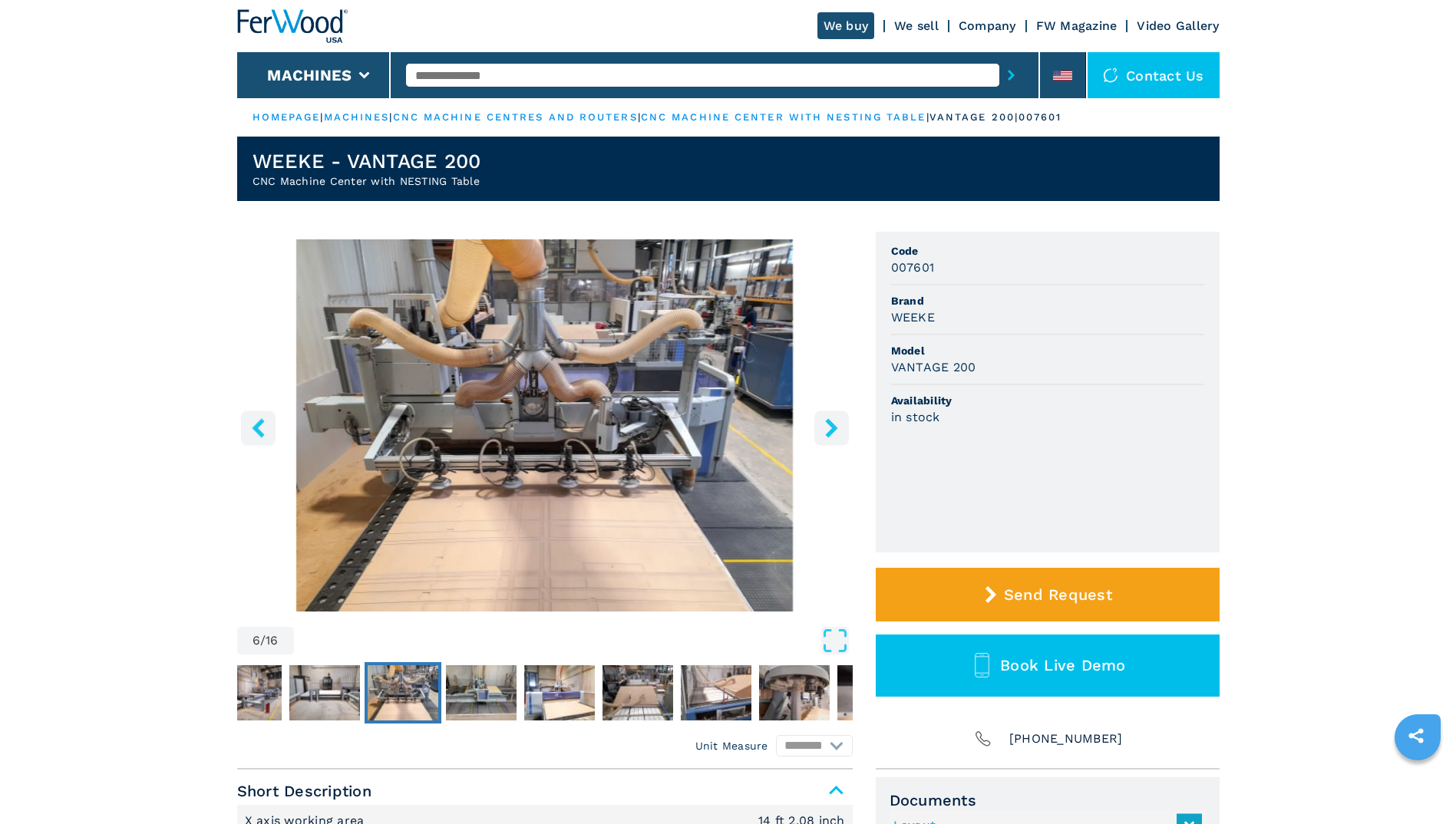
click at [830, 436] on icon "right-button" at bounding box center [831, 427] width 19 height 19
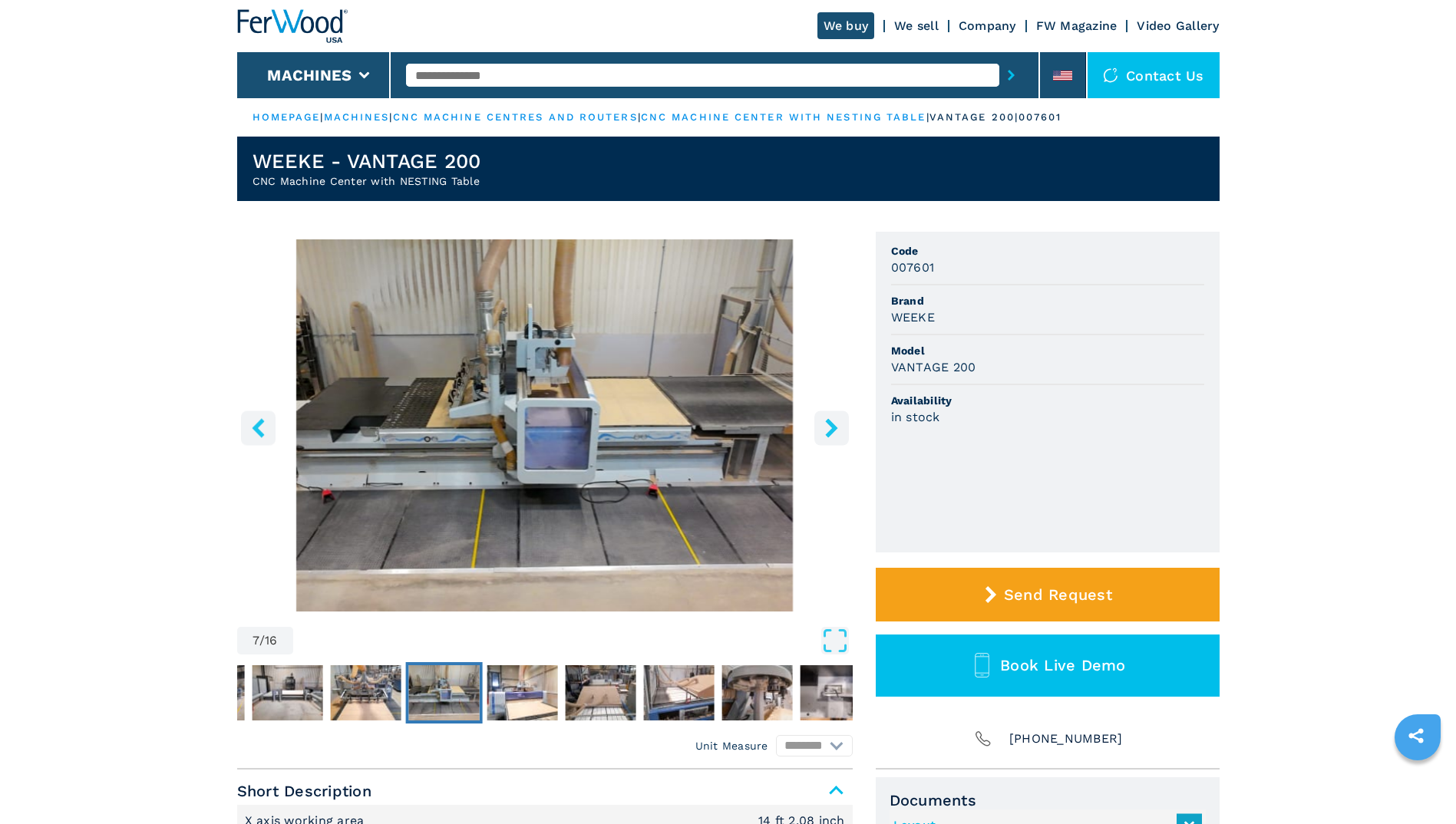
click at [830, 436] on icon "right-button" at bounding box center [831, 427] width 19 height 19
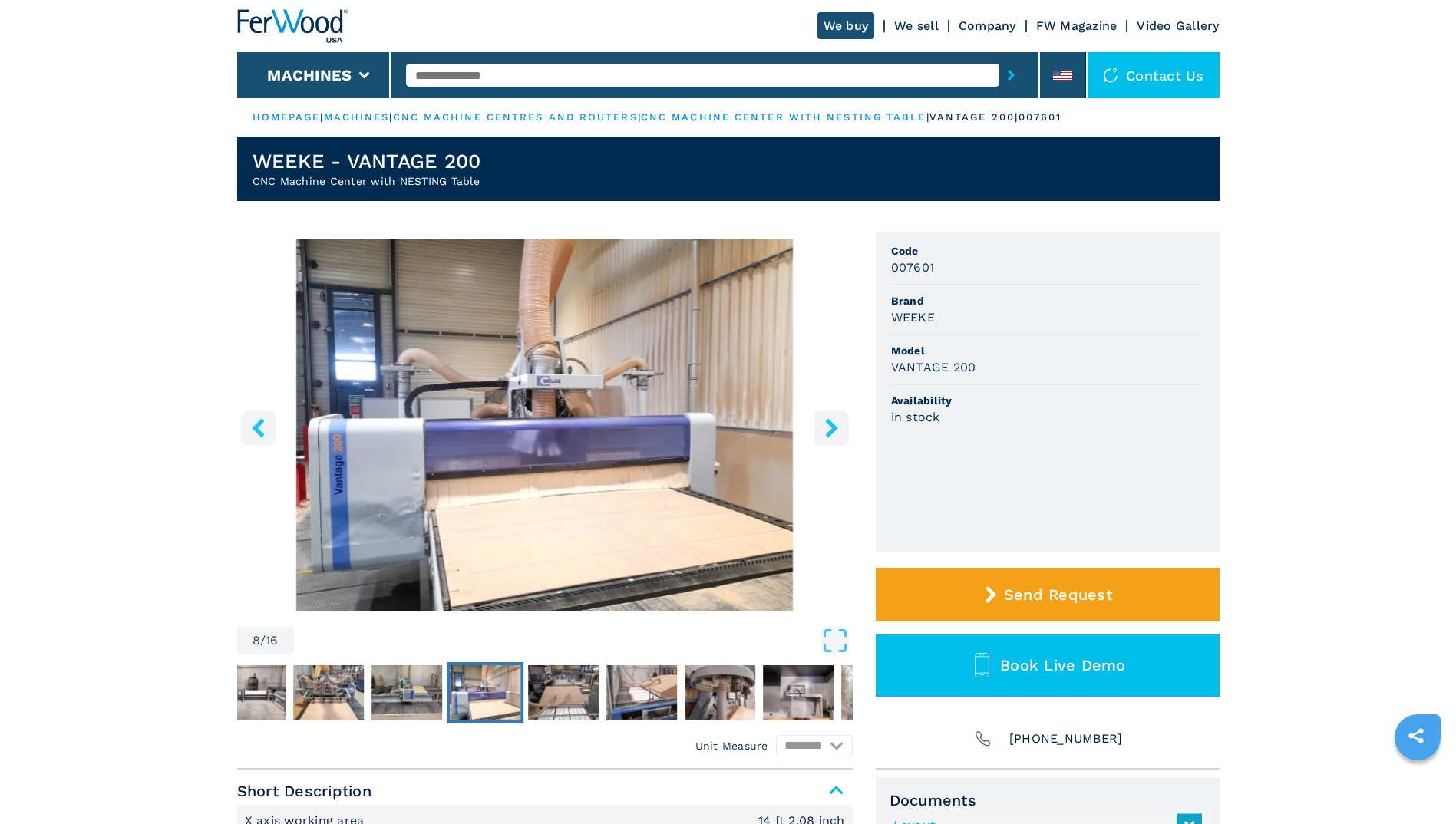
click at [830, 436] on icon "right-button" at bounding box center [831, 427] width 19 height 19
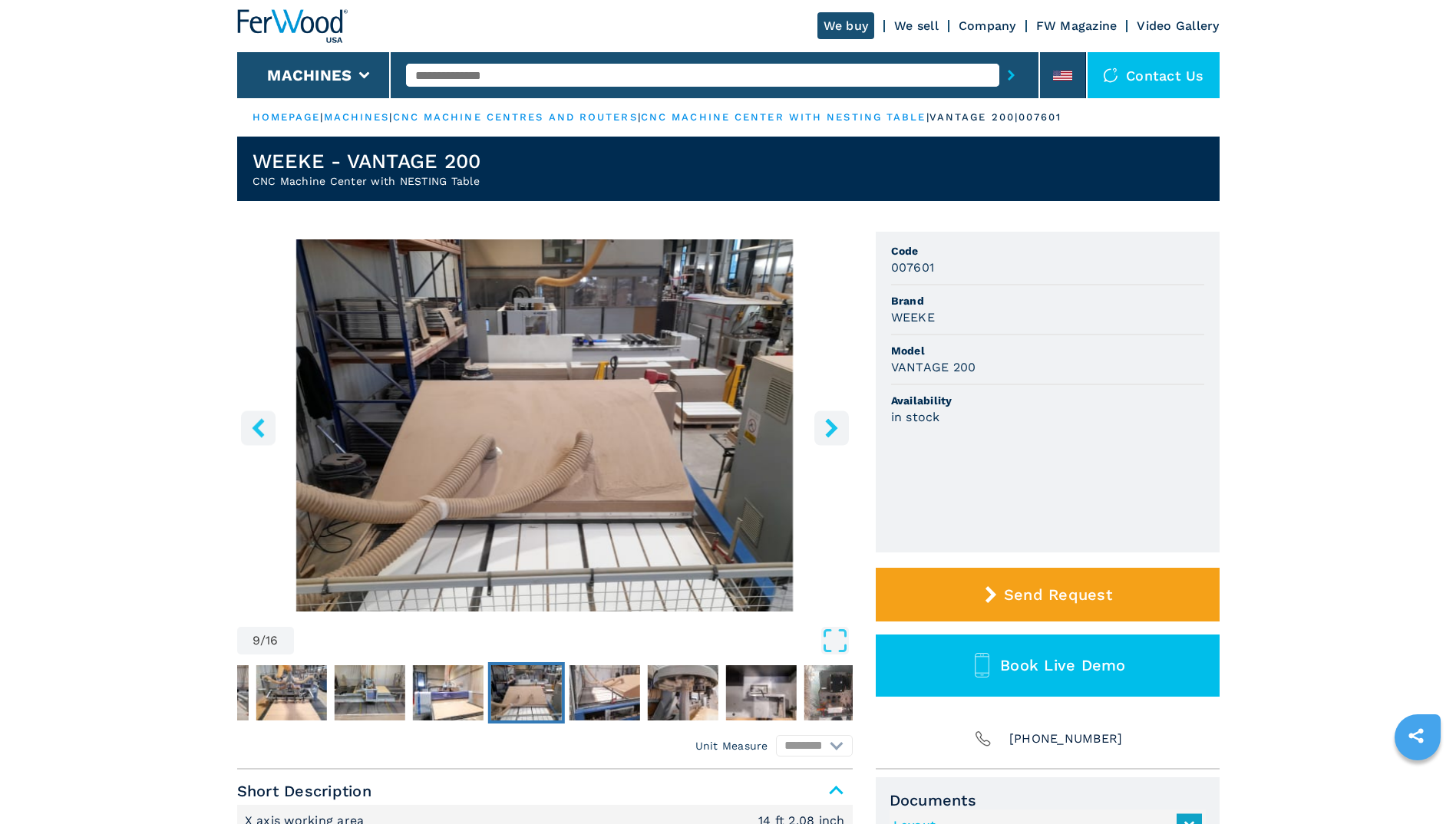
click at [830, 436] on icon "right-button" at bounding box center [831, 427] width 19 height 19
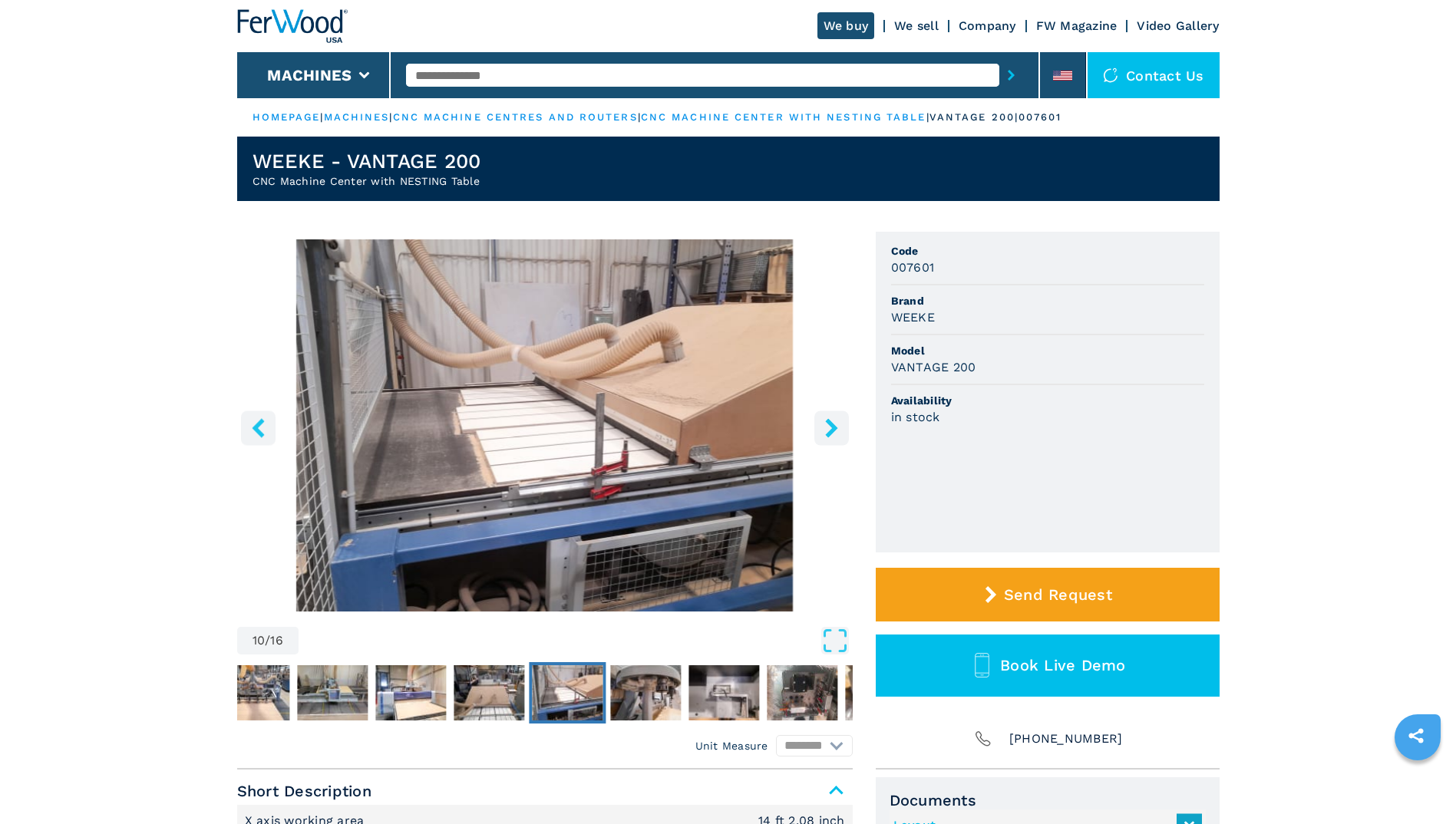
click at [830, 436] on icon "right-button" at bounding box center [831, 427] width 19 height 19
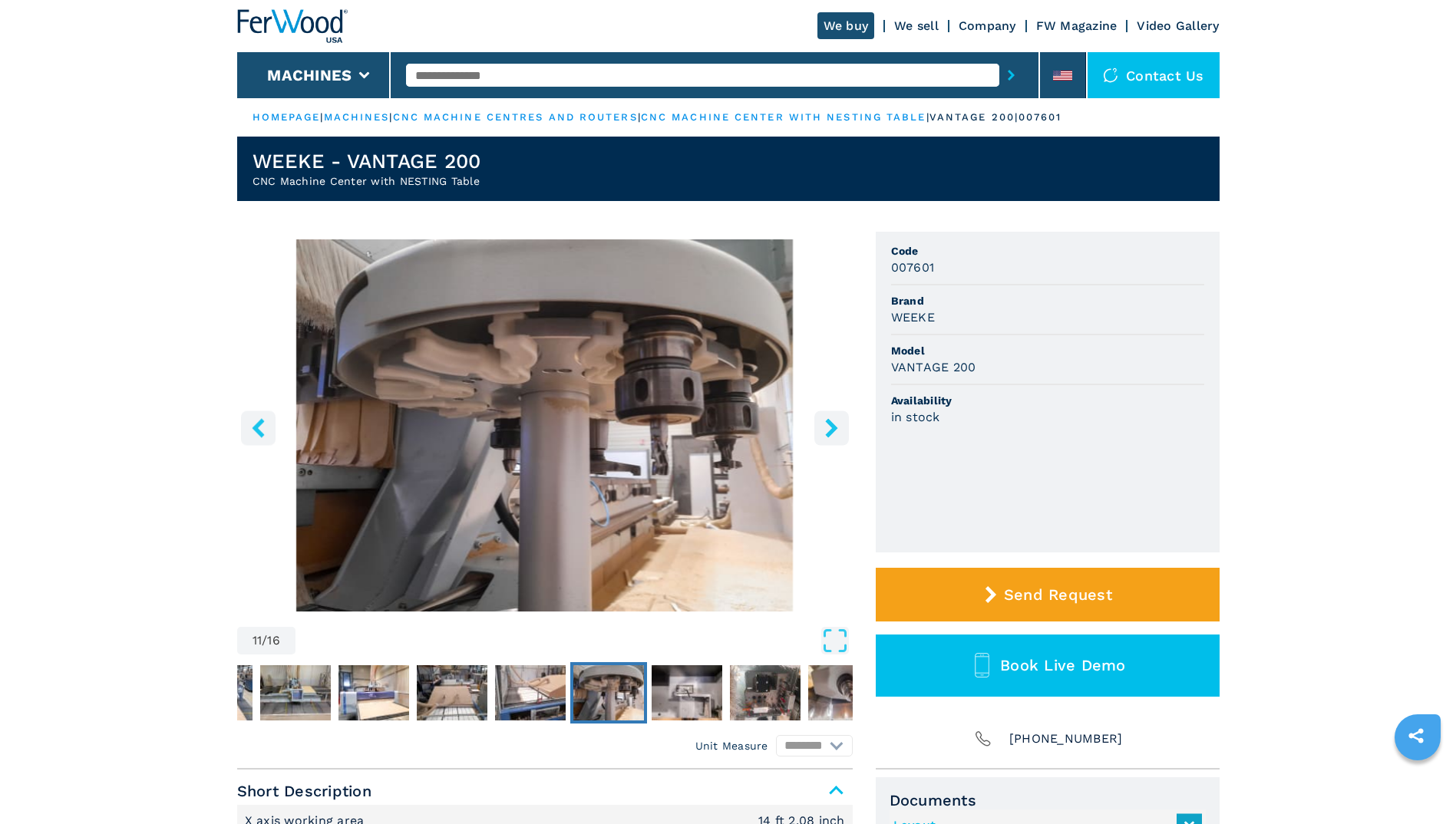
click at [830, 436] on icon "right-button" at bounding box center [831, 427] width 19 height 19
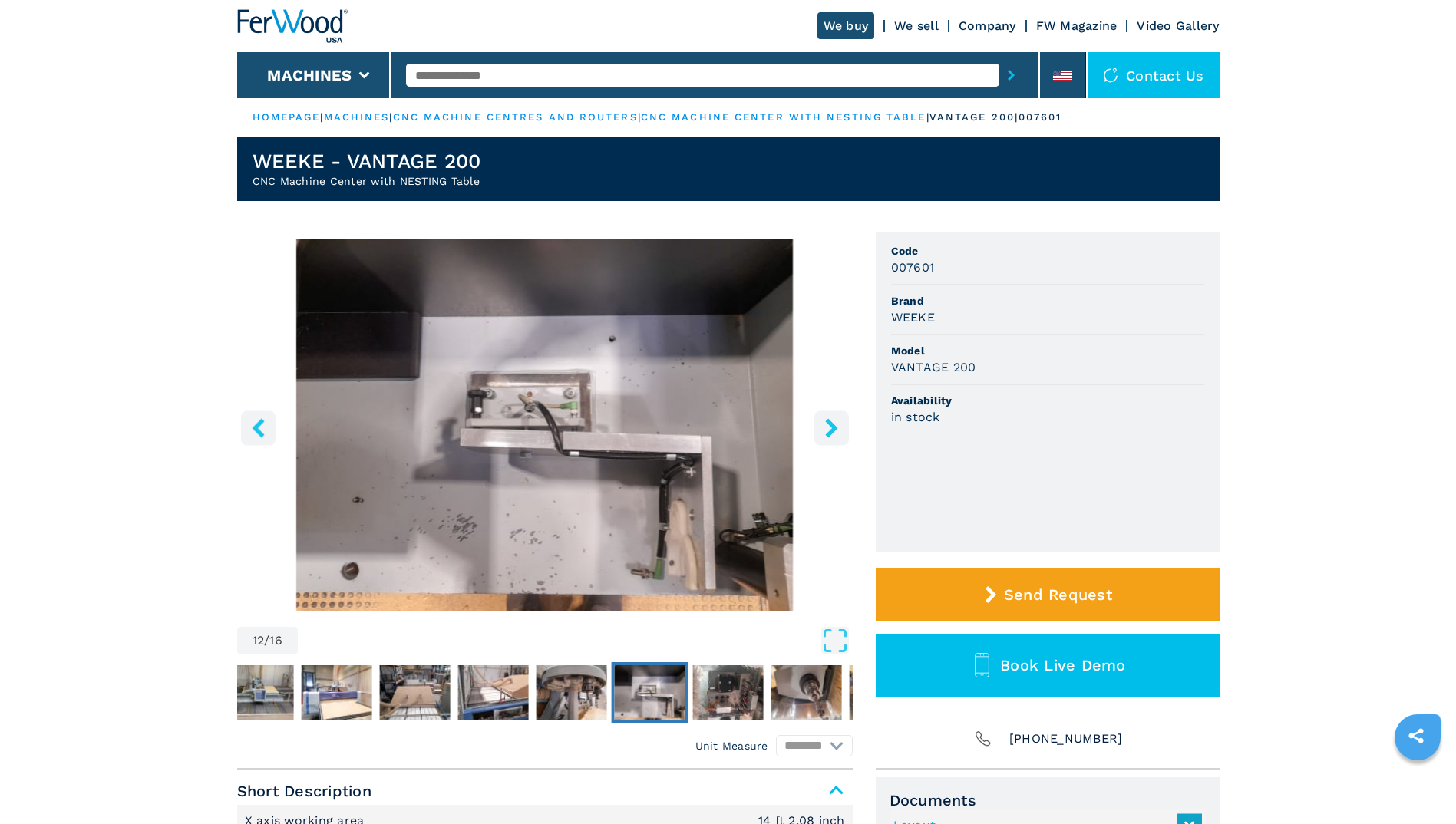
click at [830, 436] on icon "right-button" at bounding box center [831, 427] width 19 height 19
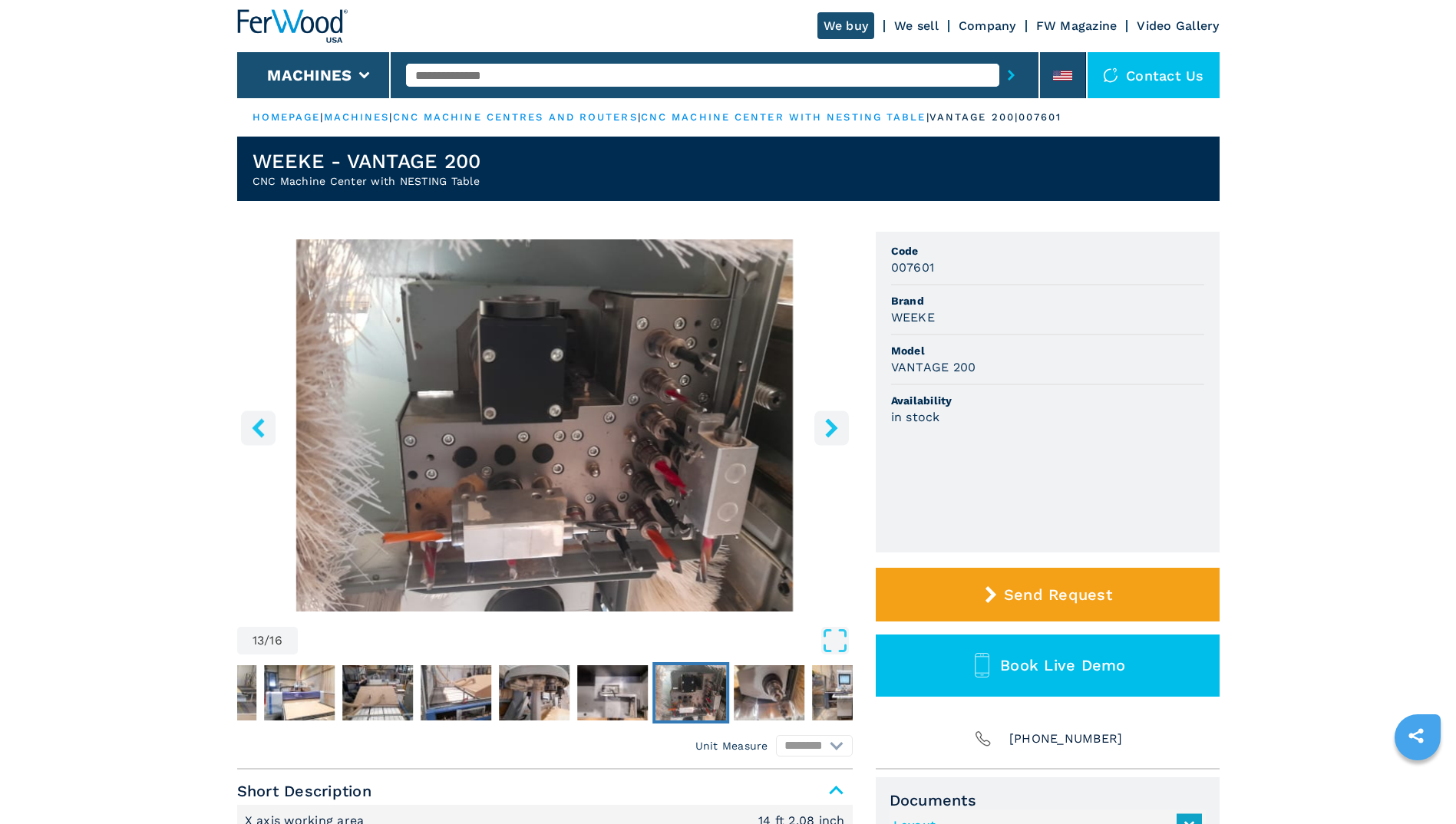
click at [830, 436] on icon "right-button" at bounding box center [831, 427] width 19 height 19
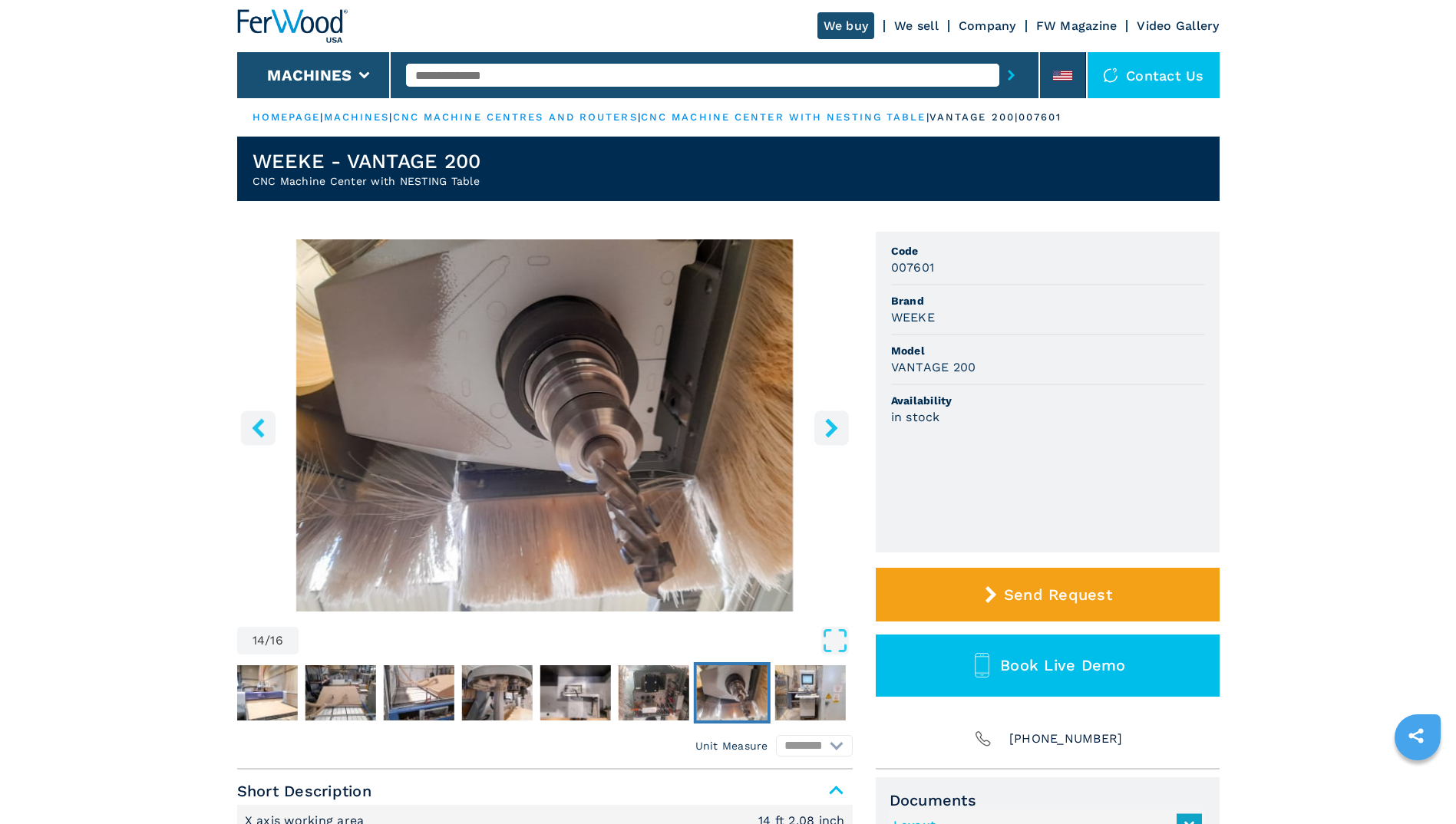
click at [830, 436] on icon "right-button" at bounding box center [831, 427] width 19 height 19
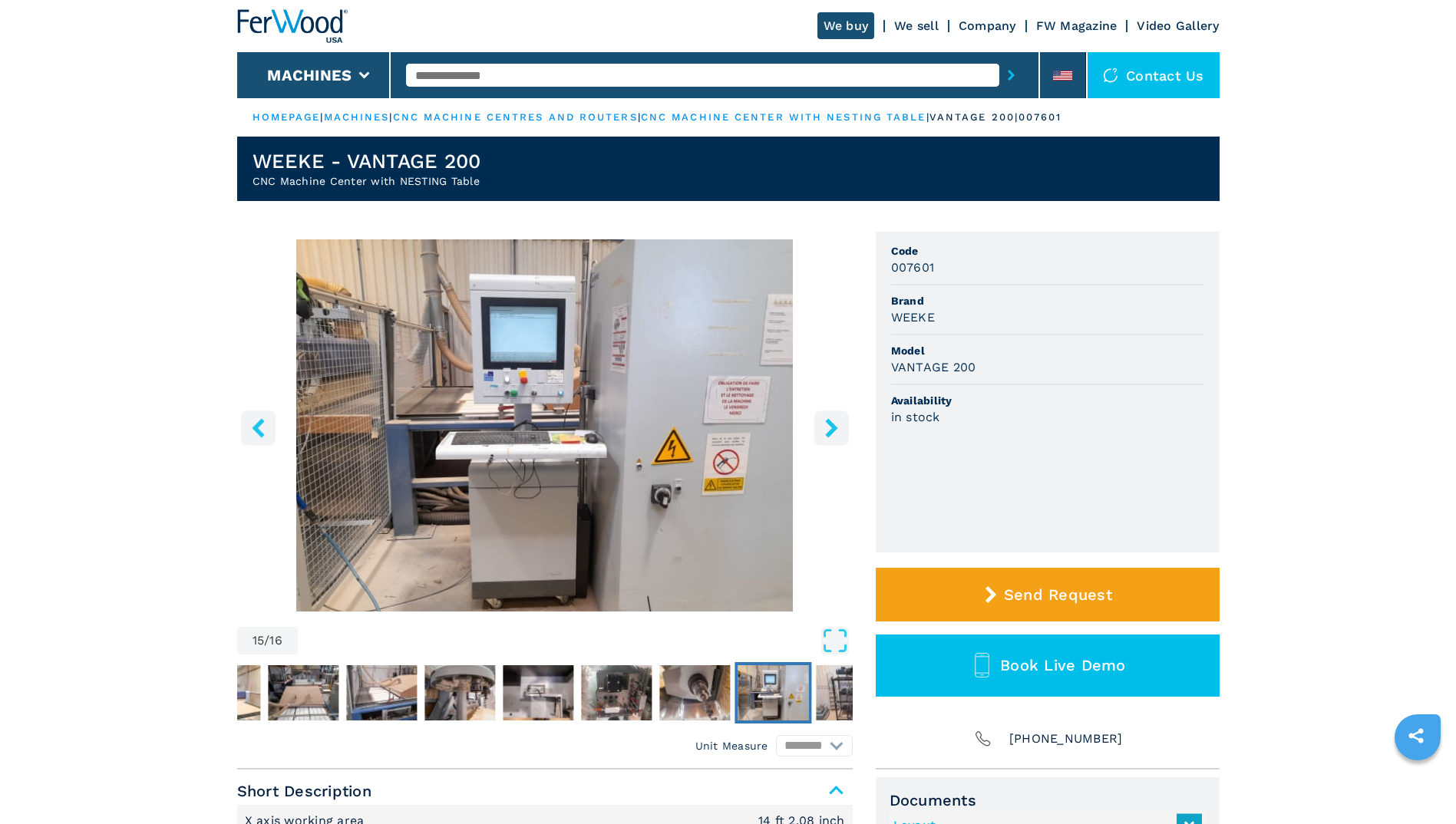
click at [830, 436] on icon "right-button" at bounding box center [831, 427] width 19 height 19
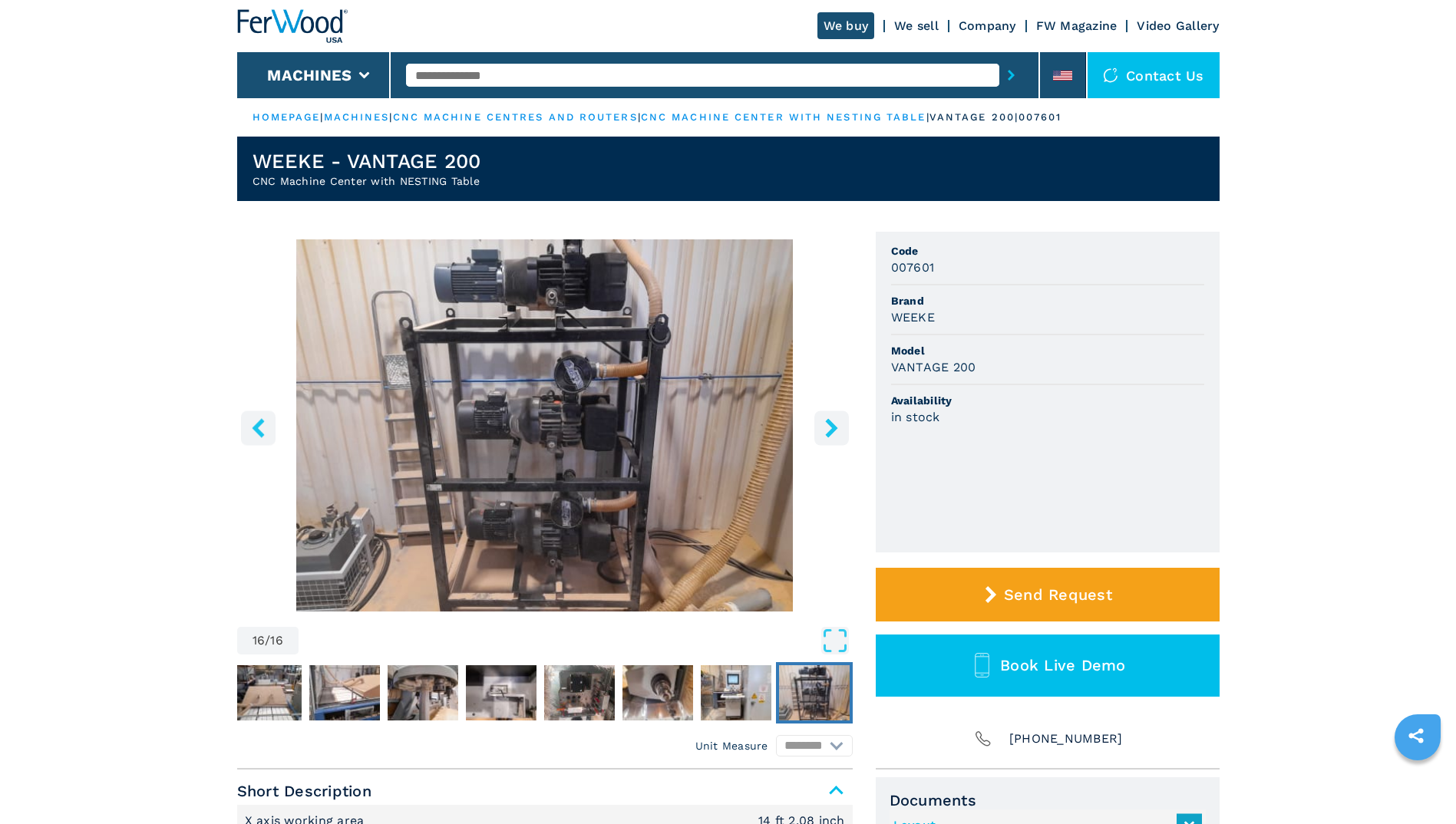
click at [830, 436] on icon "right-button" at bounding box center [831, 427] width 19 height 19
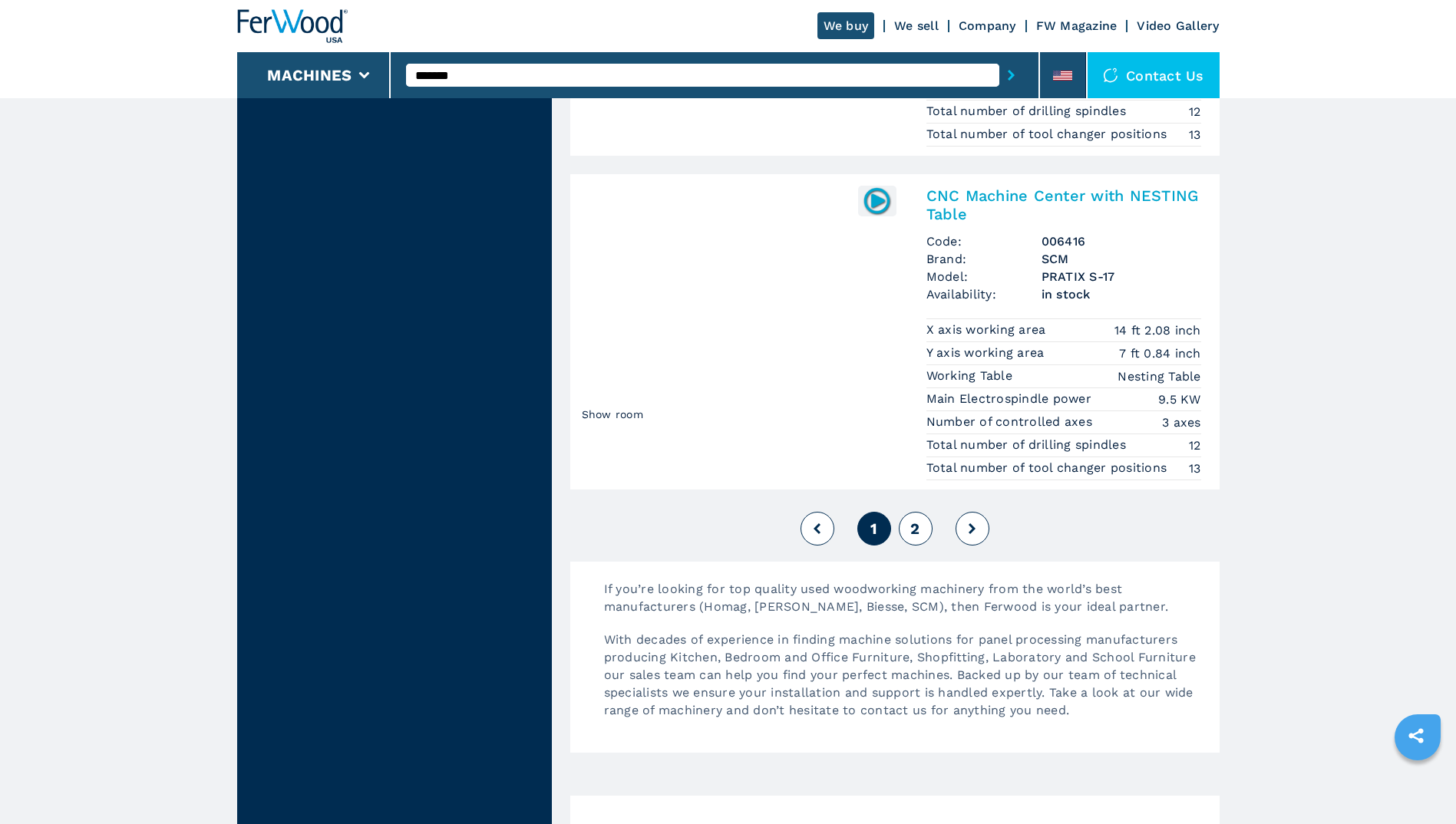
scroll to position [3796, 0]
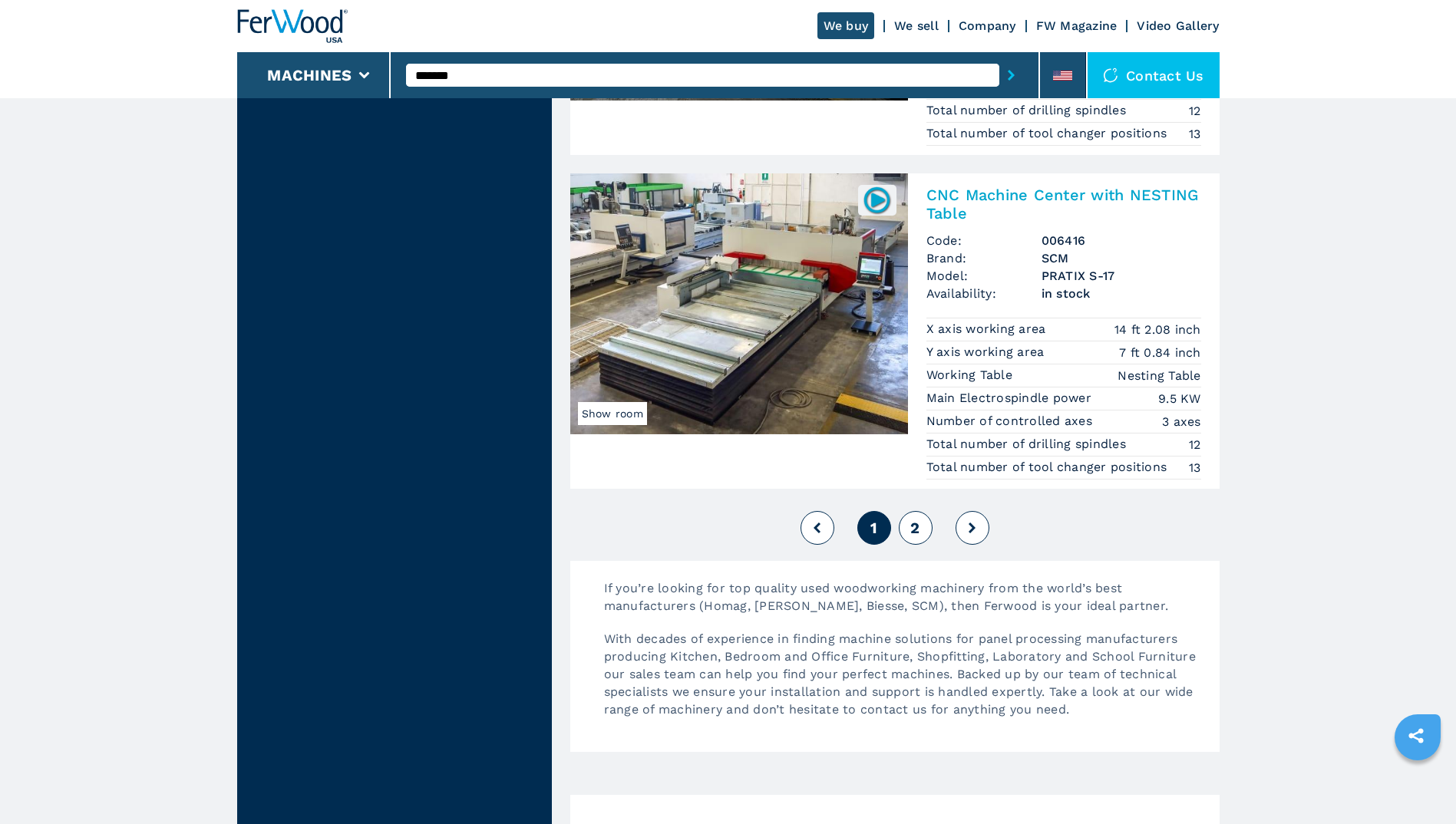
click at [919, 532] on span "2" at bounding box center [914, 528] width 9 height 18
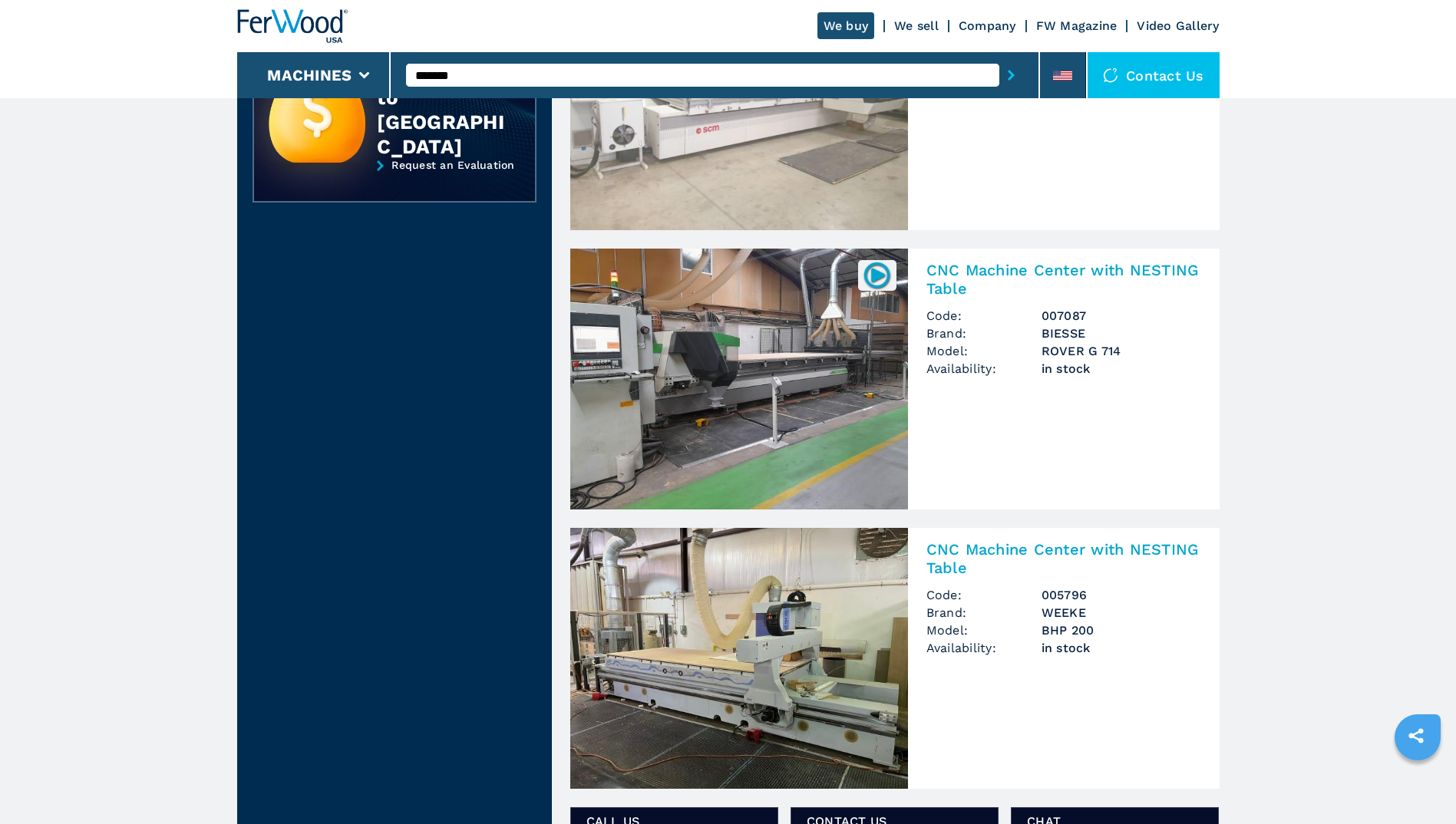
scroll to position [513, 0]
click at [744, 405] on img at bounding box center [739, 379] width 338 height 261
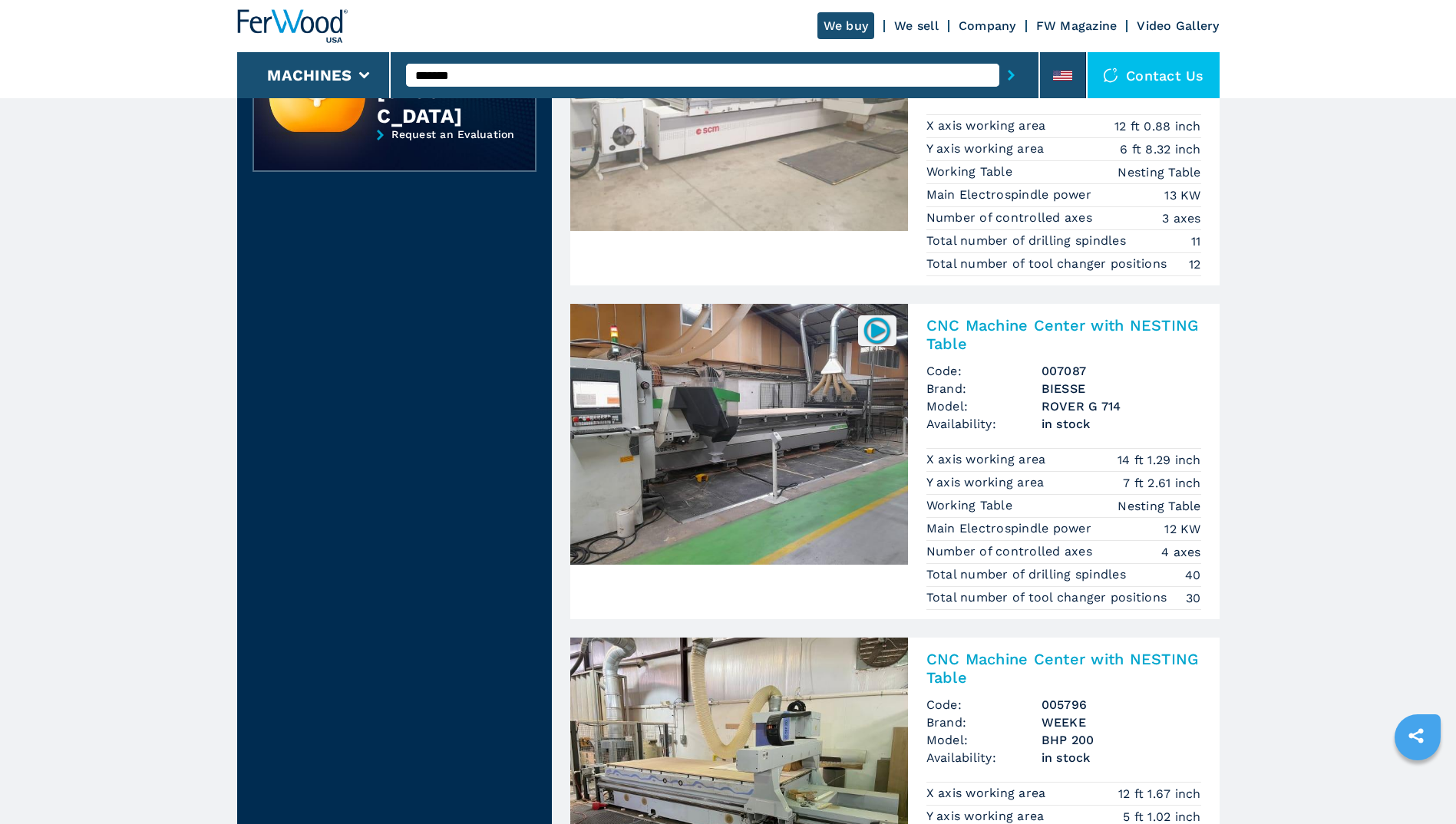
scroll to position [0, 0]
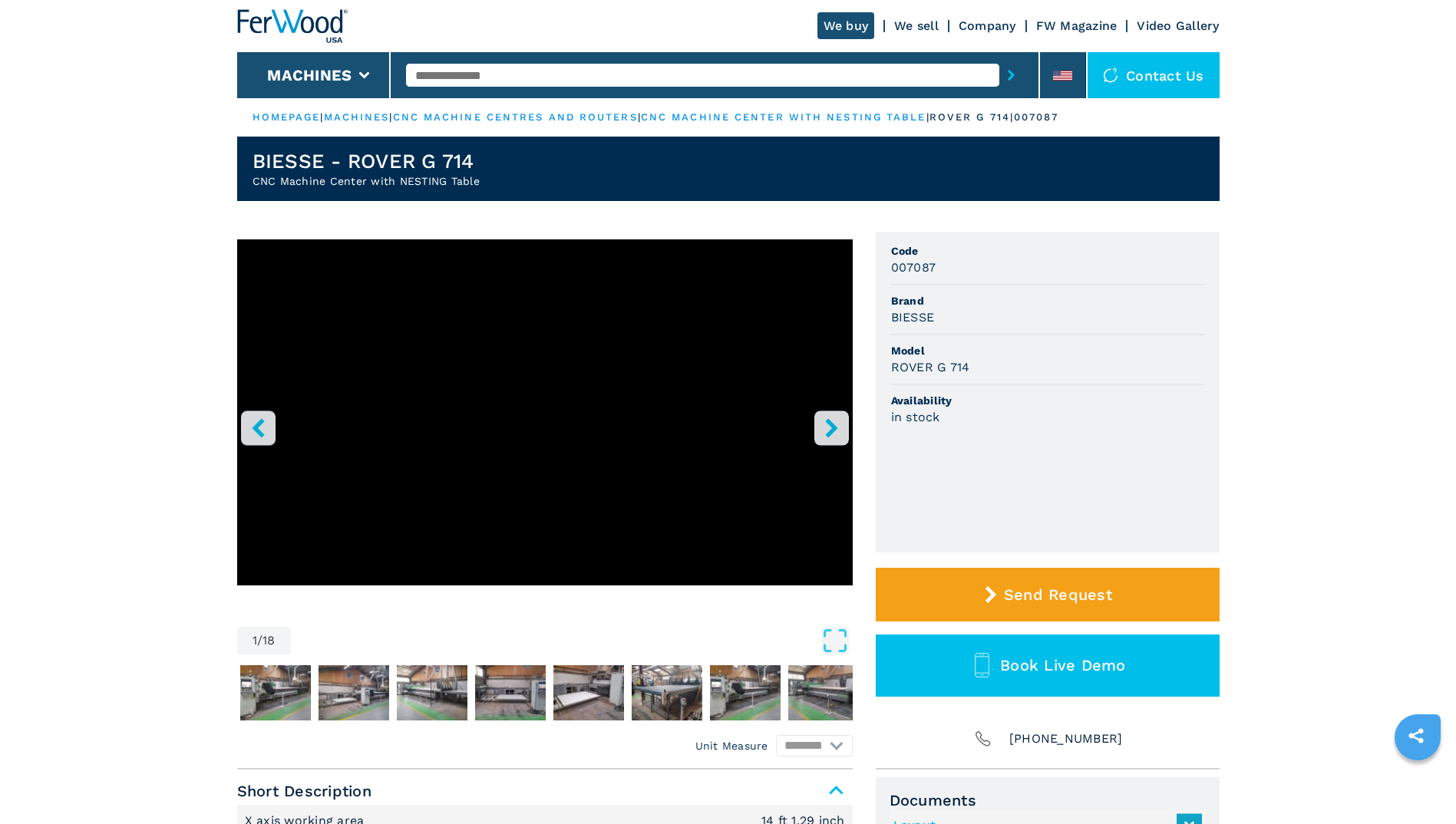
click at [826, 434] on icon "right-button" at bounding box center [831, 427] width 19 height 19
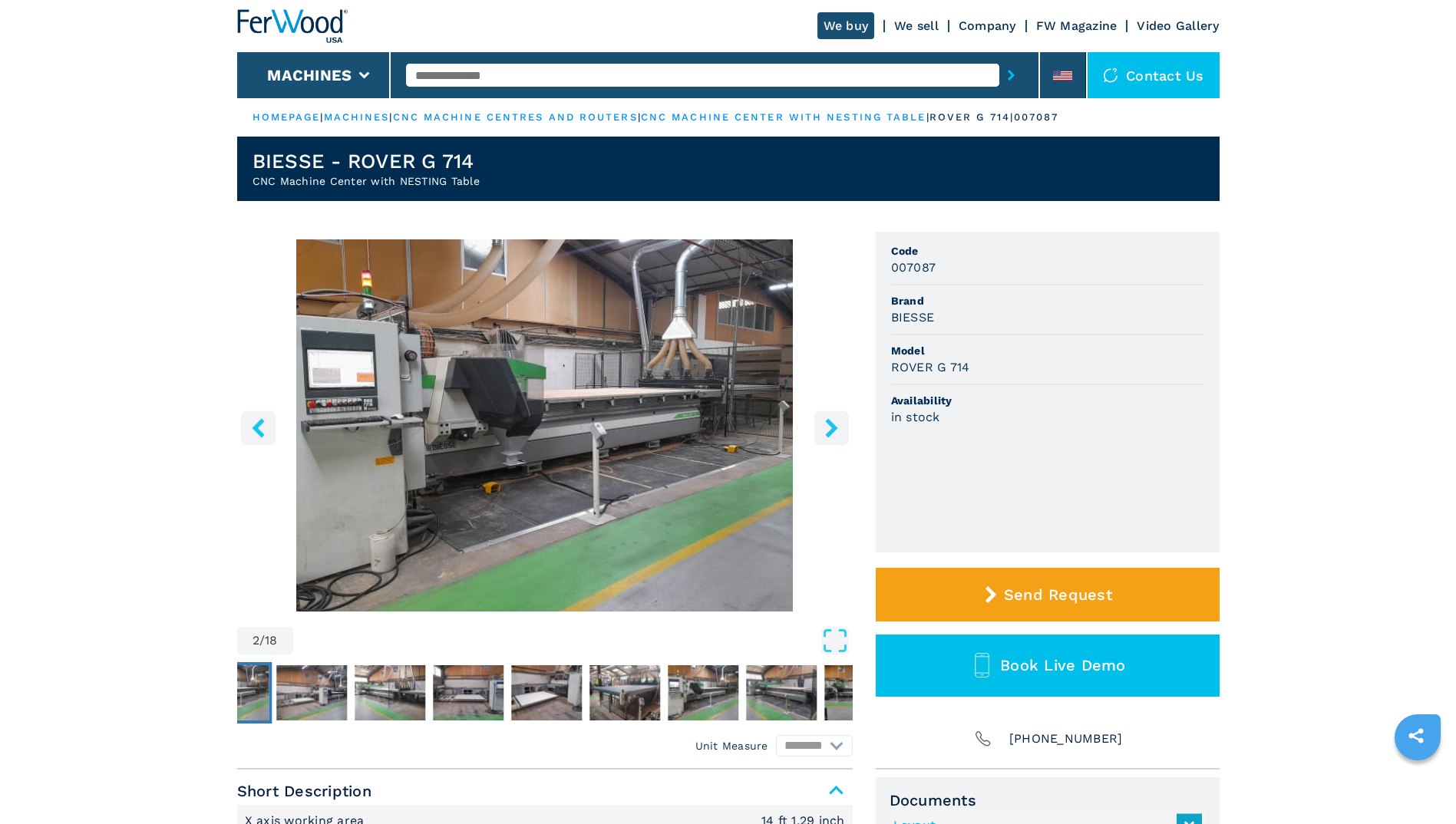
click at [826, 434] on icon "right-button" at bounding box center [831, 427] width 19 height 19
click at [835, 423] on icon "right-button" at bounding box center [831, 427] width 19 height 19
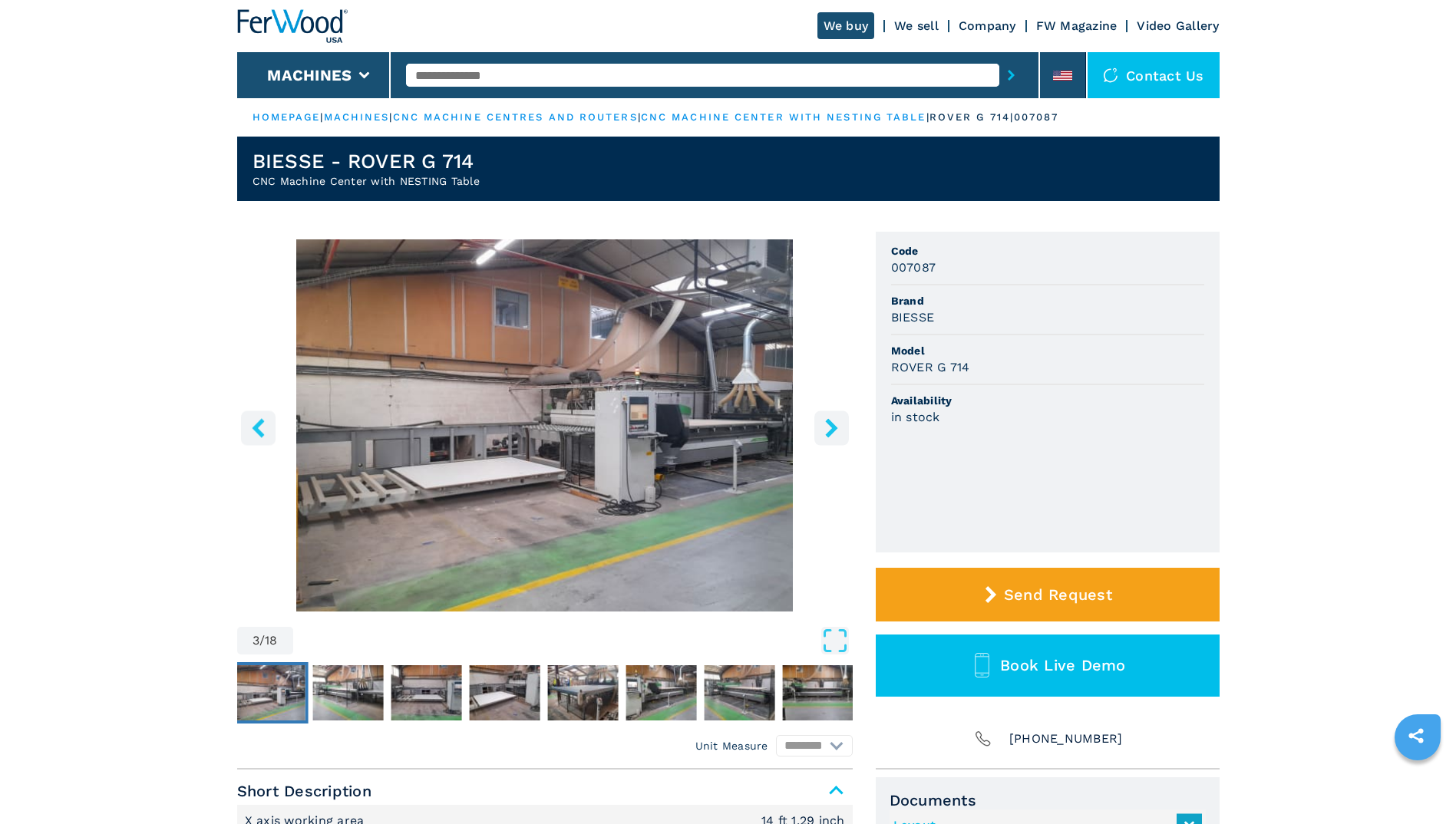
click at [835, 423] on icon "right-button" at bounding box center [831, 427] width 19 height 19
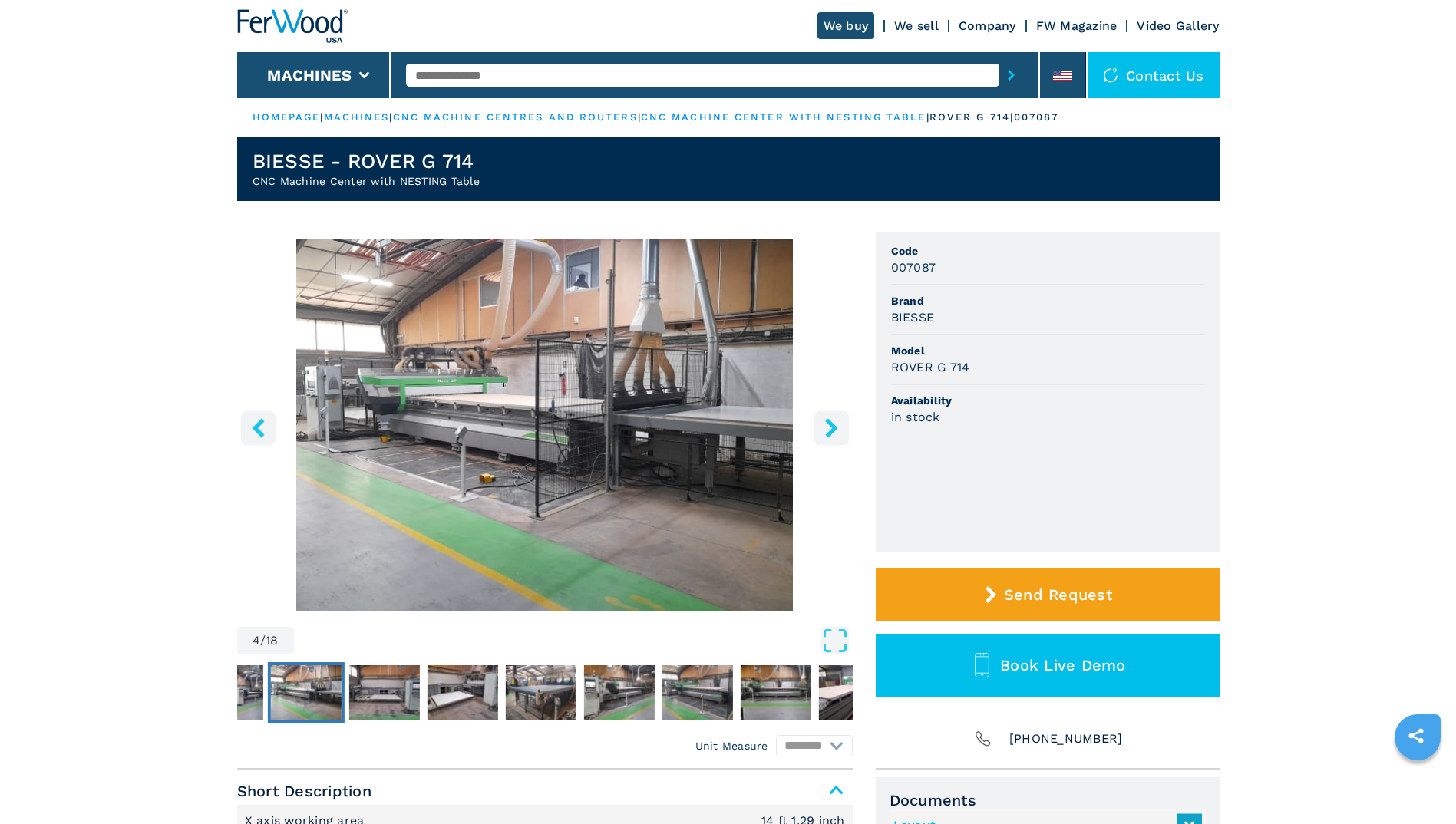
click at [835, 423] on icon "right-button" at bounding box center [831, 427] width 19 height 19
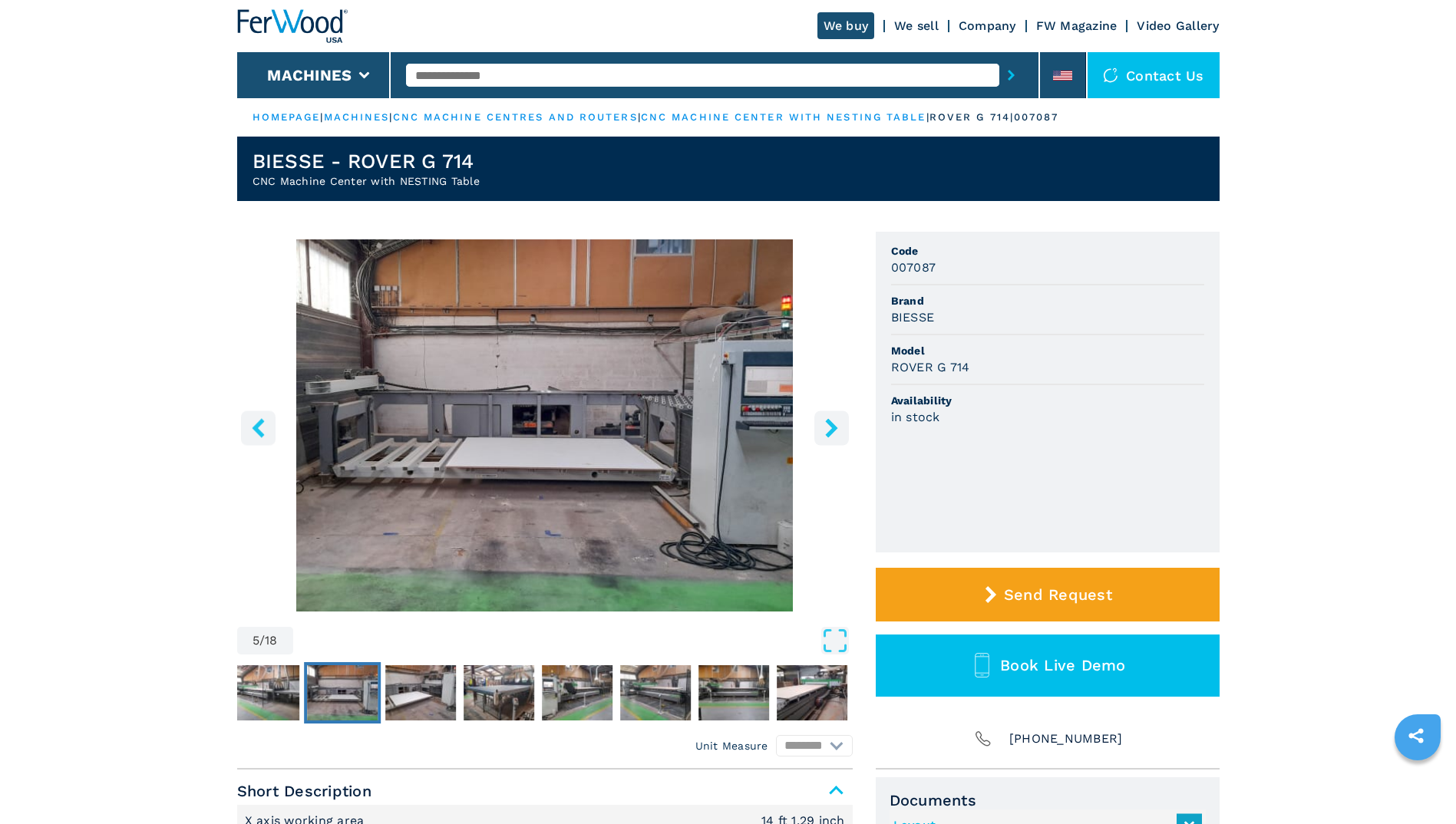
click at [835, 423] on icon "right-button" at bounding box center [831, 427] width 19 height 19
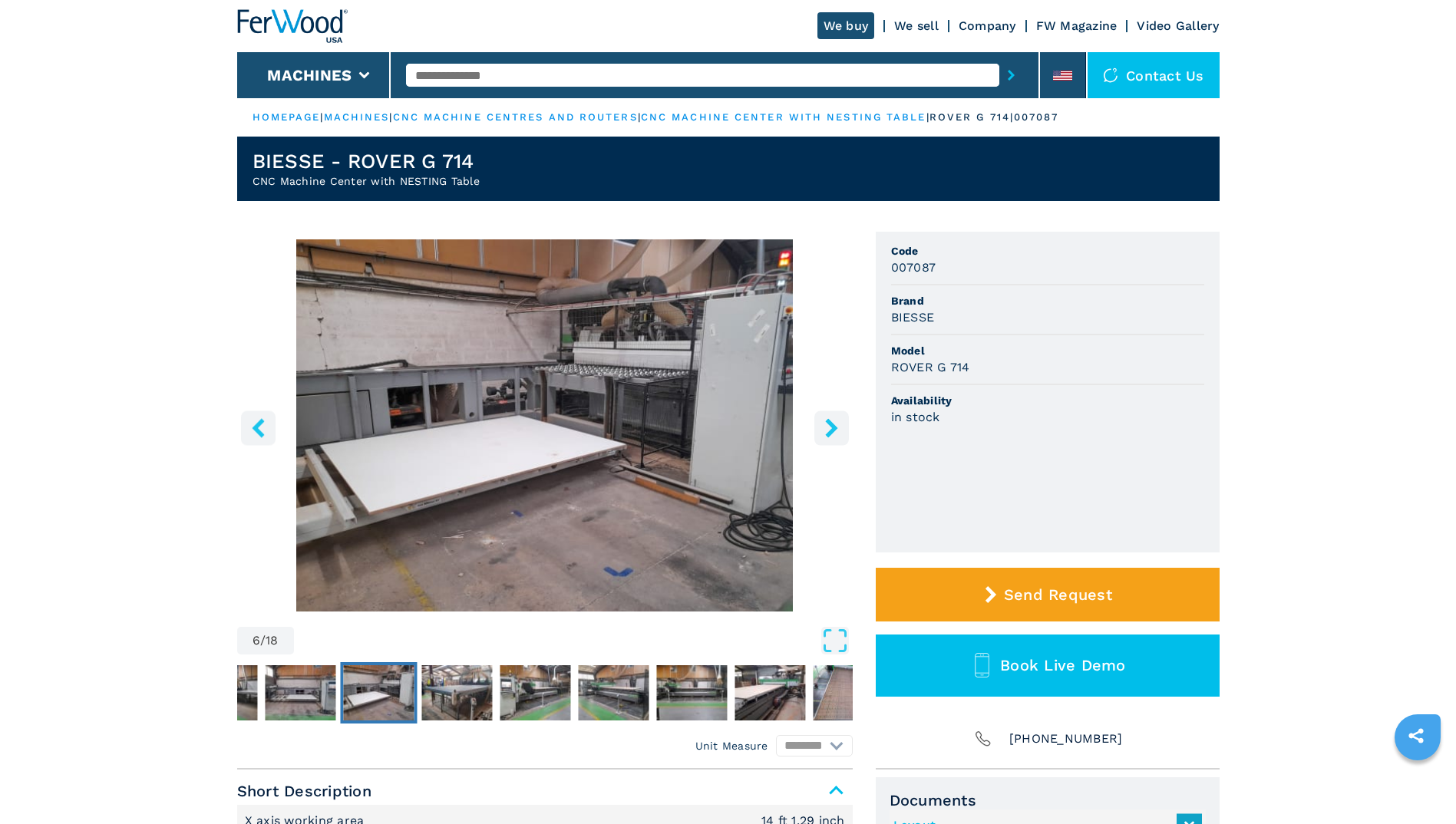
click at [835, 423] on icon "right-button" at bounding box center [831, 427] width 19 height 19
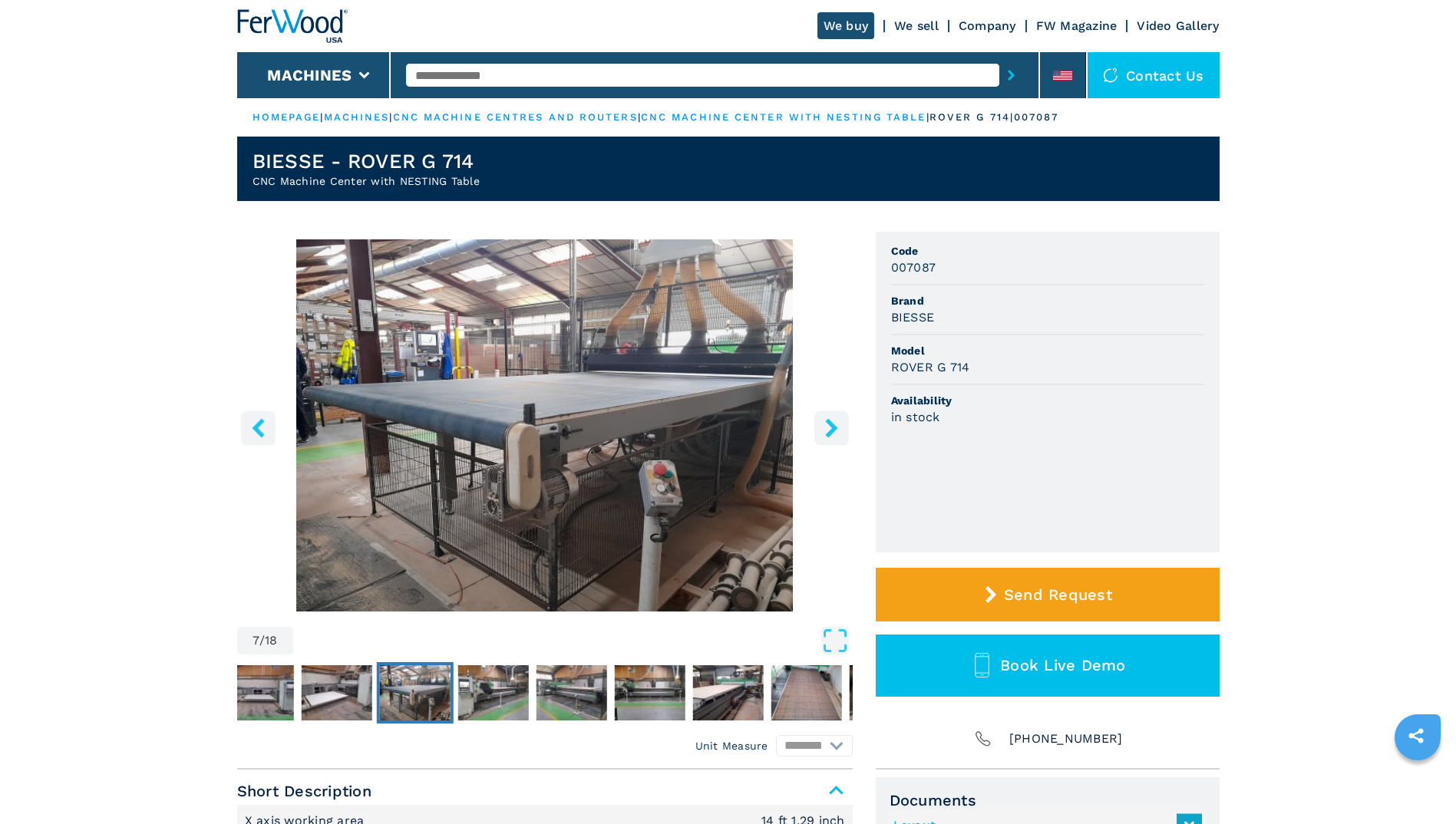
click at [835, 423] on icon "right-button" at bounding box center [831, 427] width 19 height 19
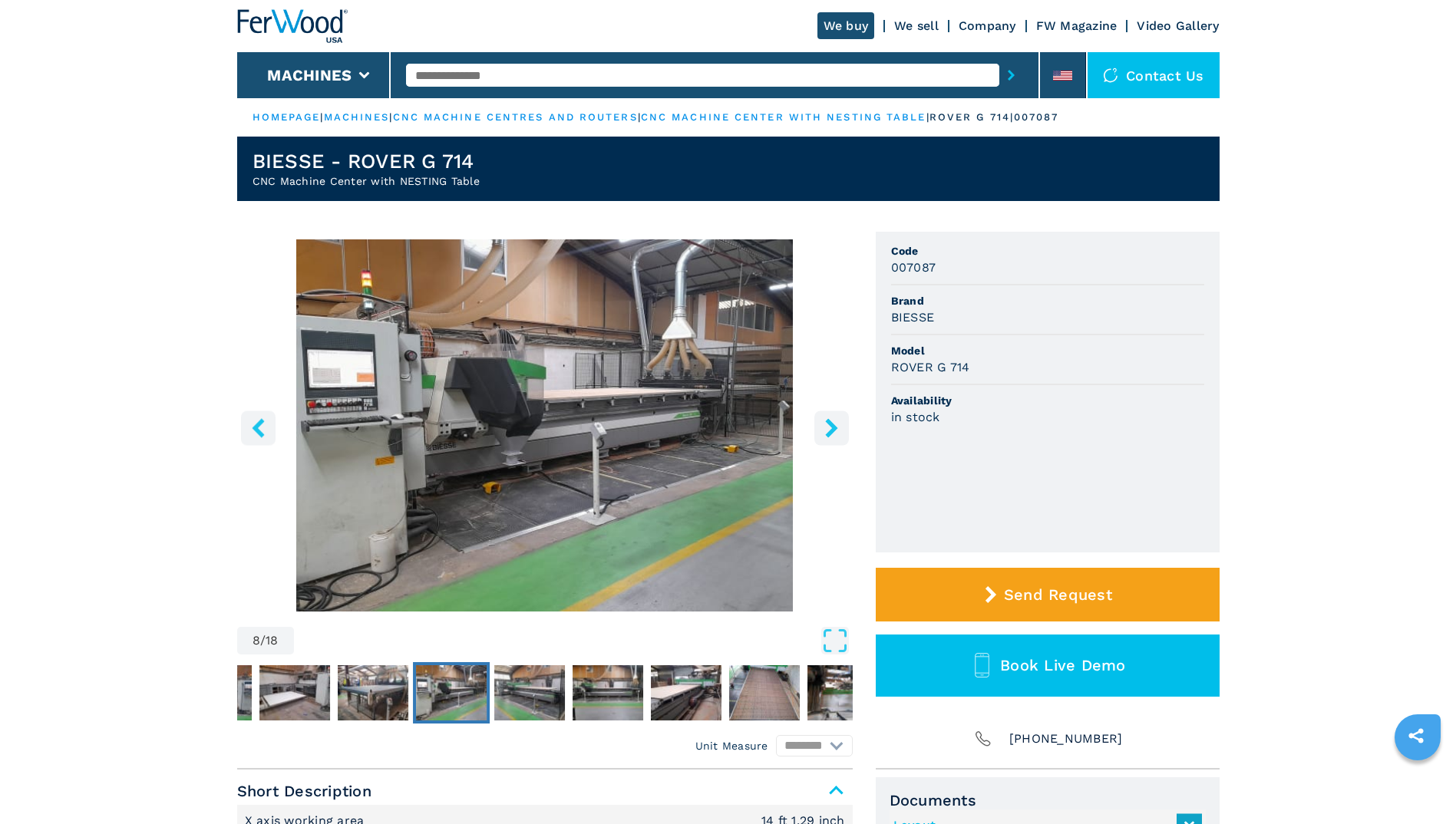
click at [835, 423] on icon "right-button" at bounding box center [831, 427] width 19 height 19
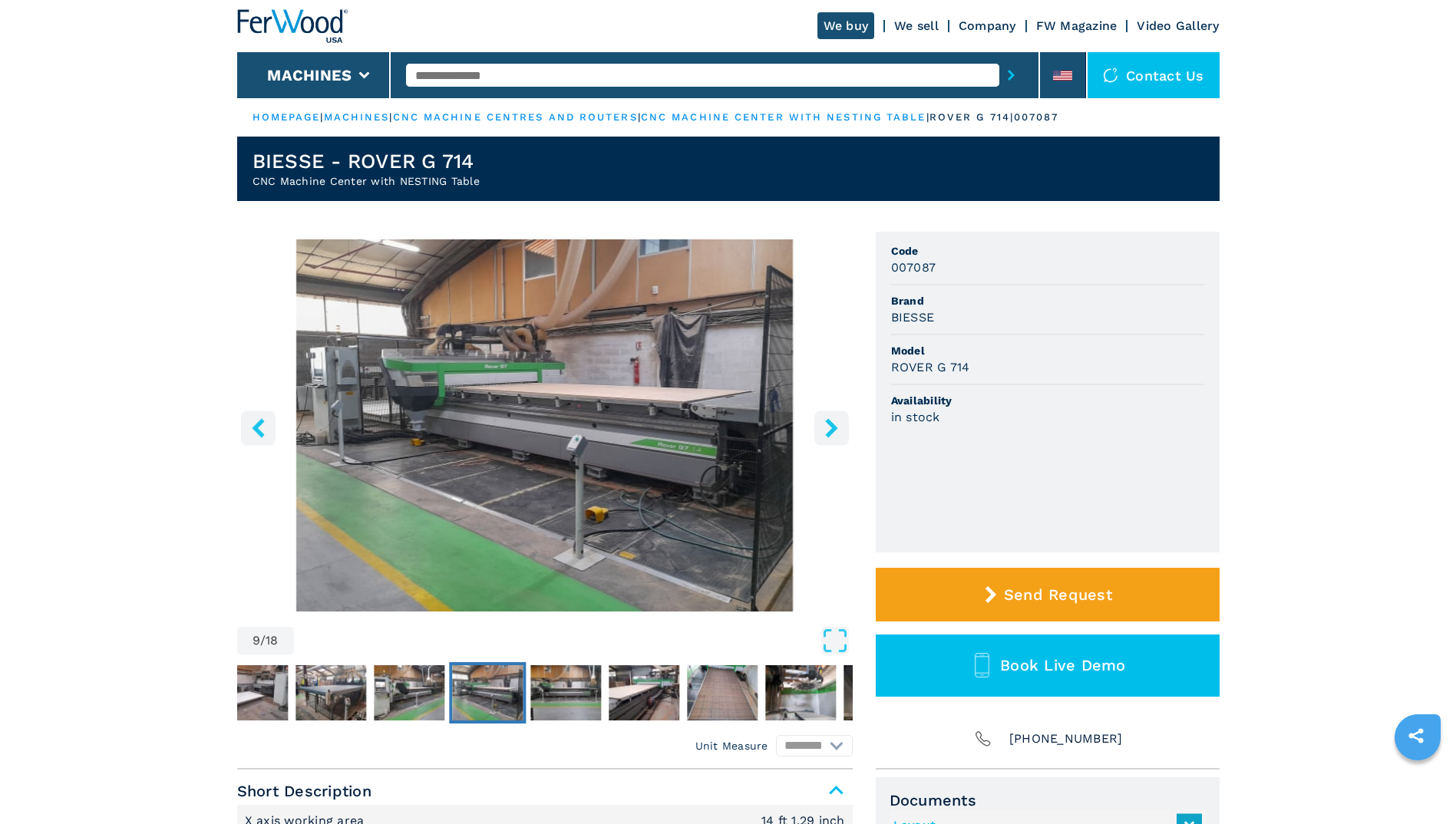
click at [835, 423] on icon "right-button" at bounding box center [831, 427] width 19 height 19
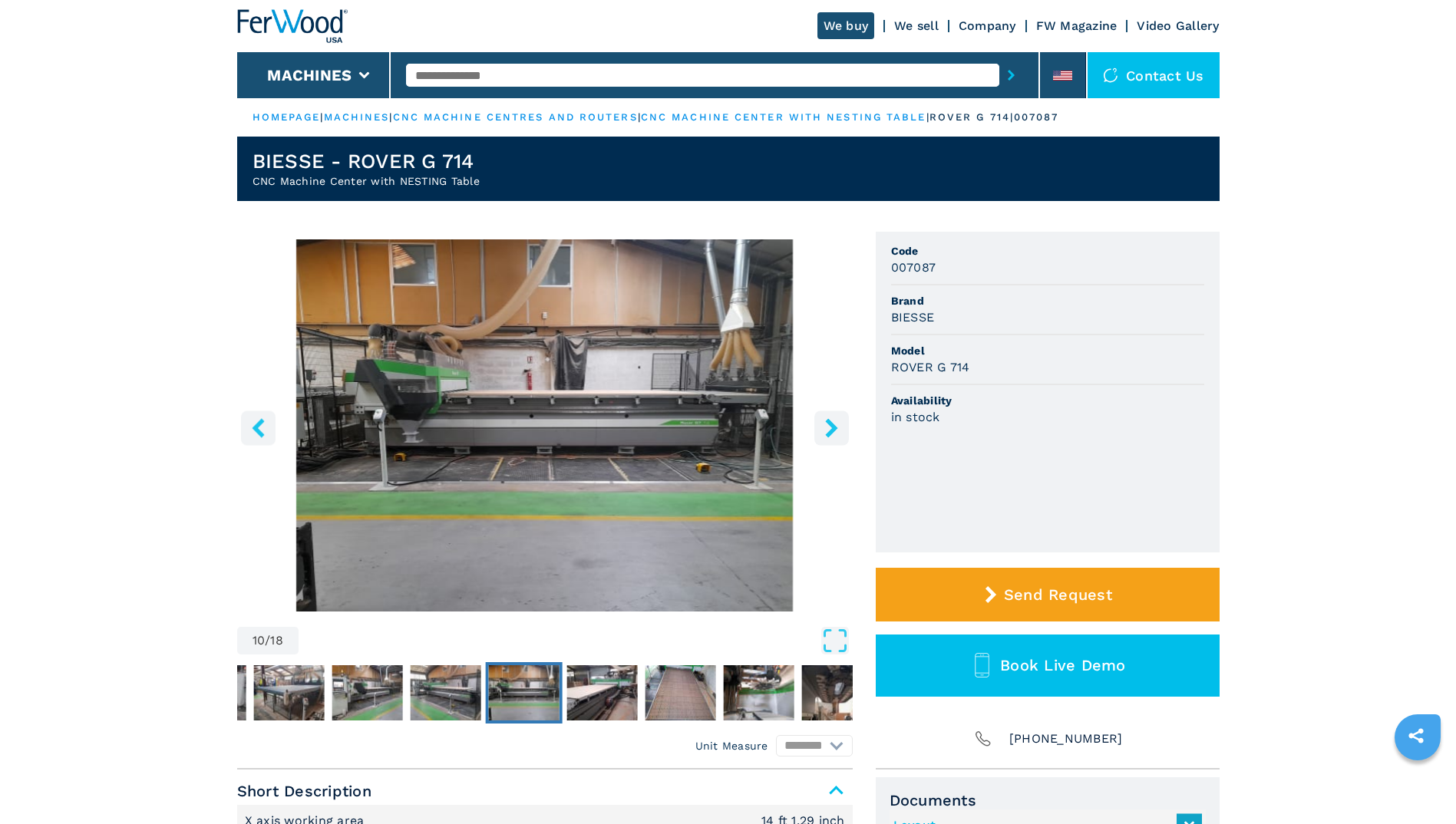
click at [835, 423] on icon "right-button" at bounding box center [831, 427] width 19 height 19
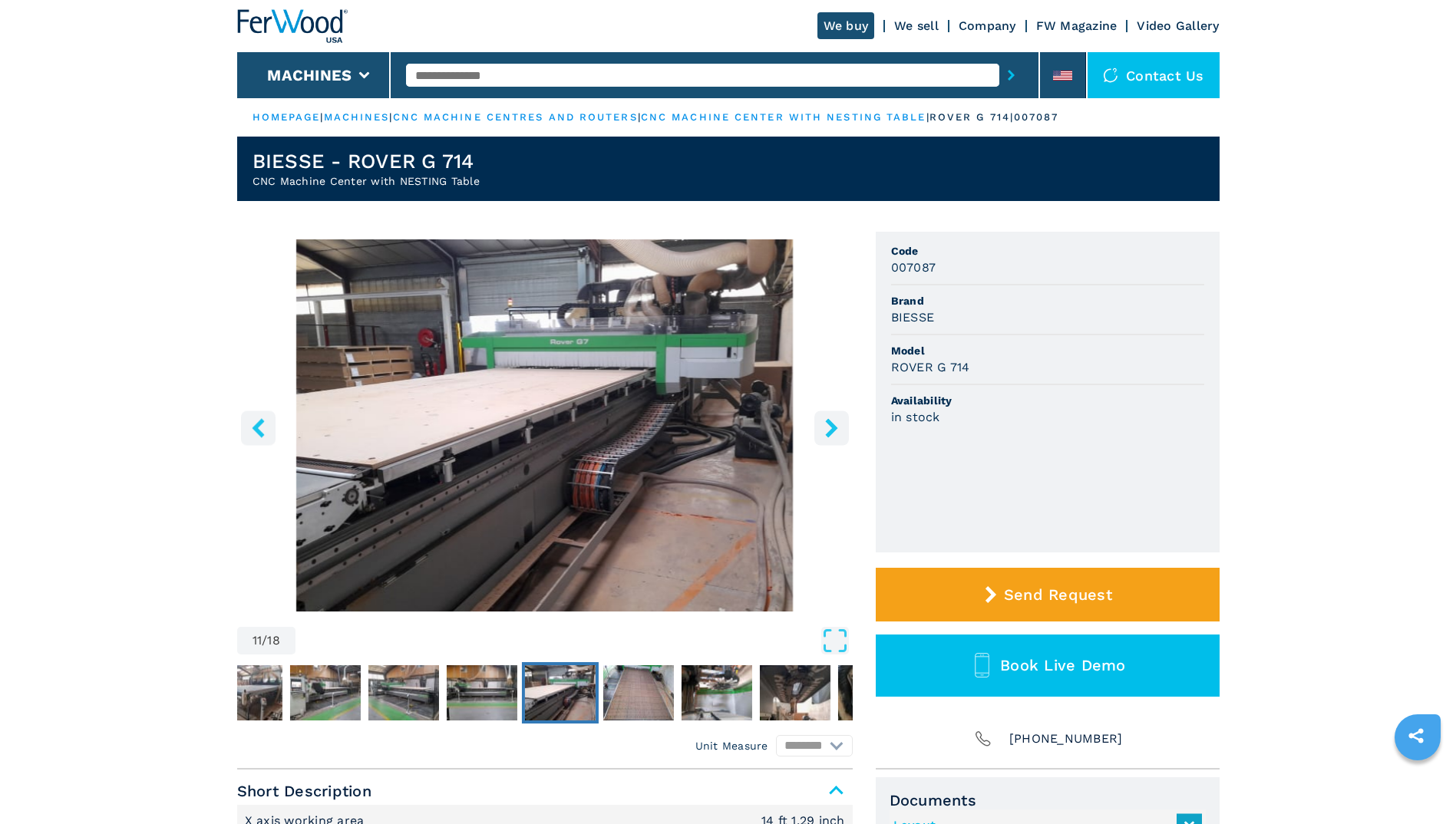
click at [835, 423] on icon "right-button" at bounding box center [831, 427] width 19 height 19
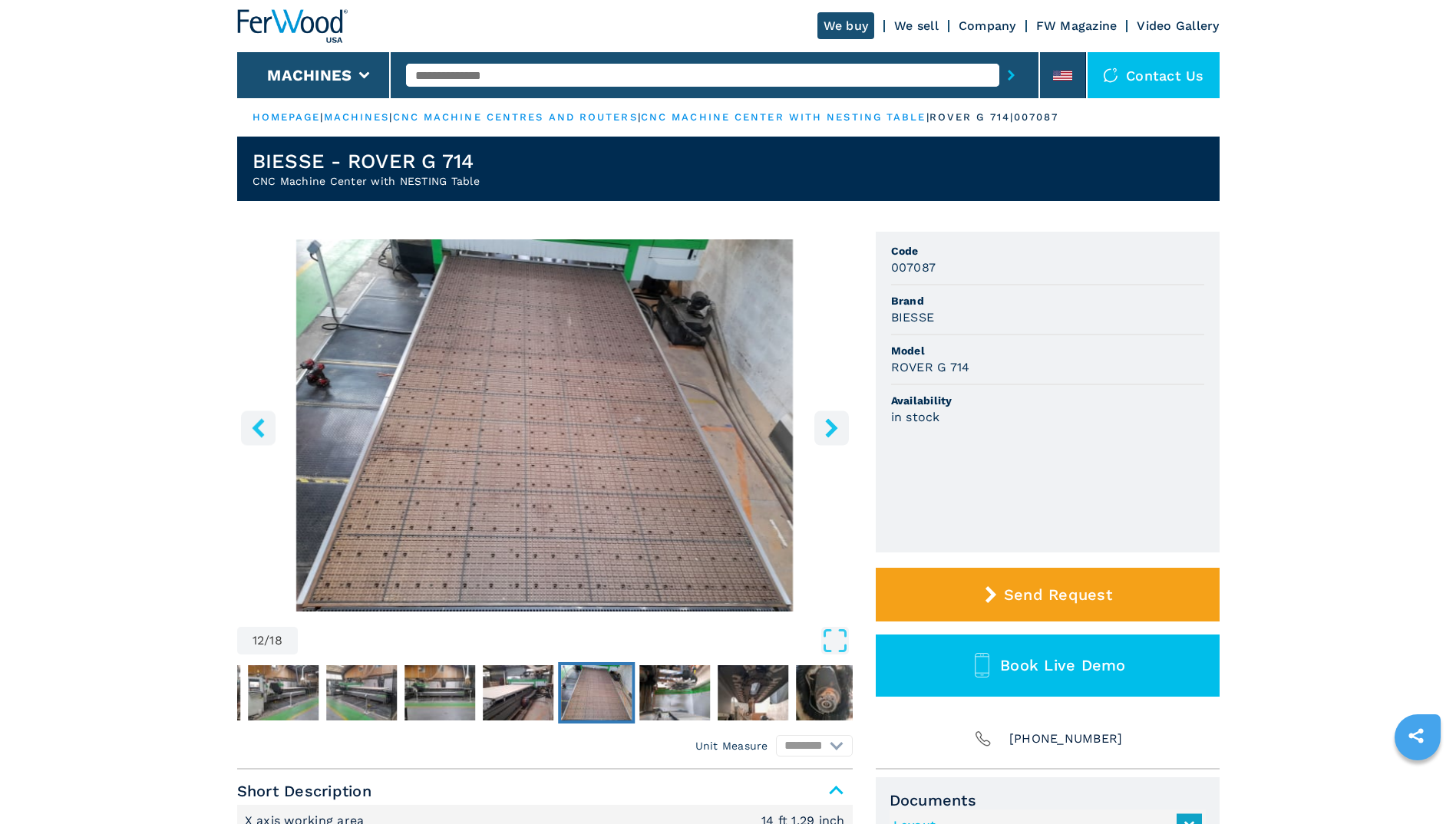
click at [835, 423] on icon "right-button" at bounding box center [831, 427] width 19 height 19
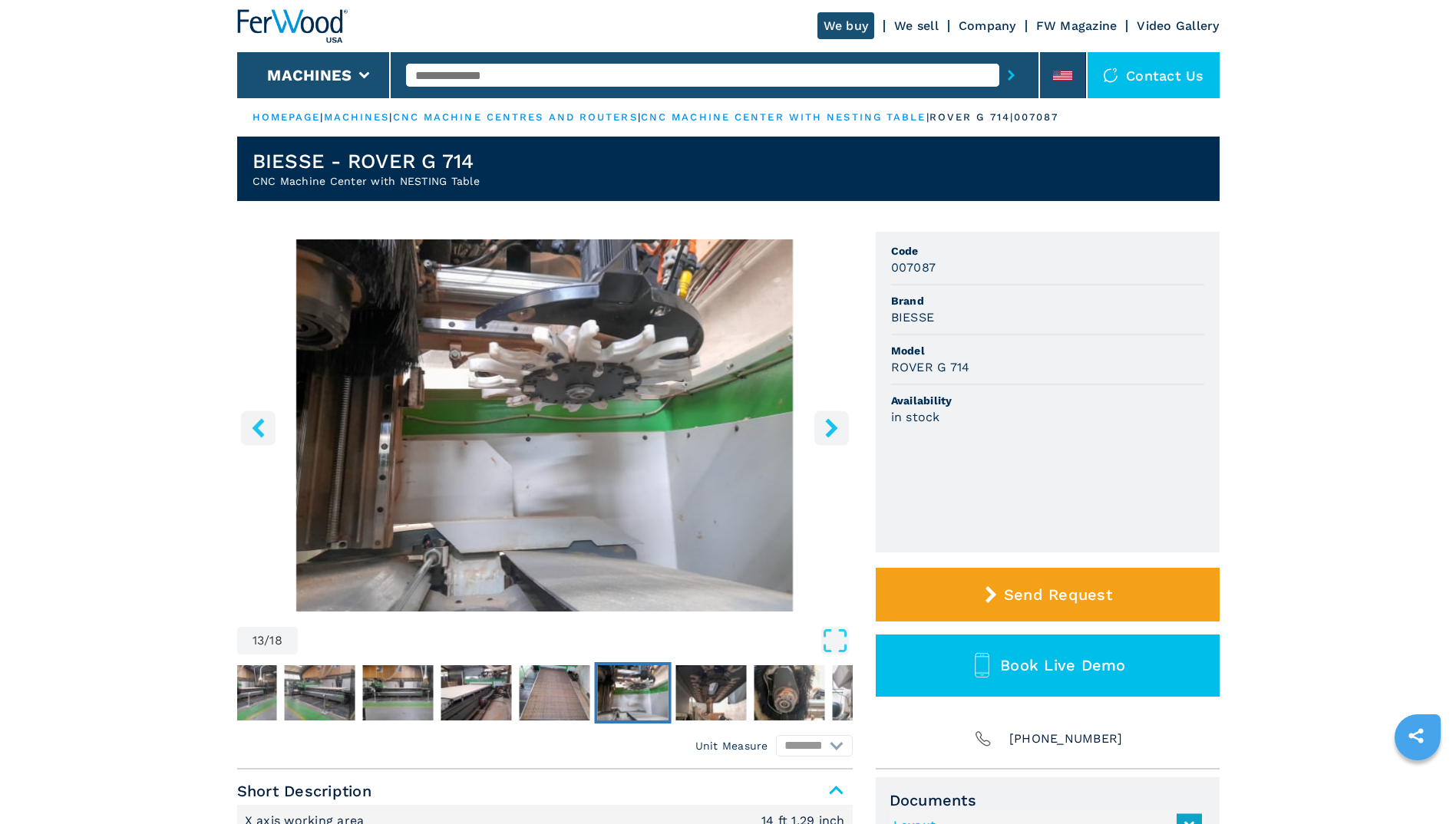
click at [835, 423] on icon "right-button" at bounding box center [831, 427] width 19 height 19
